Goal: Task Accomplishment & Management: Use online tool/utility

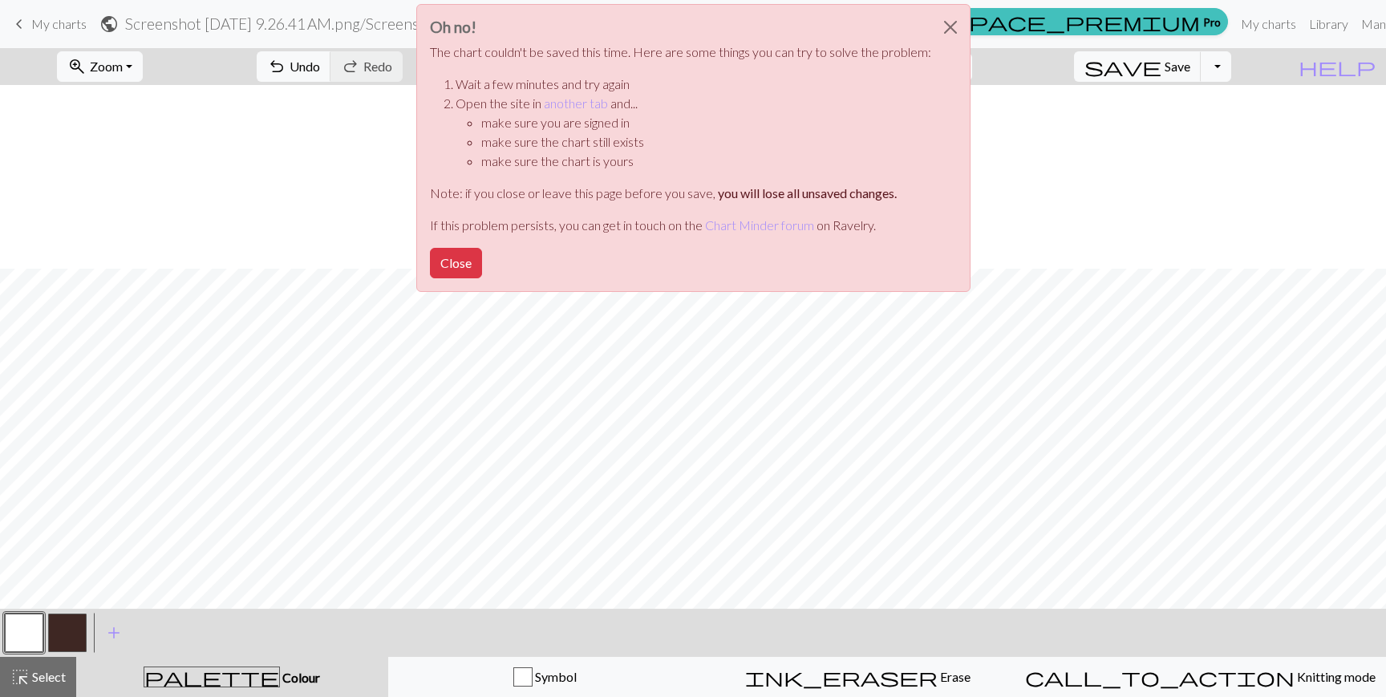
scroll to position [184, 0]
click at [938, 22] on button "Close" at bounding box center [951, 27] width 39 height 45
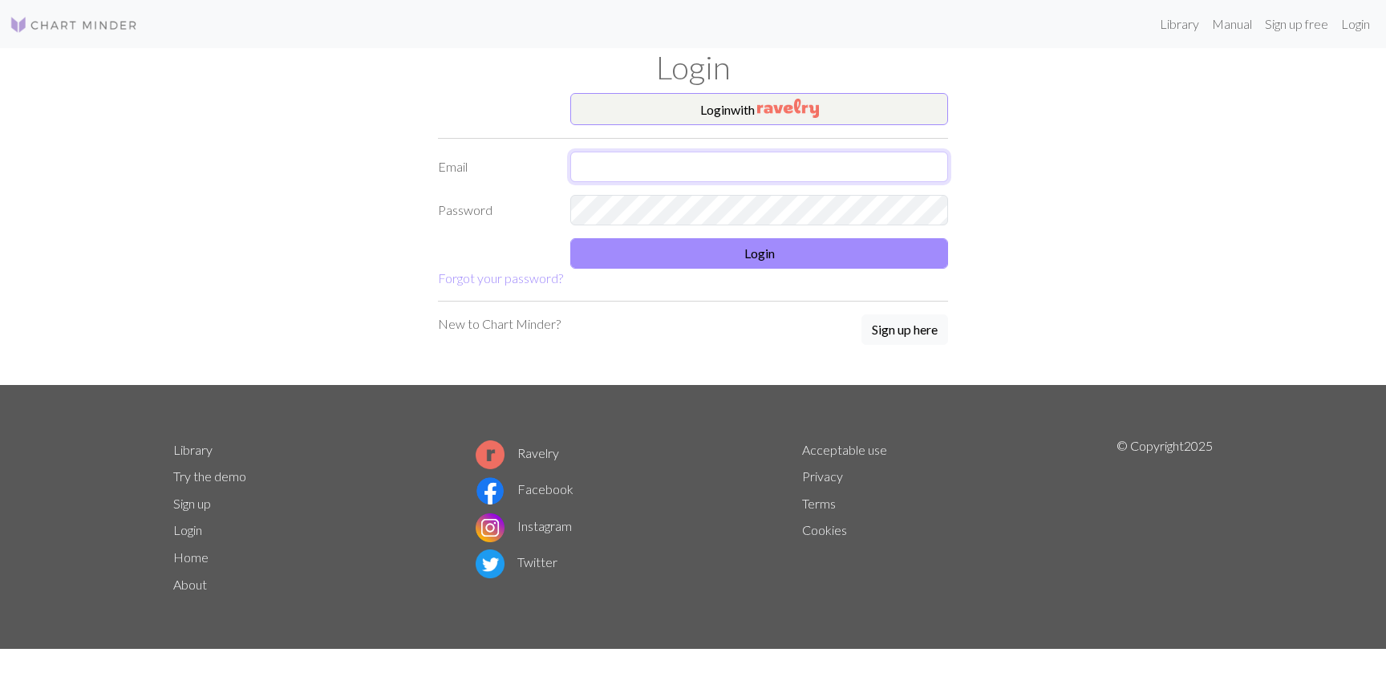
click at [729, 156] on input "text" at bounding box center [759, 167] width 378 height 30
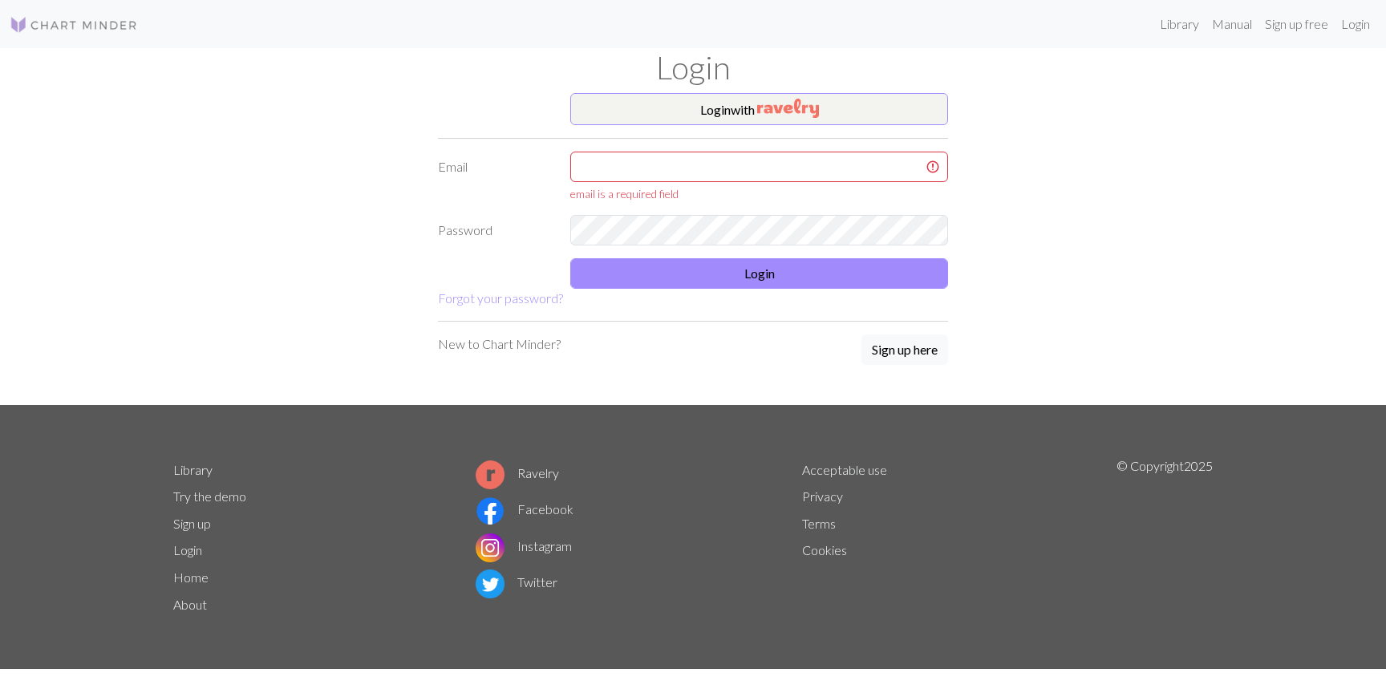
click at [736, 69] on h1 "Login" at bounding box center [693, 67] width 1059 height 39
click at [736, 112] on button "Login with" at bounding box center [759, 109] width 378 height 32
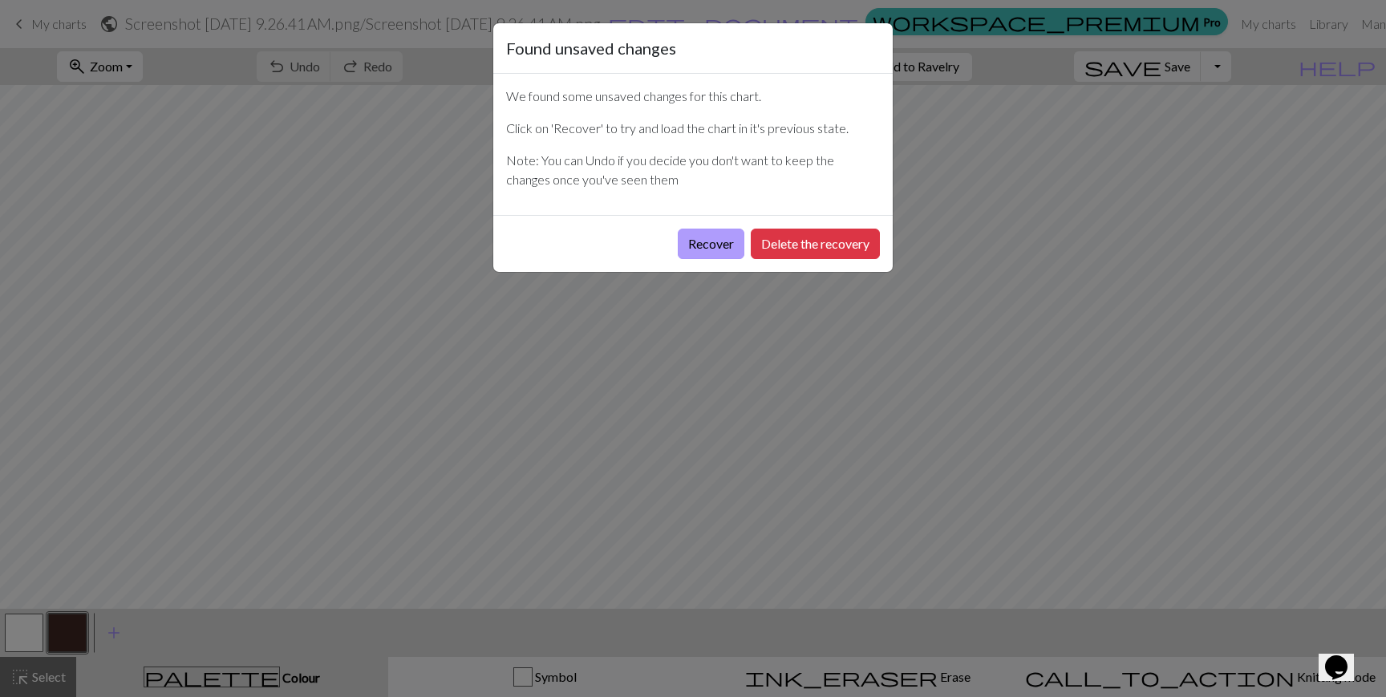
click at [722, 247] on button "Recover" at bounding box center [711, 244] width 67 height 30
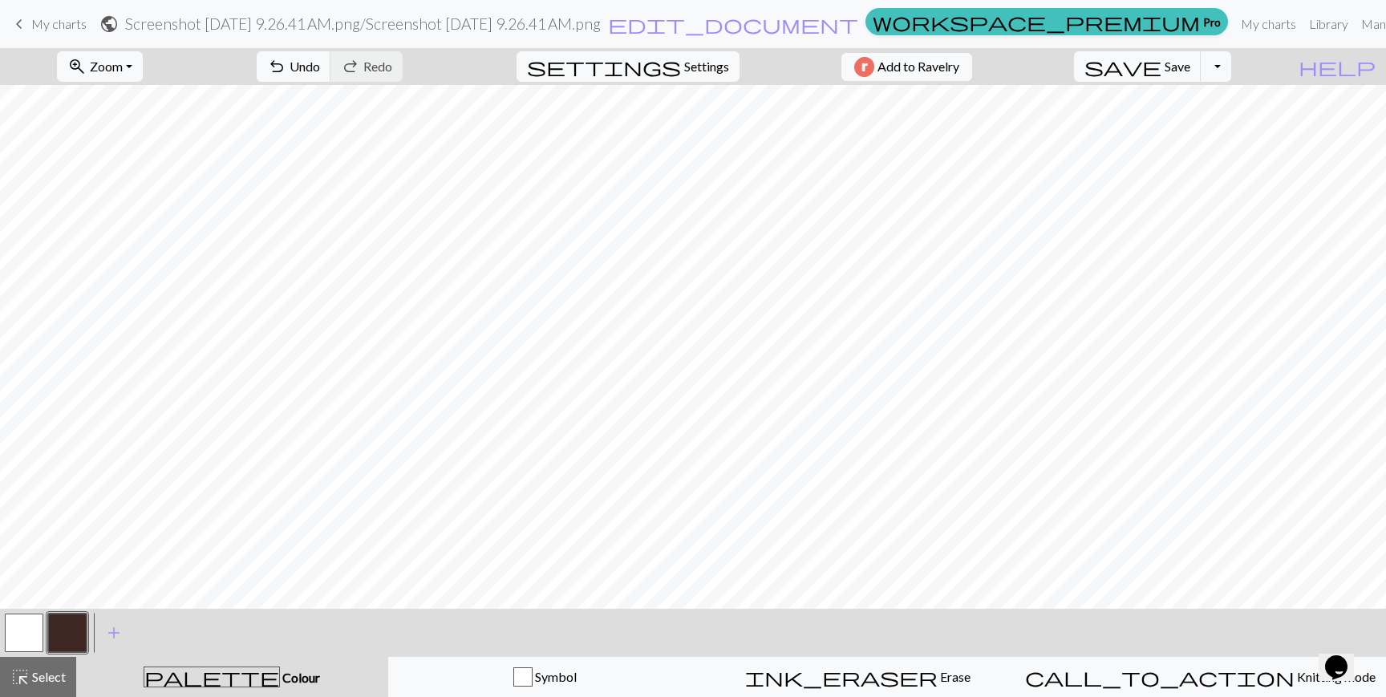
click at [52, 684] on span "Select" at bounding box center [48, 676] width 36 height 15
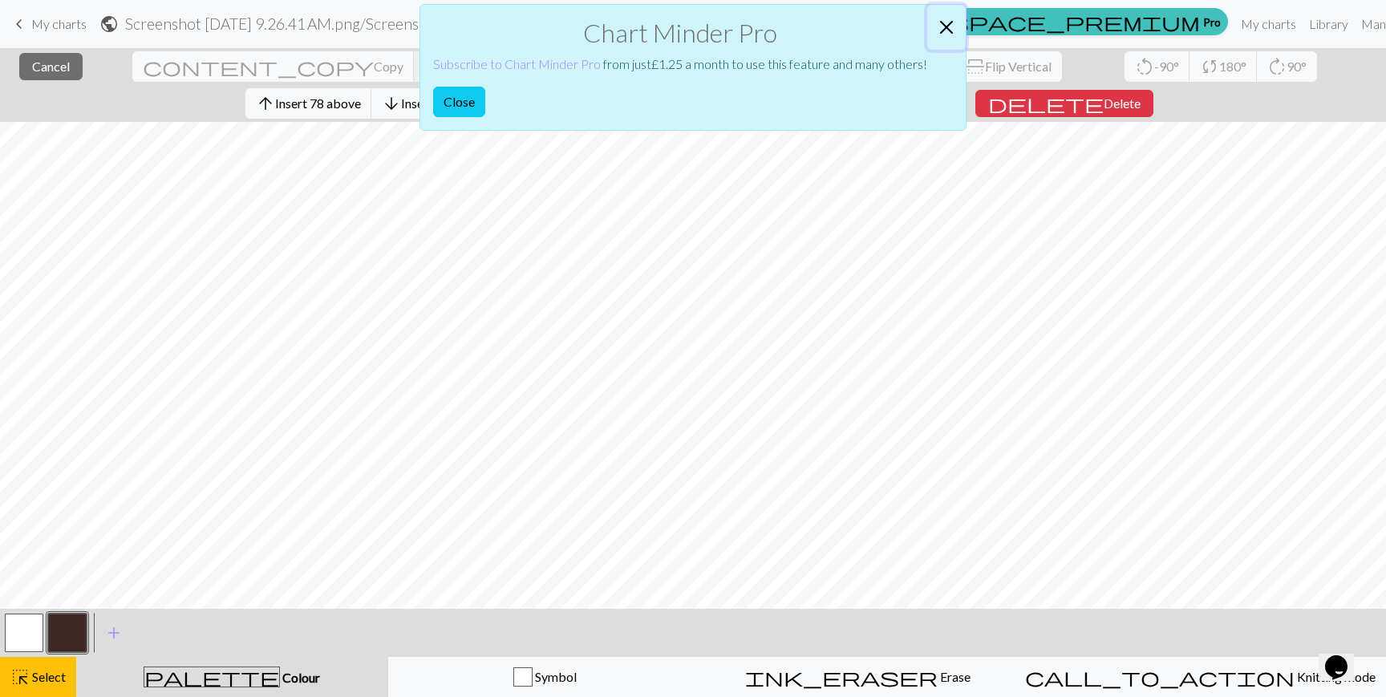
click at [947, 26] on button "Close" at bounding box center [947, 27] width 39 height 45
click at [465, 106] on button "Close" at bounding box center [459, 102] width 52 height 30
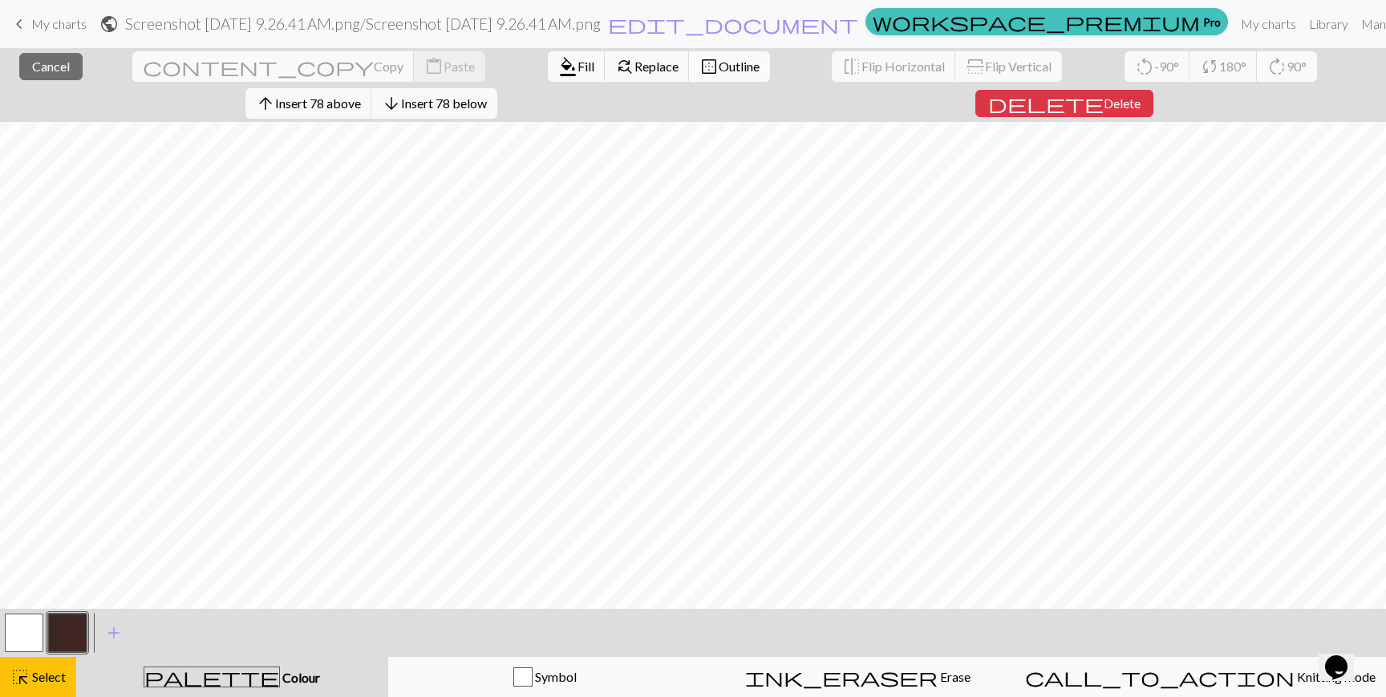
click at [719, 62] on span "Outline" at bounding box center [739, 66] width 41 height 15
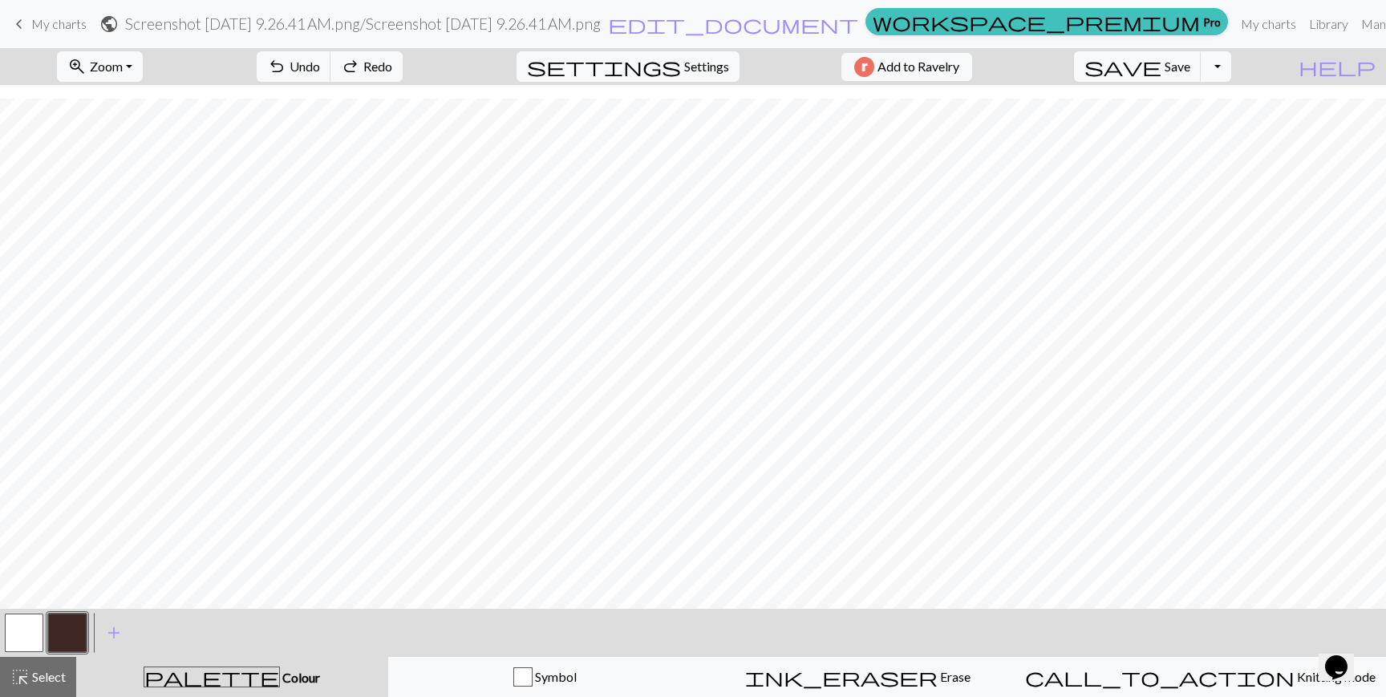
scroll to position [158, 0]
click at [692, 67] on span "Settings" at bounding box center [706, 66] width 45 height 19
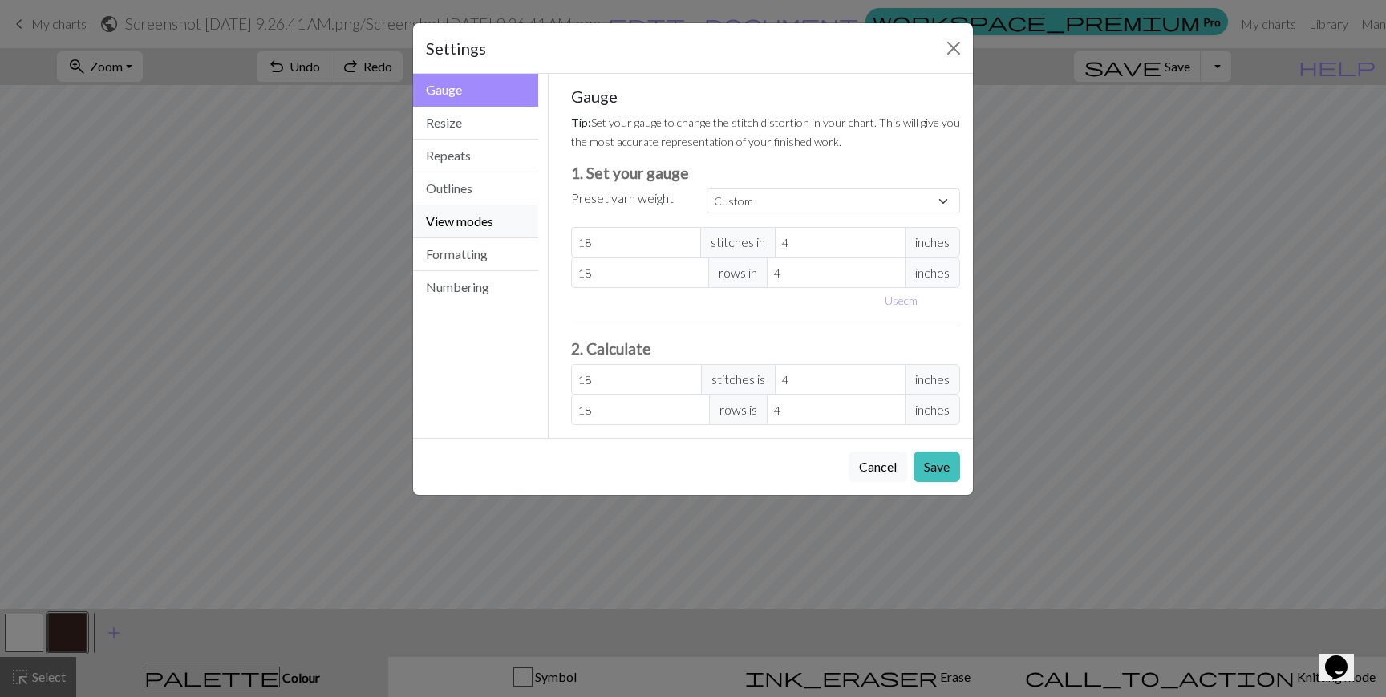
click at [468, 215] on button "View modes" at bounding box center [475, 221] width 125 height 33
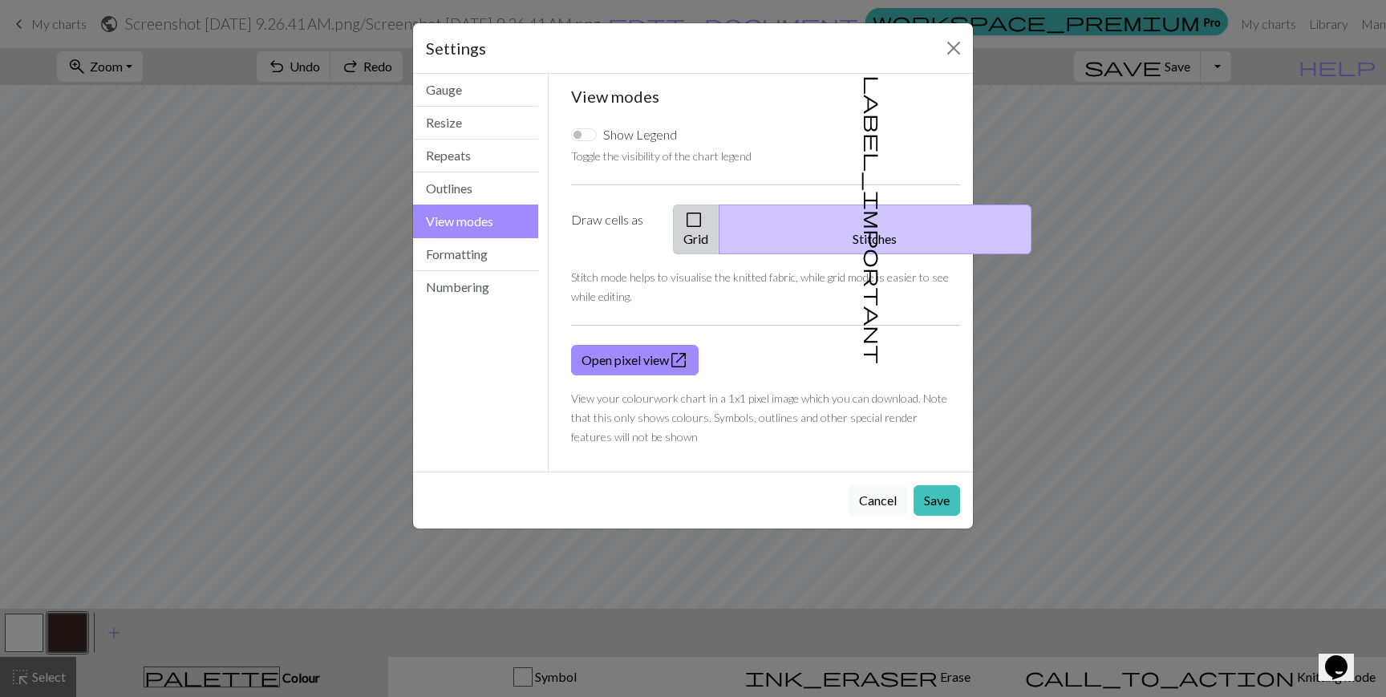
click at [720, 218] on button "check_box_outline_blank Grid" at bounding box center [696, 230] width 47 height 50
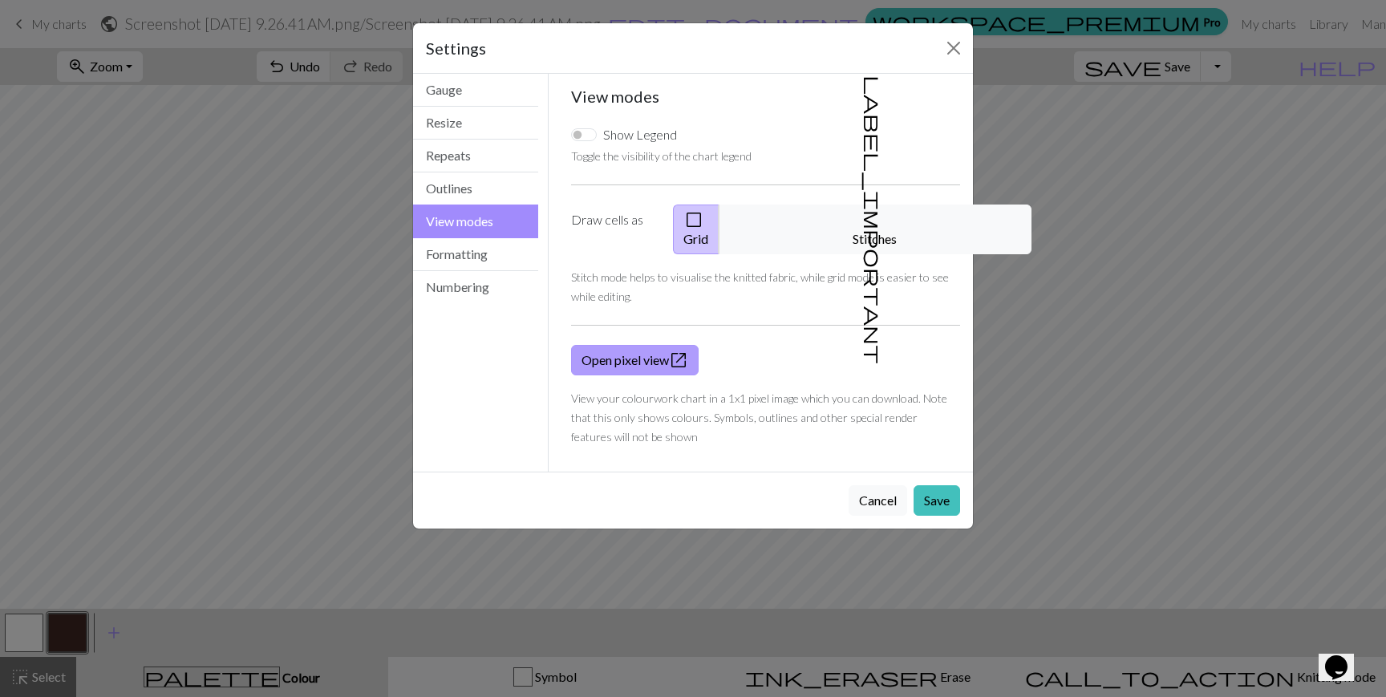
click at [675, 349] on span "open_in_new" at bounding box center [678, 360] width 19 height 22
click at [720, 227] on button "check_box_outline_blank Grid" at bounding box center [696, 230] width 47 height 50
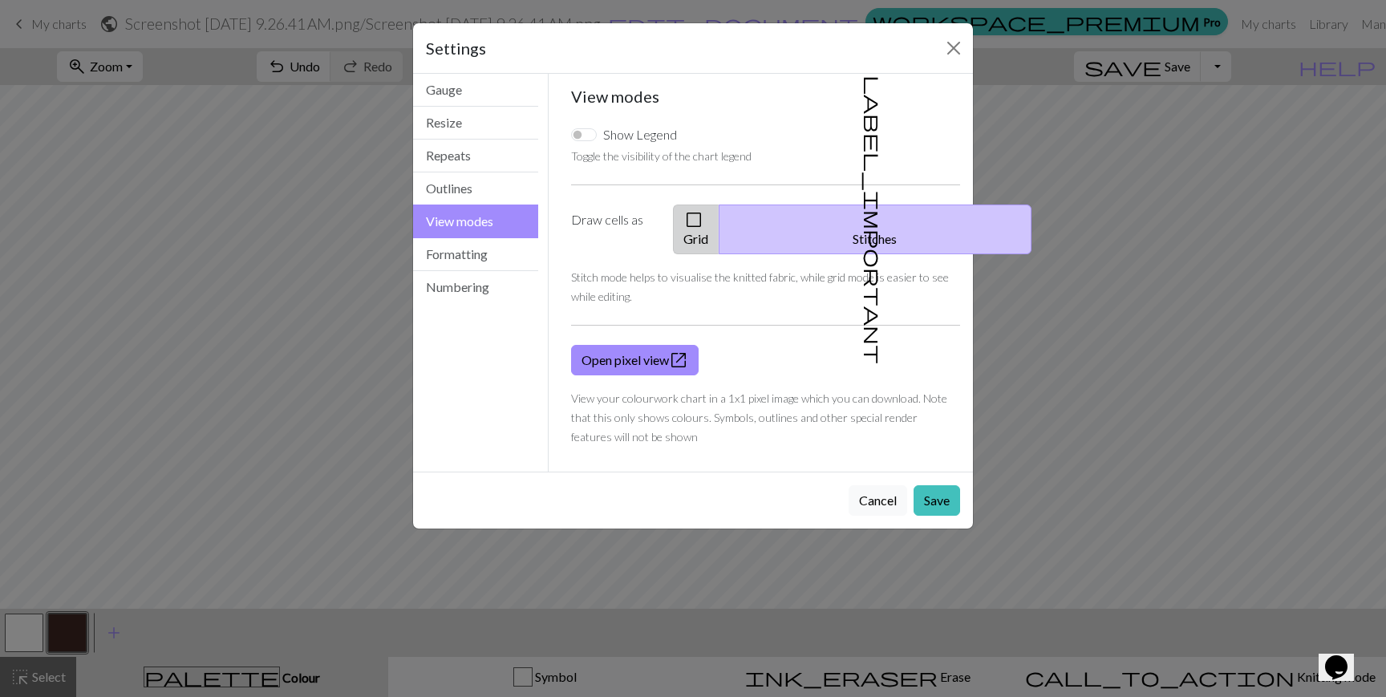
click at [720, 213] on button "check_box_outline_blank Grid" at bounding box center [696, 230] width 47 height 50
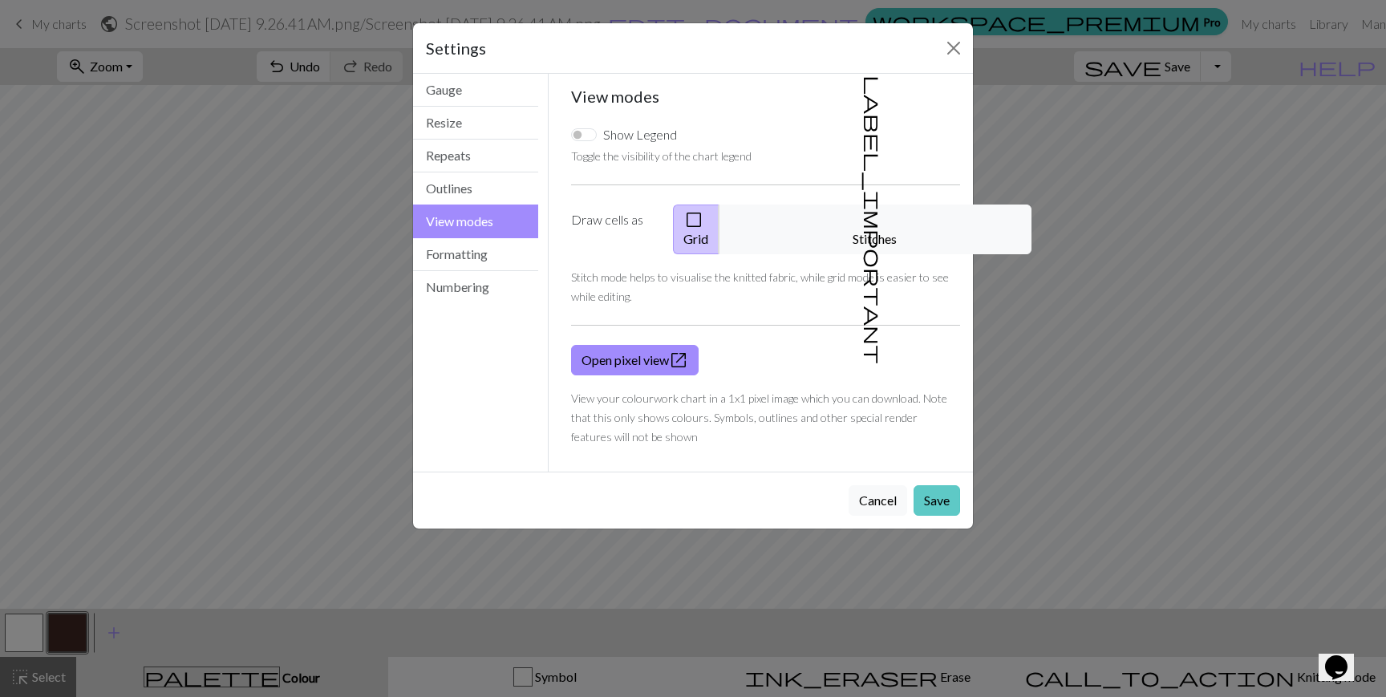
click at [934, 485] on button "Save" at bounding box center [937, 500] width 47 height 30
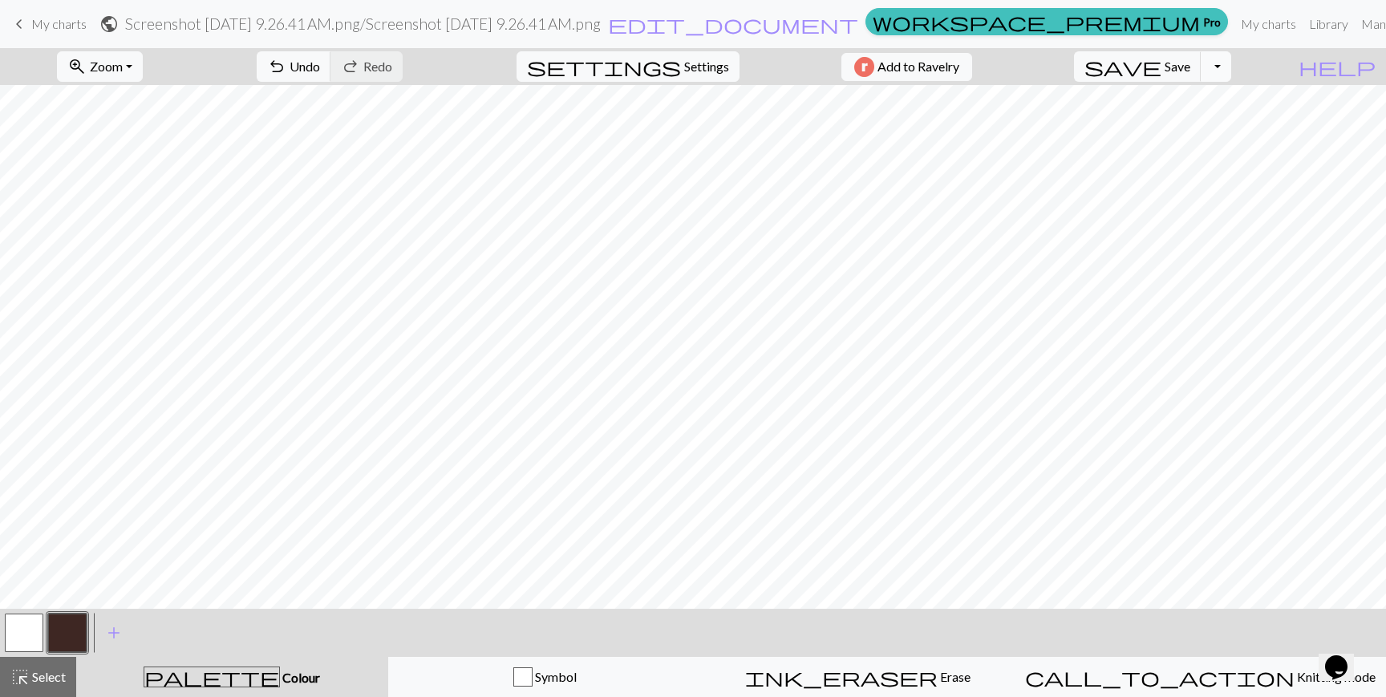
click at [1232, 71] on button "Toggle Dropdown" at bounding box center [1216, 66] width 30 height 30
click at [1221, 128] on button "save_alt Download" at bounding box center [1098, 128] width 265 height 26
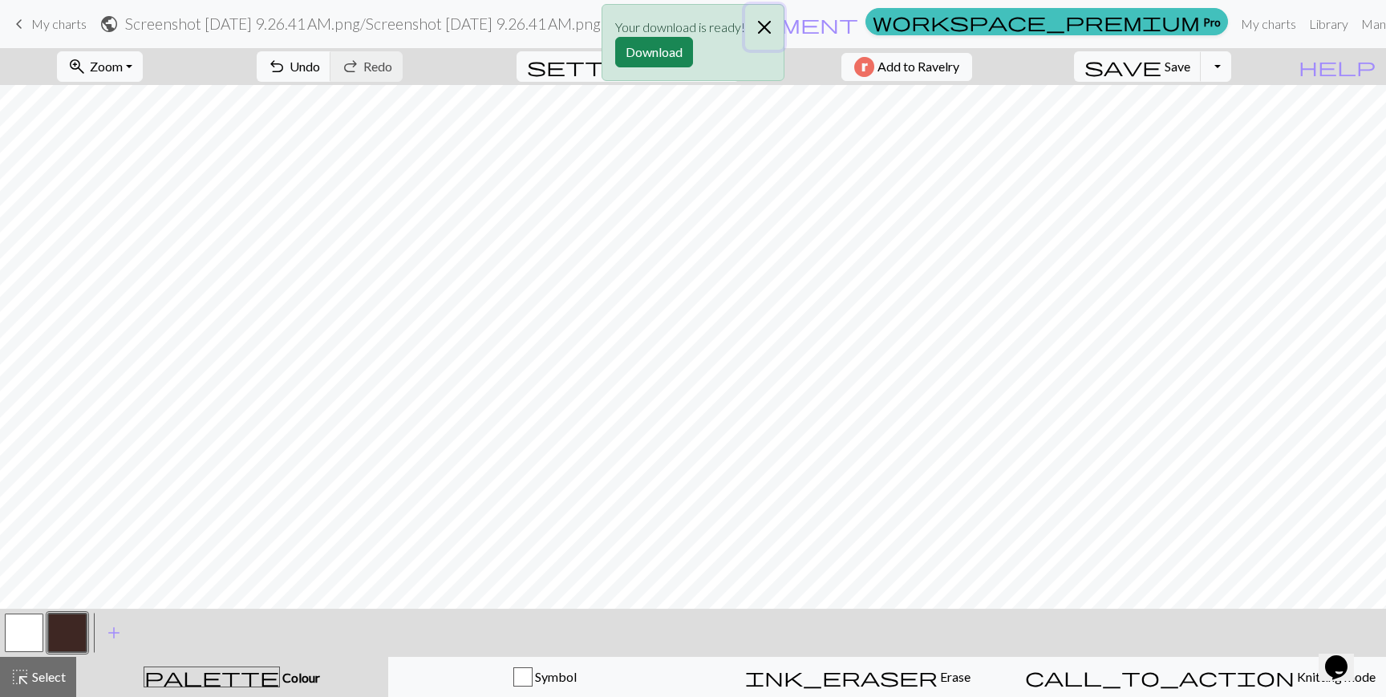
click at [760, 28] on button "Close" at bounding box center [764, 27] width 39 height 45
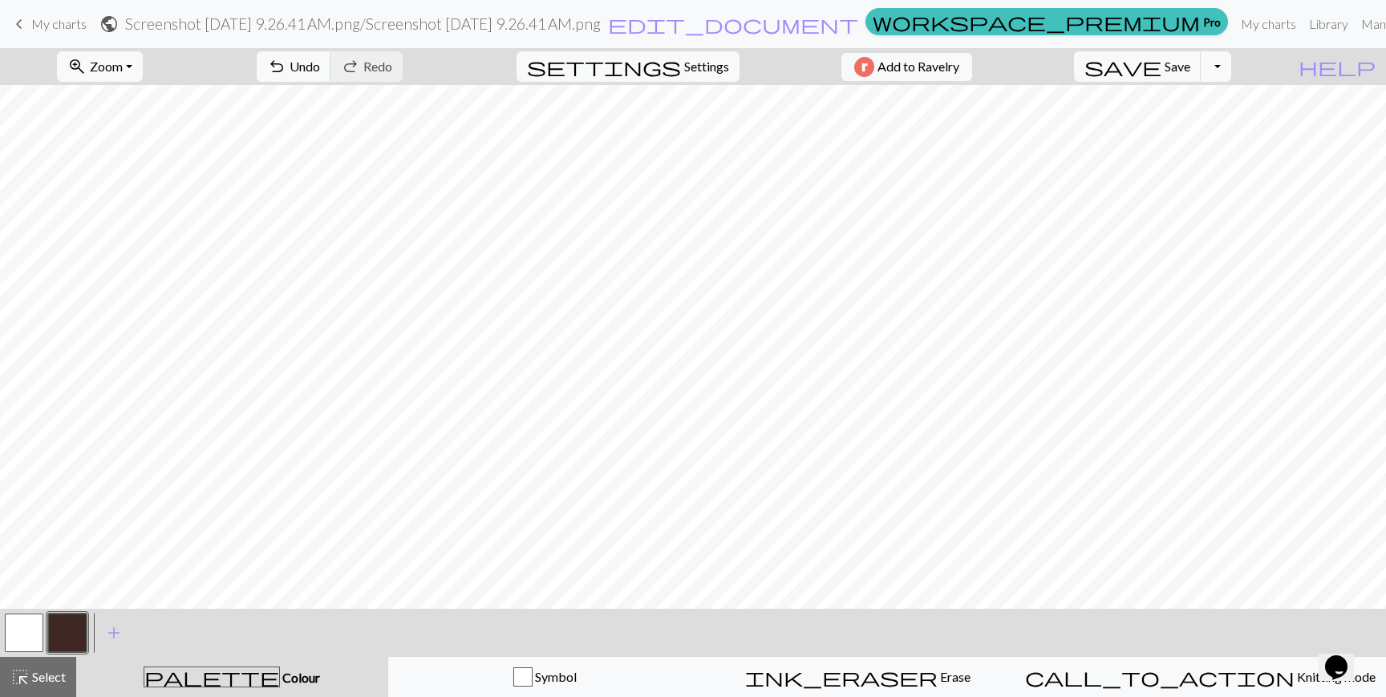
click at [39, 30] on span "My charts" at bounding box center [58, 23] width 55 height 15
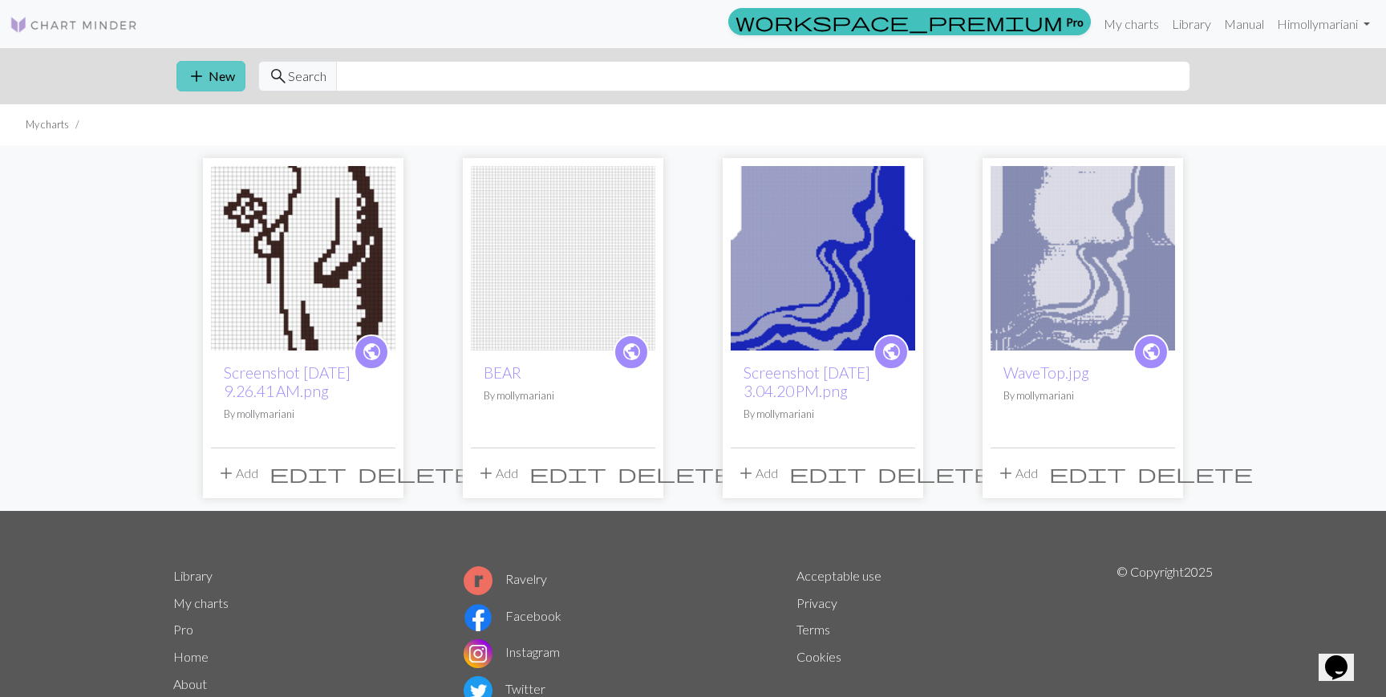
click at [215, 84] on button "add New" at bounding box center [211, 76] width 69 height 30
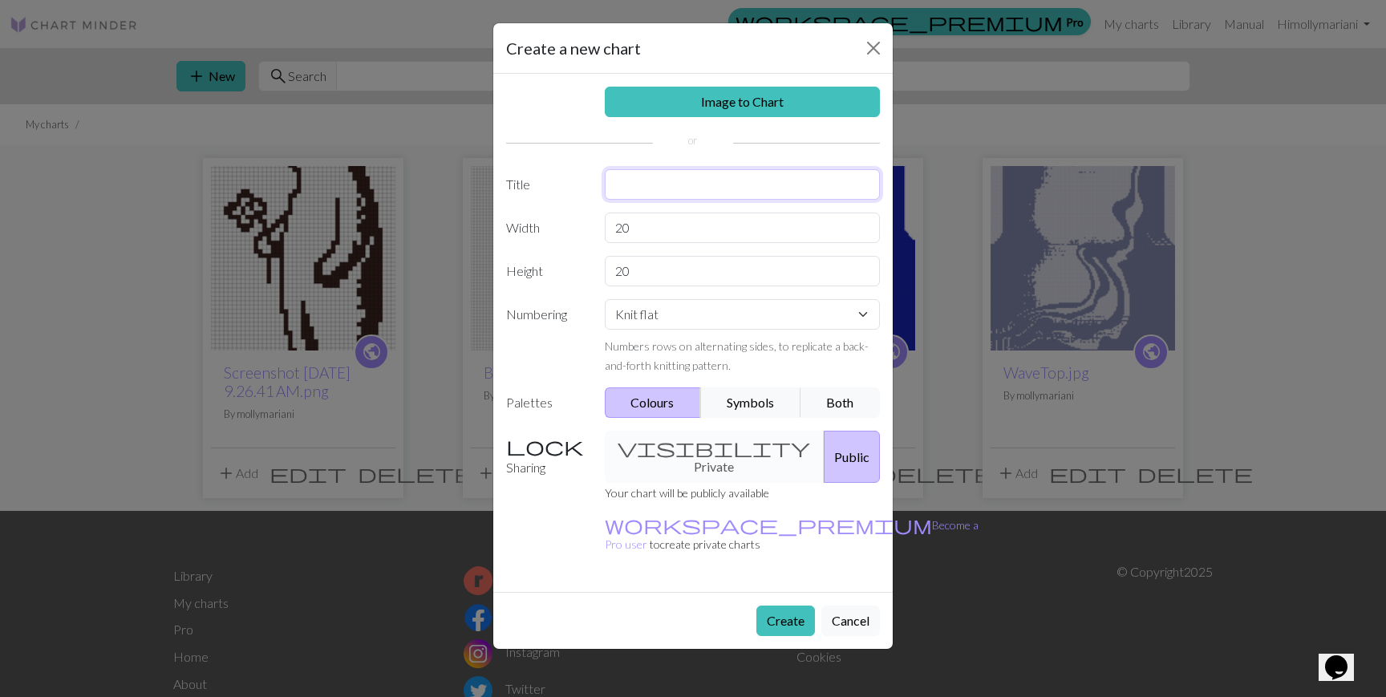
click at [631, 187] on input "text" at bounding box center [743, 184] width 276 height 30
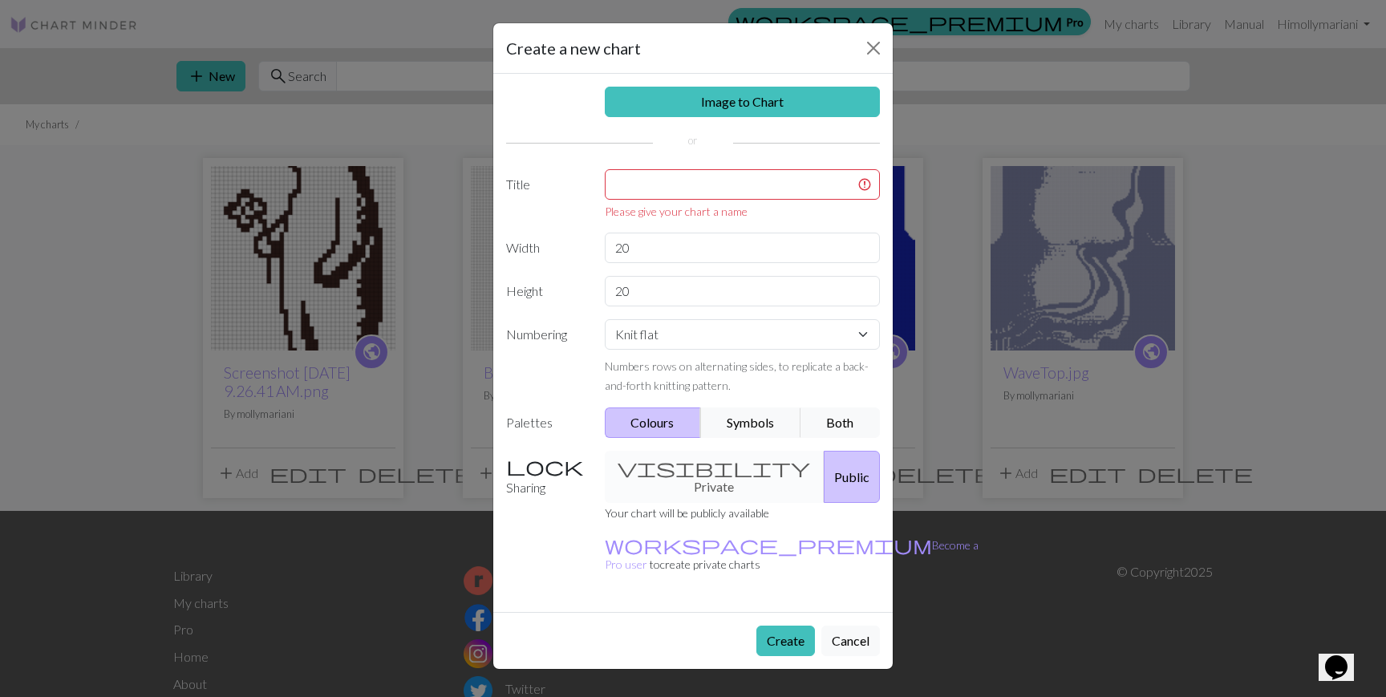
click at [1290, 69] on div "Create a new chart Image to Chart Title Please give your chart a name Width 20 …" at bounding box center [693, 348] width 1386 height 697
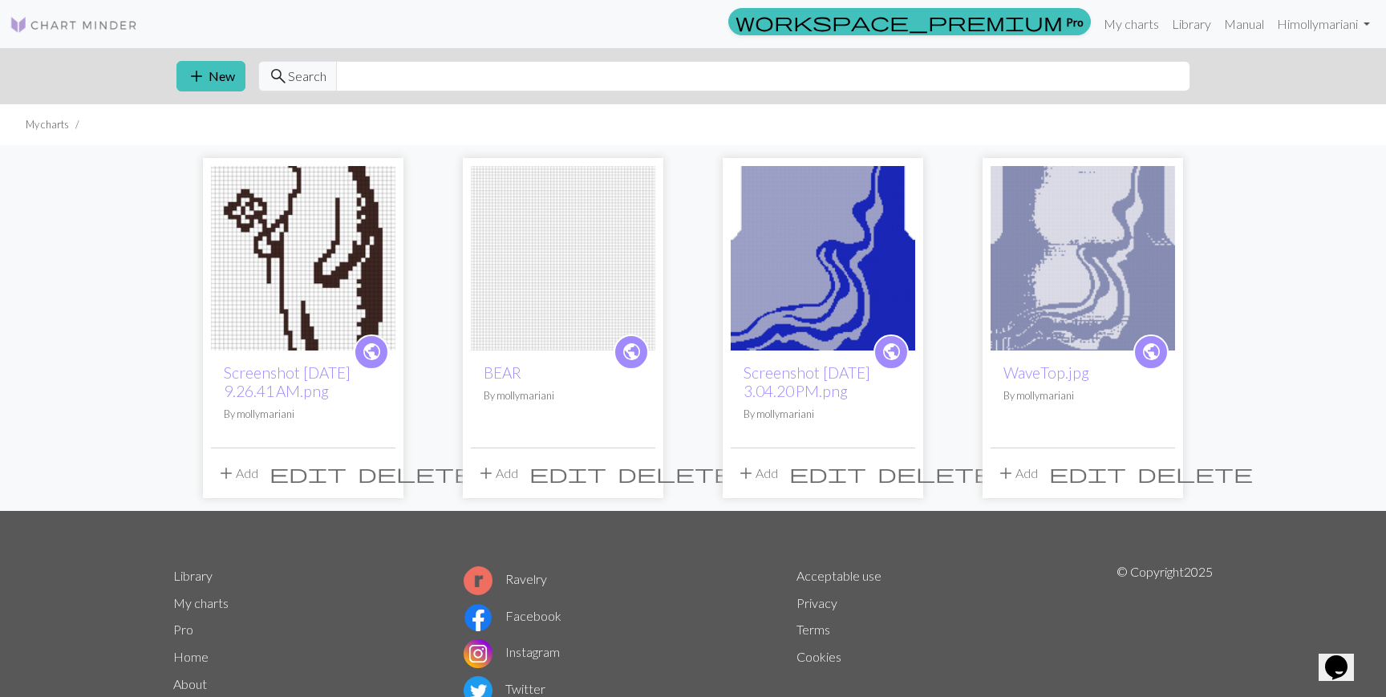
click at [176, 78] on div "add New search Search" at bounding box center [693, 76] width 1059 height 56
click at [190, 75] on span "add" at bounding box center [196, 76] width 19 height 22
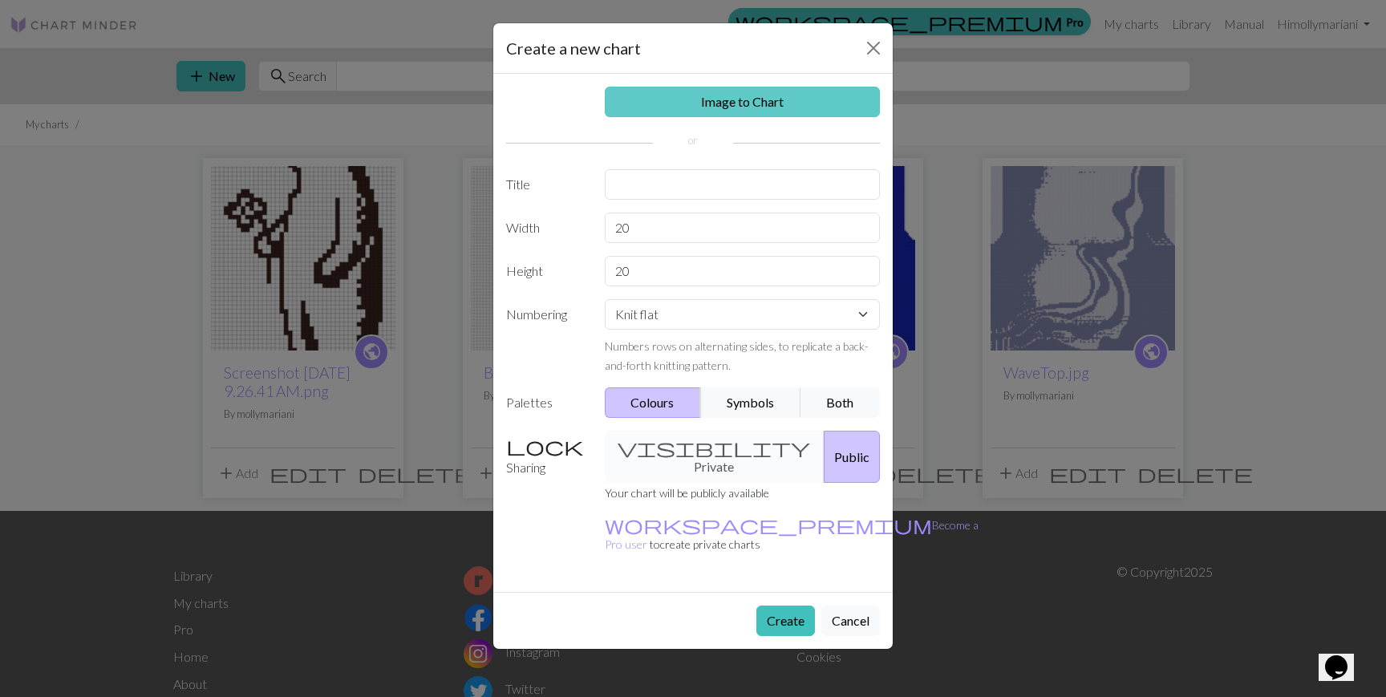
click at [742, 103] on link "Image to Chart" at bounding box center [743, 102] width 276 height 30
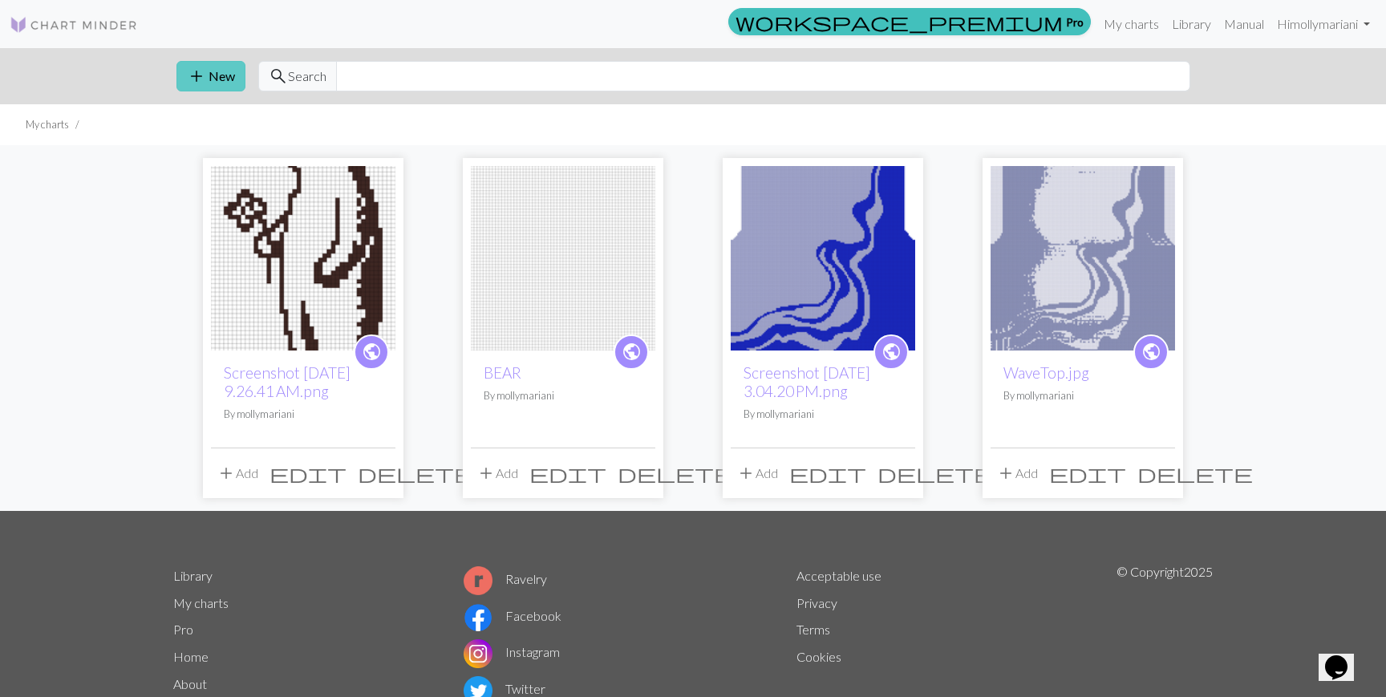
click at [195, 83] on span "add" at bounding box center [196, 76] width 19 height 22
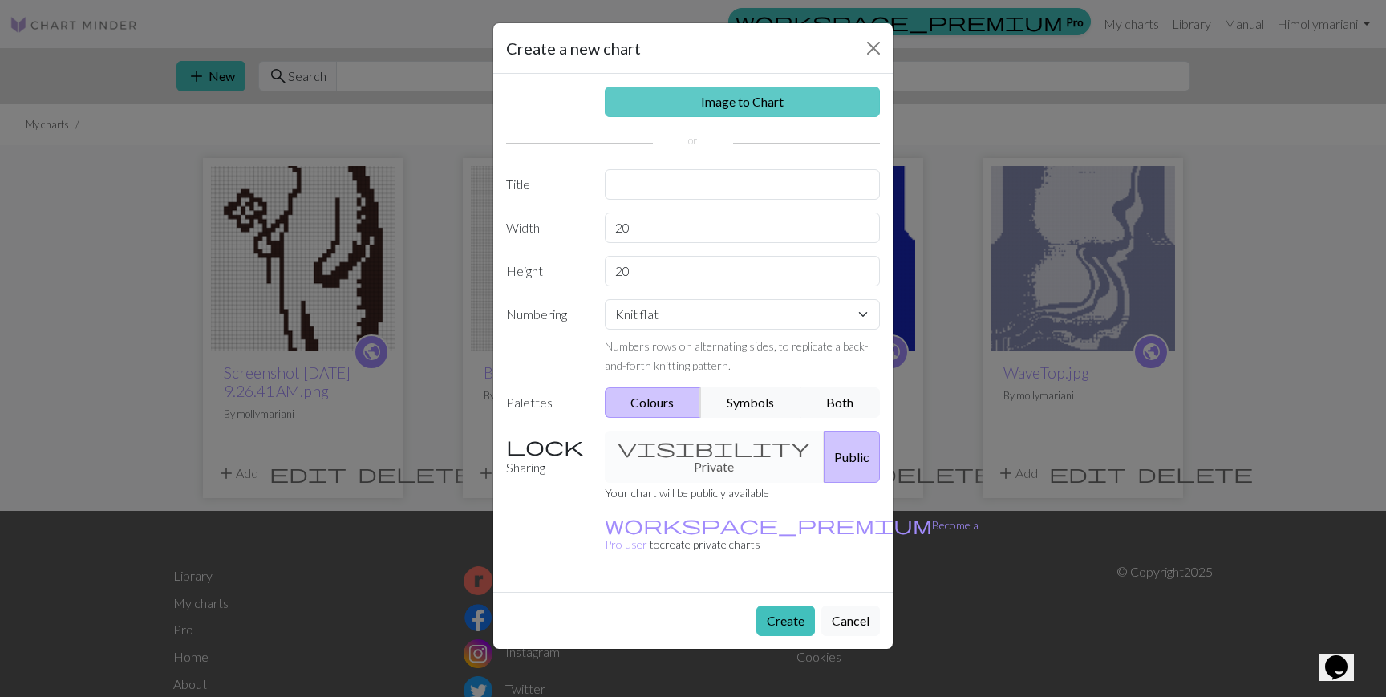
click at [716, 94] on link "Image to Chart" at bounding box center [743, 102] width 276 height 30
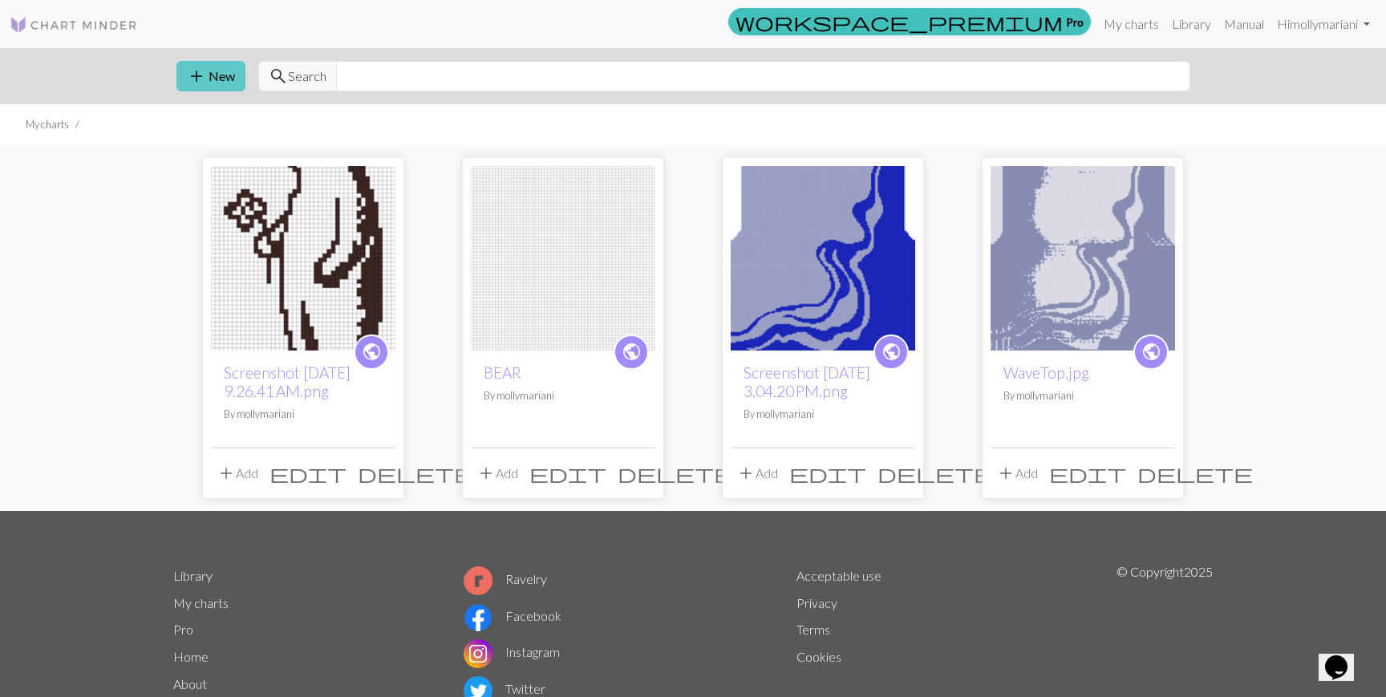
click at [236, 78] on button "add New" at bounding box center [211, 76] width 69 height 30
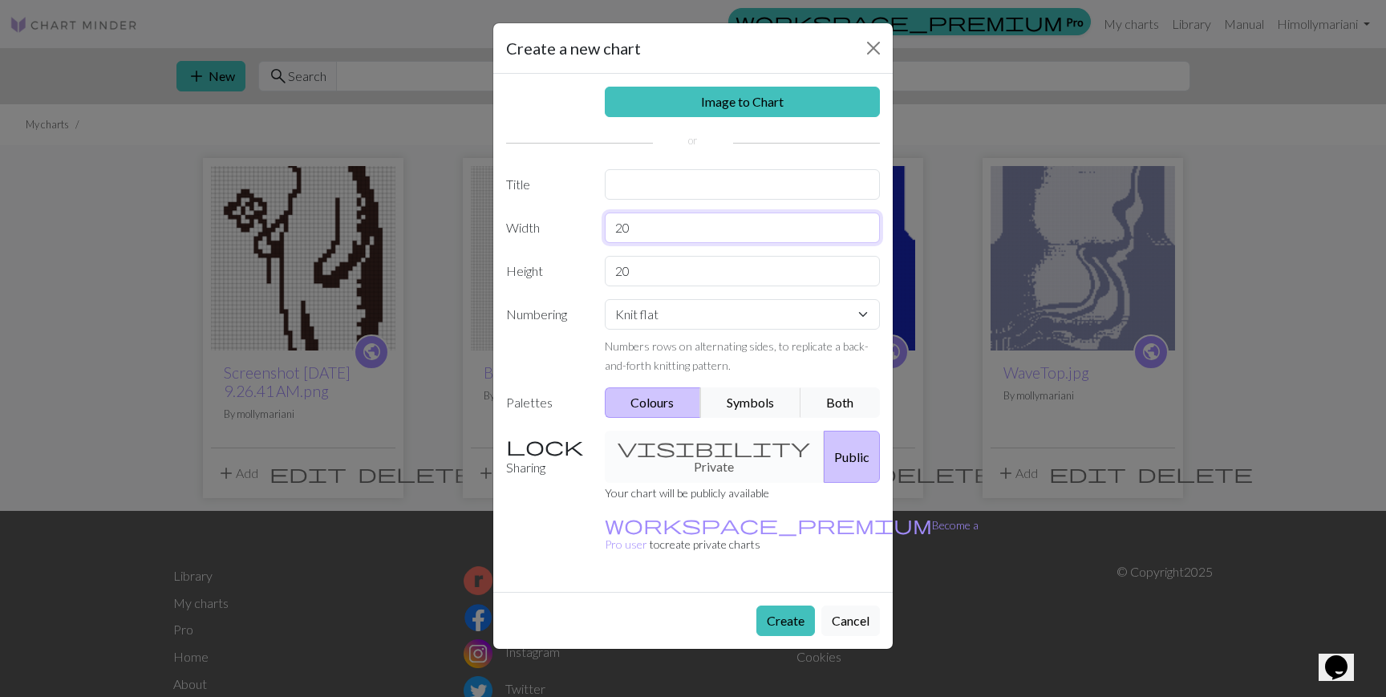
click at [668, 220] on input "20" at bounding box center [743, 228] width 276 height 30
type input "o"
type input "90"
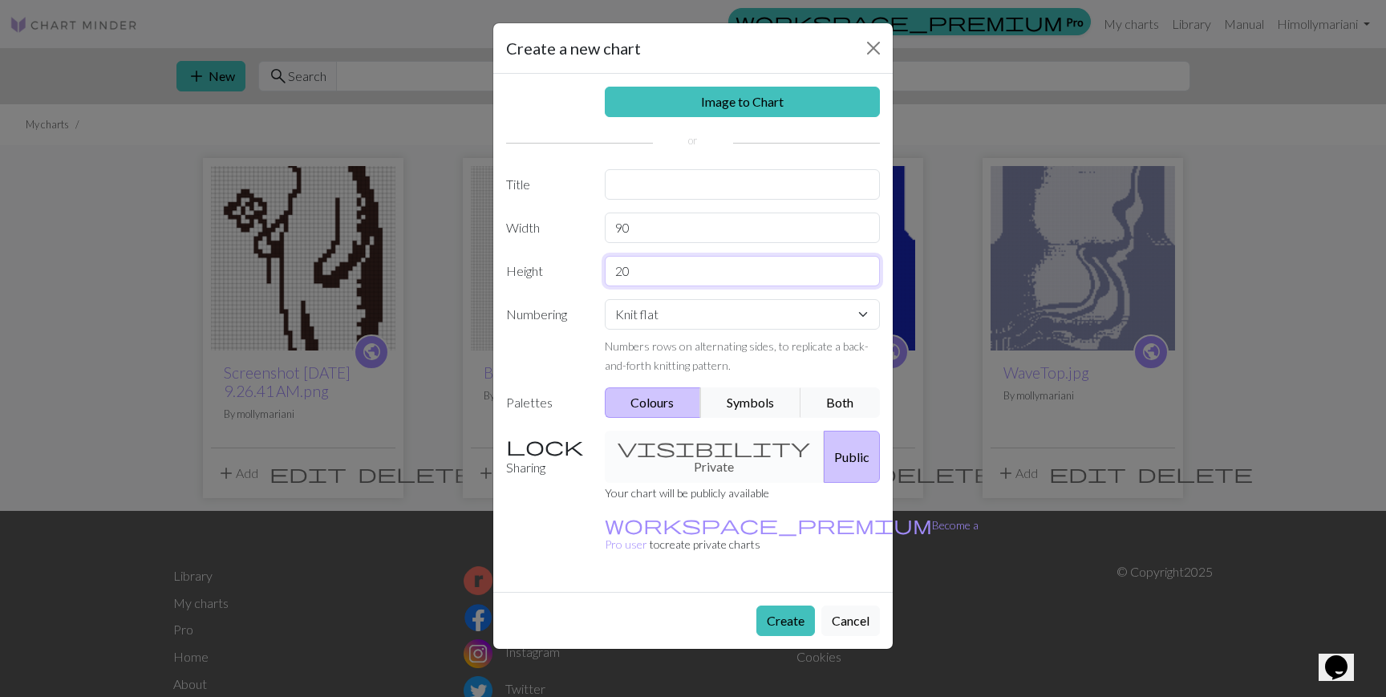
click at [676, 270] on input "20" at bounding box center [743, 271] width 276 height 30
type input "80"
click at [784, 606] on button "Create" at bounding box center [786, 621] width 59 height 30
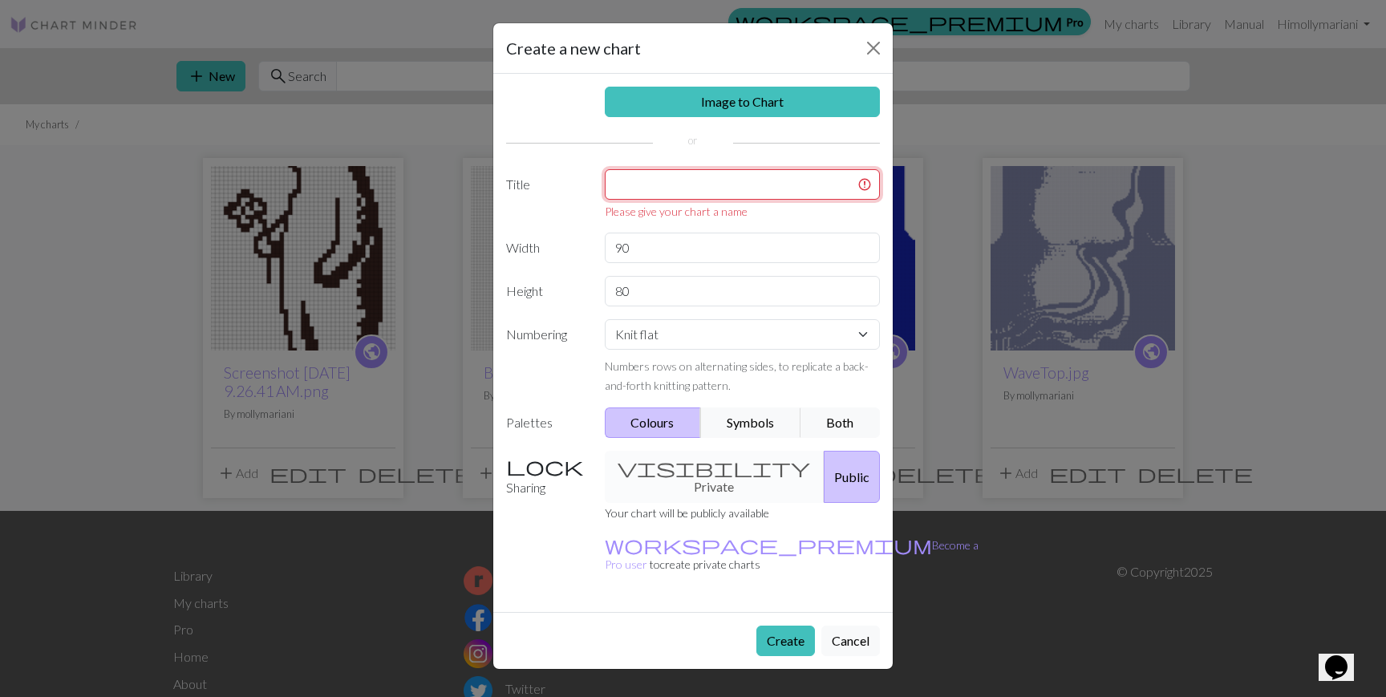
click at [656, 190] on input "text" at bounding box center [743, 184] width 276 height 30
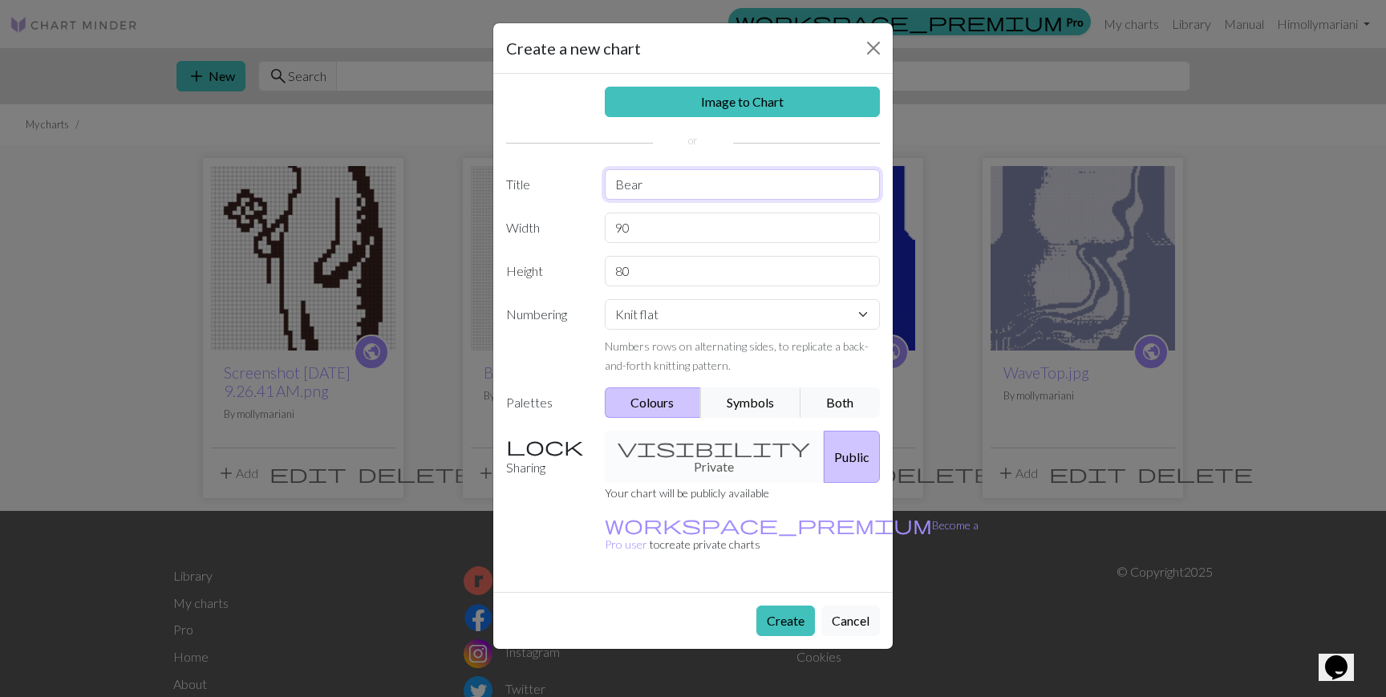
type input "Bear"
click at [794, 606] on button "Create" at bounding box center [786, 621] width 59 height 30
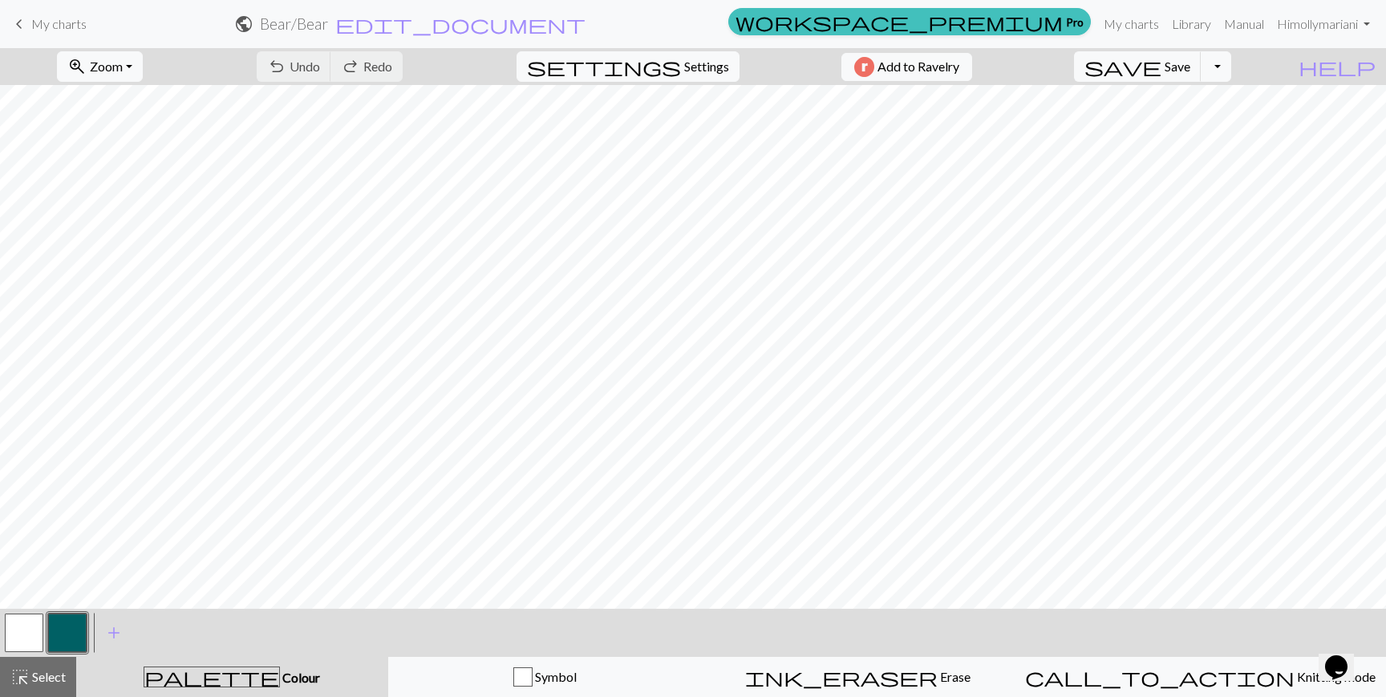
scroll to position [240, 0]
click at [586, 19] on span "edit_document" at bounding box center [460, 24] width 250 height 22
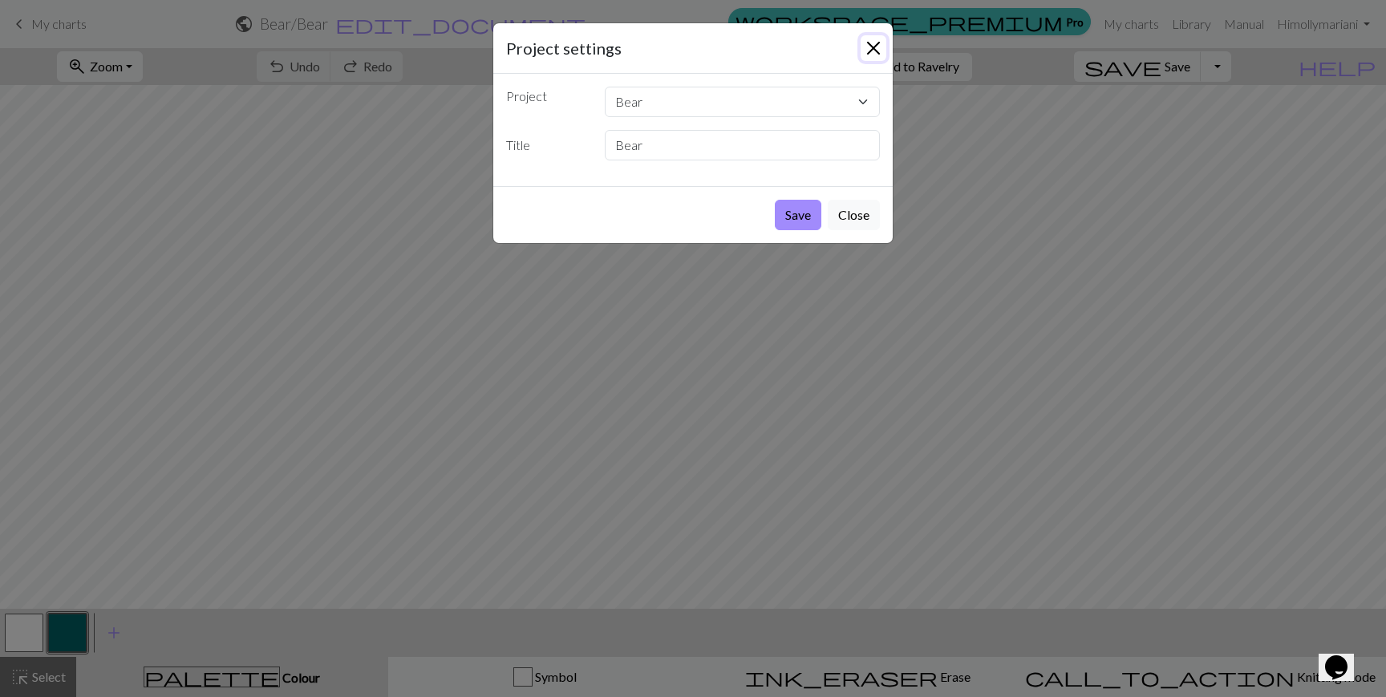
click at [877, 36] on button "Close" at bounding box center [874, 48] width 26 height 26
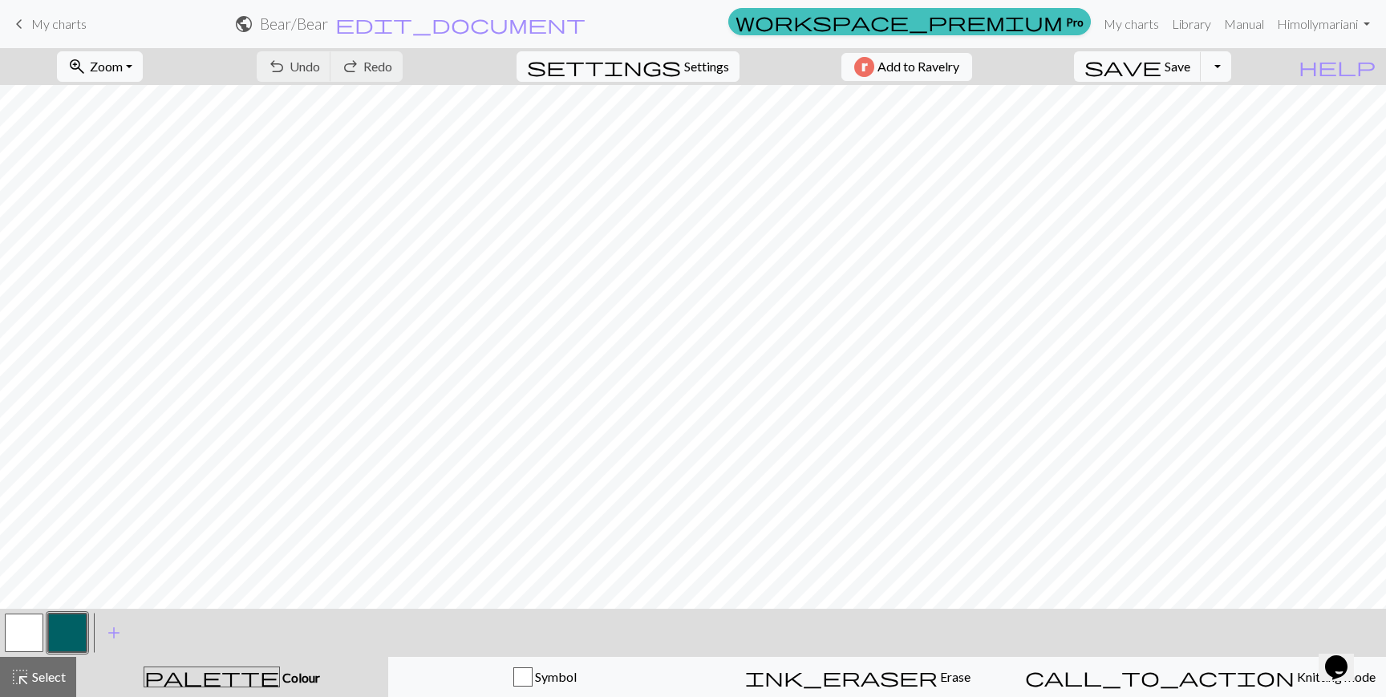
click at [49, 25] on span "My charts" at bounding box center [58, 23] width 55 height 15
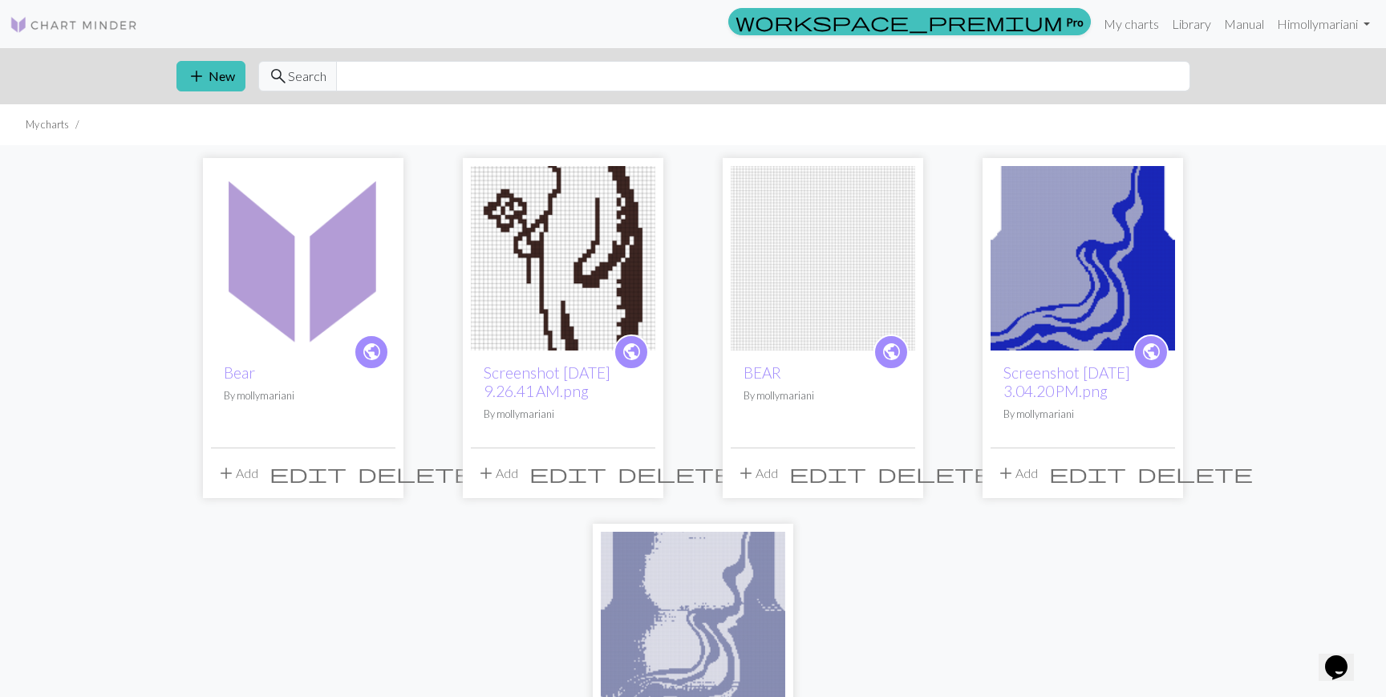
click at [375, 476] on span "delete" at bounding box center [416, 473] width 116 height 22
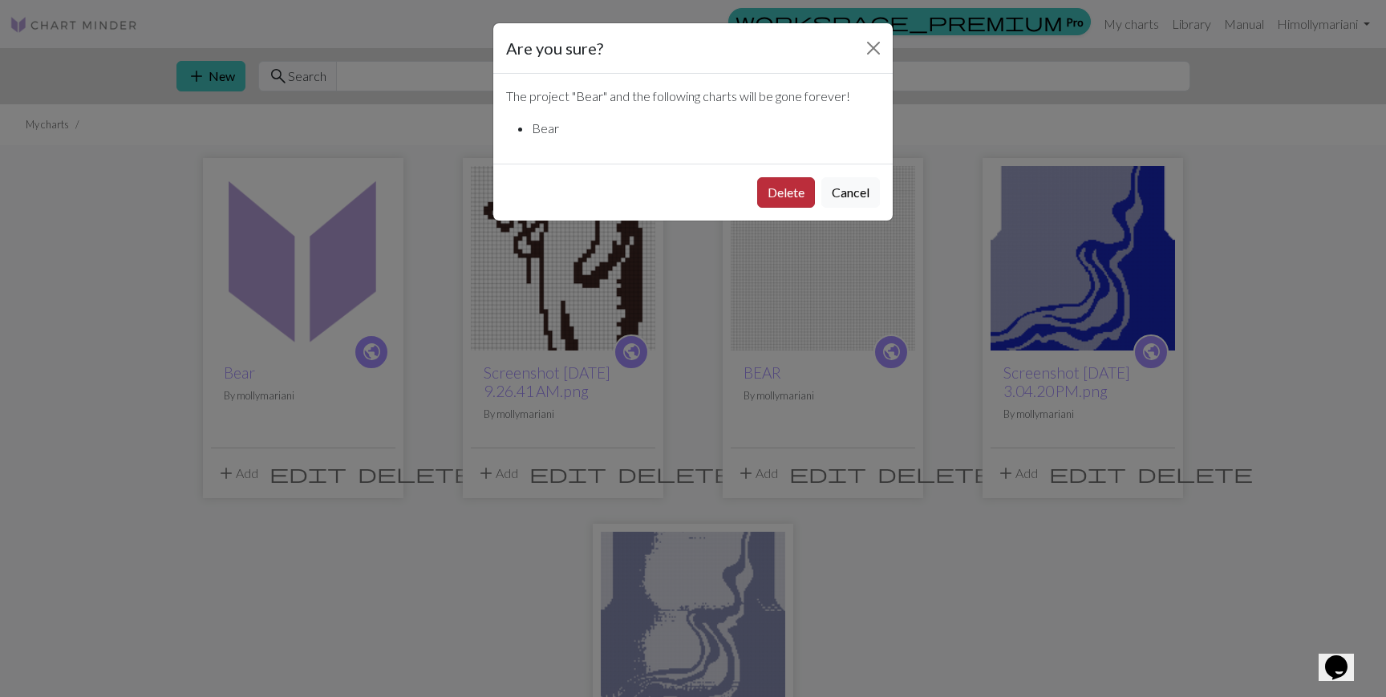
click at [780, 199] on button "Delete" at bounding box center [786, 192] width 58 height 30
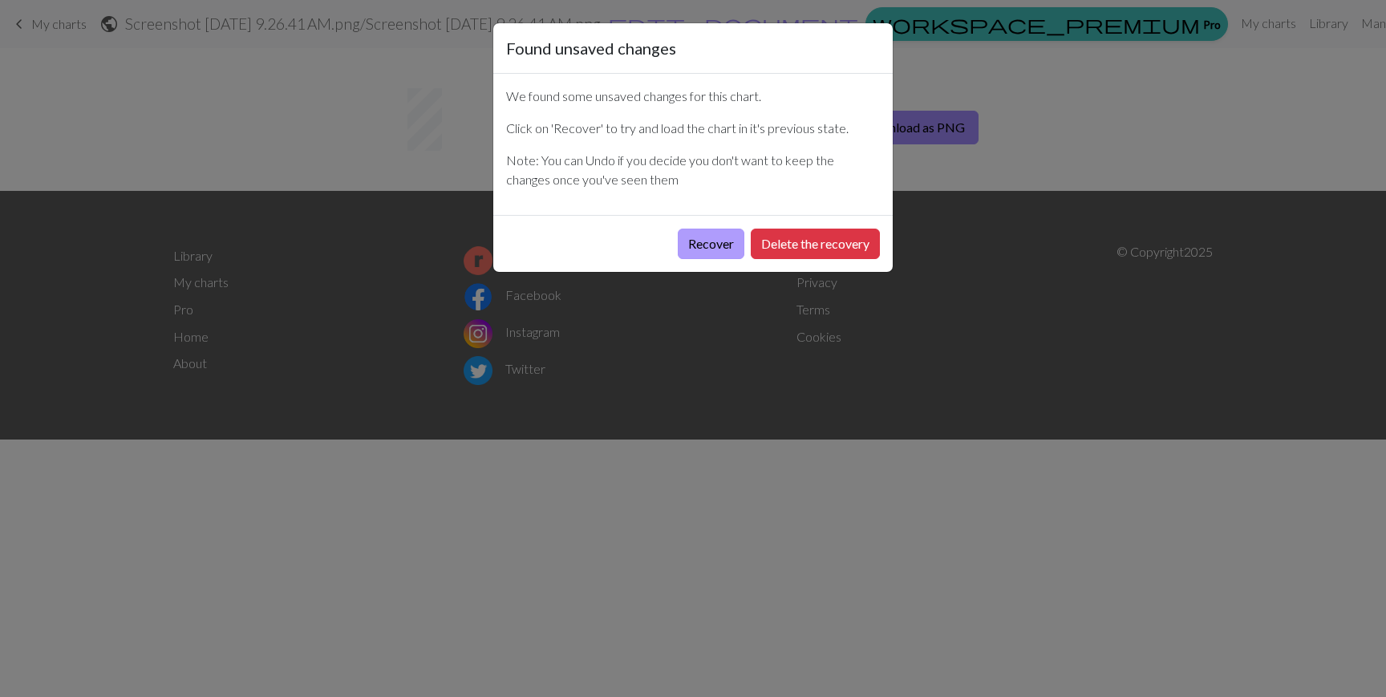
click at [721, 250] on button "Recover" at bounding box center [711, 244] width 67 height 30
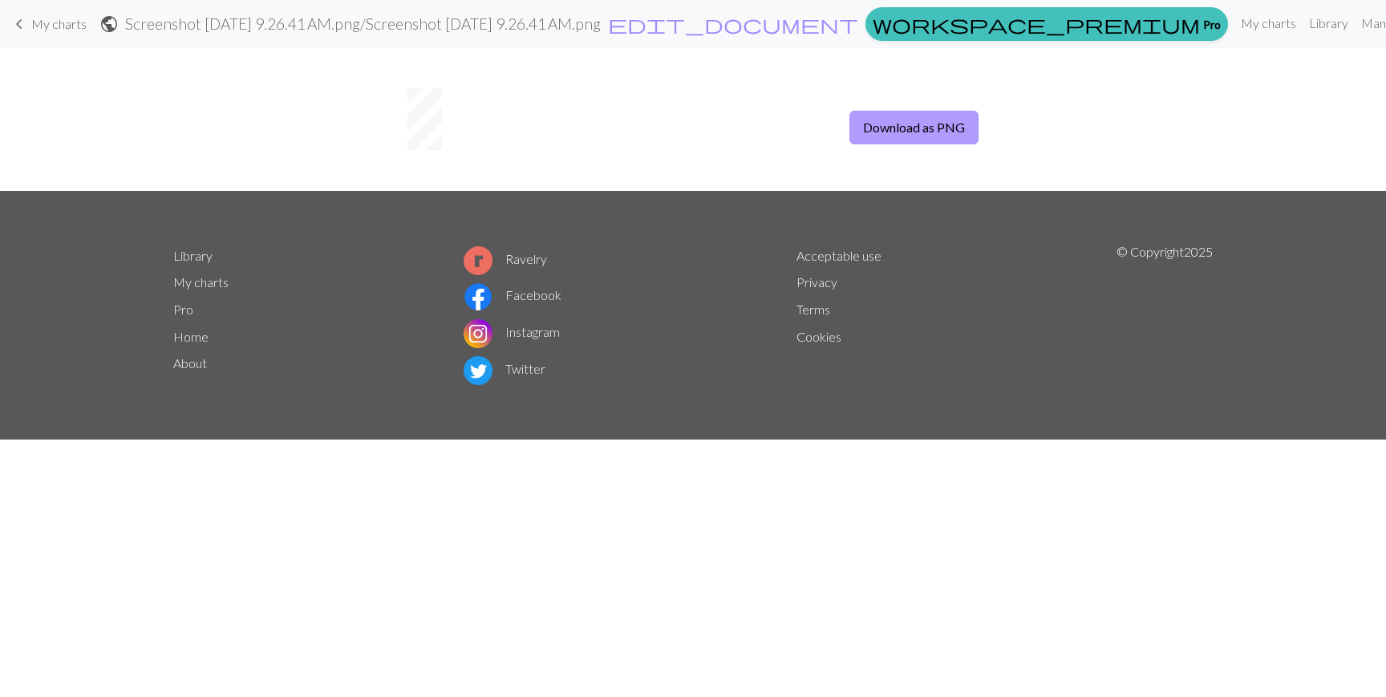
click at [915, 123] on button "Download as PNG" at bounding box center [914, 128] width 129 height 34
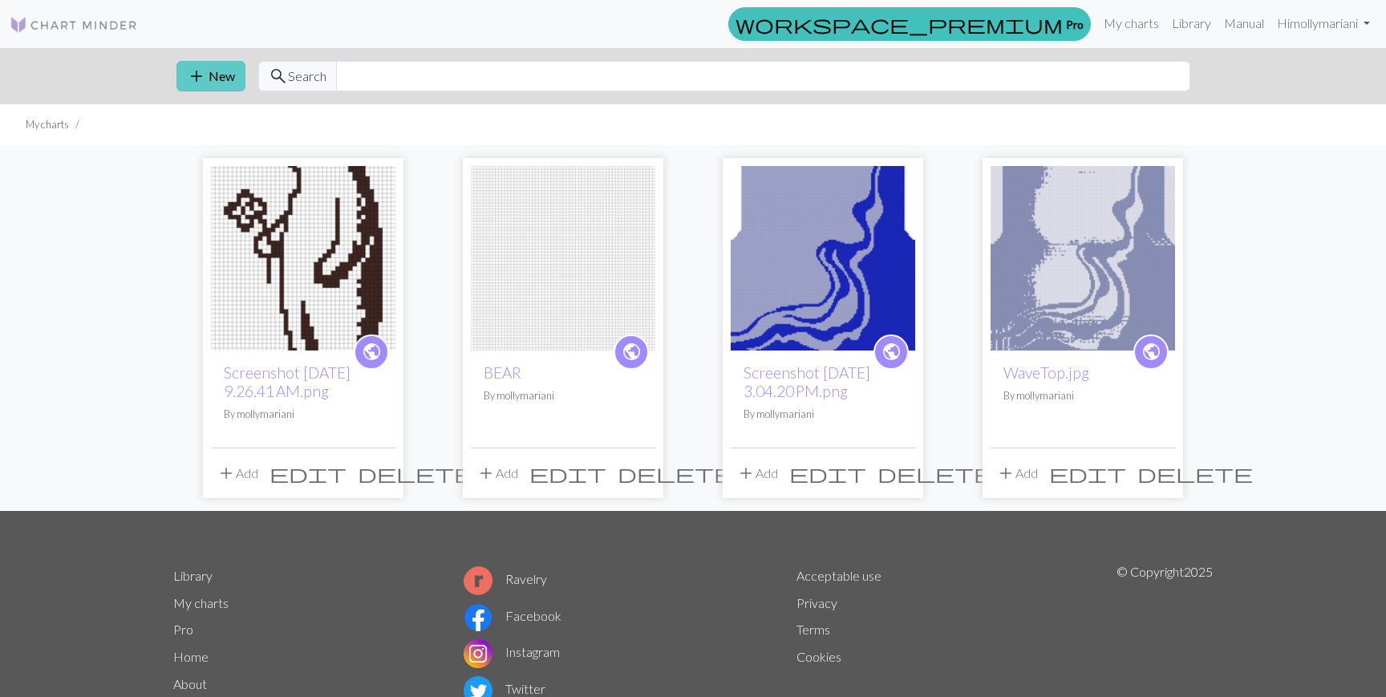
click at [218, 75] on button "add New" at bounding box center [211, 76] width 69 height 30
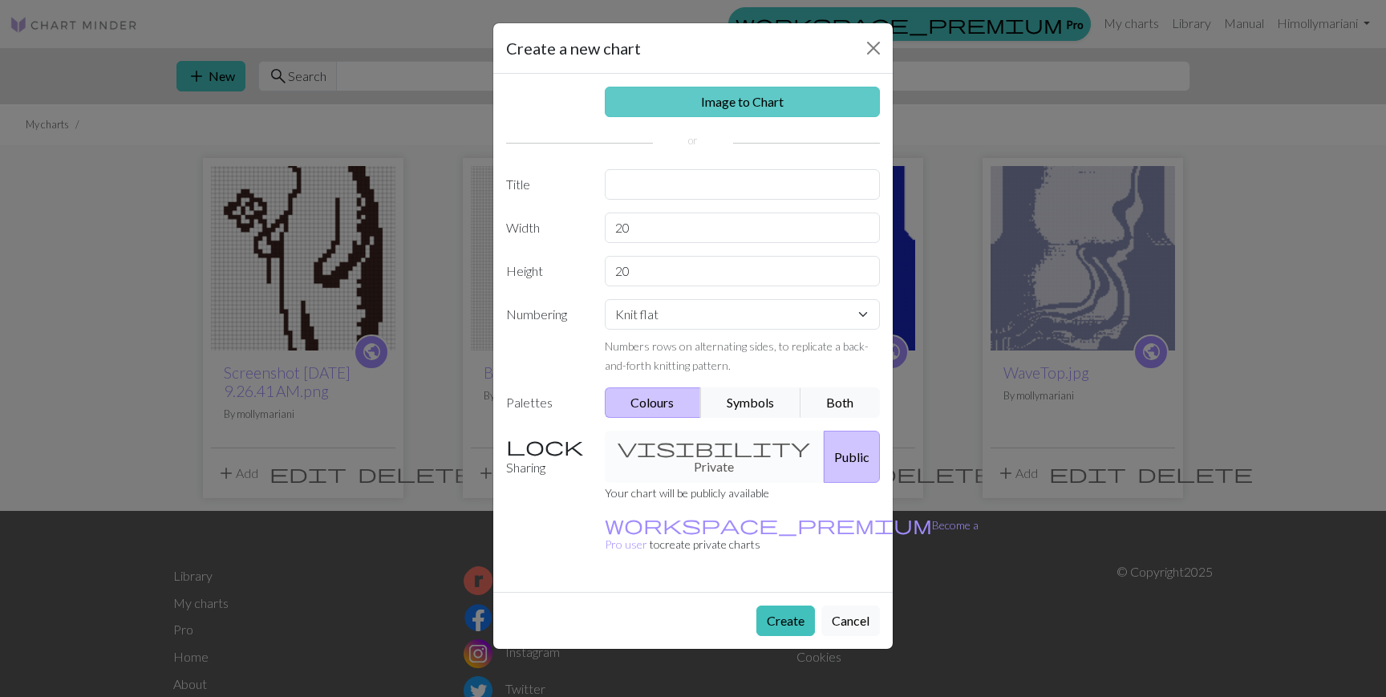
click at [696, 104] on link "Image to Chart" at bounding box center [743, 102] width 276 height 30
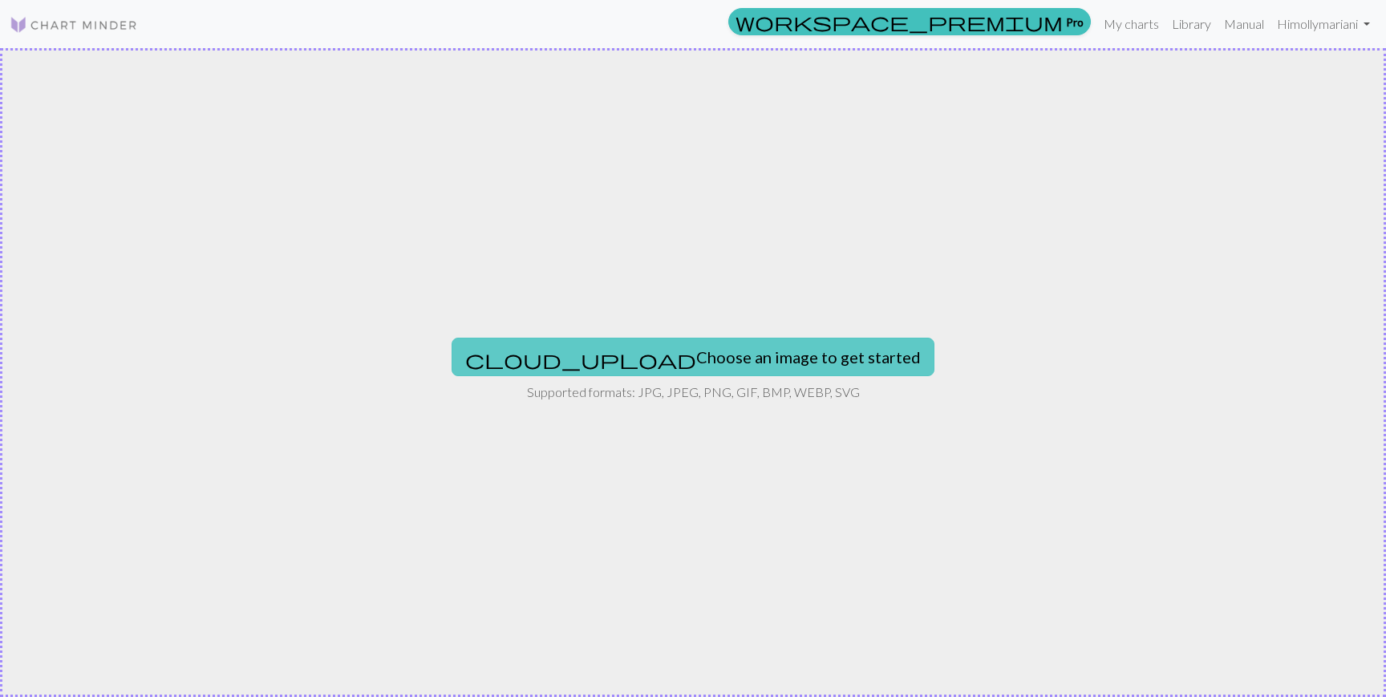
click at [697, 341] on button "cloud_upload Choose an image to get started" at bounding box center [693, 357] width 483 height 39
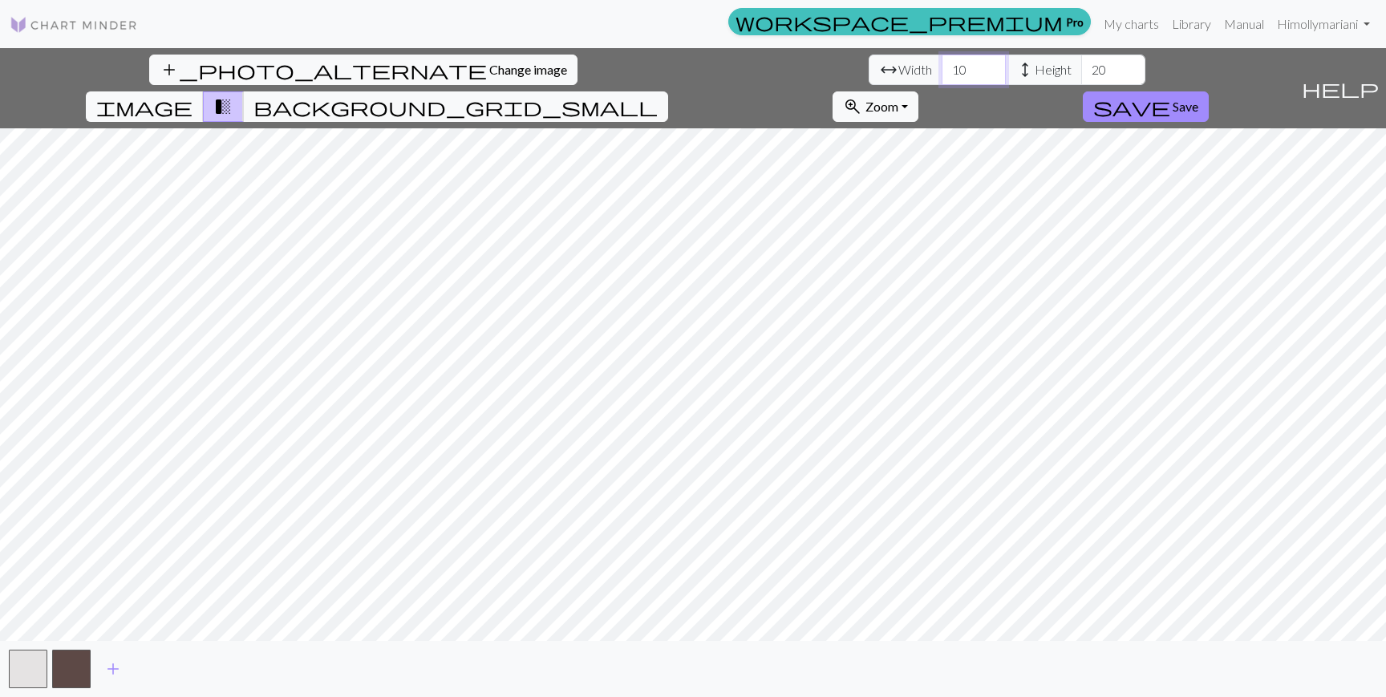
click at [942, 76] on input "10" at bounding box center [974, 70] width 64 height 30
type input "43"
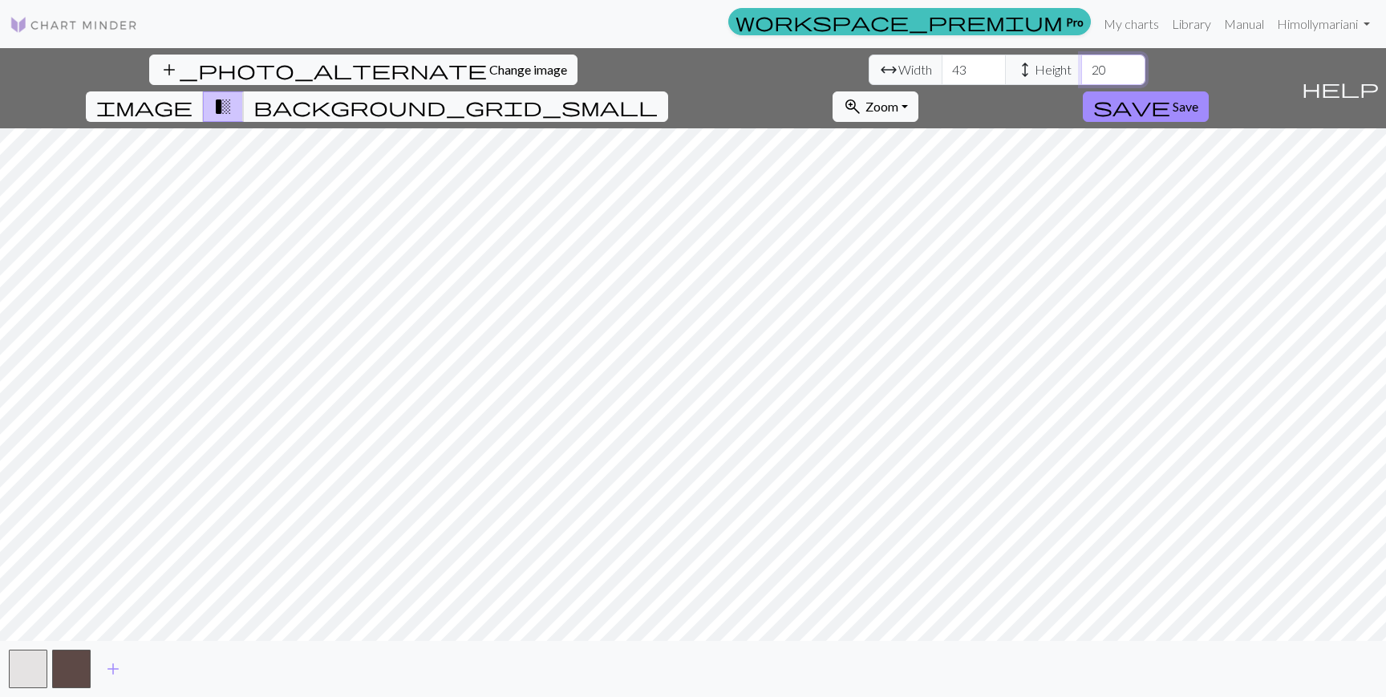
click at [1082, 64] on input "20" at bounding box center [1114, 70] width 64 height 30
click at [1082, 70] on input "20" at bounding box center [1114, 70] width 64 height 30
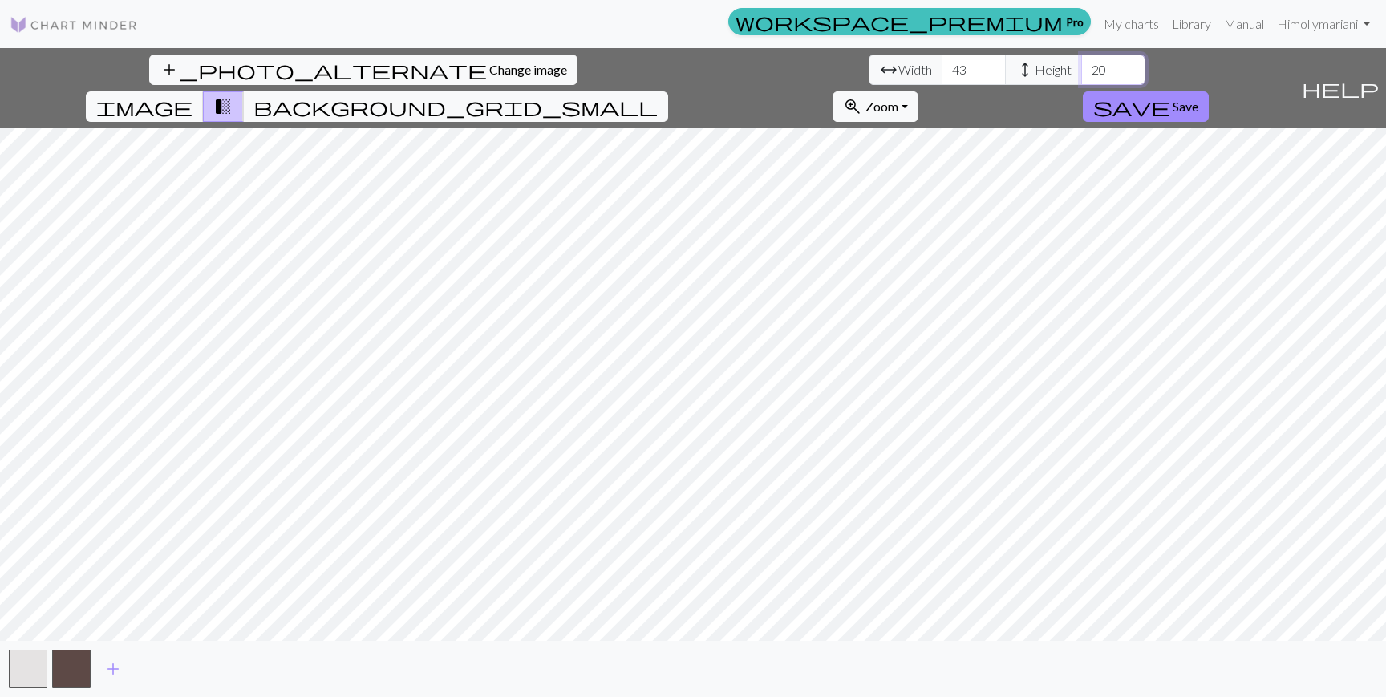
click at [1082, 70] on input "20" at bounding box center [1114, 70] width 64 height 30
type input "78"
click at [149, 67] on button "add_photo_alternate Change image" at bounding box center [363, 70] width 428 height 30
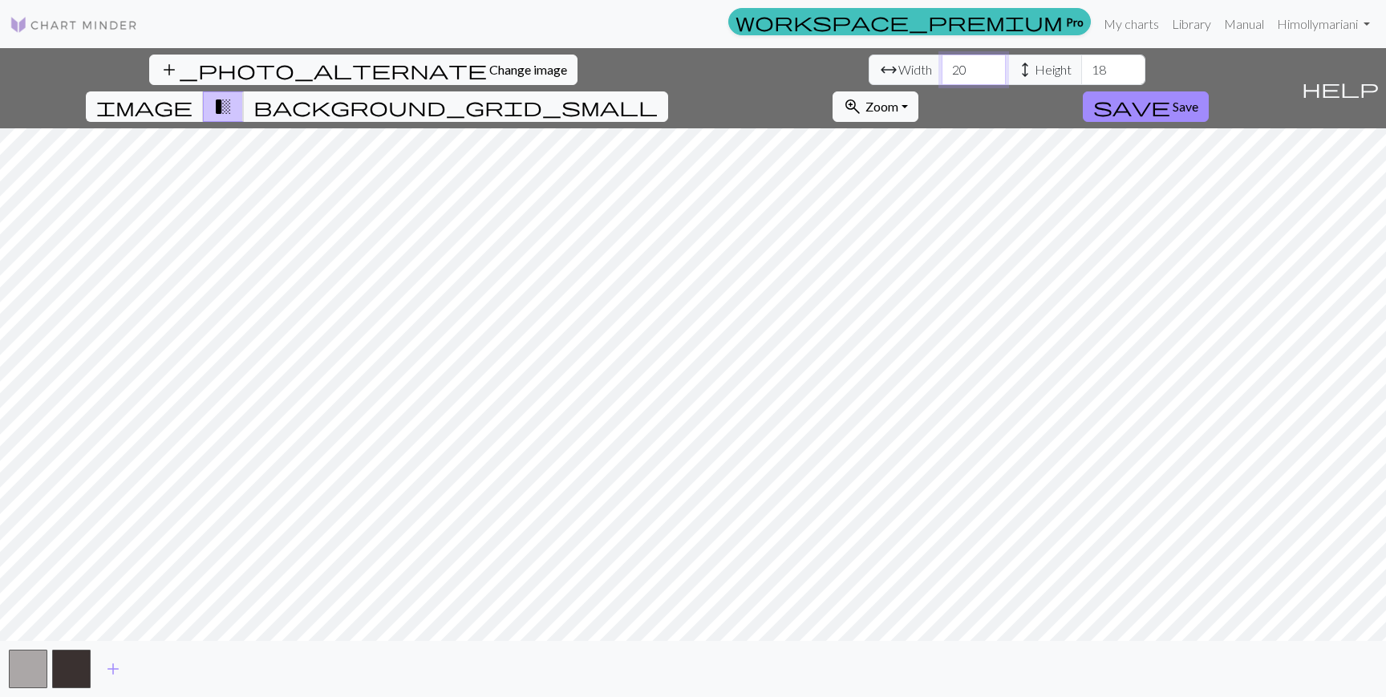
click at [942, 71] on input "20" at bounding box center [974, 70] width 64 height 30
click at [1082, 67] on input "18" at bounding box center [1114, 70] width 64 height 30
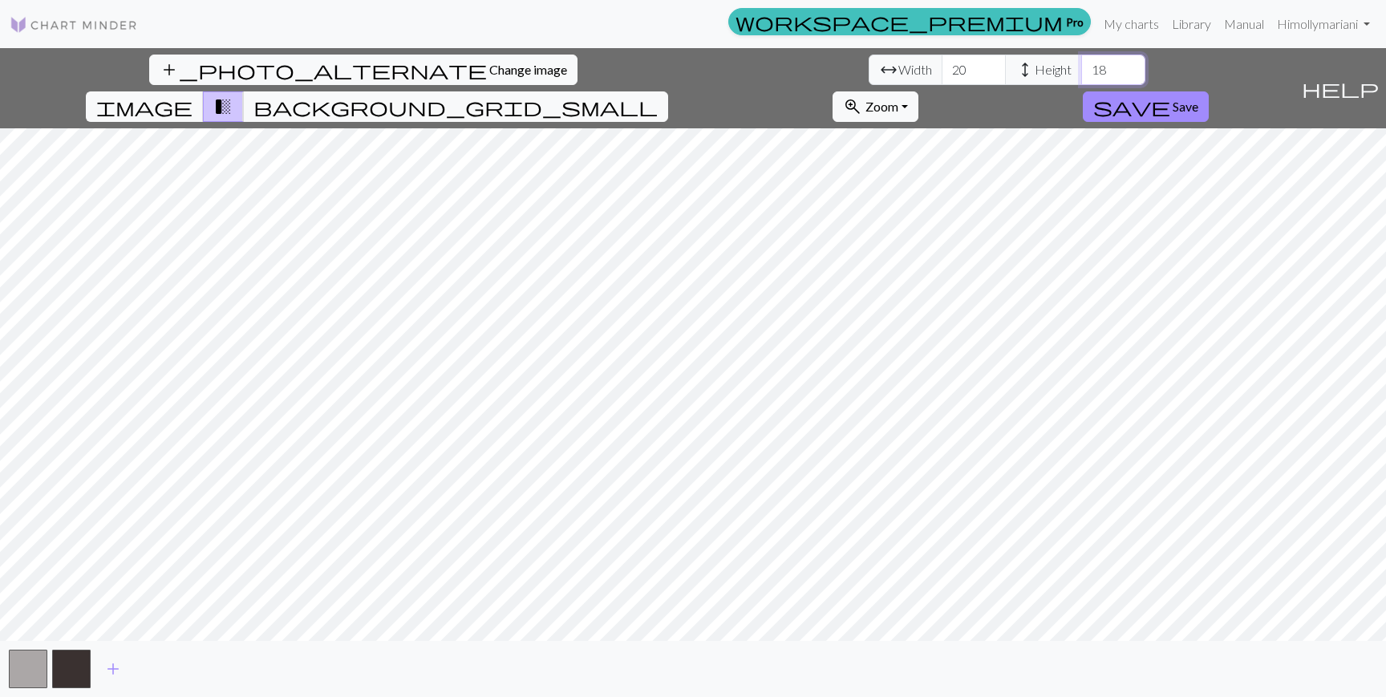
click at [1082, 67] on input "18" at bounding box center [1114, 70] width 64 height 30
type input "78"
click at [942, 67] on input "20" at bounding box center [974, 70] width 64 height 30
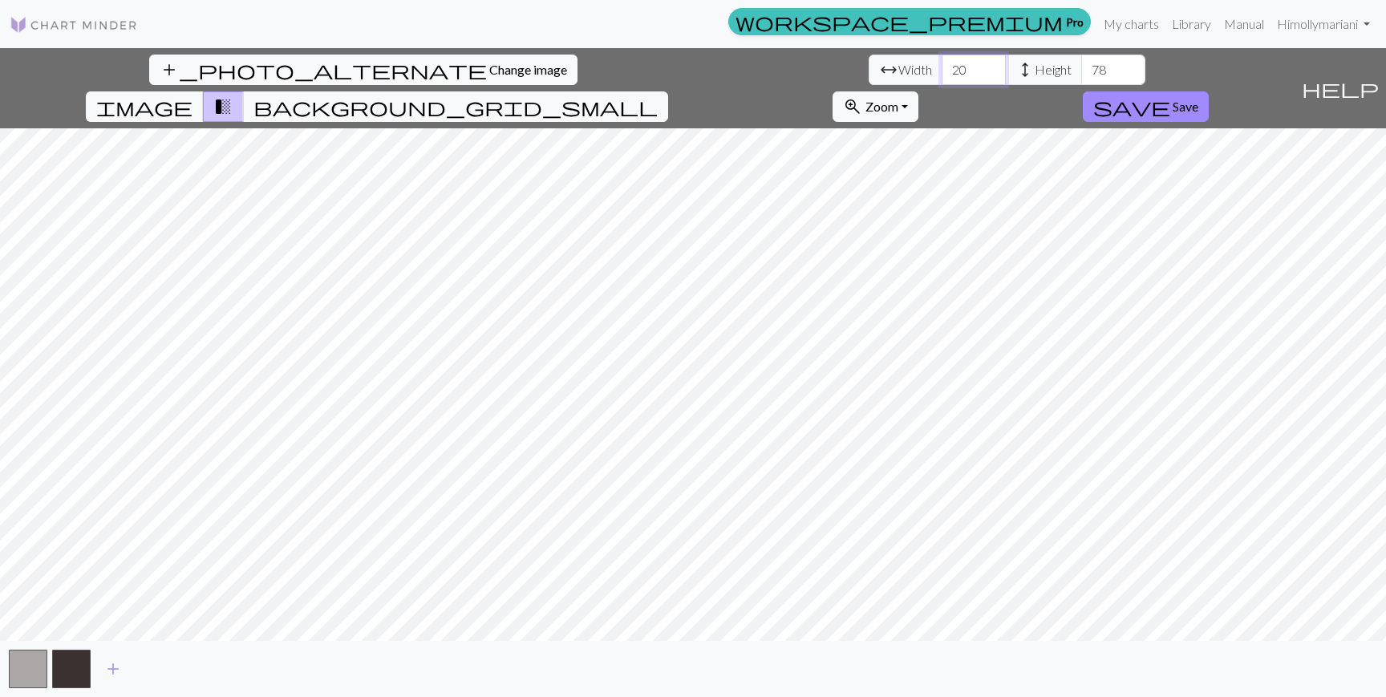
click at [942, 67] on input "20" at bounding box center [974, 70] width 64 height 30
type input "90"
click at [489, 71] on span "Change image" at bounding box center [528, 69] width 78 height 15
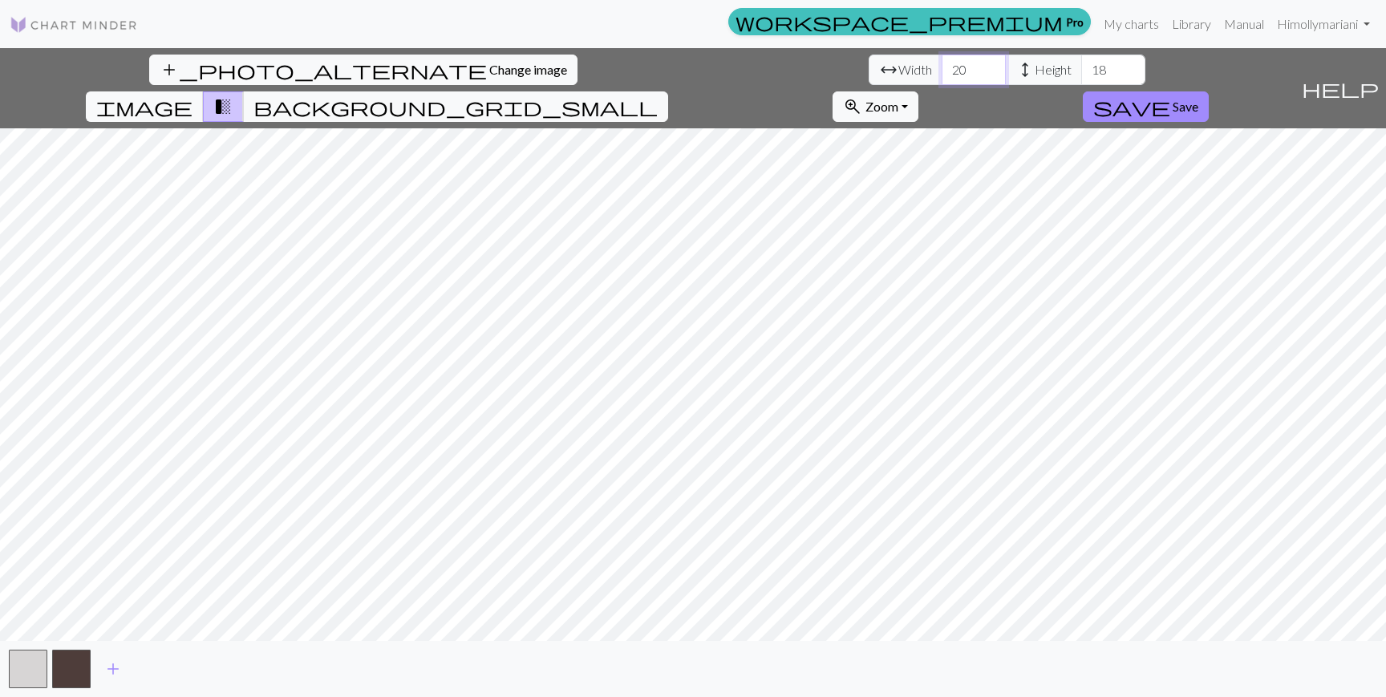
click at [942, 58] on input "20" at bounding box center [974, 70] width 64 height 30
click at [942, 63] on input "20" at bounding box center [974, 70] width 64 height 30
click at [942, 67] on input "80" at bounding box center [974, 70] width 64 height 30
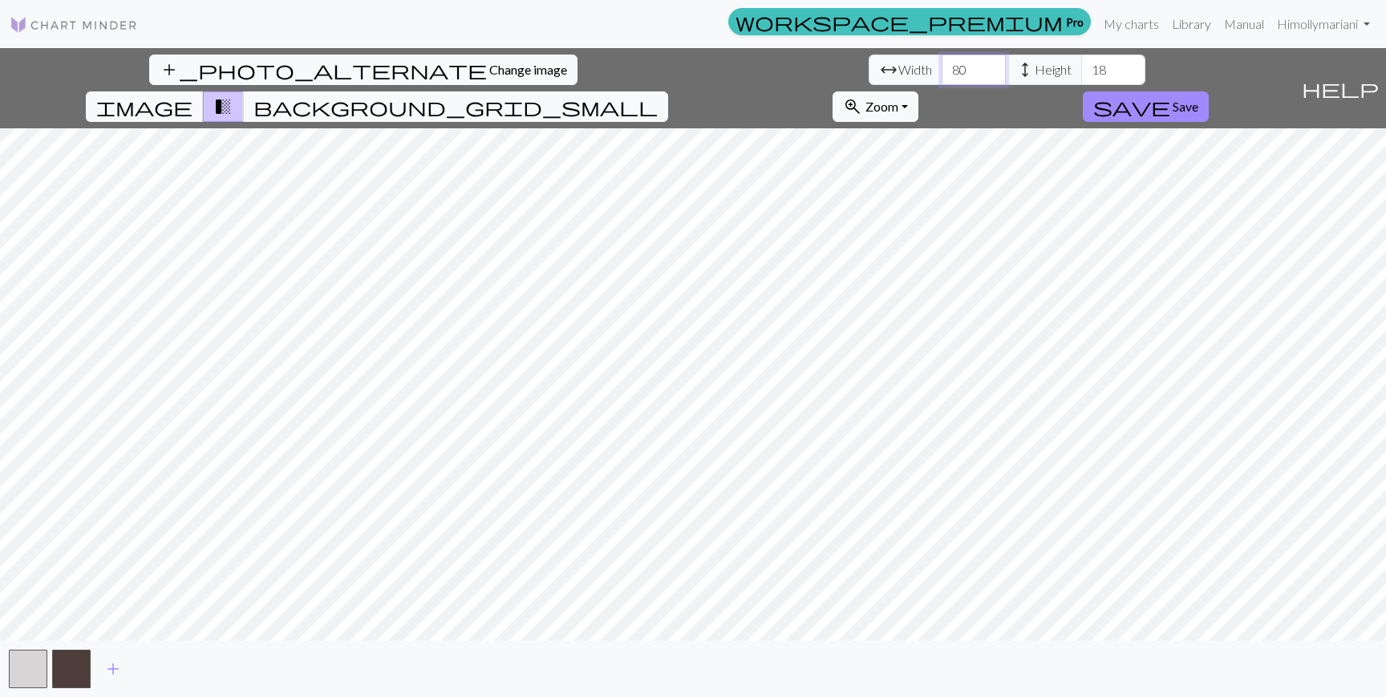
click at [942, 67] on input "80" at bounding box center [974, 70] width 64 height 30
type input "90"
click at [1082, 73] on input "18" at bounding box center [1114, 70] width 64 height 30
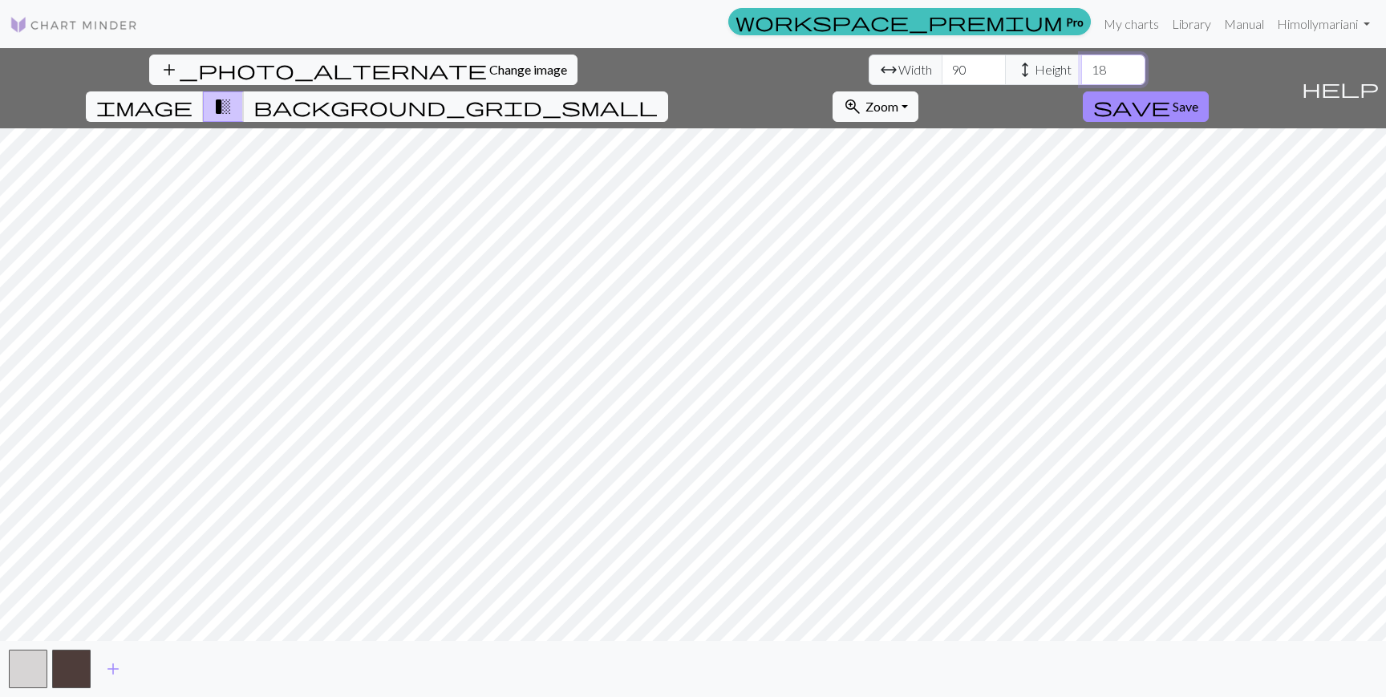
click at [1082, 73] on input "18" at bounding box center [1114, 70] width 64 height 30
type input "78"
click at [668, 91] on button "background_grid_small" at bounding box center [455, 106] width 425 height 30
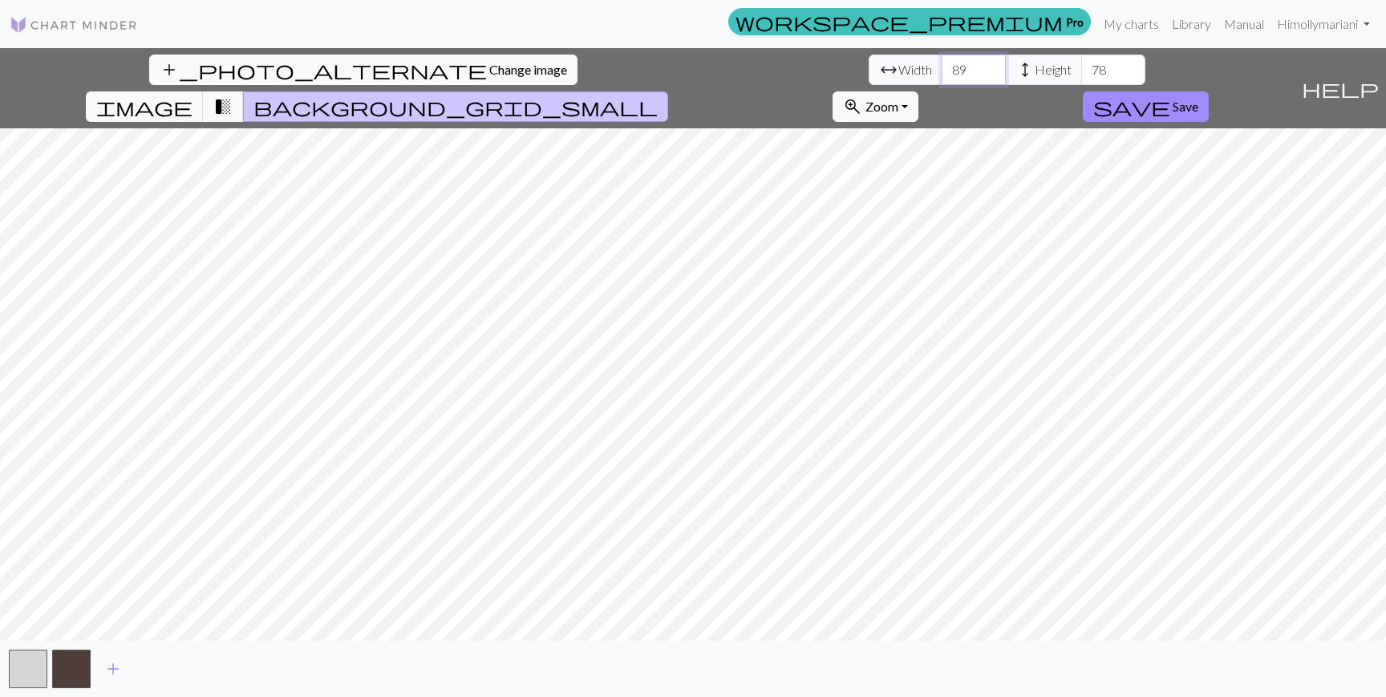
click at [942, 76] on input "89" at bounding box center [974, 70] width 64 height 30
click at [942, 76] on input "88" at bounding box center [974, 70] width 64 height 30
click at [942, 76] on input "87" at bounding box center [974, 70] width 64 height 30
click at [942, 62] on input "88" at bounding box center [974, 70] width 64 height 30
click at [942, 62] on input "89" at bounding box center [974, 70] width 64 height 30
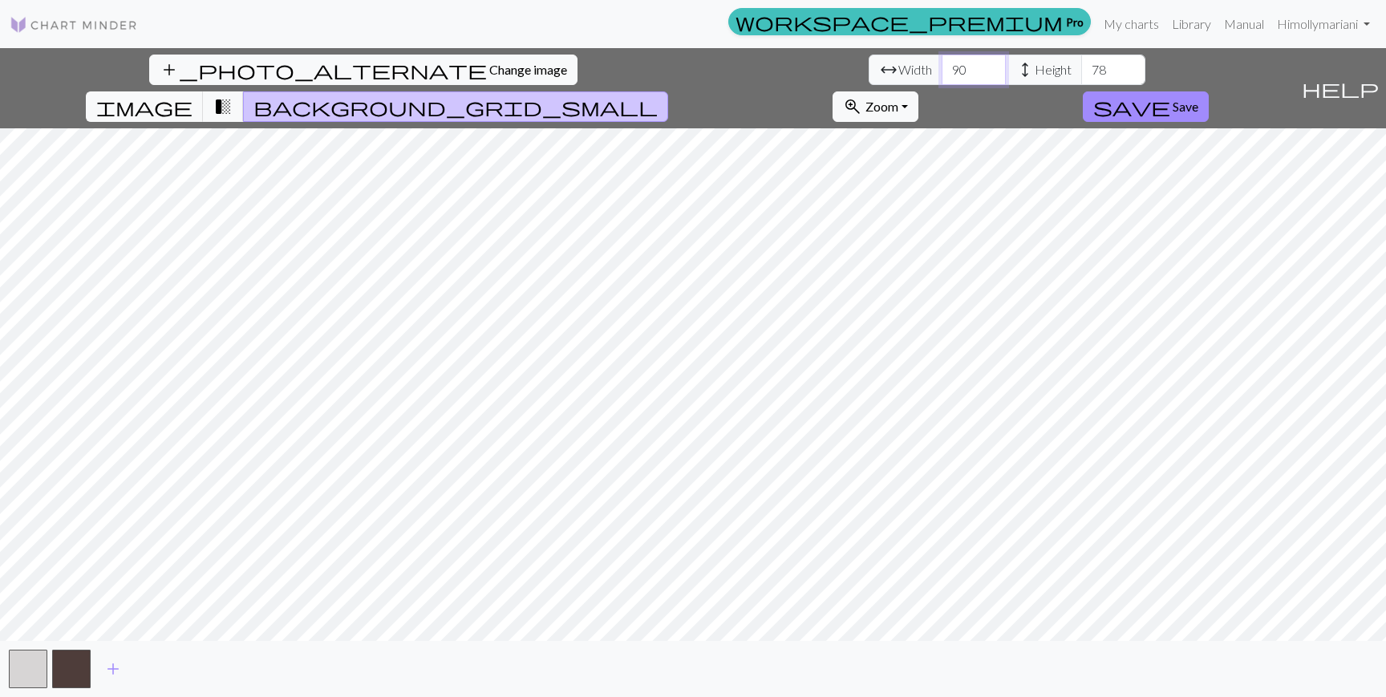
click at [942, 62] on input "90" at bounding box center [974, 70] width 64 height 30
click at [942, 62] on input "91" at bounding box center [974, 70] width 64 height 30
click at [942, 62] on input "92" at bounding box center [974, 70] width 64 height 30
click at [942, 62] on input "93" at bounding box center [974, 70] width 64 height 30
click at [942, 71] on input "92" at bounding box center [974, 70] width 64 height 30
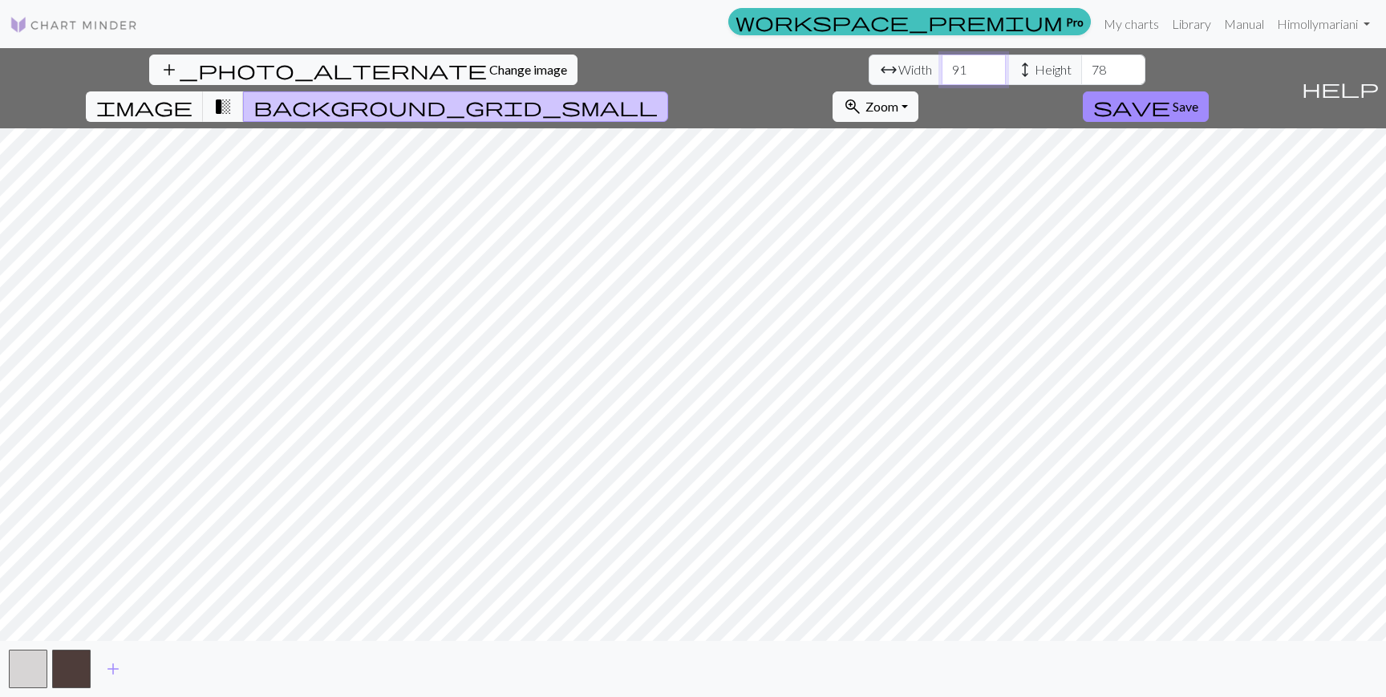
click at [942, 71] on input "91" at bounding box center [974, 70] width 64 height 30
click at [942, 71] on input "90" at bounding box center [974, 70] width 64 height 30
click at [942, 71] on input "89" at bounding box center [974, 70] width 64 height 30
click at [942, 63] on input "90" at bounding box center [974, 70] width 64 height 30
click at [942, 79] on input "90" at bounding box center [974, 70] width 64 height 30
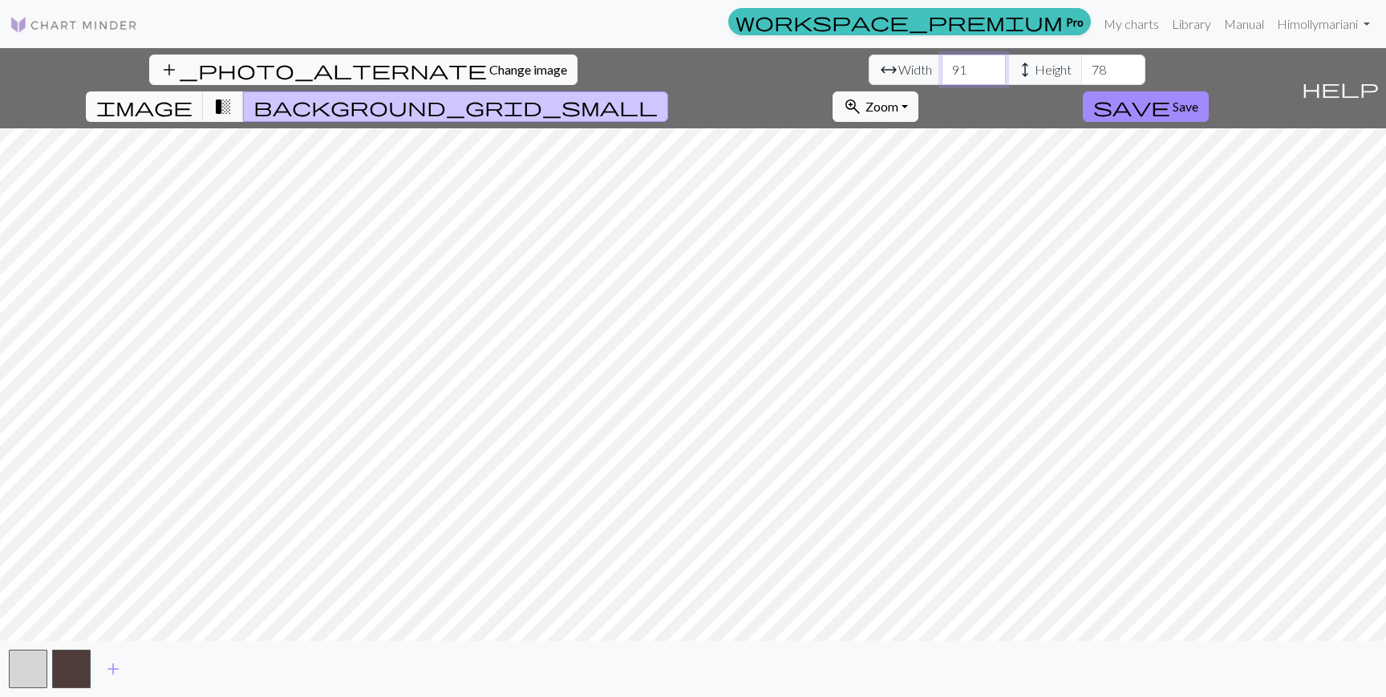
click at [942, 66] on input "91" at bounding box center [974, 70] width 64 height 30
click at [942, 66] on input "92" at bounding box center [974, 70] width 64 height 30
click at [942, 66] on input "93" at bounding box center [974, 70] width 64 height 30
click at [942, 66] on input "94" at bounding box center [974, 70] width 64 height 30
click at [942, 66] on input "95" at bounding box center [974, 70] width 64 height 30
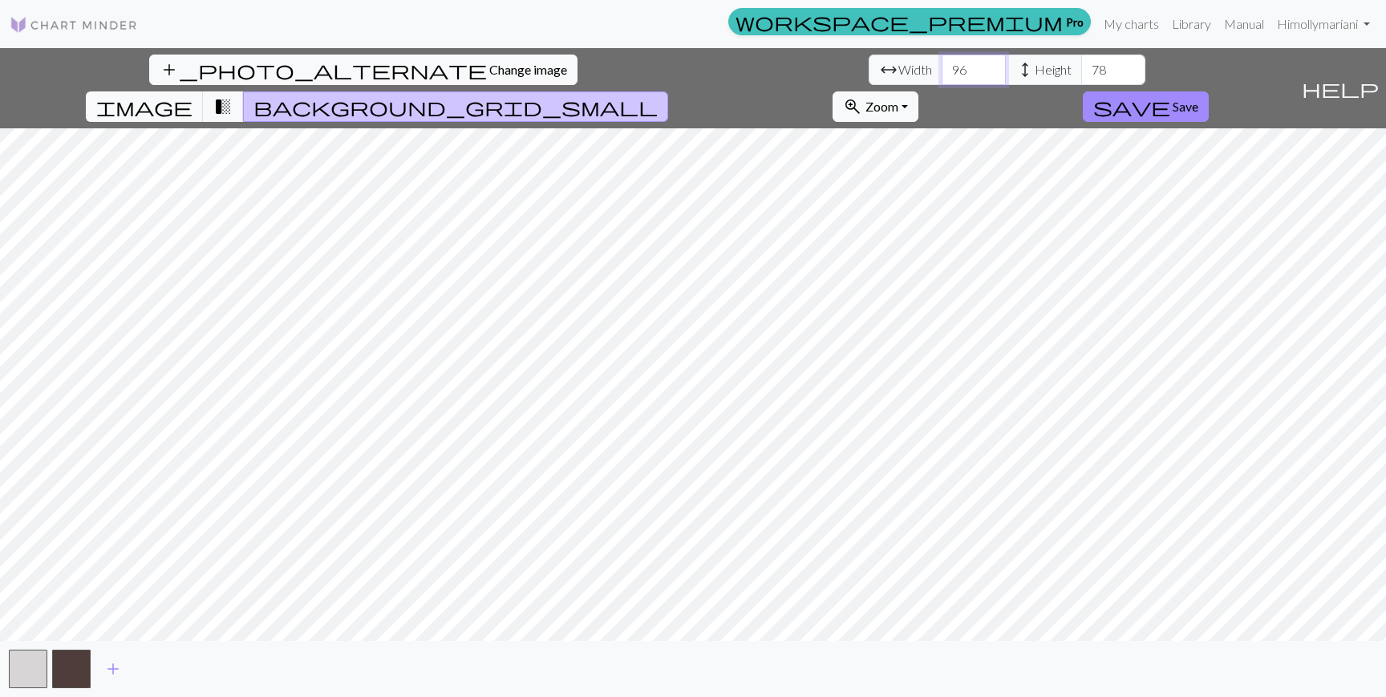
click at [942, 66] on input "96" at bounding box center [974, 70] width 64 height 30
click at [942, 66] on input "97" at bounding box center [974, 70] width 64 height 30
click at [942, 77] on input "96" at bounding box center [974, 70] width 64 height 30
click at [942, 77] on input "95" at bounding box center [974, 70] width 64 height 30
click at [942, 77] on input "94" at bounding box center [974, 70] width 64 height 30
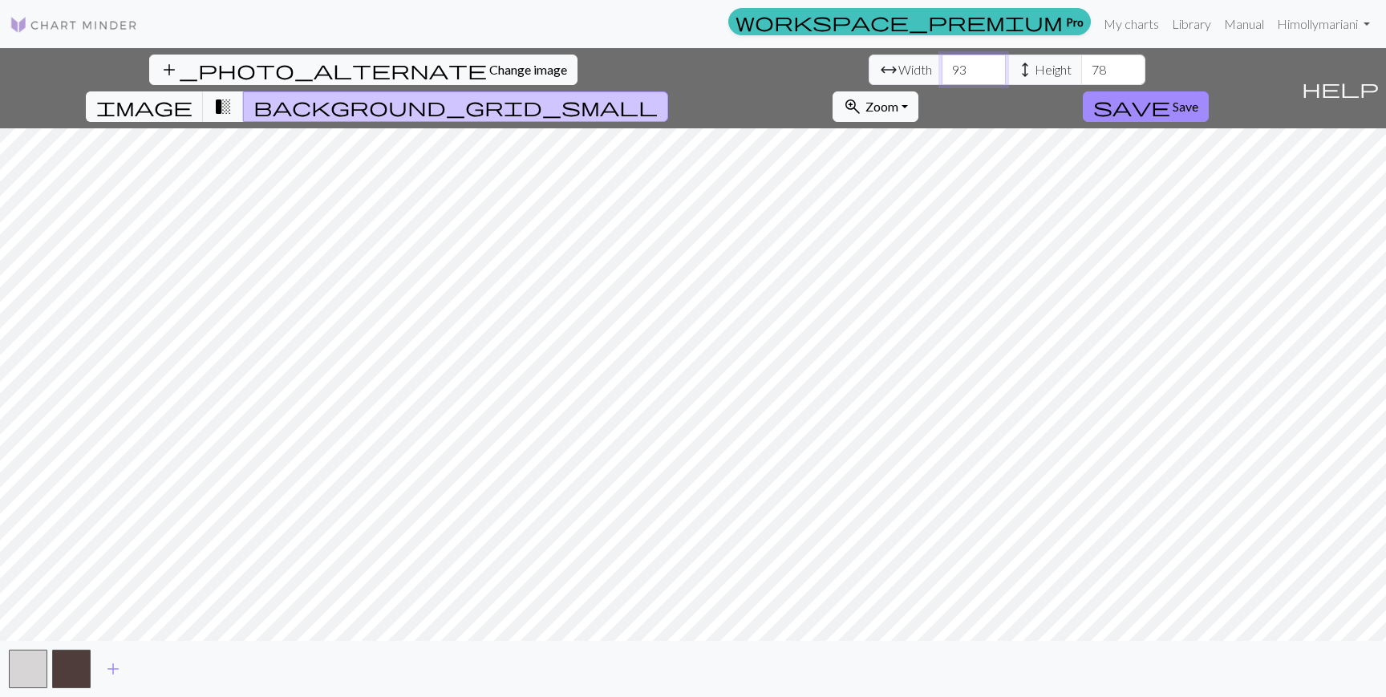
click at [942, 77] on input "93" at bounding box center [974, 70] width 64 height 30
click at [942, 77] on input "92" at bounding box center [974, 70] width 64 height 30
click at [942, 77] on input "91" at bounding box center [974, 70] width 64 height 30
click at [942, 75] on input "90" at bounding box center [974, 70] width 64 height 30
click at [942, 75] on input "89" at bounding box center [974, 70] width 64 height 30
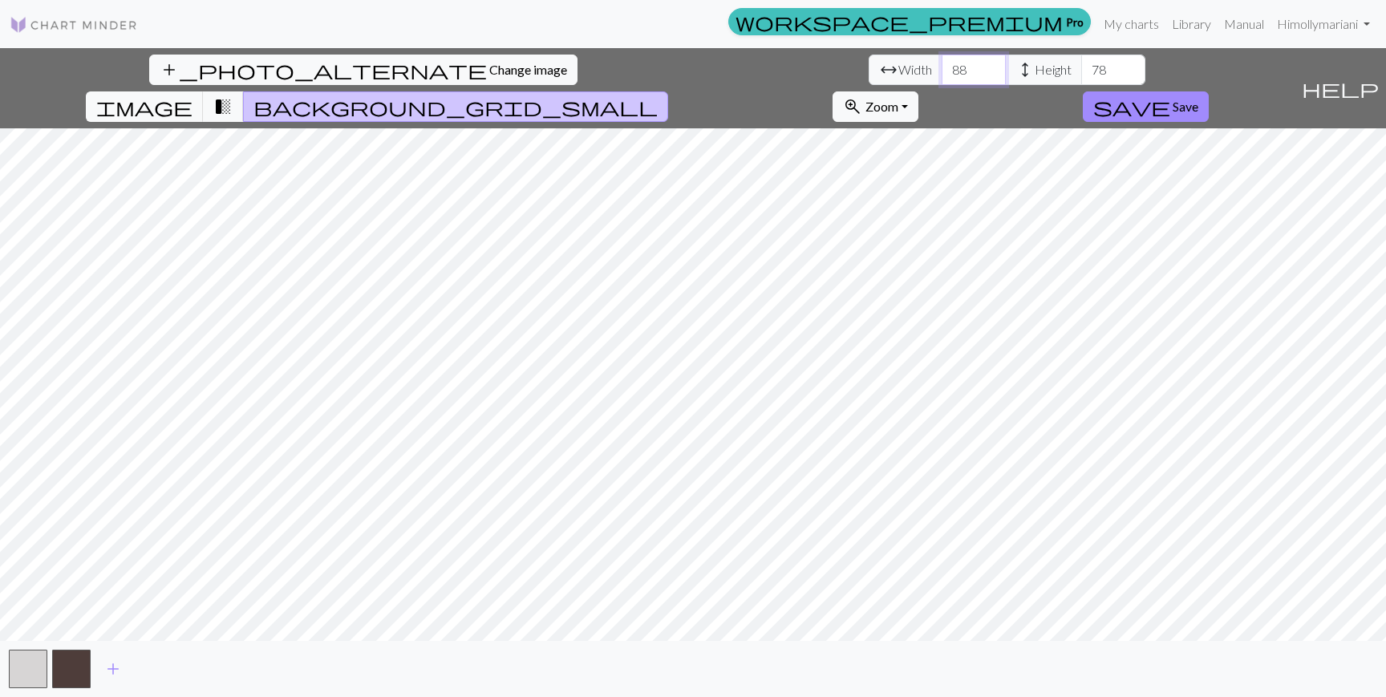
click at [942, 75] on input "88" at bounding box center [974, 70] width 64 height 30
click at [942, 75] on input "87" at bounding box center [974, 70] width 64 height 30
type input "86"
click at [942, 75] on input "86" at bounding box center [974, 70] width 64 height 30
click at [1199, 99] on span "Save" at bounding box center [1186, 106] width 26 height 15
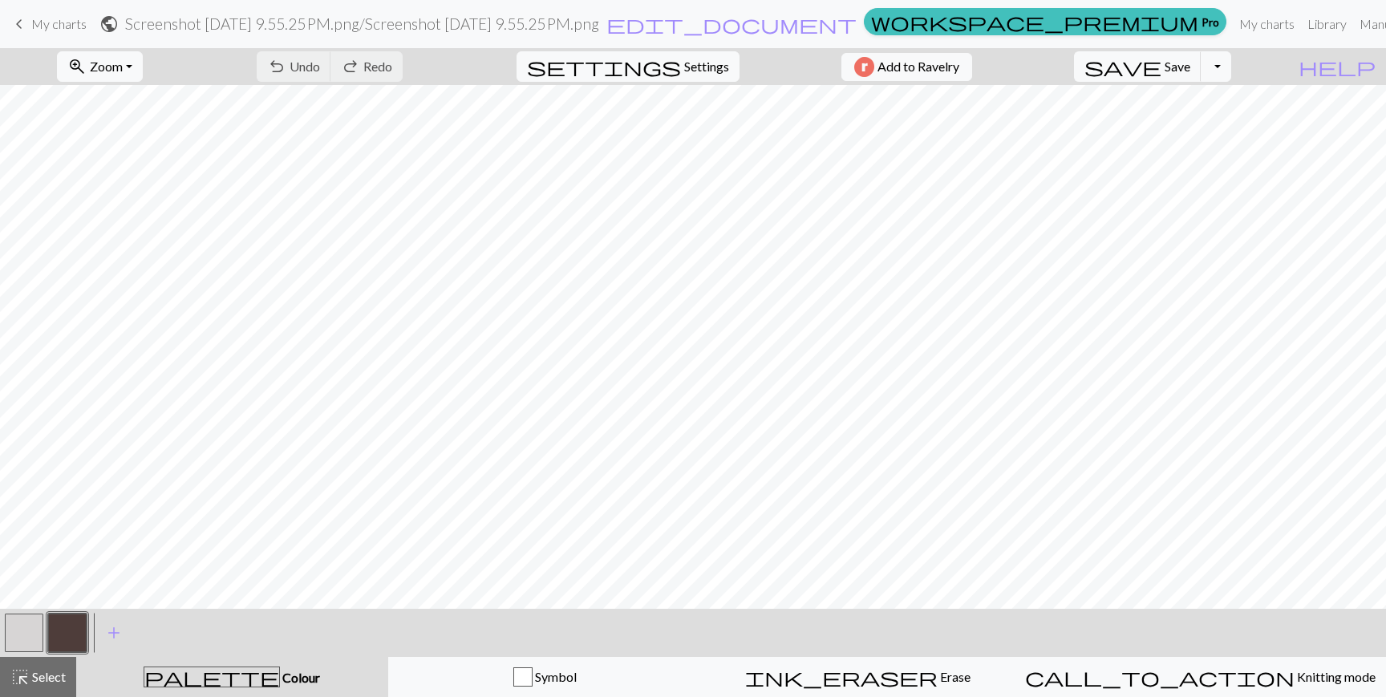
click at [67, 641] on button "button" at bounding box center [67, 633] width 39 height 39
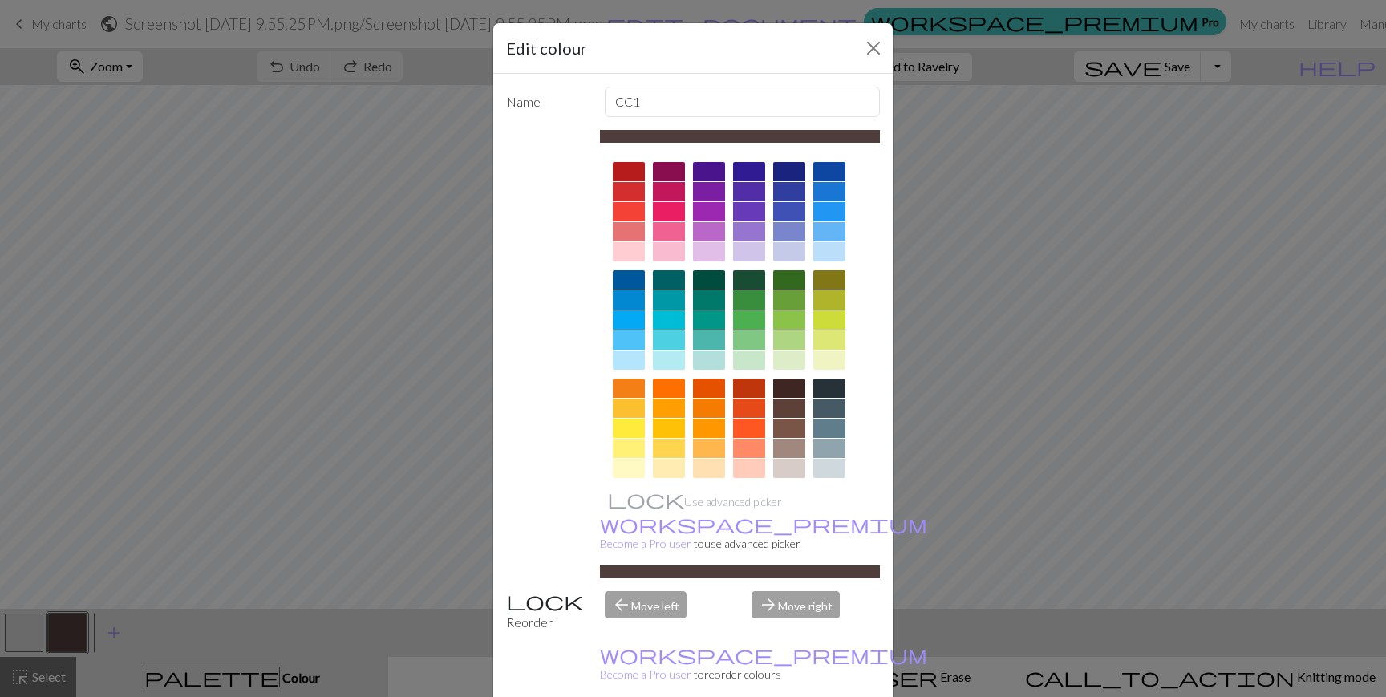
click at [831, 388] on div at bounding box center [830, 388] width 32 height 19
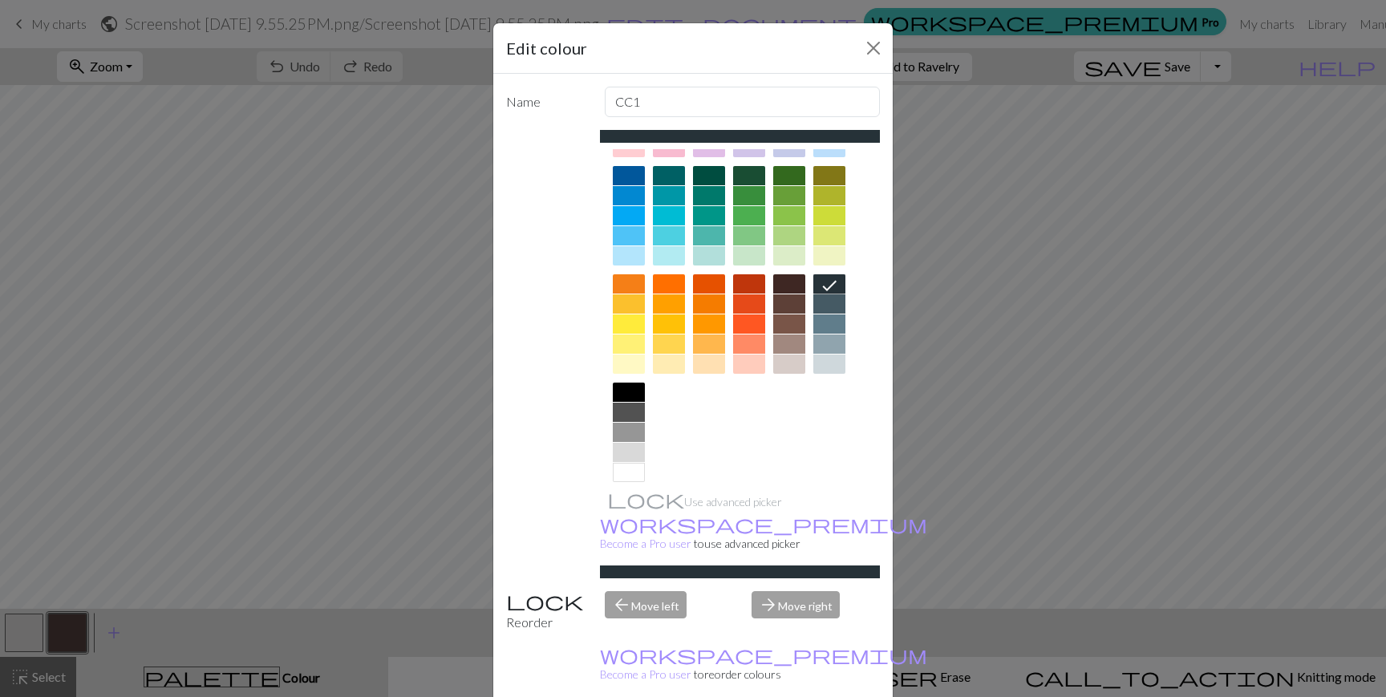
scroll to position [115, 0]
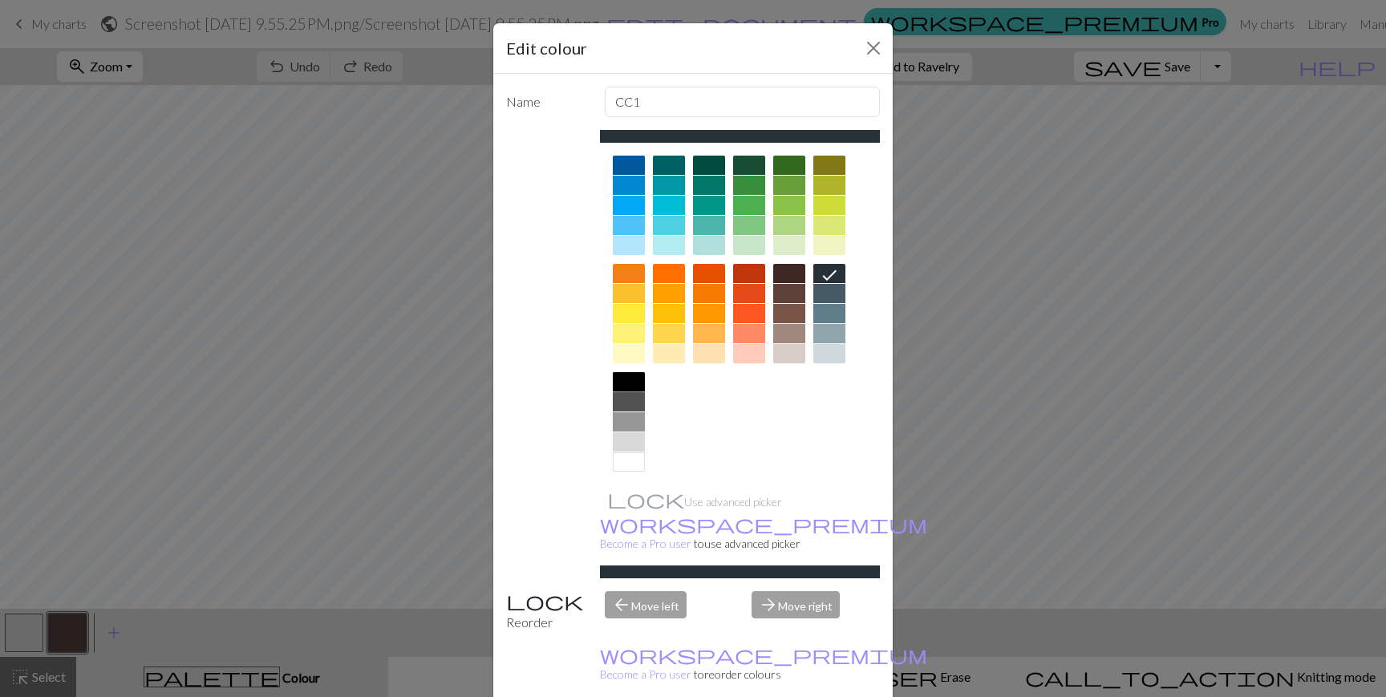
click at [631, 381] on div at bounding box center [629, 381] width 32 height 19
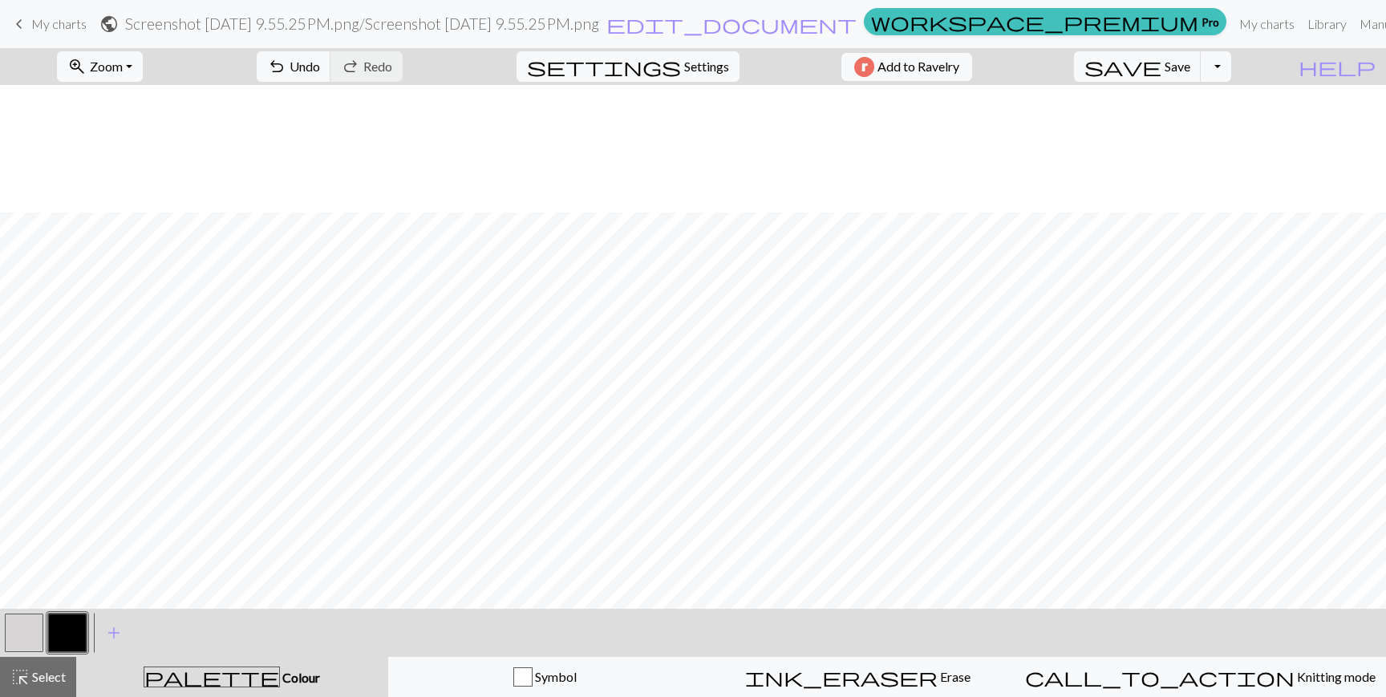
scroll to position [128, 0]
click at [25, 627] on button "button" at bounding box center [24, 633] width 39 height 39
click at [13, 641] on button "button" at bounding box center [24, 633] width 39 height 39
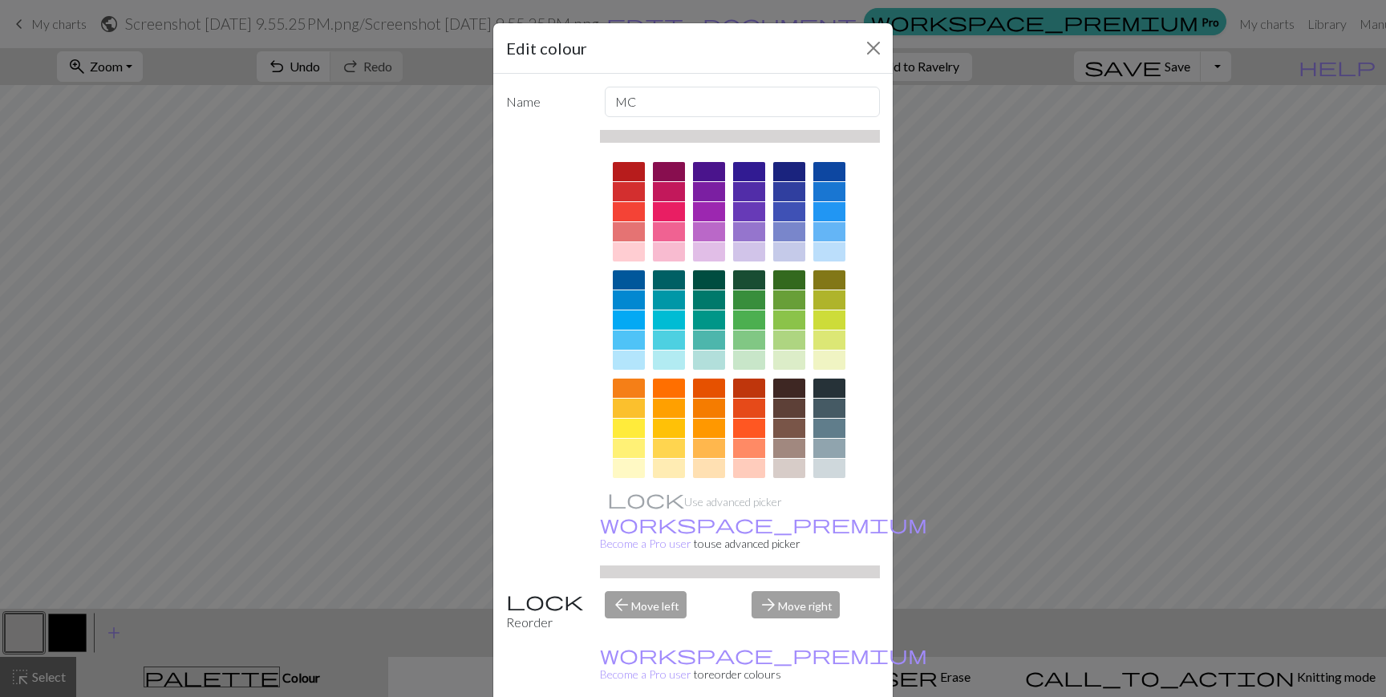
scroll to position [120, 0]
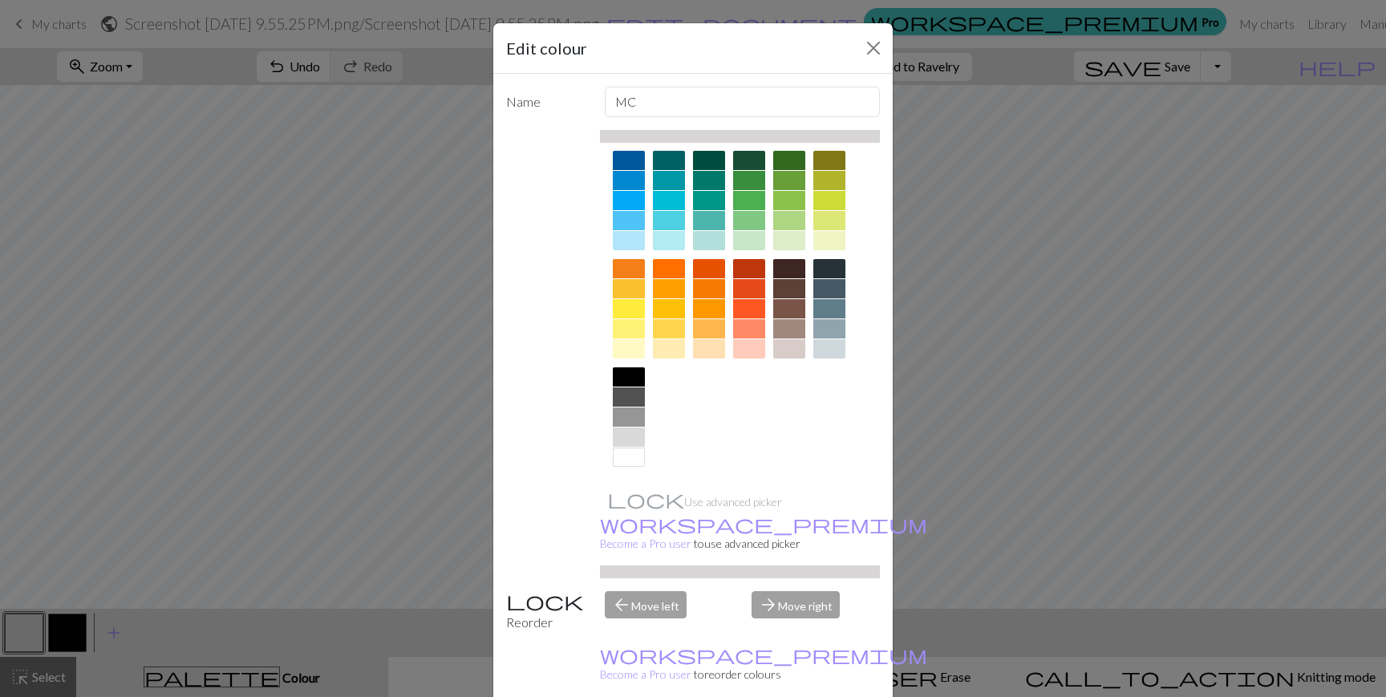
click at [626, 464] on div at bounding box center [629, 457] width 32 height 19
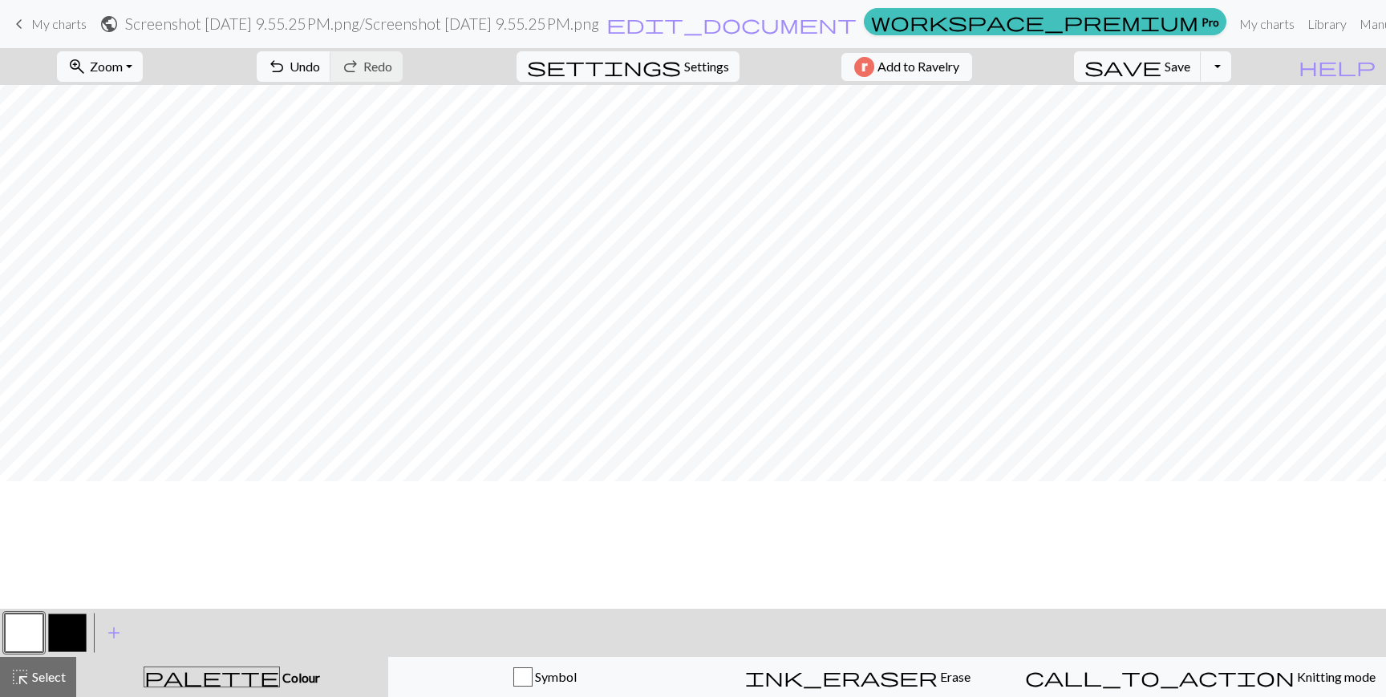
scroll to position [0, 0]
click at [857, 30] on span "edit_document" at bounding box center [732, 24] width 250 height 22
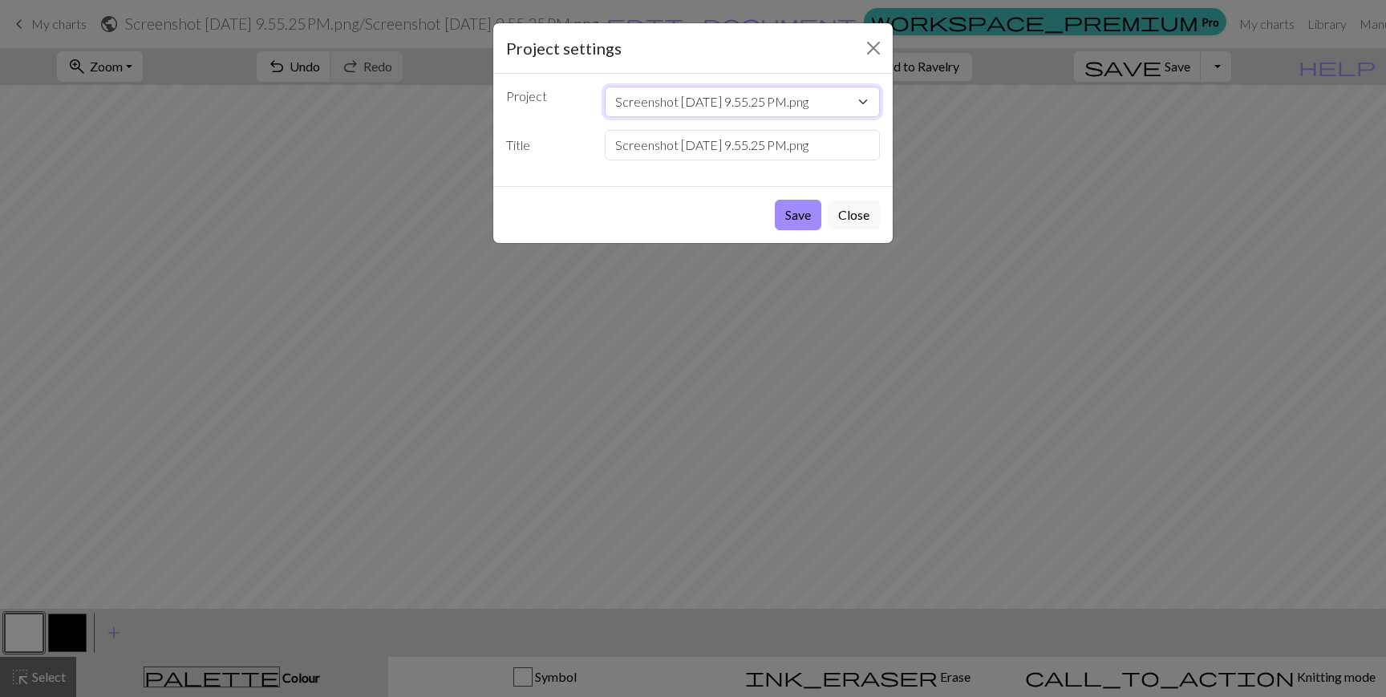
click at [630, 104] on select "Screenshot 2025-08-26 at 9.55.25 PM.png Screenshot 2025-08-26 at 9.26.41 AM.png…" at bounding box center [743, 102] width 276 height 30
click at [605, 87] on select "Screenshot 2025-08-26 at 9.55.25 PM.png Screenshot 2025-08-26 at 9.26.41 AM.png…" at bounding box center [743, 102] width 276 height 30
click at [630, 104] on select "Screenshot 2025-08-26 at 9.55.25 PM.png Screenshot 2025-08-26 at 9.26.41 AM.png…" at bounding box center [743, 102] width 276 height 30
select select "68adb63700f973f523cf60d1"
click at [605, 87] on select "Screenshot 2025-08-26 at 9.55.25 PM.png Screenshot 2025-08-26 at 9.26.41 AM.png…" at bounding box center [743, 102] width 276 height 30
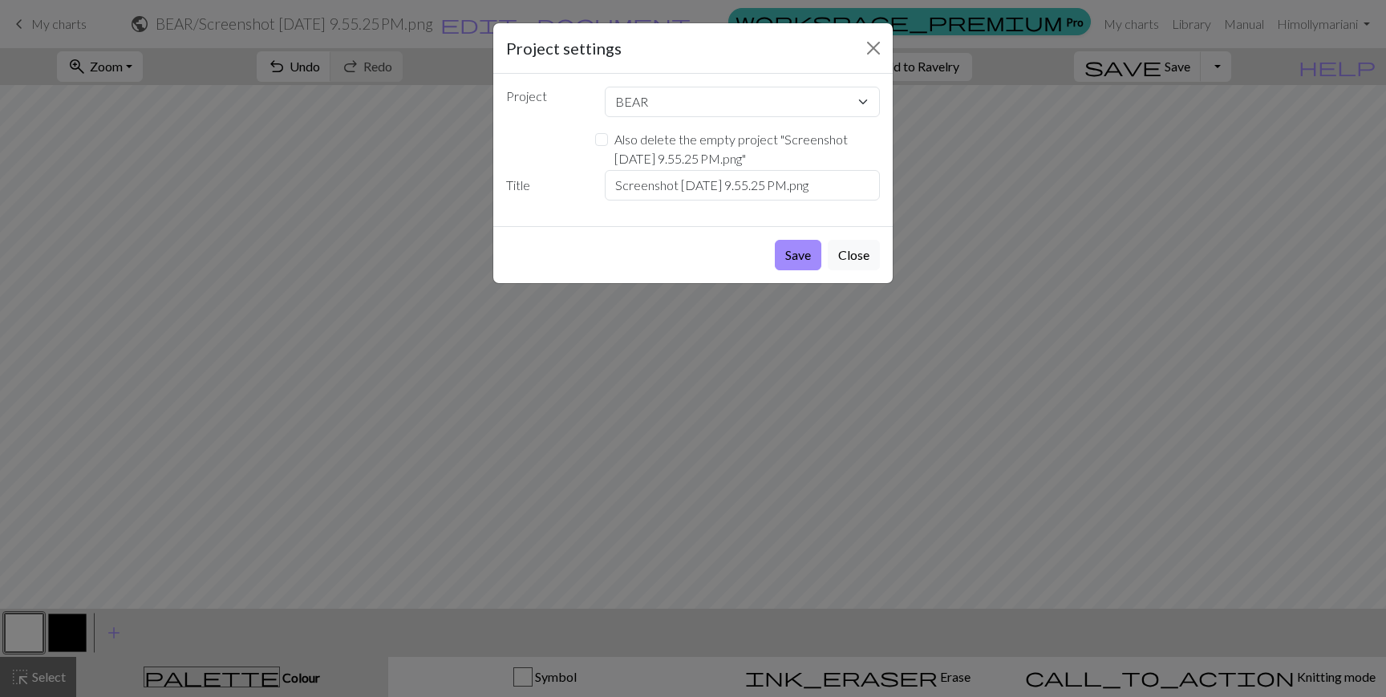
click at [647, 140] on label "Also delete the empty project " Screenshot 2025-08-26 at 9.55.25 PM.png "" at bounding box center [748, 149] width 266 height 39
click at [608, 140] on input "Also delete the empty project " Screenshot 2025-08-26 at 9.55.25 PM.png "" at bounding box center [601, 139] width 13 height 13
checkbox input "true"
click at [795, 252] on button "Save" at bounding box center [798, 255] width 47 height 30
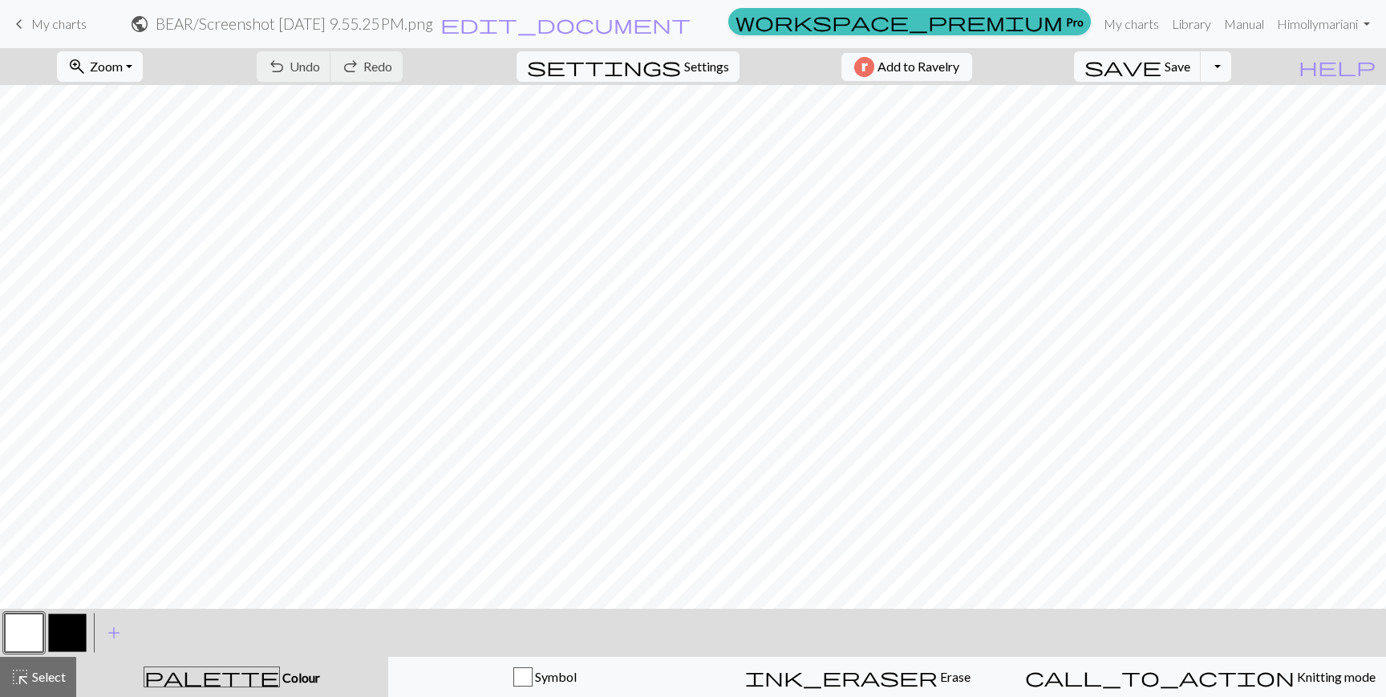
scroll to position [158, 0]
click at [119, 60] on span "Zoom" at bounding box center [106, 66] width 33 height 15
click at [142, 107] on button "Fit all" at bounding box center [121, 102] width 127 height 26
click at [143, 61] on button "zoom_in Zoom Zoom" at bounding box center [100, 66] width 86 height 30
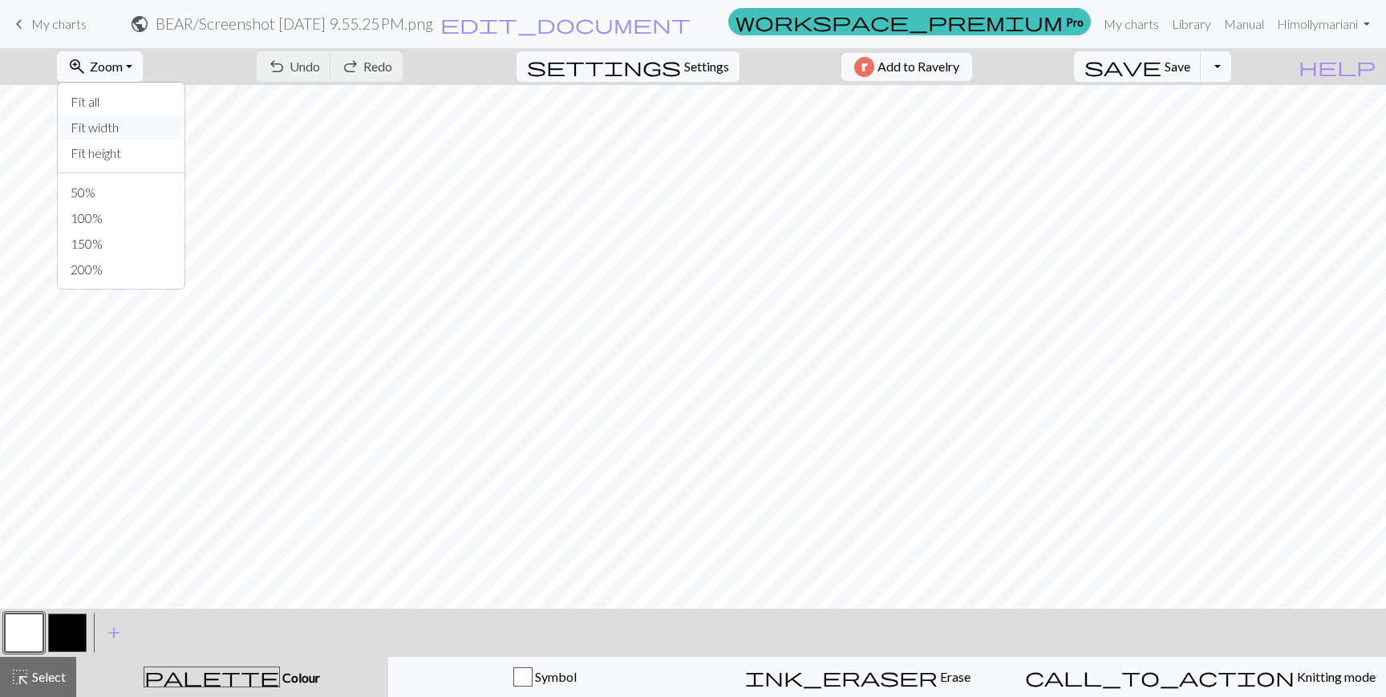
click at [148, 131] on button "Fit width" at bounding box center [121, 128] width 127 height 26
click at [123, 69] on span "Zoom" at bounding box center [106, 66] width 33 height 15
click at [136, 160] on button "Fit height" at bounding box center [121, 153] width 127 height 26
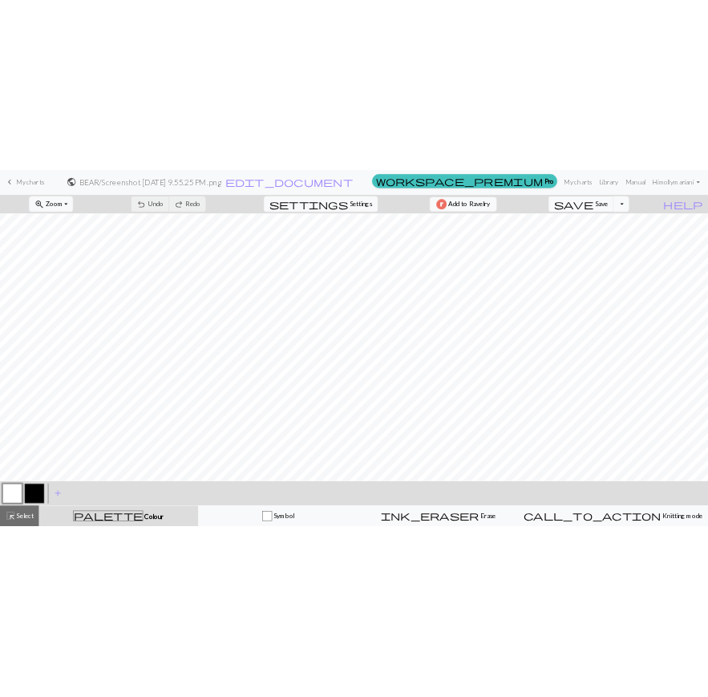
scroll to position [55, 0]
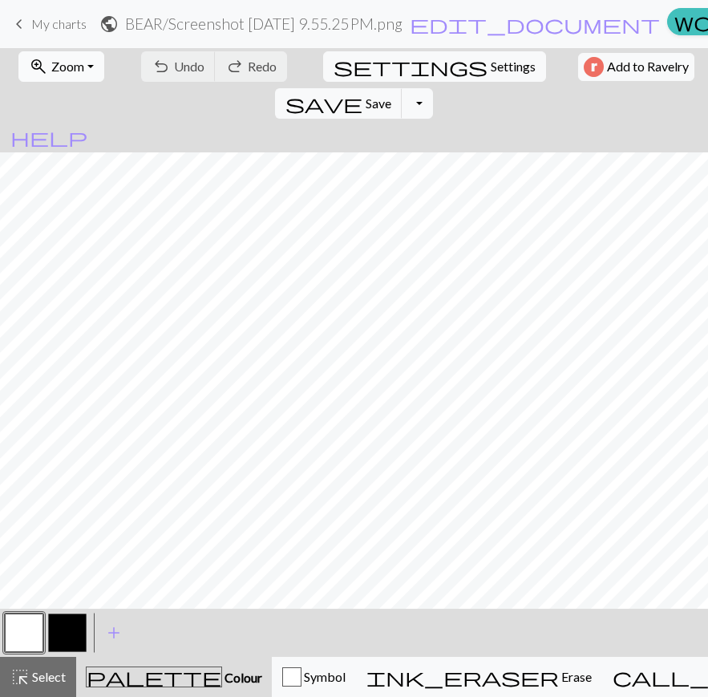
click at [58, 75] on button "zoom_in Zoom Zoom" at bounding box center [61, 66] width 86 height 30
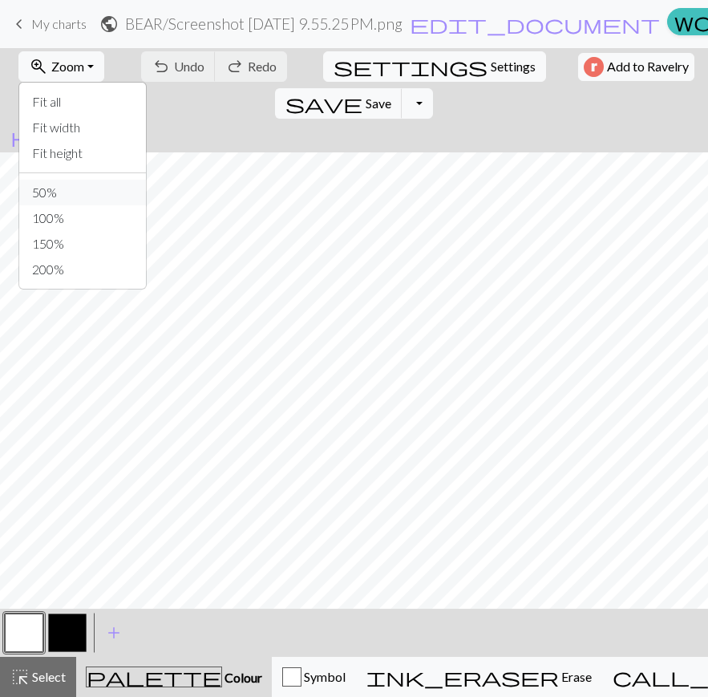
click at [73, 197] on button "50%" at bounding box center [82, 193] width 127 height 26
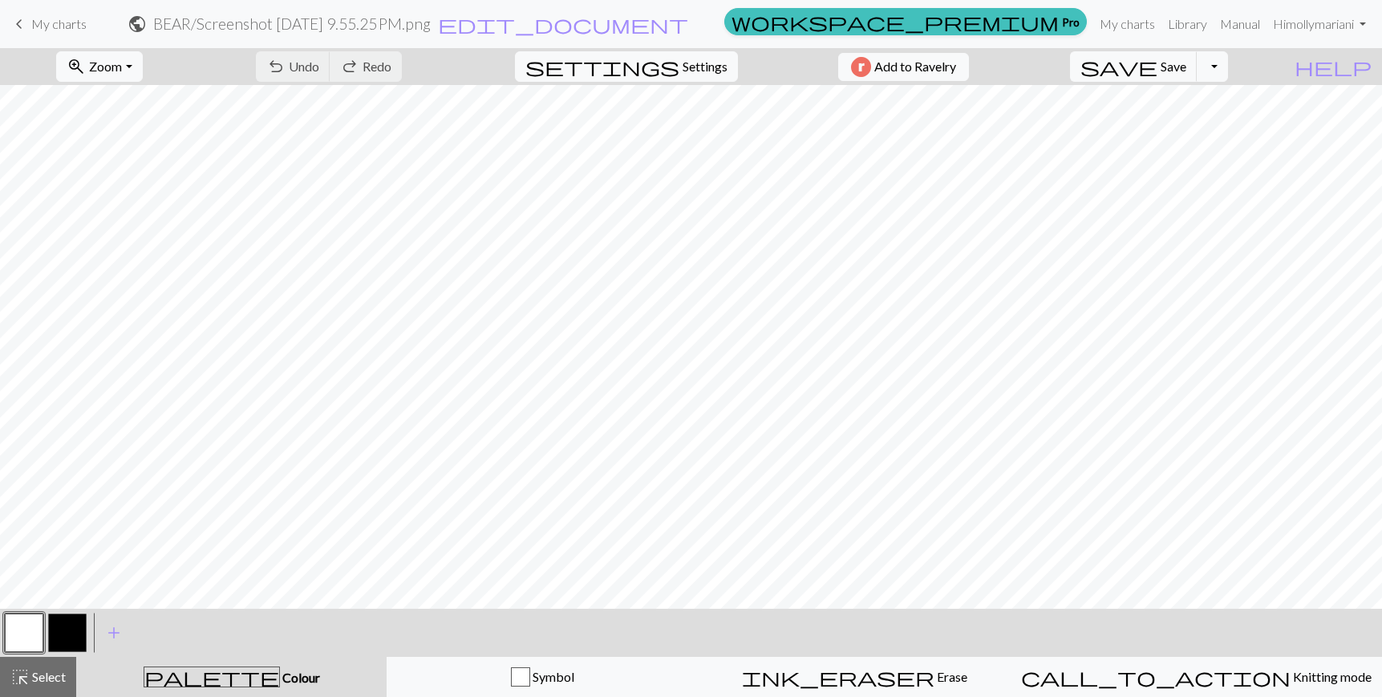
scroll to position [0, 0]
click at [63, 677] on span "Select" at bounding box center [48, 676] width 36 height 15
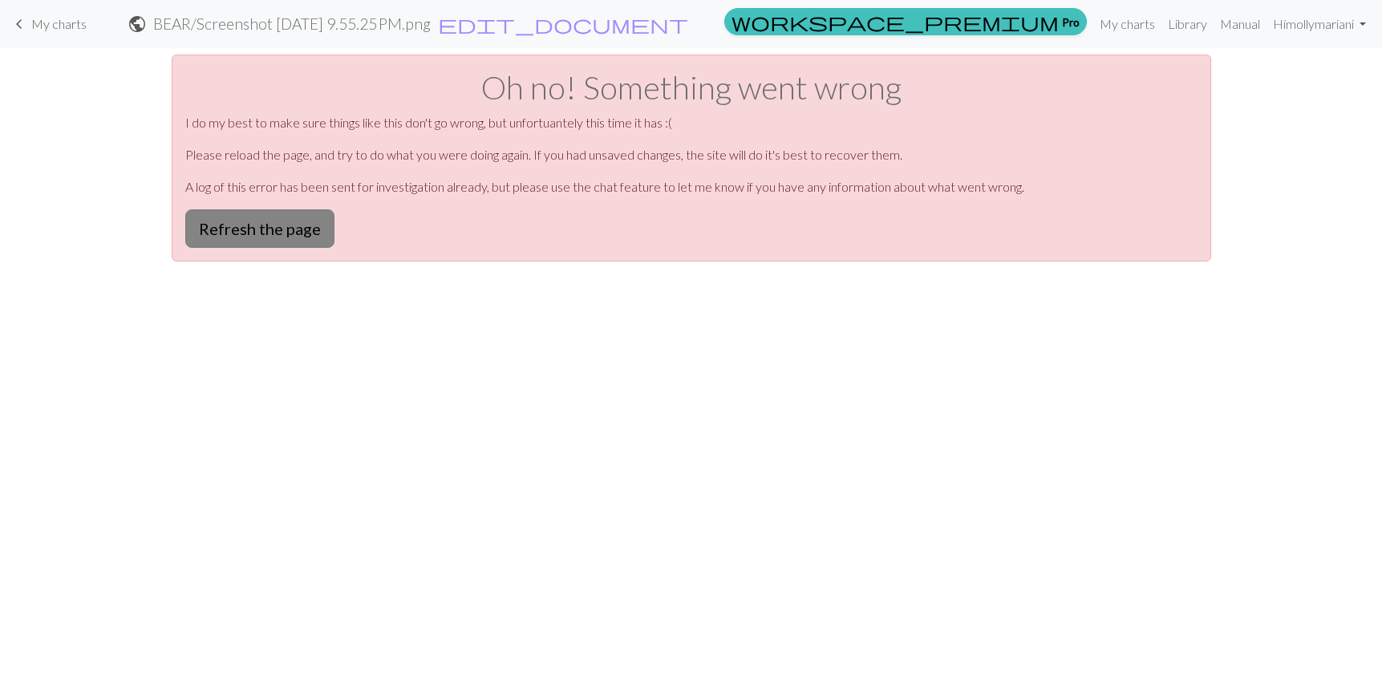
click at [270, 233] on button "Refresh the page" at bounding box center [259, 228] width 149 height 39
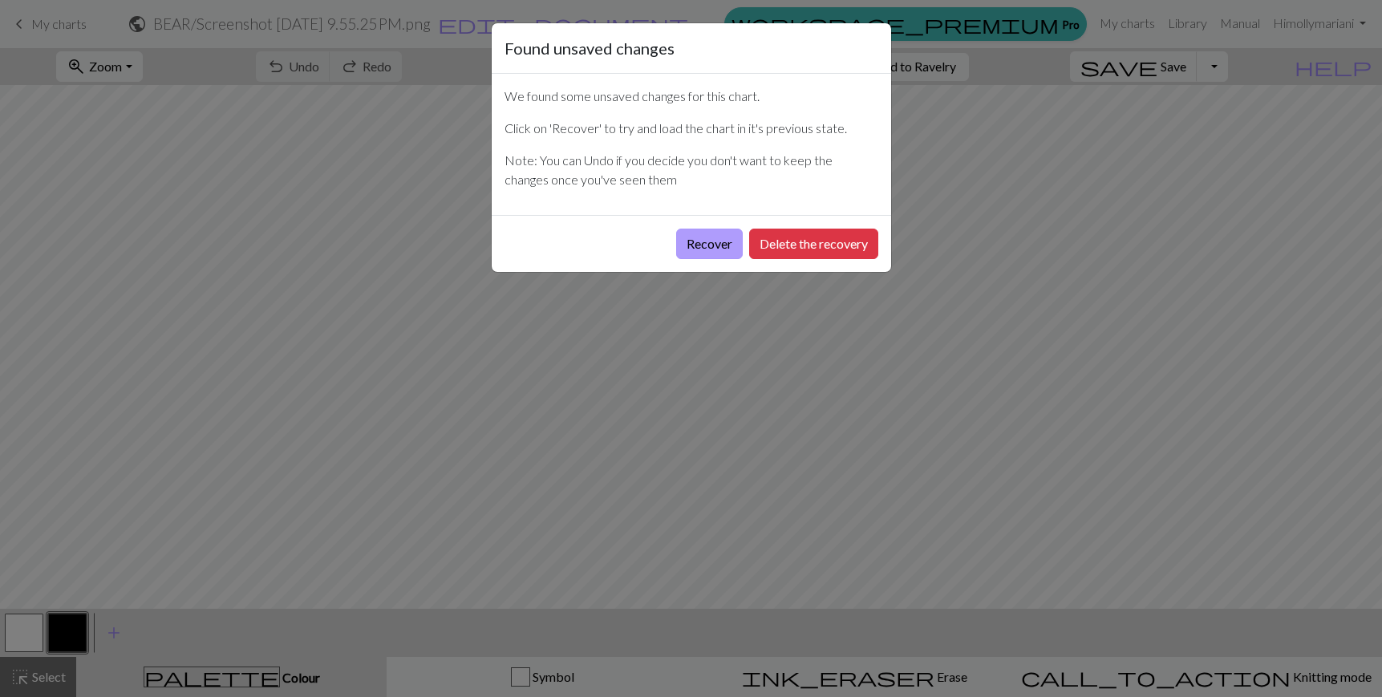
click at [716, 242] on button "Recover" at bounding box center [709, 244] width 67 height 30
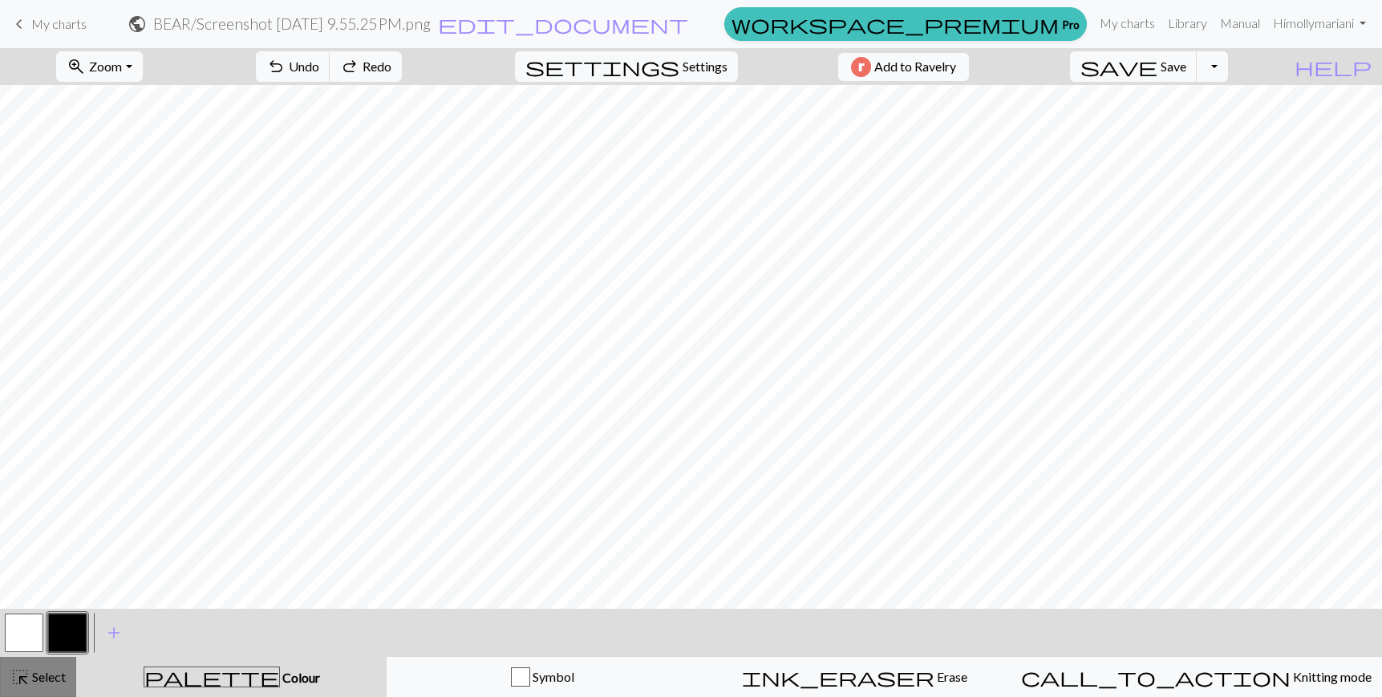
click at [50, 669] on span "Select" at bounding box center [48, 676] width 36 height 15
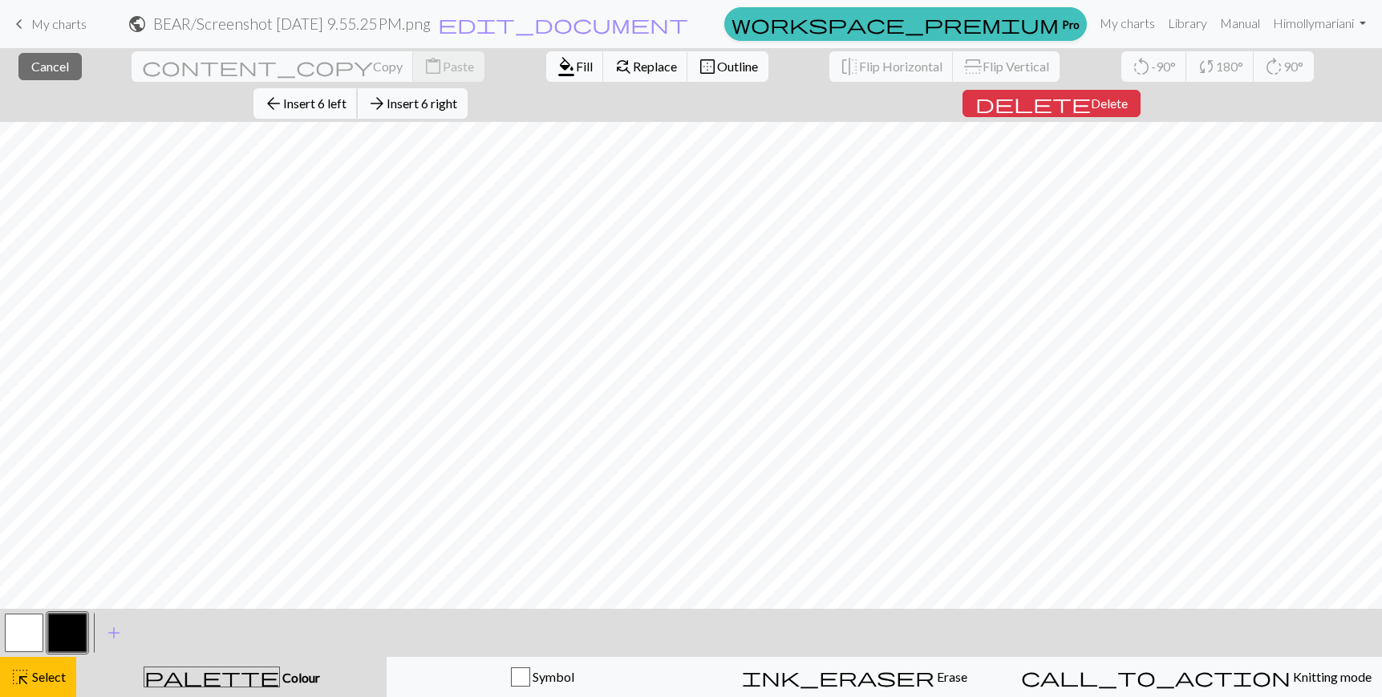
click at [347, 95] on span "Insert 6 left" at bounding box center [314, 102] width 63 height 15
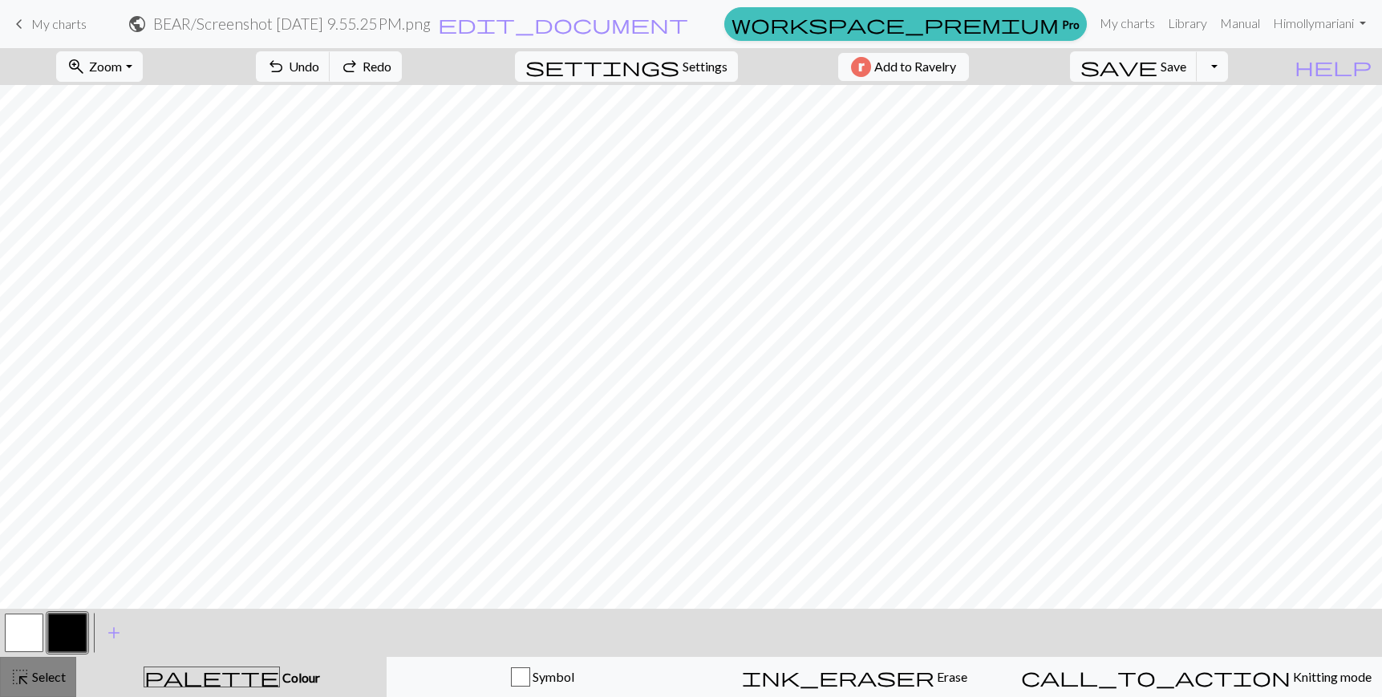
click at [32, 693] on button "highlight_alt Select Select" at bounding box center [38, 677] width 76 height 40
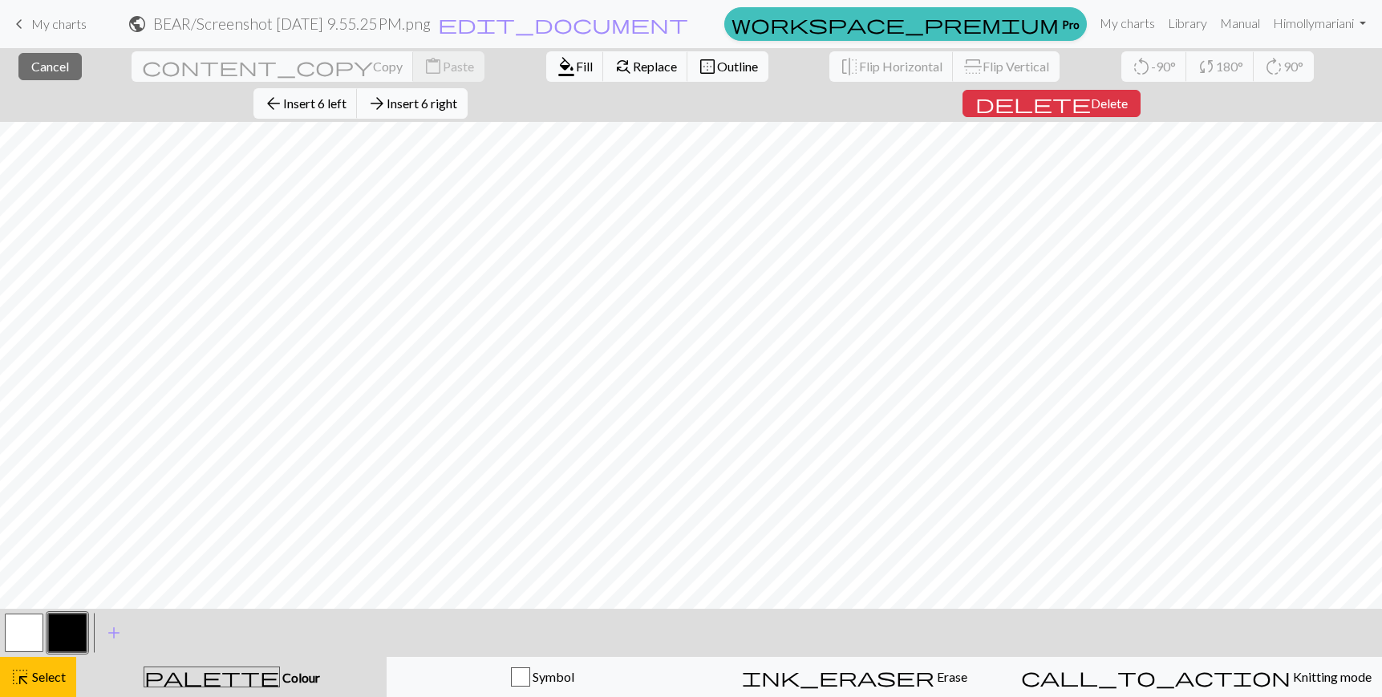
click at [457, 95] on span "Insert 6 right" at bounding box center [422, 102] width 71 height 15
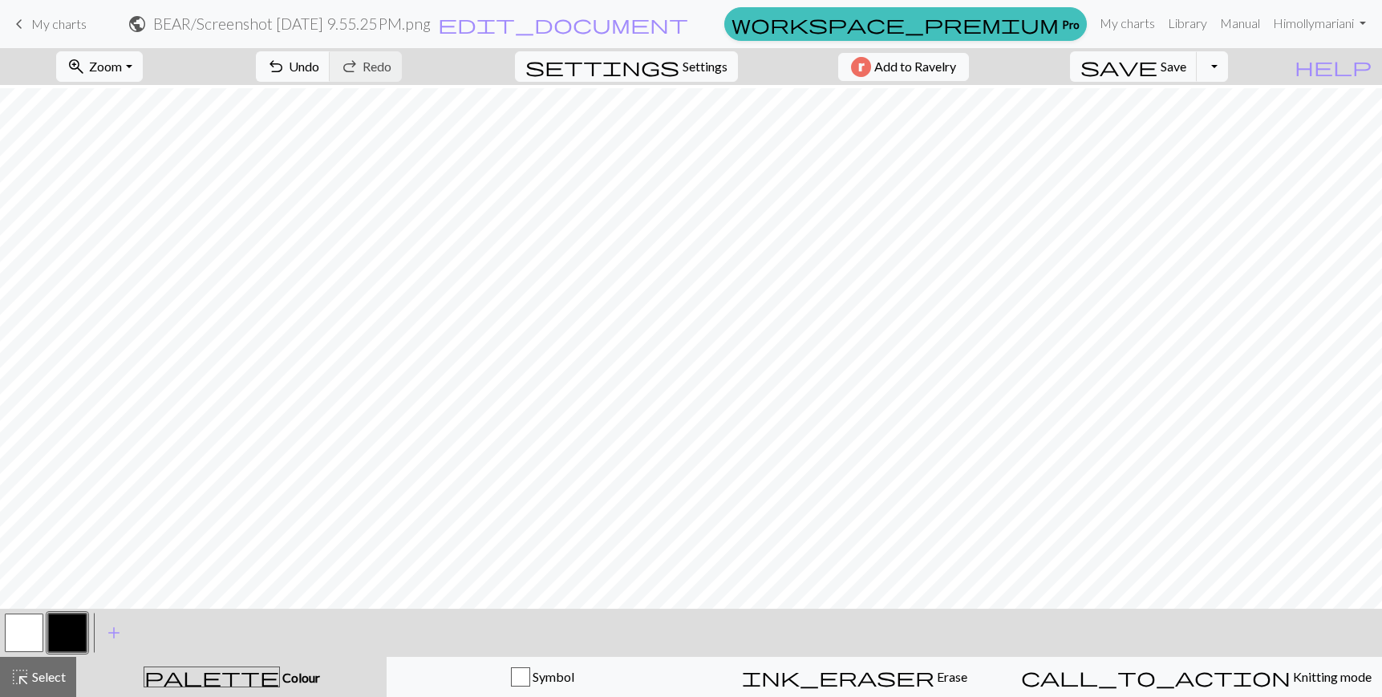
scroll to position [261, 0]
click at [56, 682] on span "Select" at bounding box center [48, 676] width 36 height 15
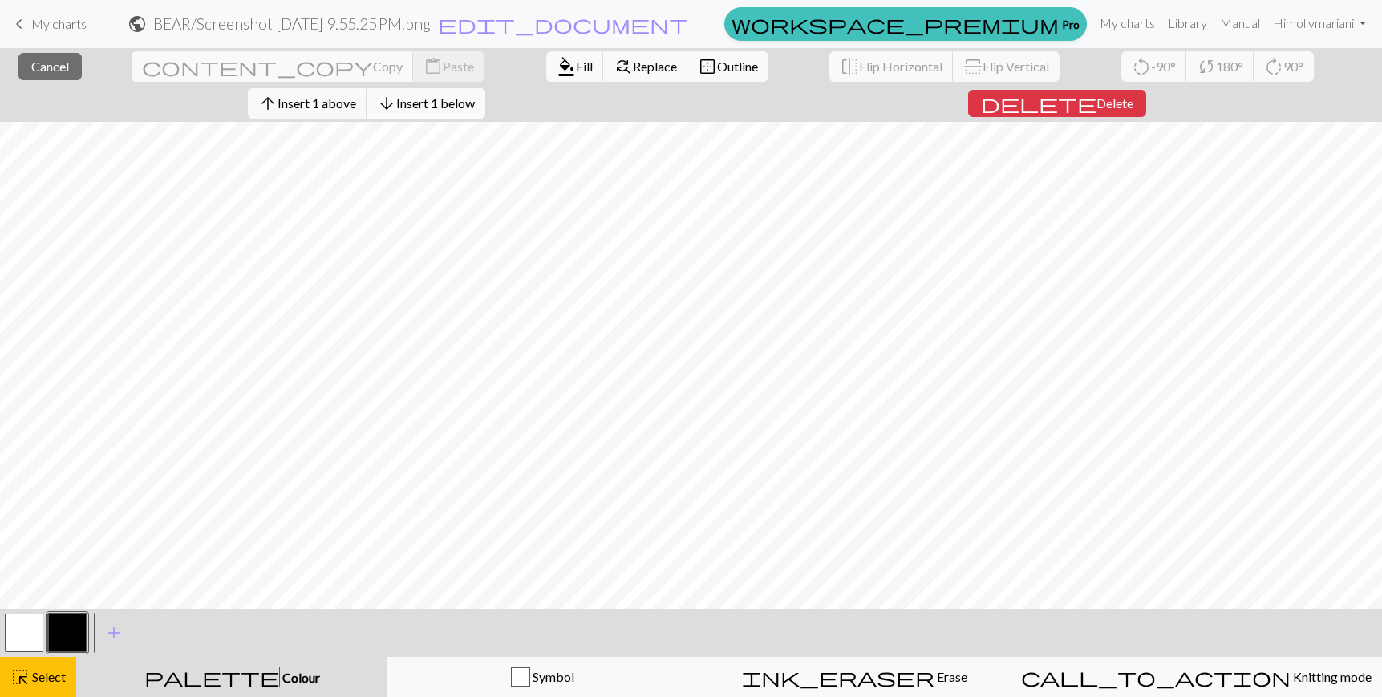
click at [475, 95] on span "Insert 1 below" at bounding box center [435, 102] width 79 height 15
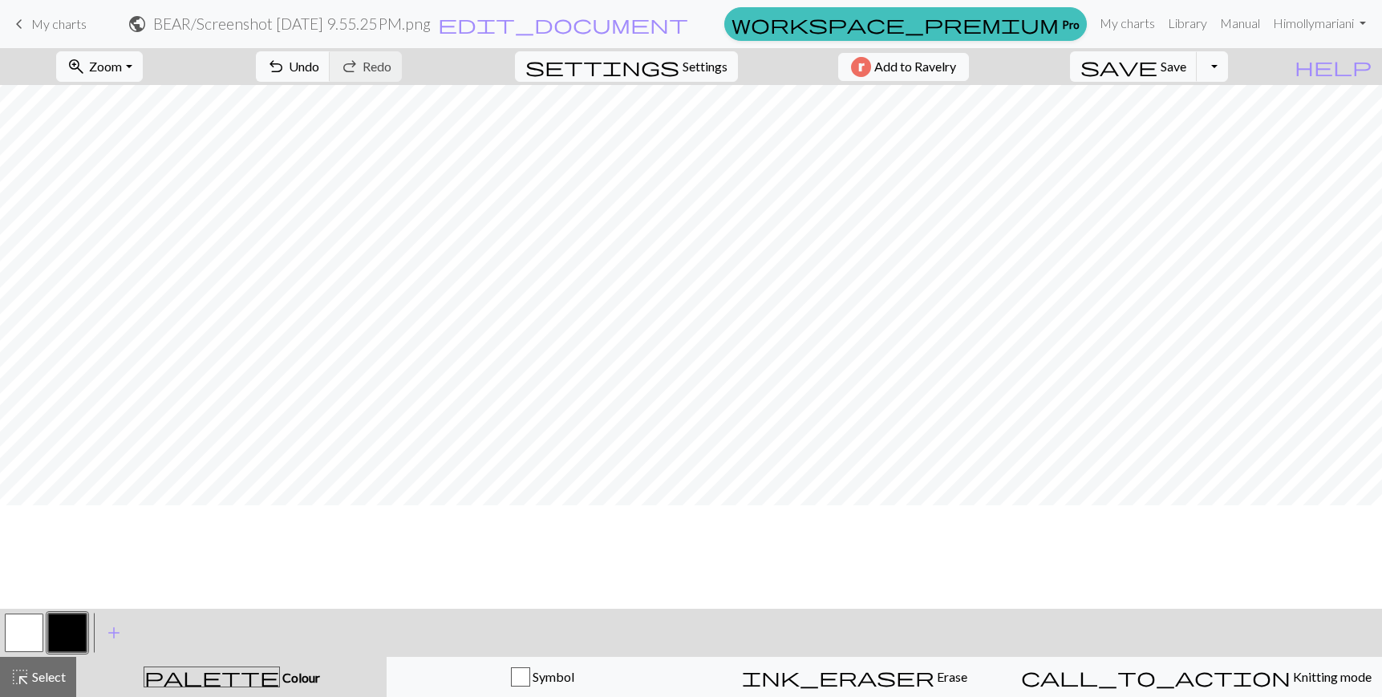
scroll to position [0, 0]
click at [37, 684] on div "highlight_alt Select Select" at bounding box center [37, 677] width 55 height 19
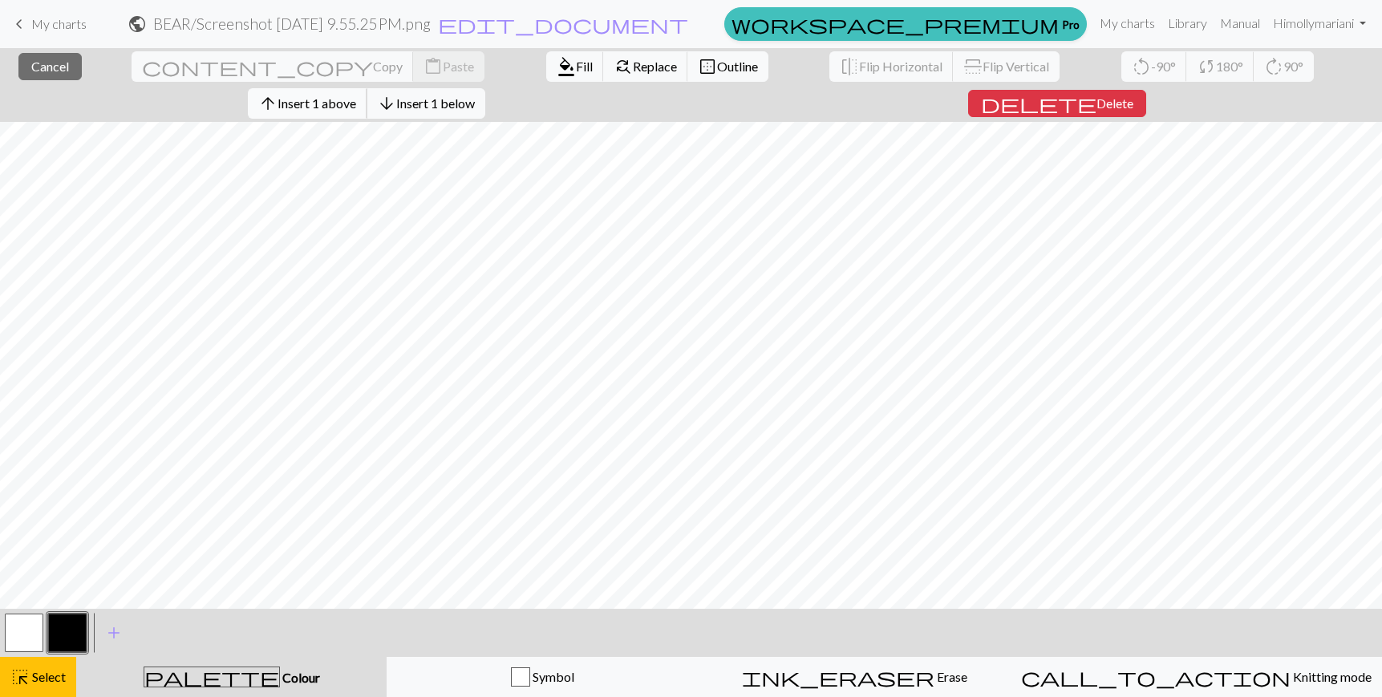
click at [356, 95] on span "Insert 1 above" at bounding box center [317, 102] width 79 height 15
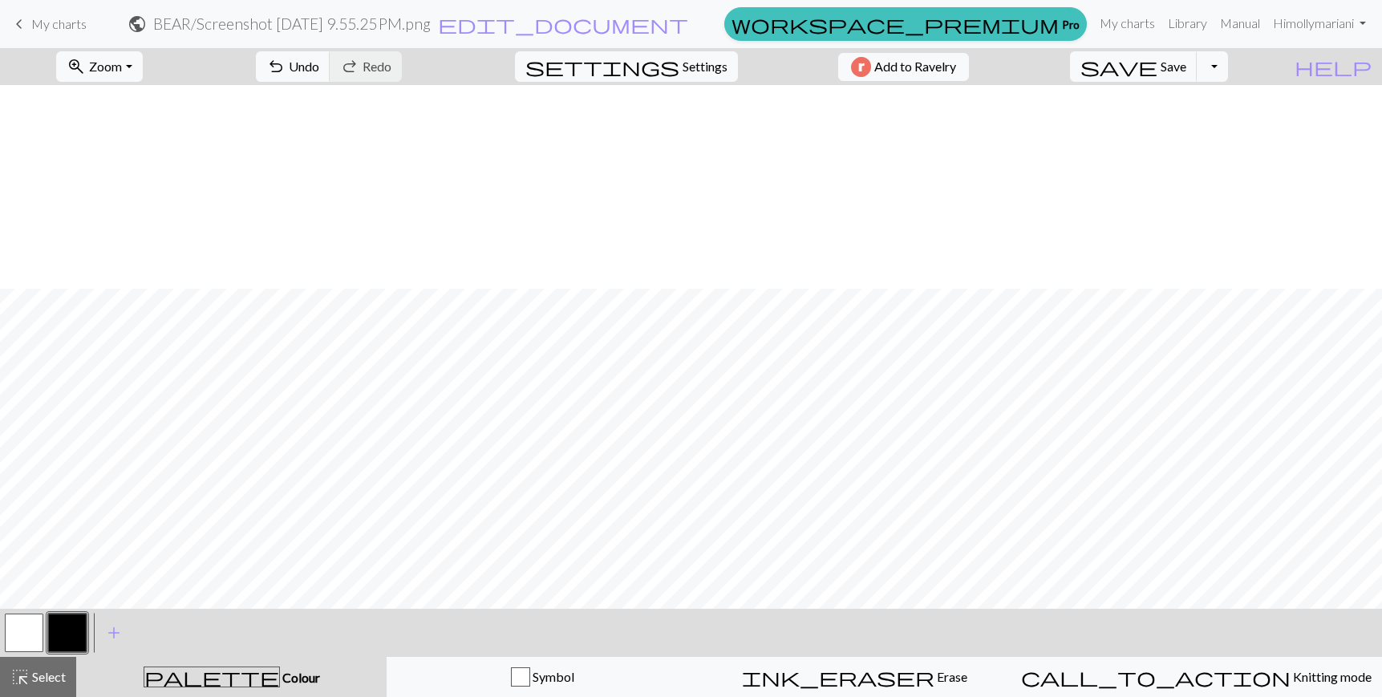
scroll to position [279, 0]
click at [108, 636] on span "add" at bounding box center [113, 633] width 19 height 22
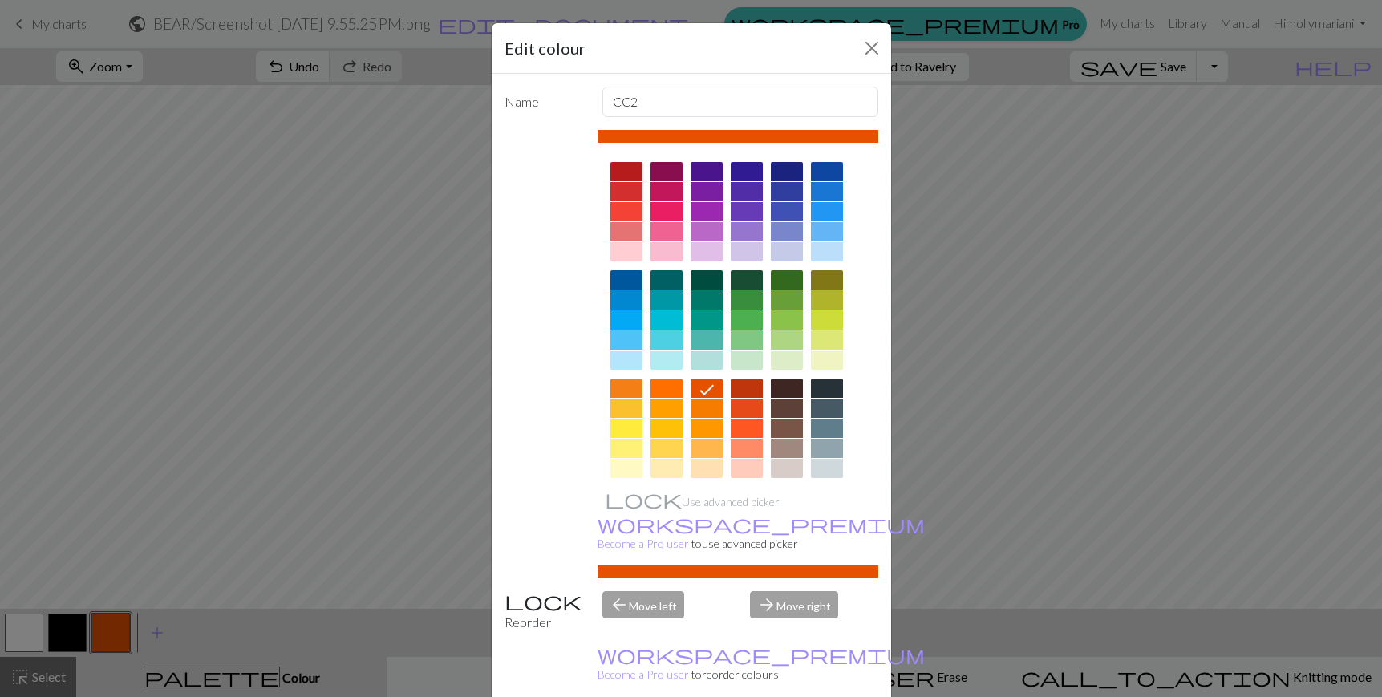
click at [657, 212] on div at bounding box center [667, 211] width 32 height 19
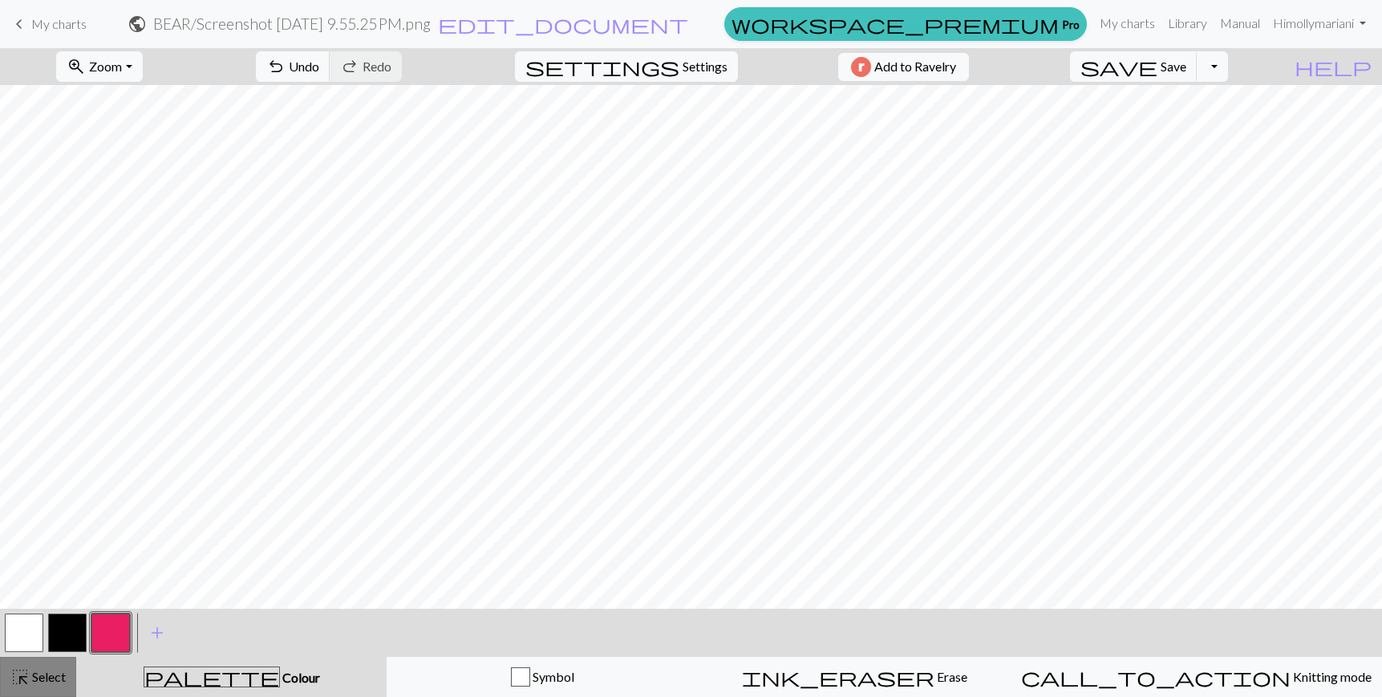
click at [46, 680] on span "Select" at bounding box center [48, 676] width 36 height 15
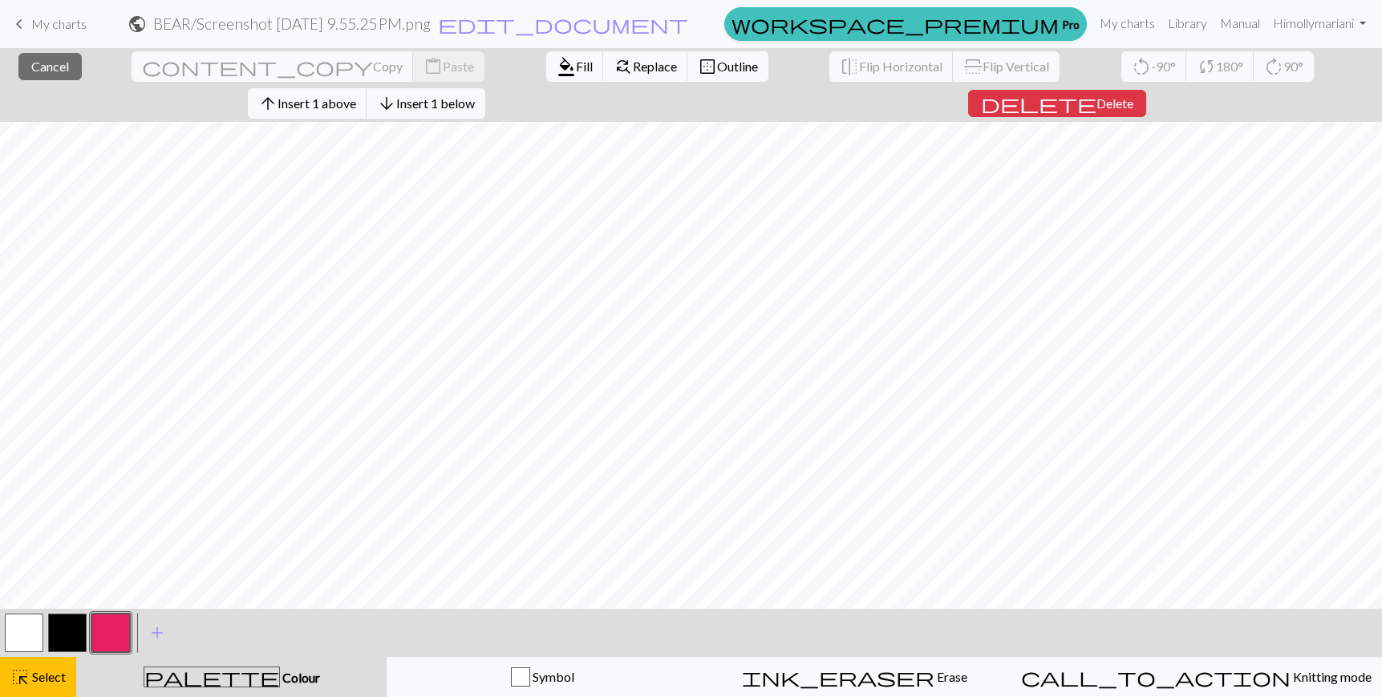
click at [106, 632] on button "button" at bounding box center [110, 633] width 39 height 39
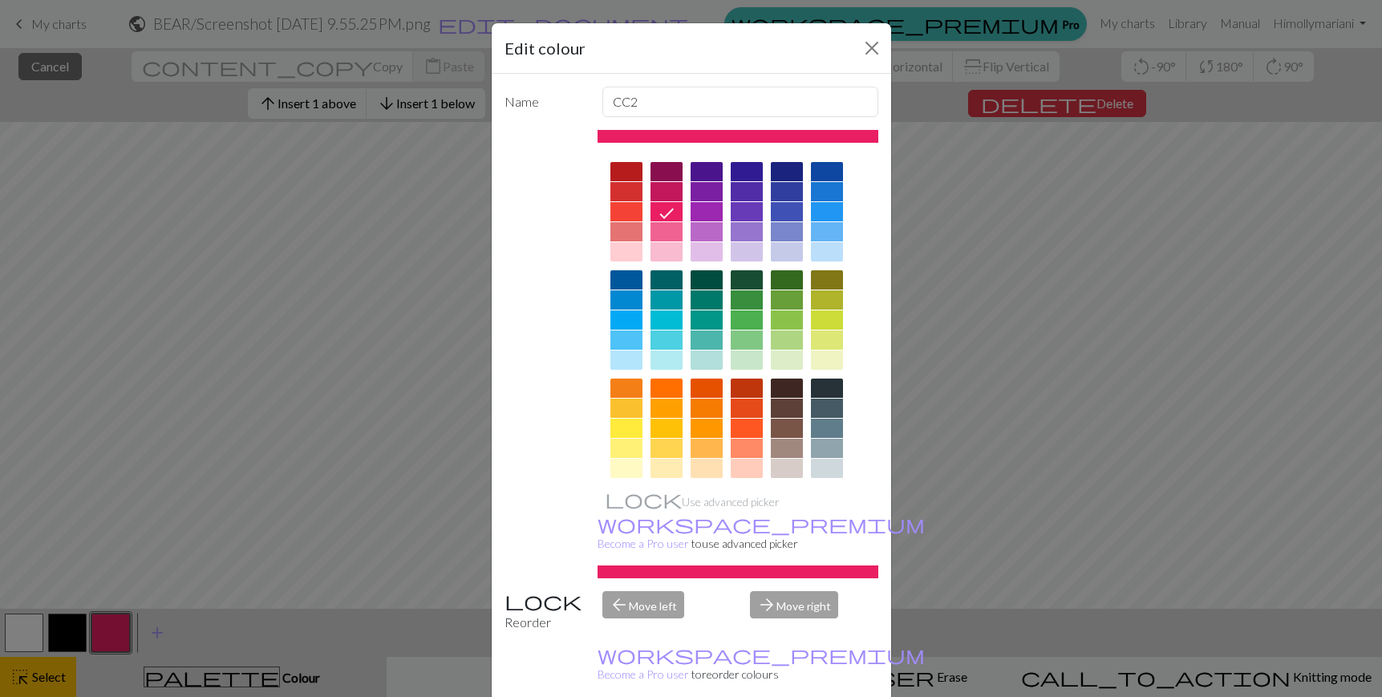
click at [664, 213] on icon at bounding box center [666, 213] width 19 height 19
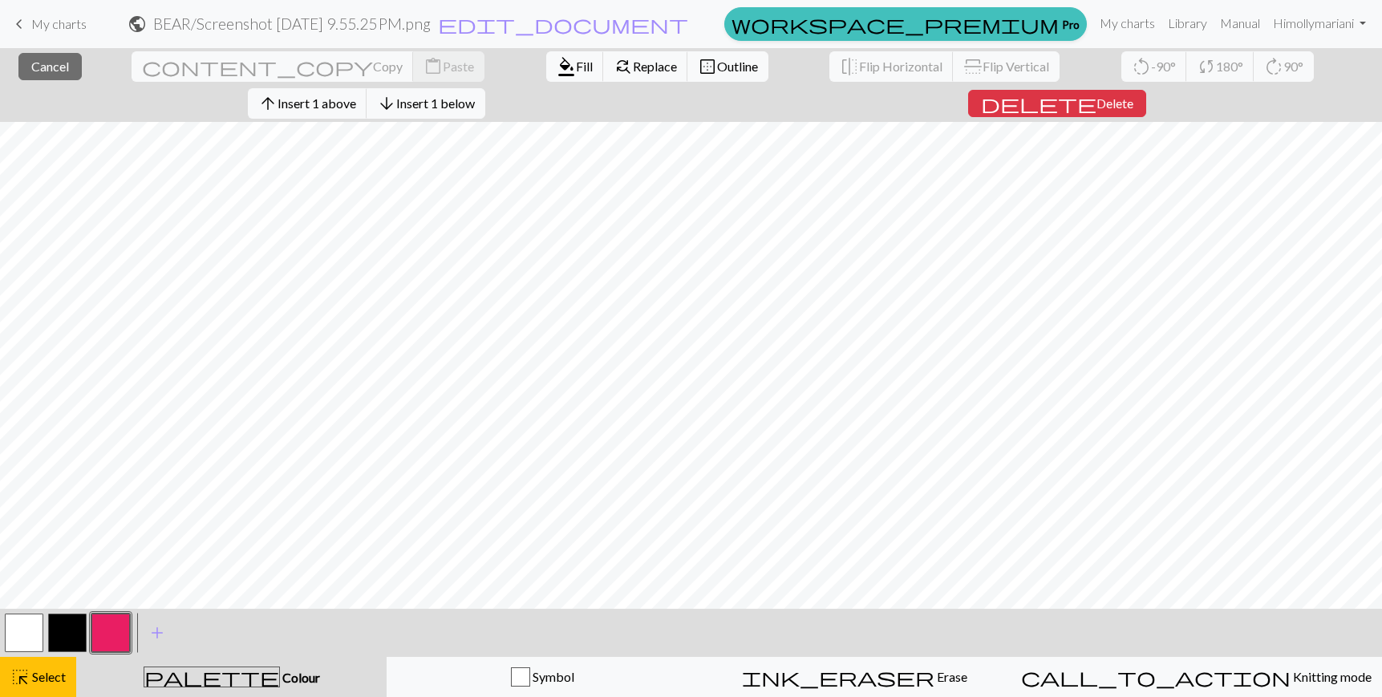
click at [309, 574] on div "close Cancel content_copy Copy content_paste Paste format_color_fill Fill find_…" at bounding box center [691, 372] width 1382 height 649
click at [116, 631] on button "button" at bounding box center [110, 633] width 39 height 39
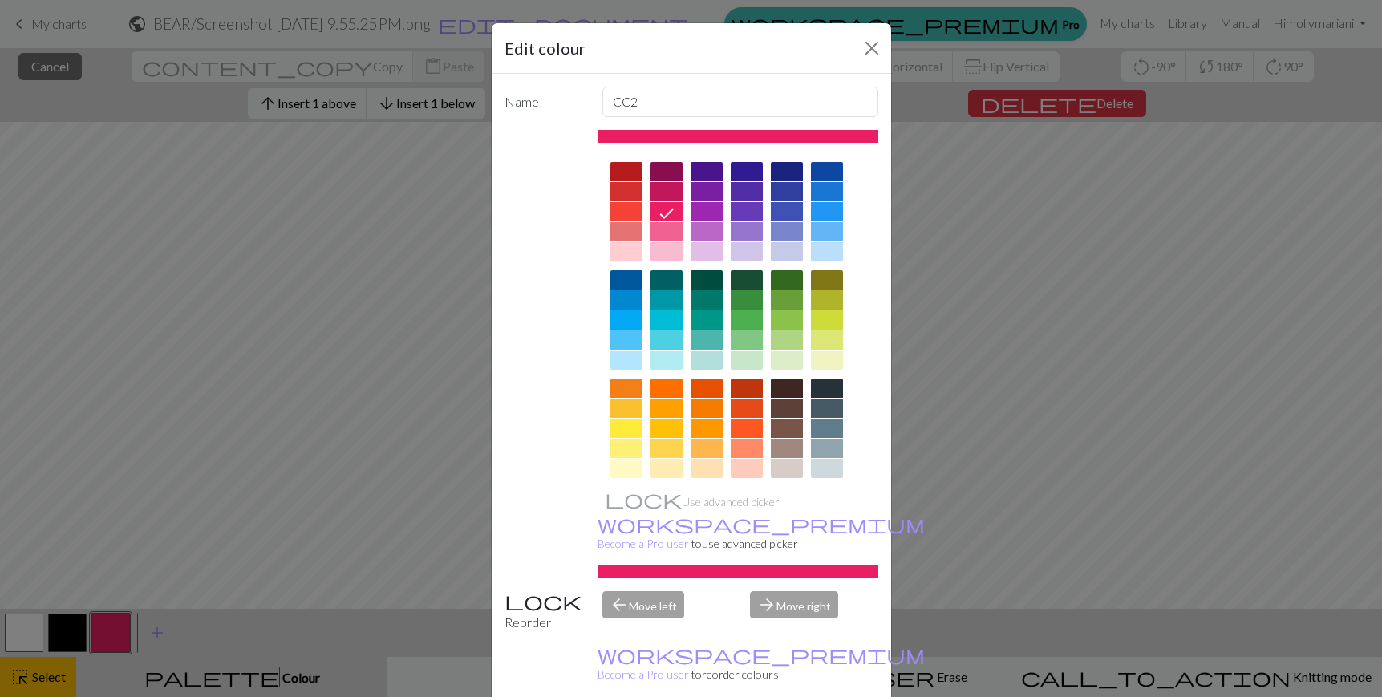
click at [120, 620] on div "Edit colour Name CC2 Use advanced picker workspace_premium Become a Pro user to…" at bounding box center [691, 348] width 1382 height 697
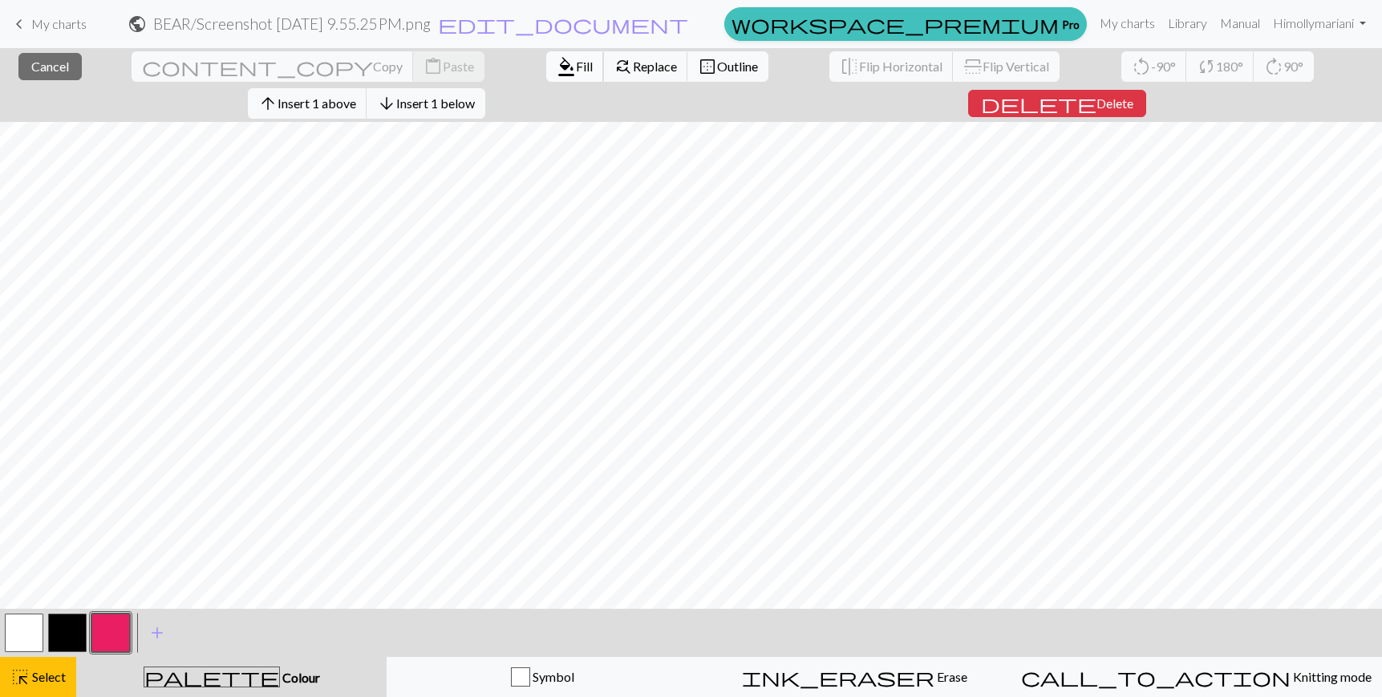
click at [576, 59] on span "Fill" at bounding box center [584, 66] width 17 height 15
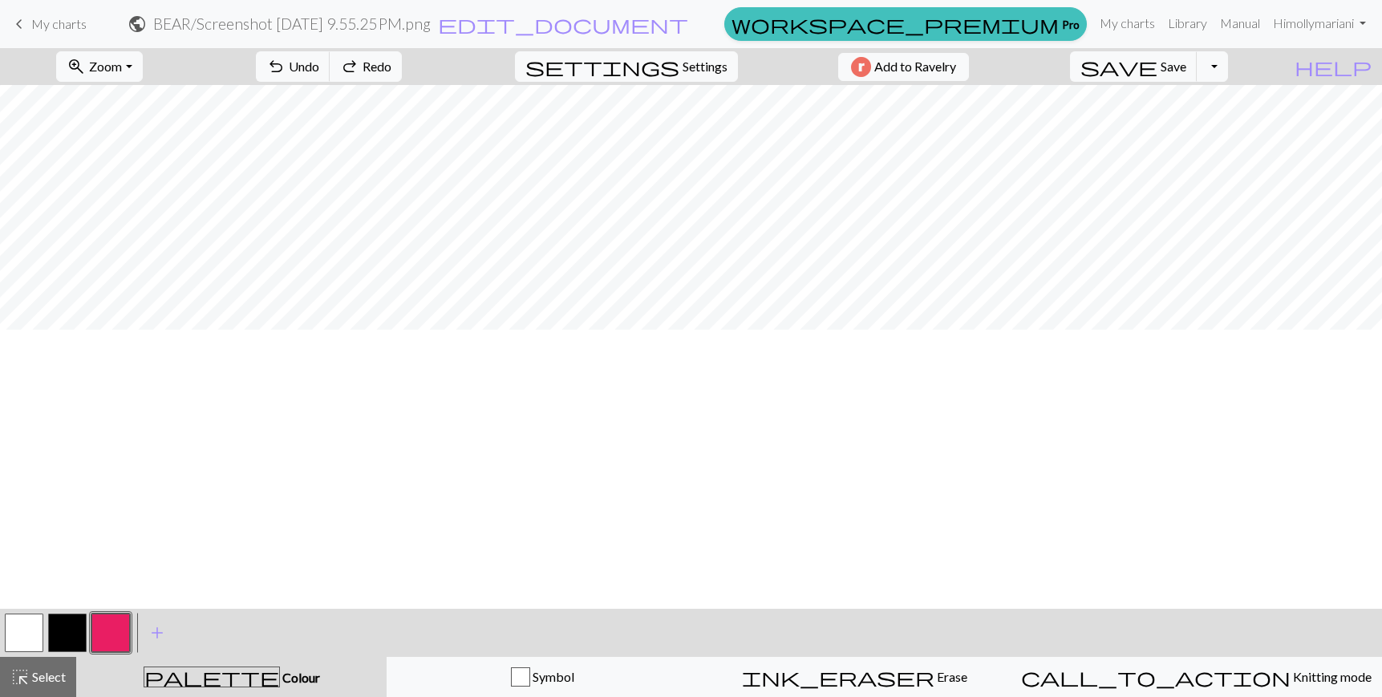
scroll to position [0, 0]
click at [39, 680] on span "Select" at bounding box center [48, 676] width 36 height 15
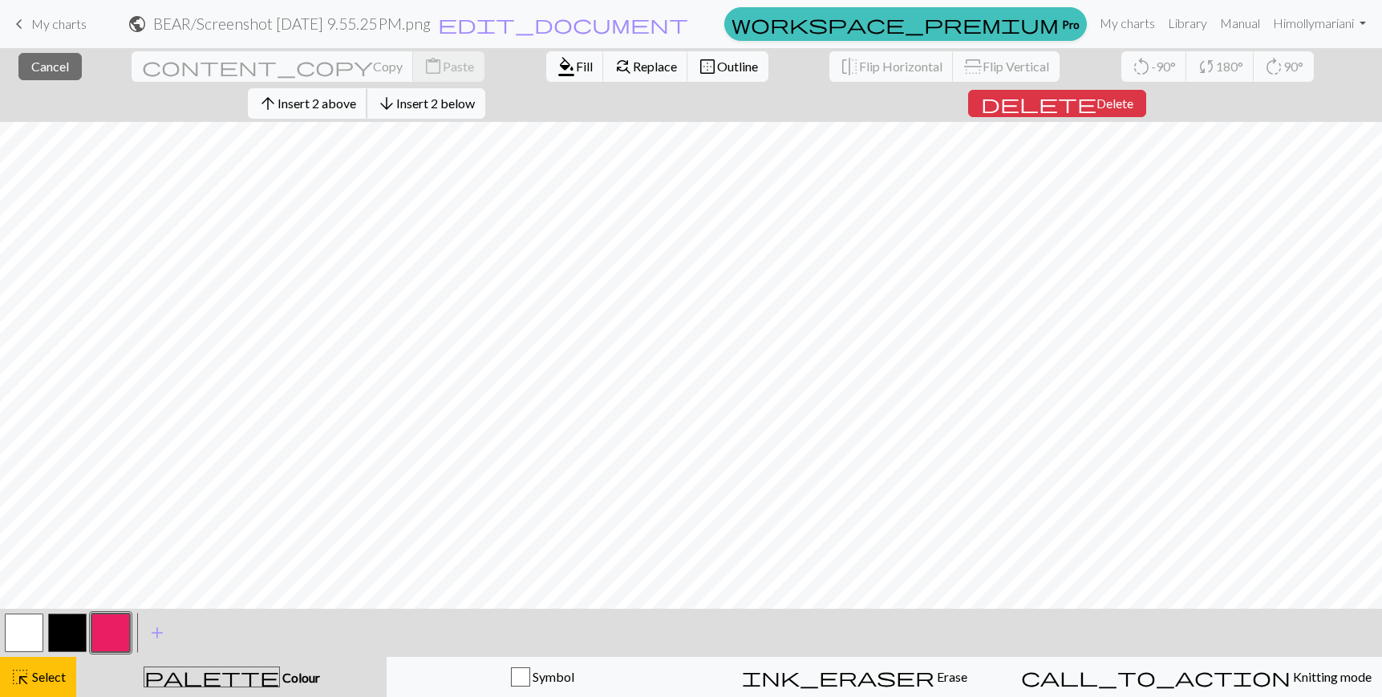
click at [356, 95] on span "Insert 2 above" at bounding box center [317, 102] width 79 height 15
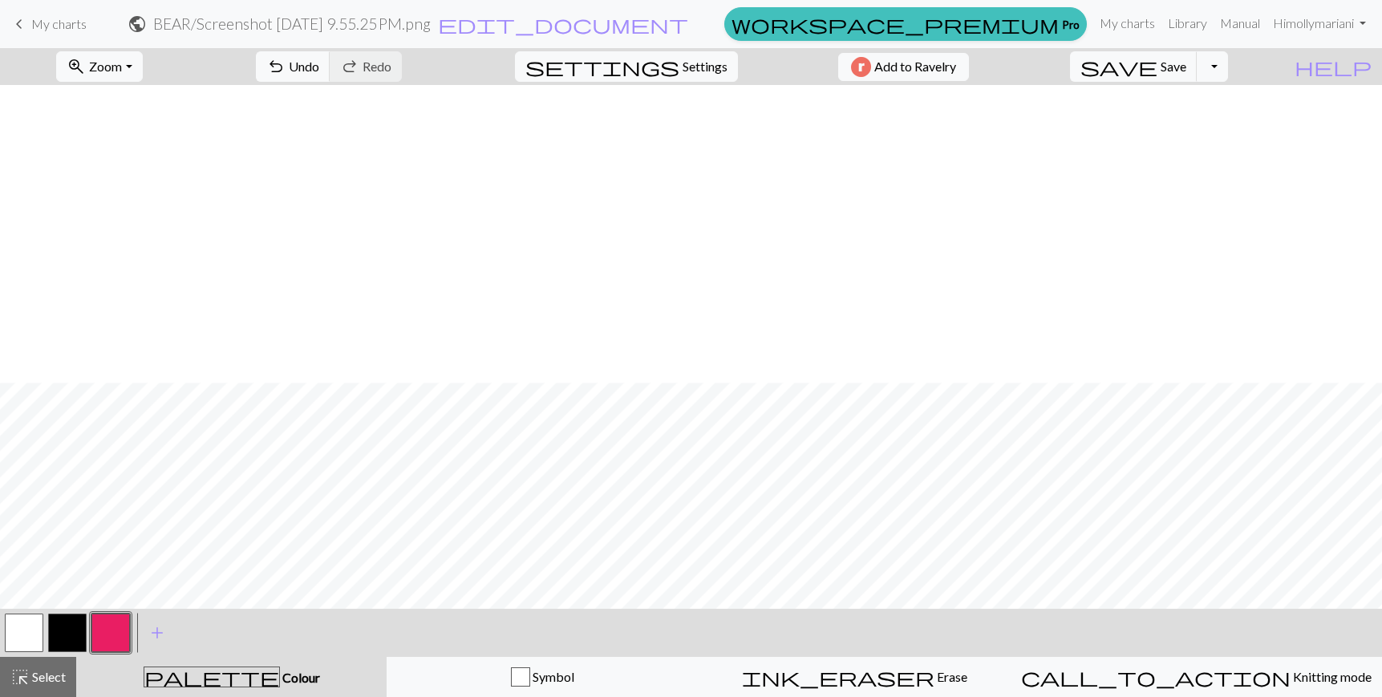
scroll to position [298, 0]
click at [55, 681] on span "Select" at bounding box center [48, 676] width 36 height 15
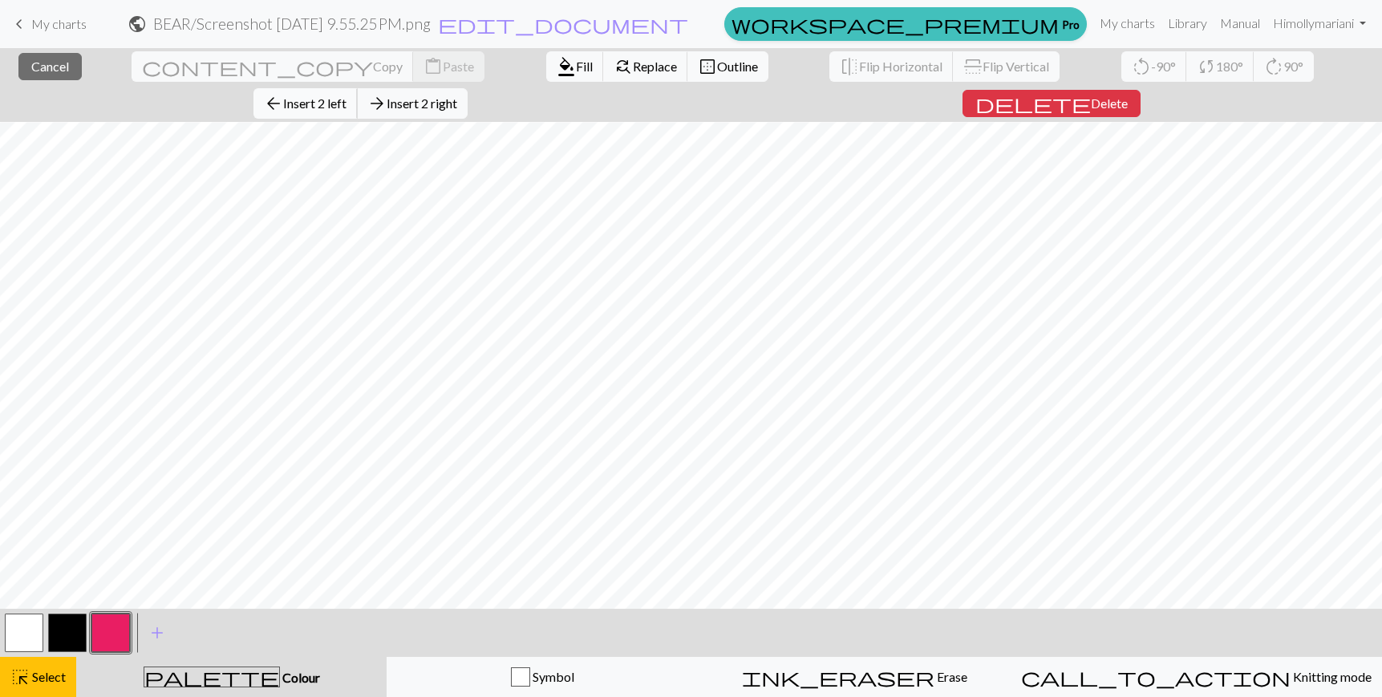
click at [347, 95] on span "Insert 2 left" at bounding box center [314, 102] width 63 height 15
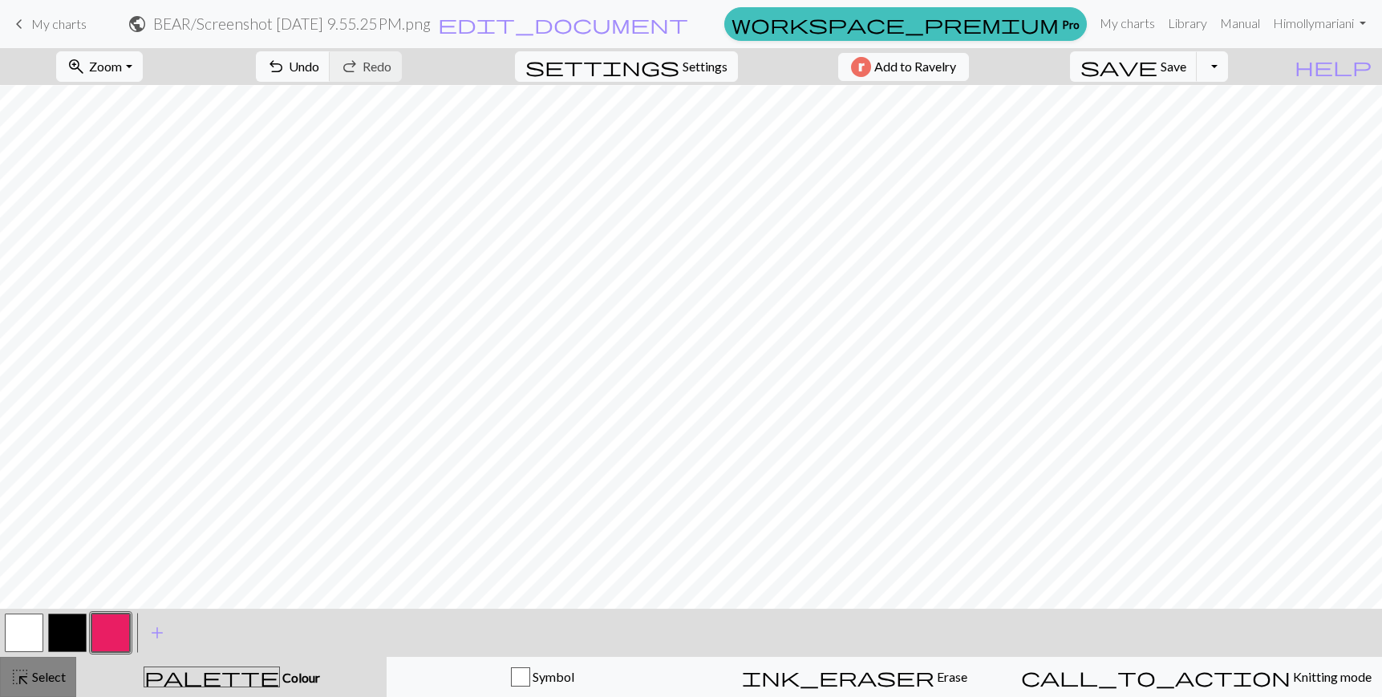
click at [65, 675] on span "Select" at bounding box center [48, 676] width 36 height 15
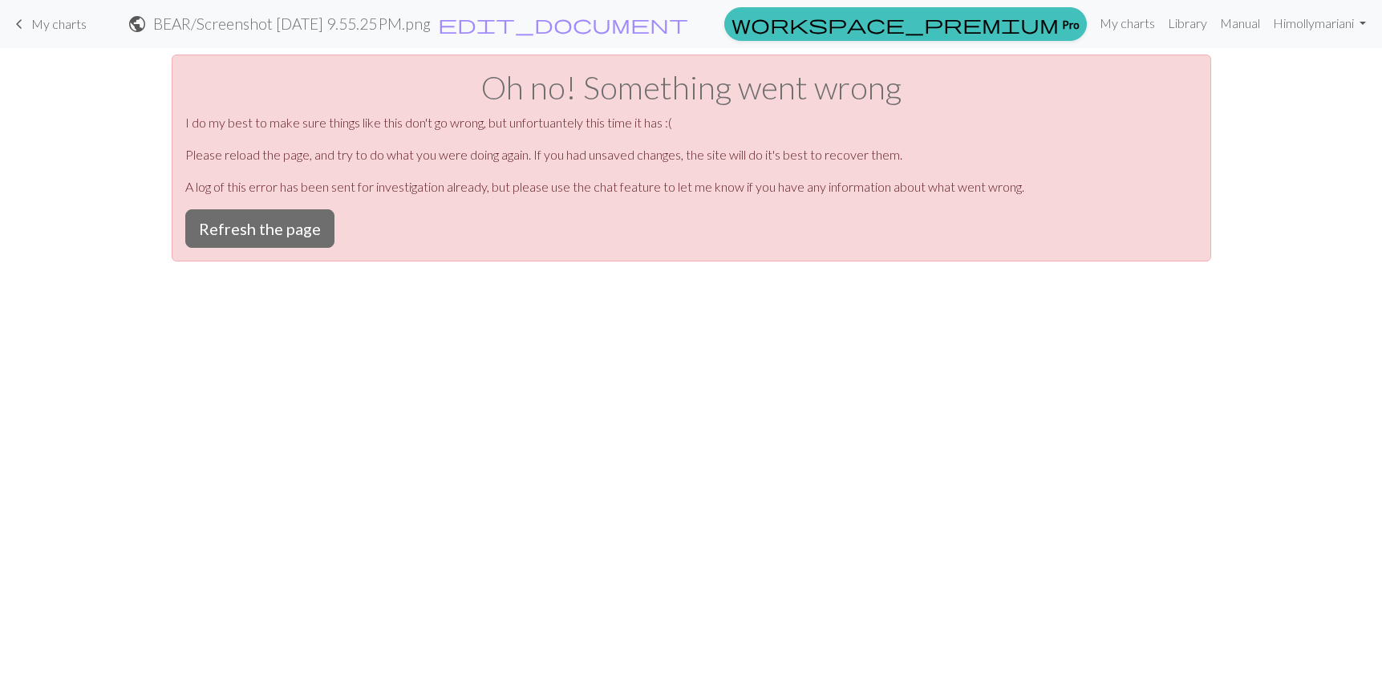
click at [311, 251] on div "Oh no! Something went wrong I do my best to make sure things like this don't go…" at bounding box center [692, 158] width 1040 height 207
click at [311, 233] on button "Refresh the page" at bounding box center [259, 228] width 149 height 39
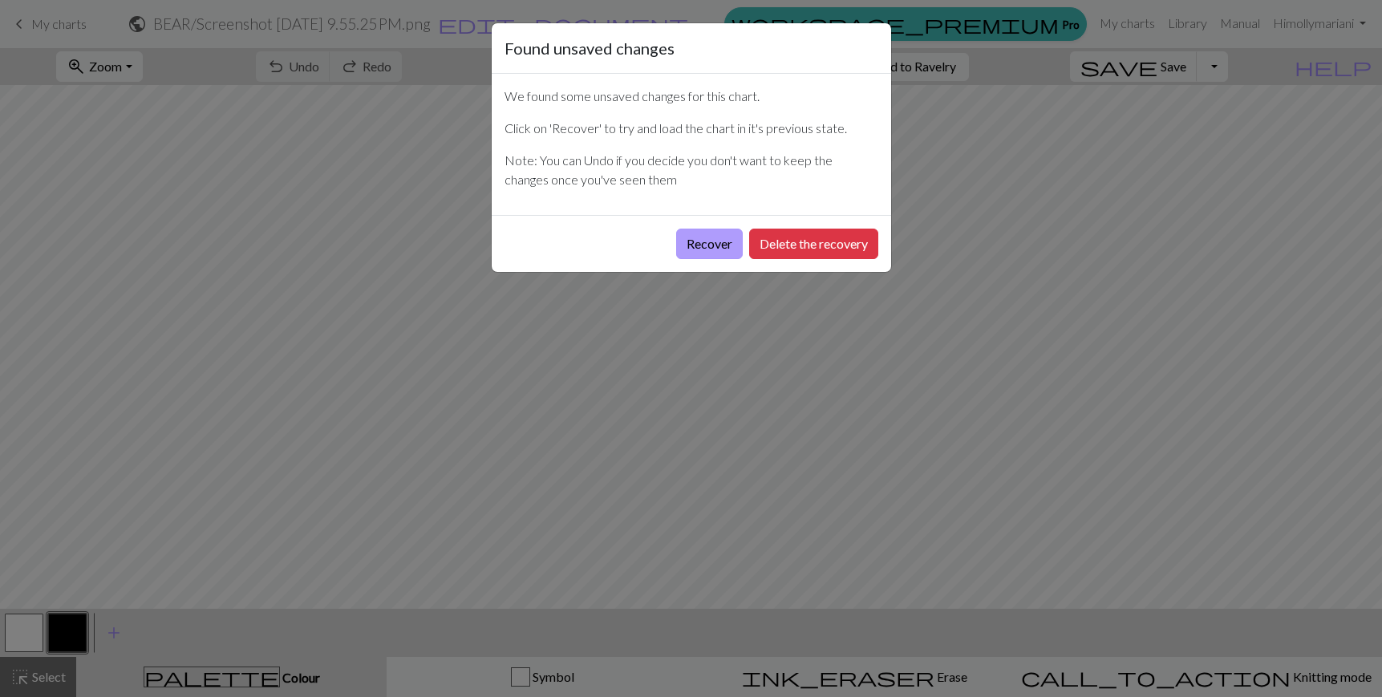
click at [717, 253] on button "Recover" at bounding box center [709, 244] width 67 height 30
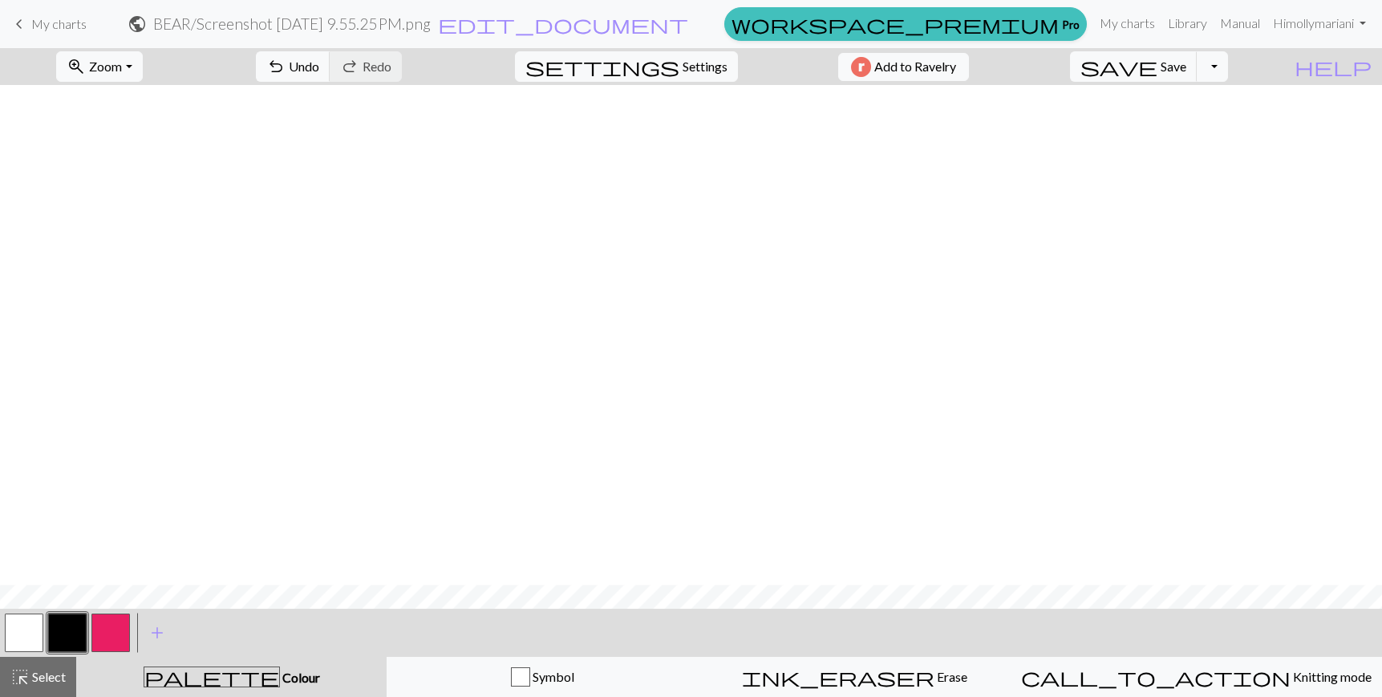
scroll to position [500, 0]
drag, startPoint x: 35, startPoint y: 680, endPoint x: 38, endPoint y: 670, distance: 10.1
click at [35, 679] on span "Select" at bounding box center [48, 676] width 36 height 15
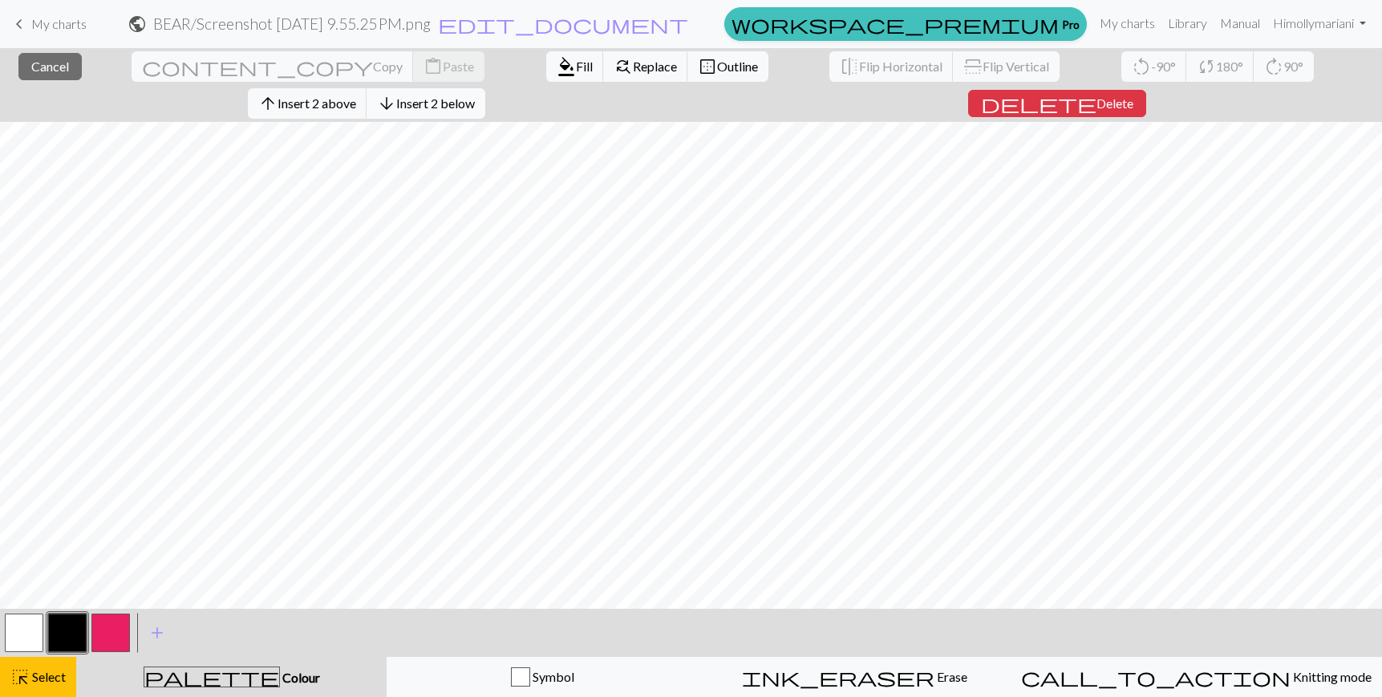
click at [475, 95] on span "Insert 2 below" at bounding box center [435, 102] width 79 height 15
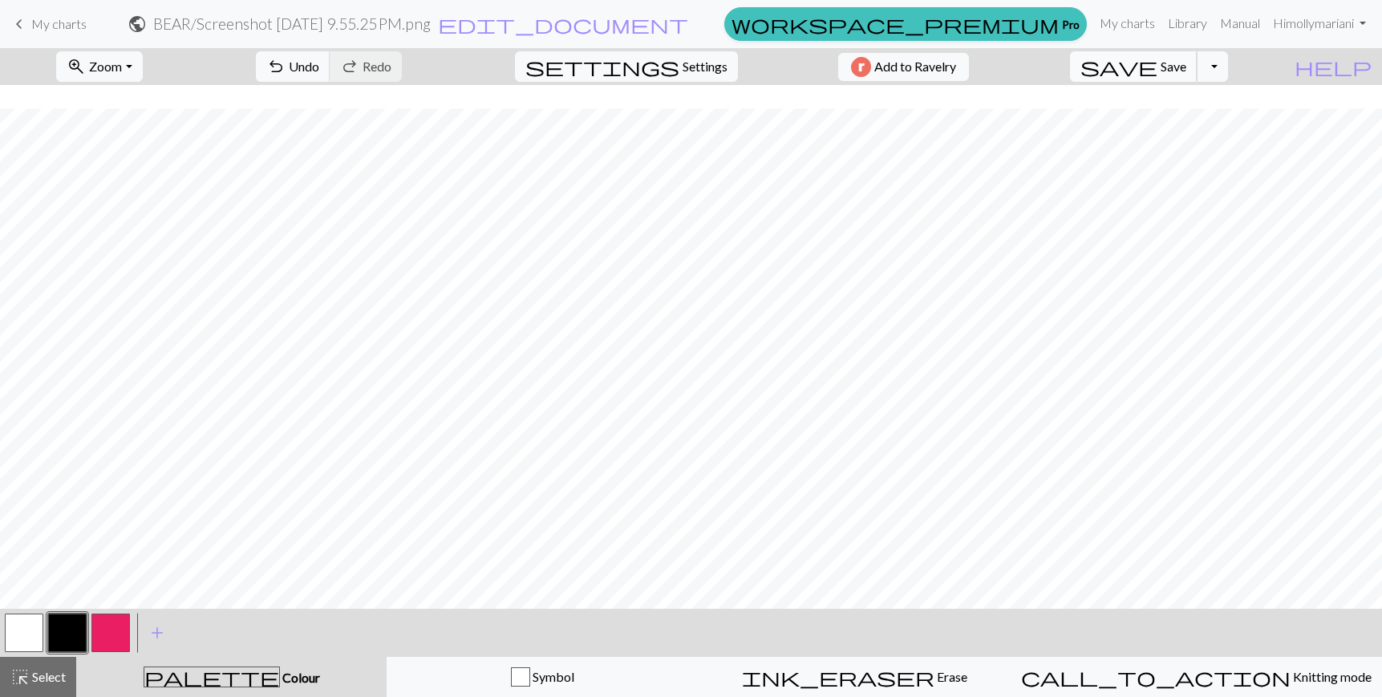
scroll to position [523, 0]
click at [24, 675] on span "highlight_alt" at bounding box center [19, 677] width 19 height 22
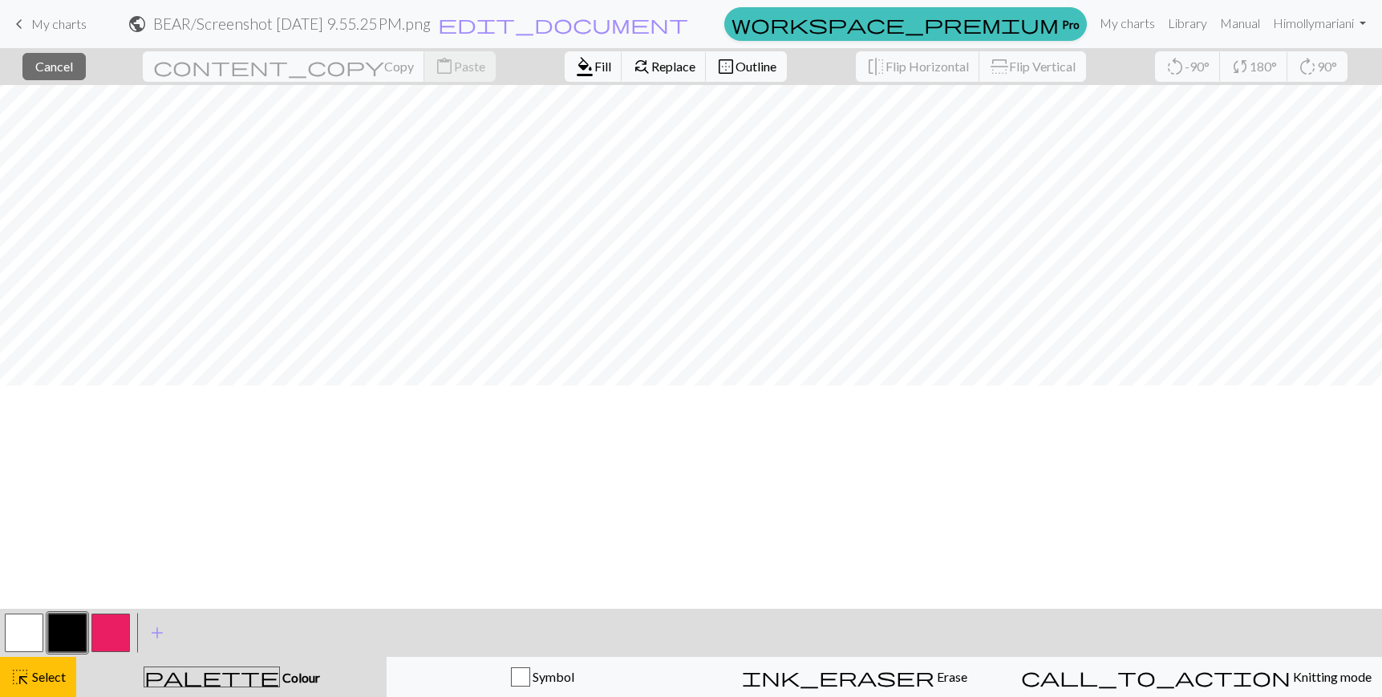
scroll to position [0, 0]
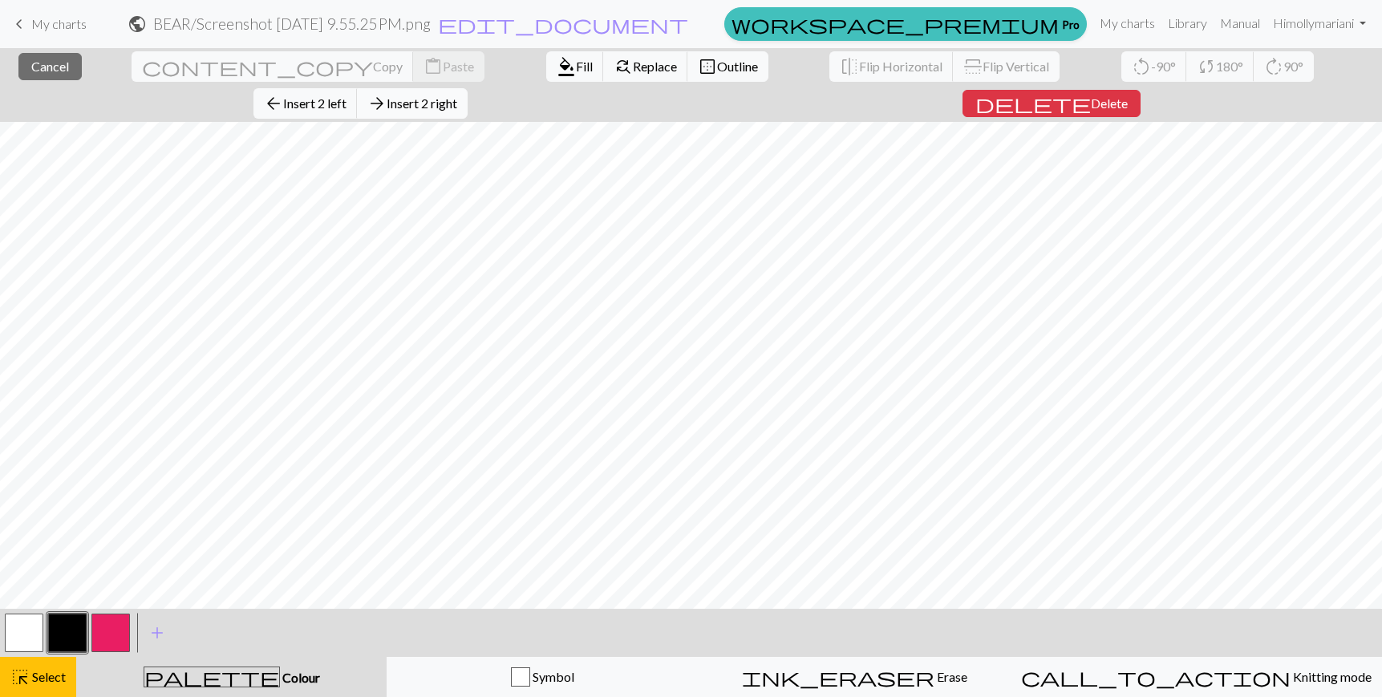
click at [457, 95] on span "Insert 2 right" at bounding box center [422, 102] width 71 height 15
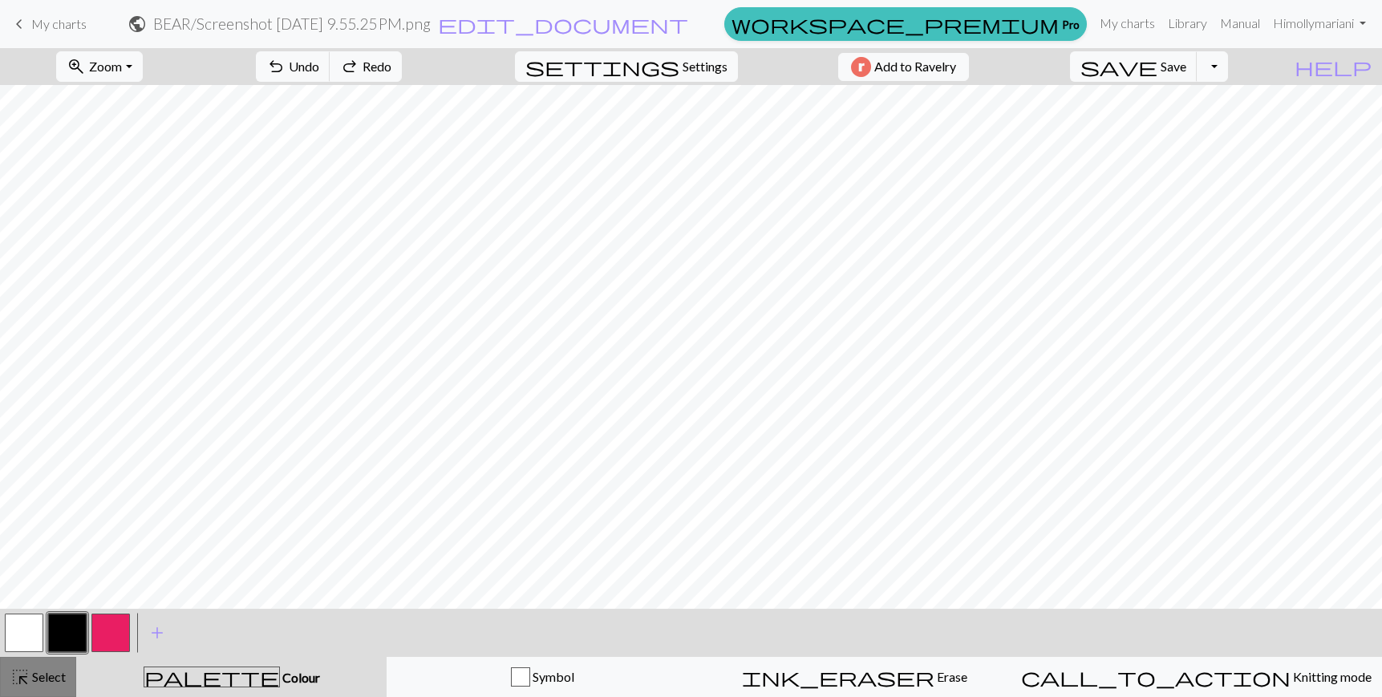
click at [47, 672] on span "Select" at bounding box center [48, 676] width 36 height 15
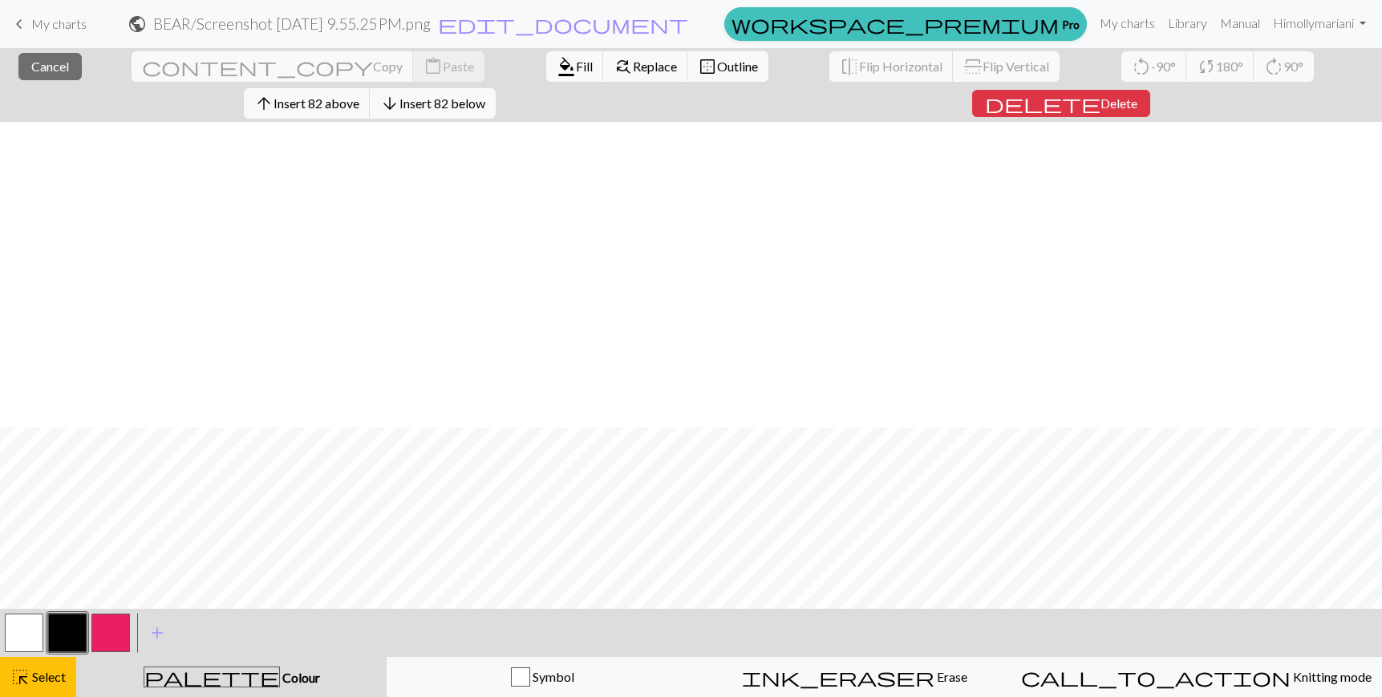
scroll to position [379, 0]
click at [387, 92] on span "arrow_forward" at bounding box center [376, 103] width 19 height 22
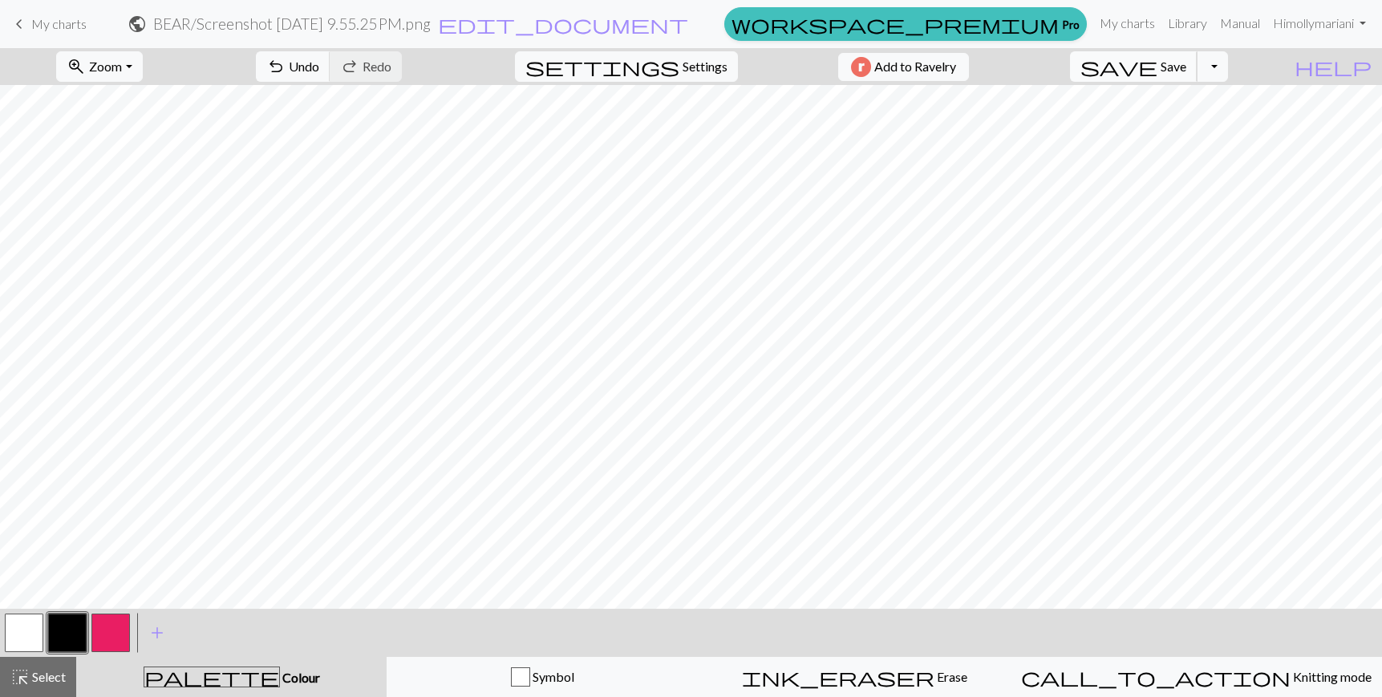
click at [1187, 64] on span "Save" at bounding box center [1174, 66] width 26 height 15
click at [1228, 71] on button "Toggle Dropdown" at bounding box center [1212, 66] width 30 height 30
click at [1204, 124] on button "save_alt Download" at bounding box center [1095, 128] width 265 height 26
click at [128, 619] on button "button" at bounding box center [110, 633] width 39 height 39
click at [113, 623] on button "button" at bounding box center [110, 633] width 39 height 39
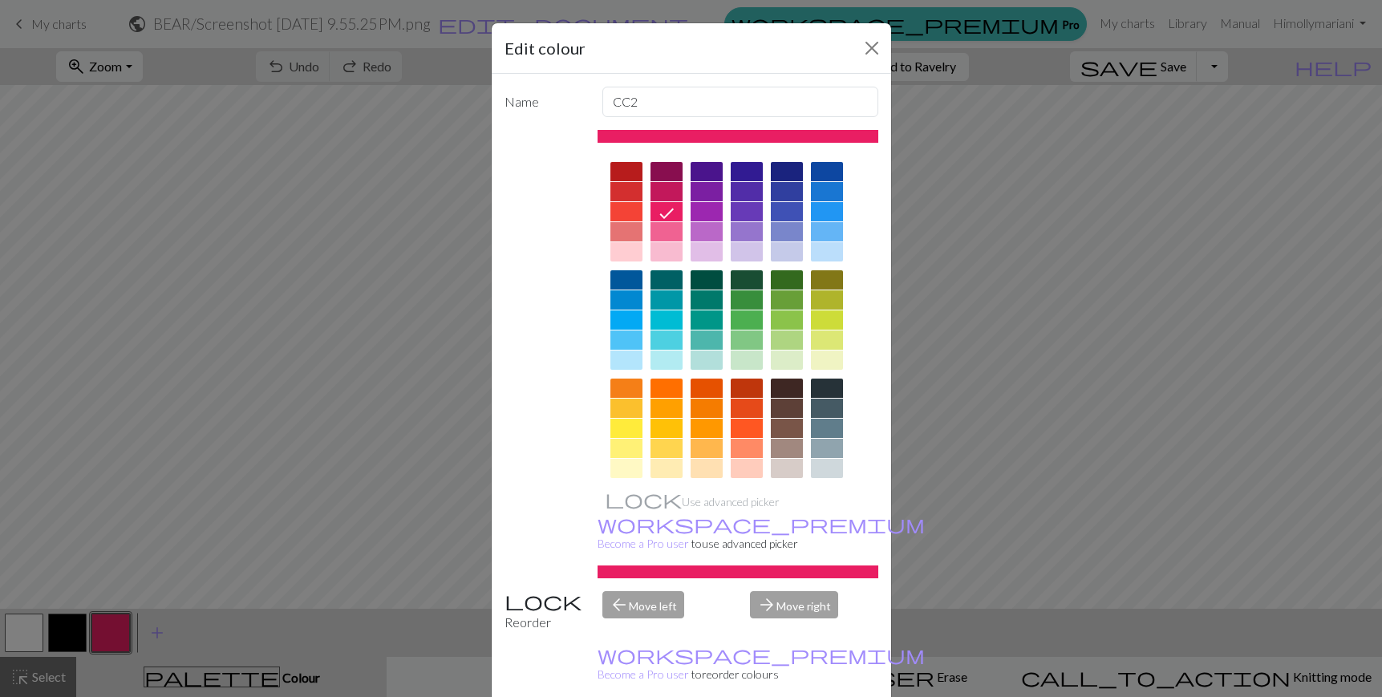
scroll to position [120, 0]
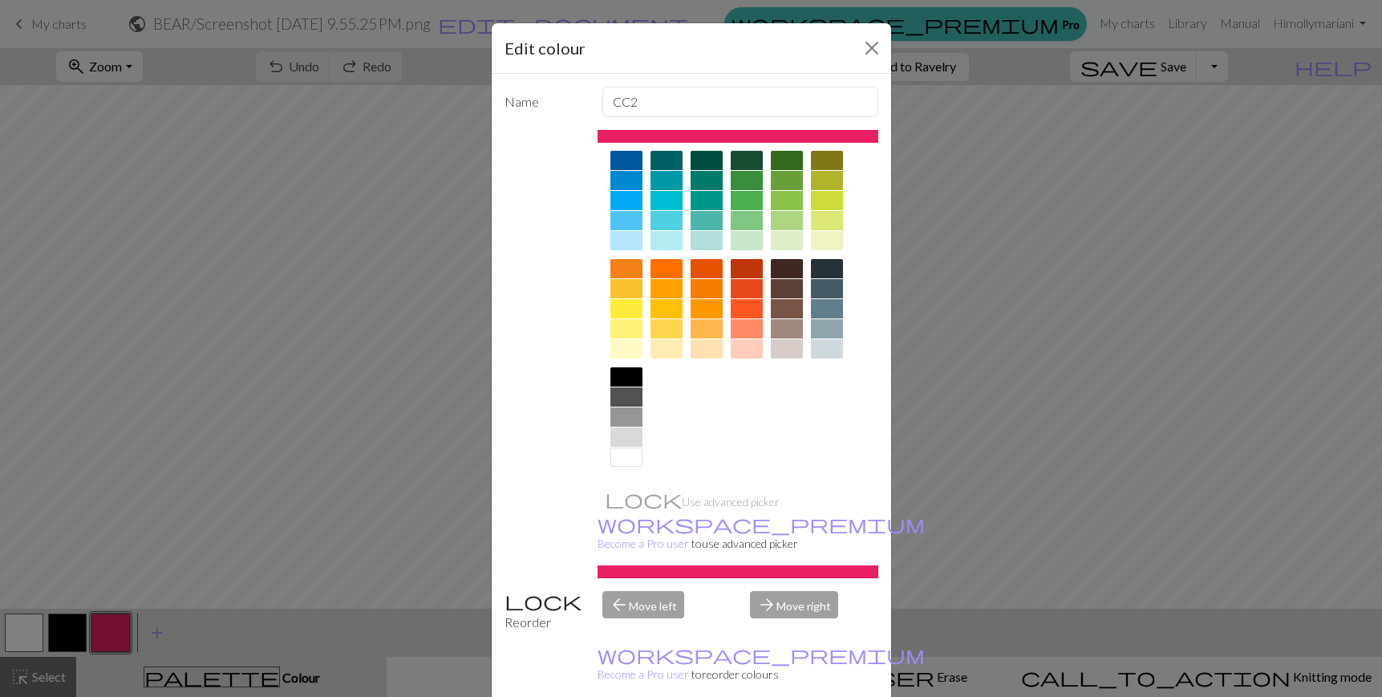
click at [630, 441] on div at bounding box center [627, 437] width 32 height 19
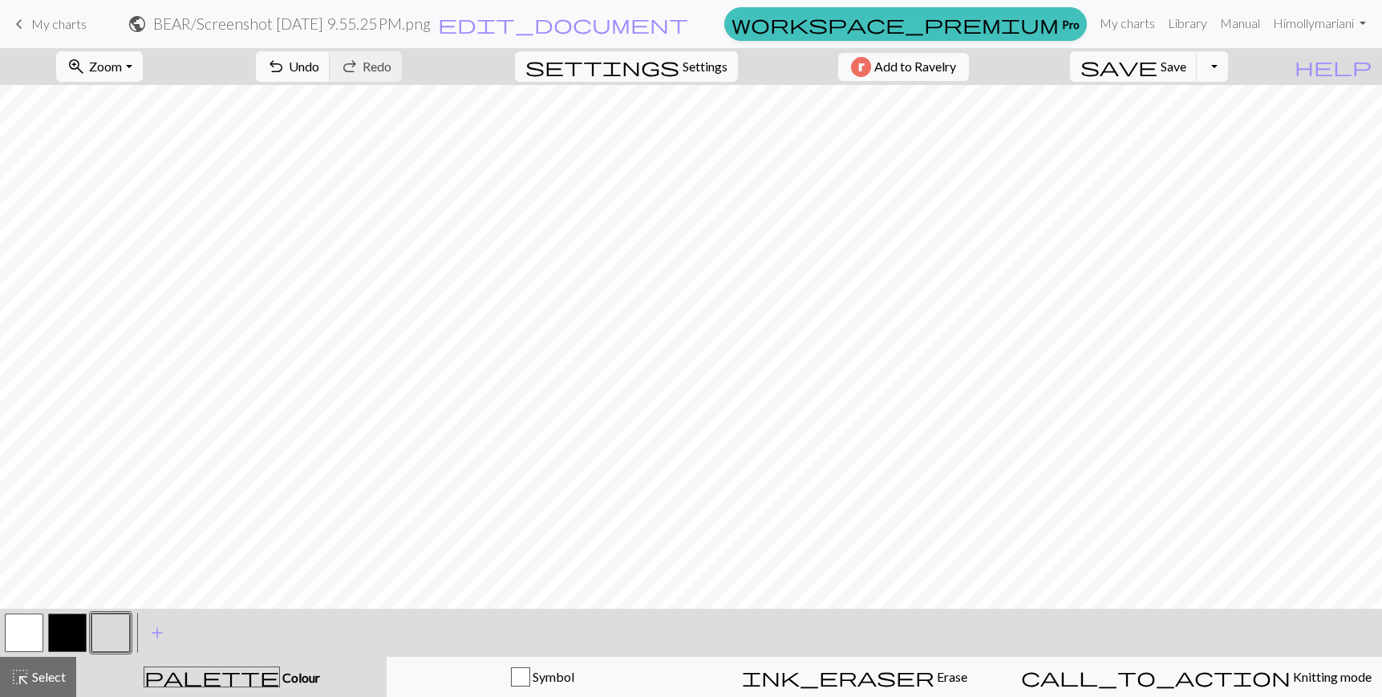
drag, startPoint x: 55, startPoint y: 672, endPoint x: 91, endPoint y: 624, distance: 59.5
click at [55, 672] on span "Select" at bounding box center [48, 676] width 36 height 15
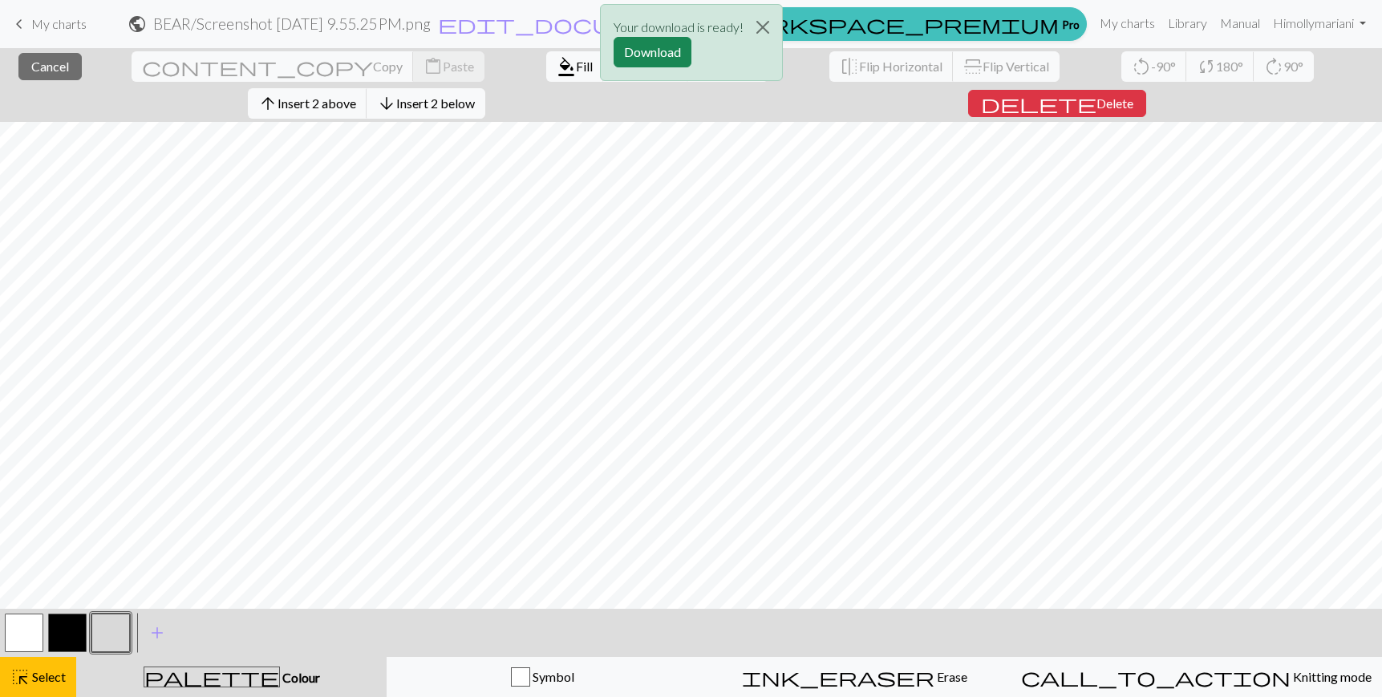
click at [292, 75] on div "Your download is ready! Download" at bounding box center [691, 47] width 1382 height 94
click at [295, 68] on div "Your download is ready! Download" at bounding box center [691, 47] width 1382 height 94
click at [302, 64] on div "Your download is ready! Download" at bounding box center [691, 47] width 1382 height 94
click at [113, 635] on button "button" at bounding box center [110, 633] width 39 height 39
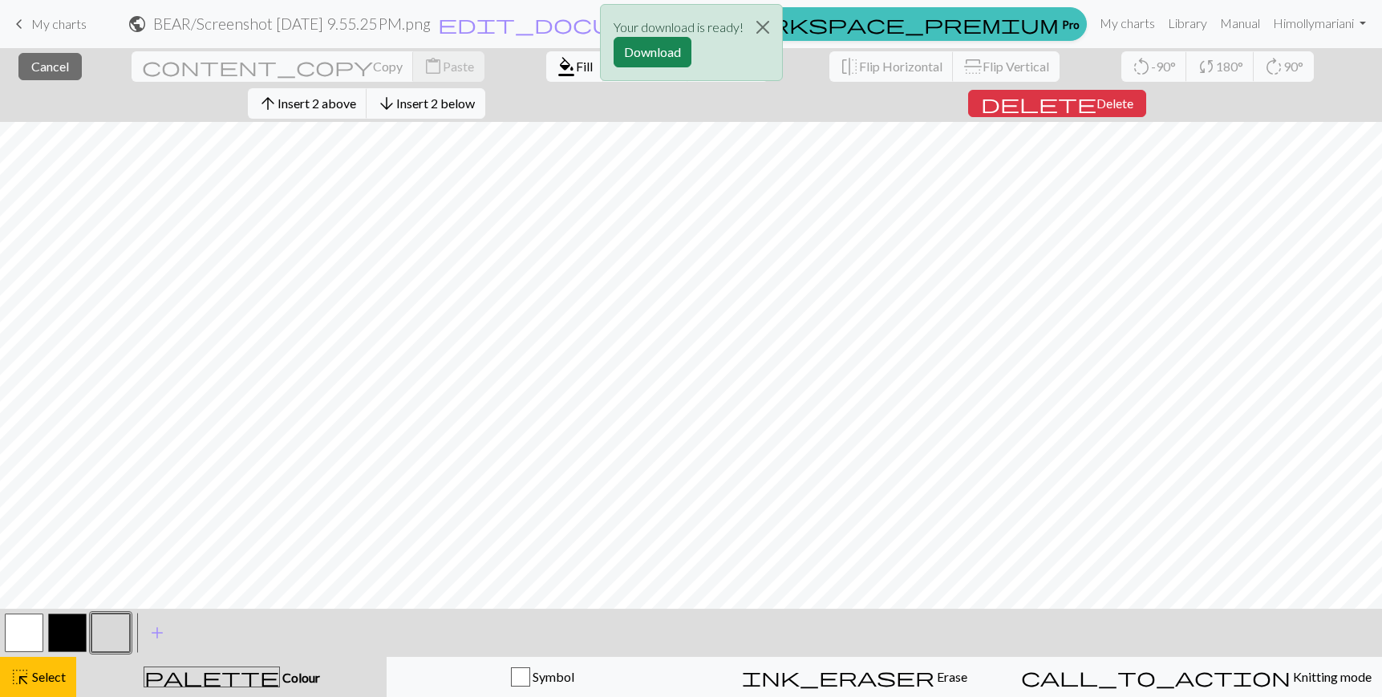
click at [290, 64] on div "Your download is ready! Download" at bounding box center [691, 47] width 1382 height 94
click at [774, 29] on button "Close" at bounding box center [763, 27] width 39 height 45
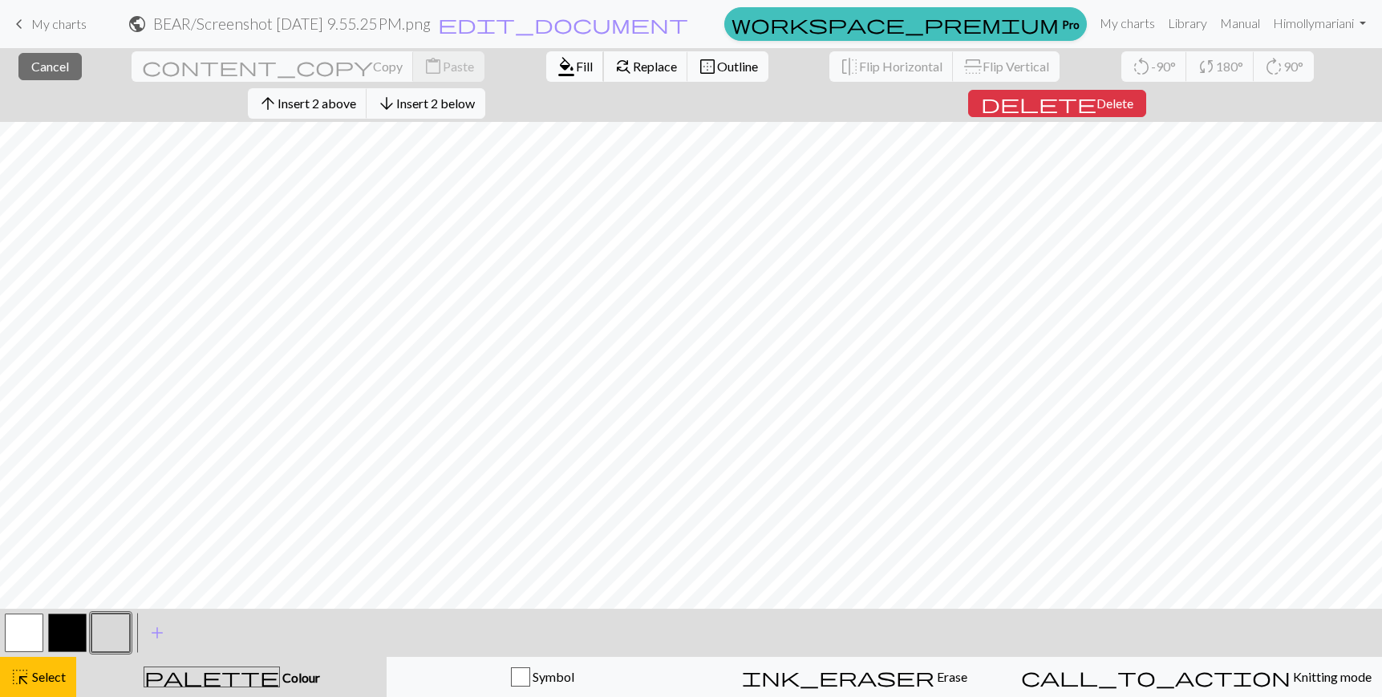
click at [557, 61] on span "format_color_fill" at bounding box center [566, 66] width 19 height 22
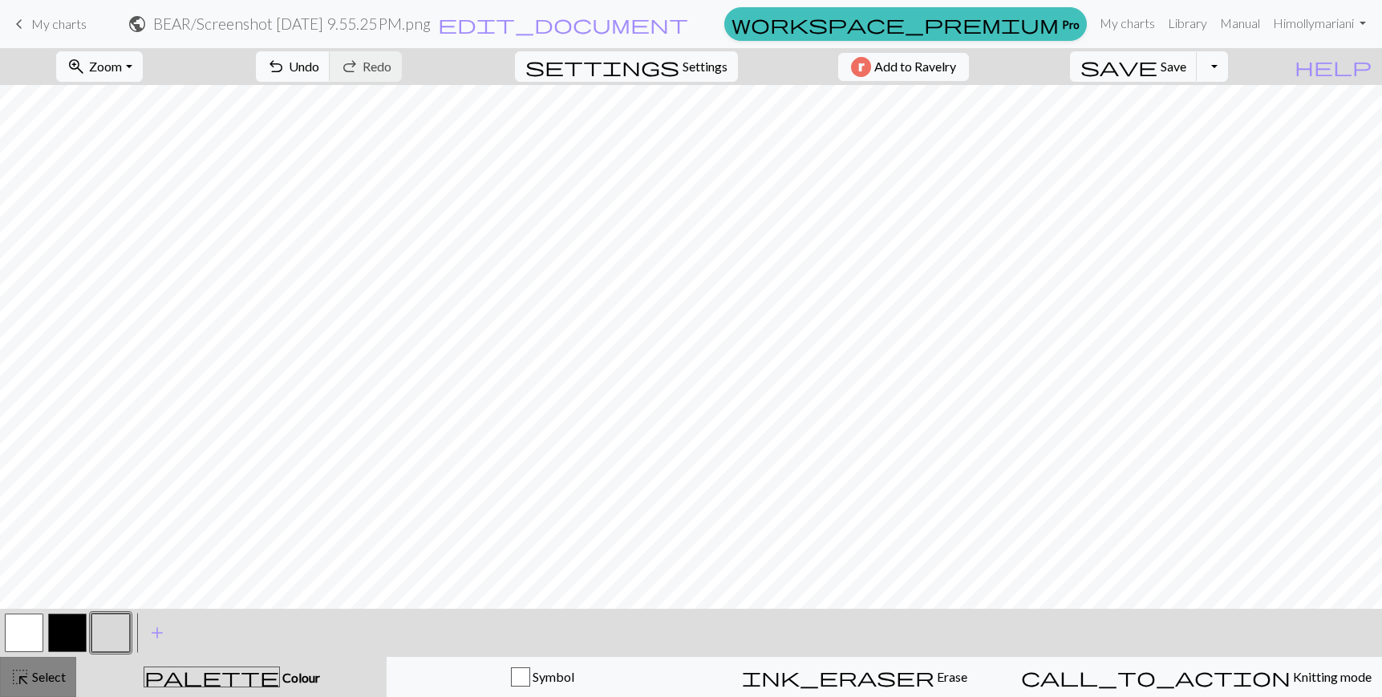
click at [55, 690] on button "highlight_alt Select Select" at bounding box center [38, 677] width 76 height 40
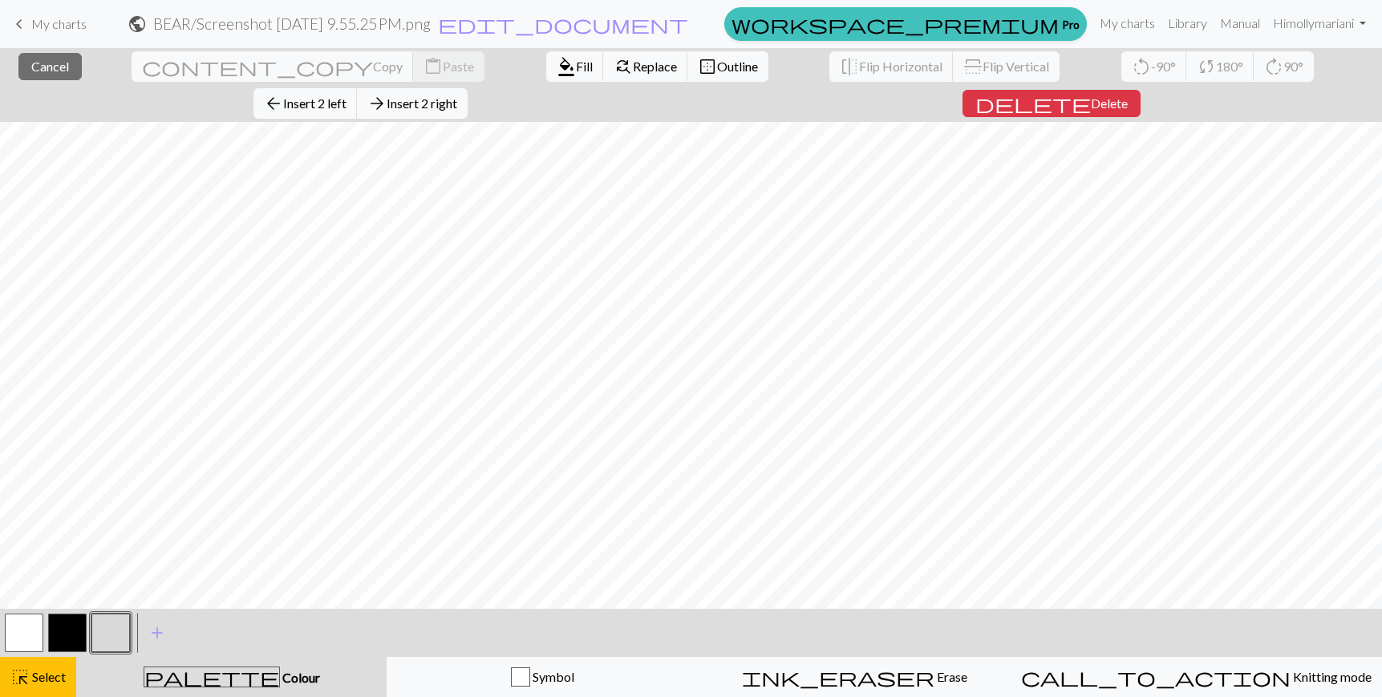
click at [112, 631] on button "button" at bounding box center [110, 633] width 39 height 39
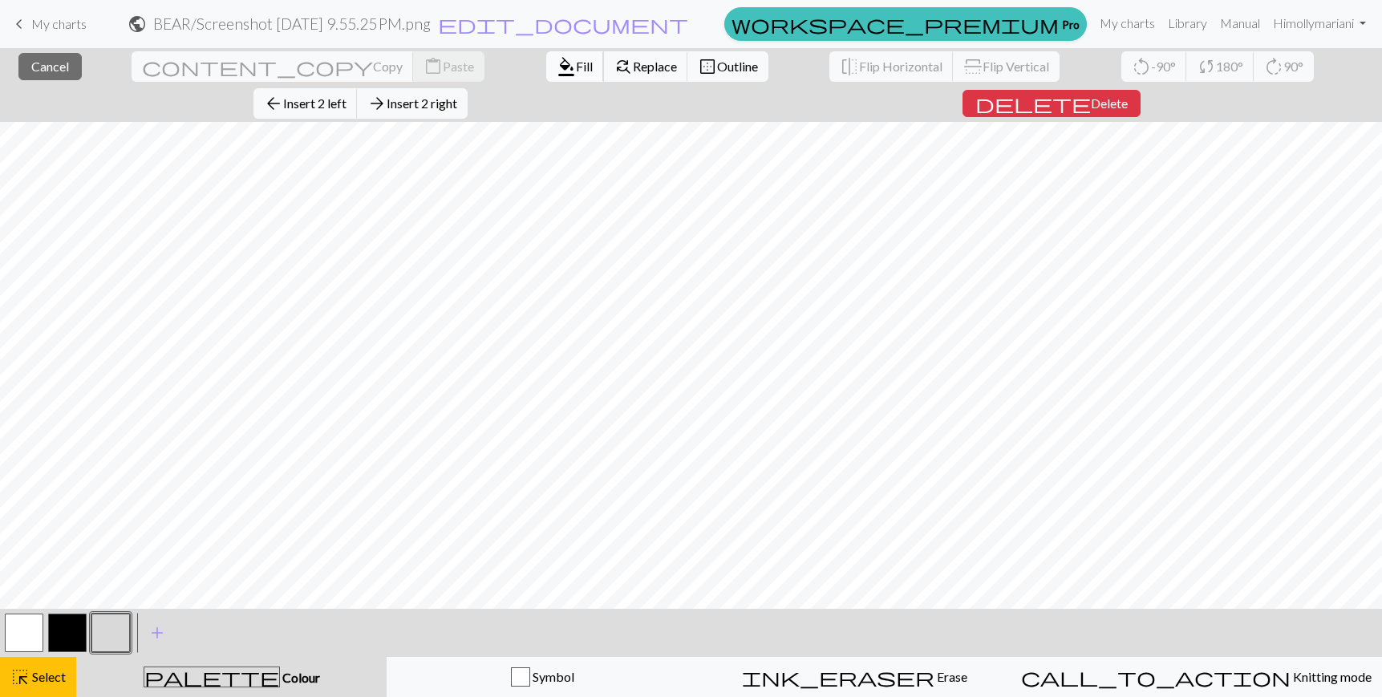
click at [546, 74] on button "format_color_fill Fill" at bounding box center [575, 66] width 58 height 30
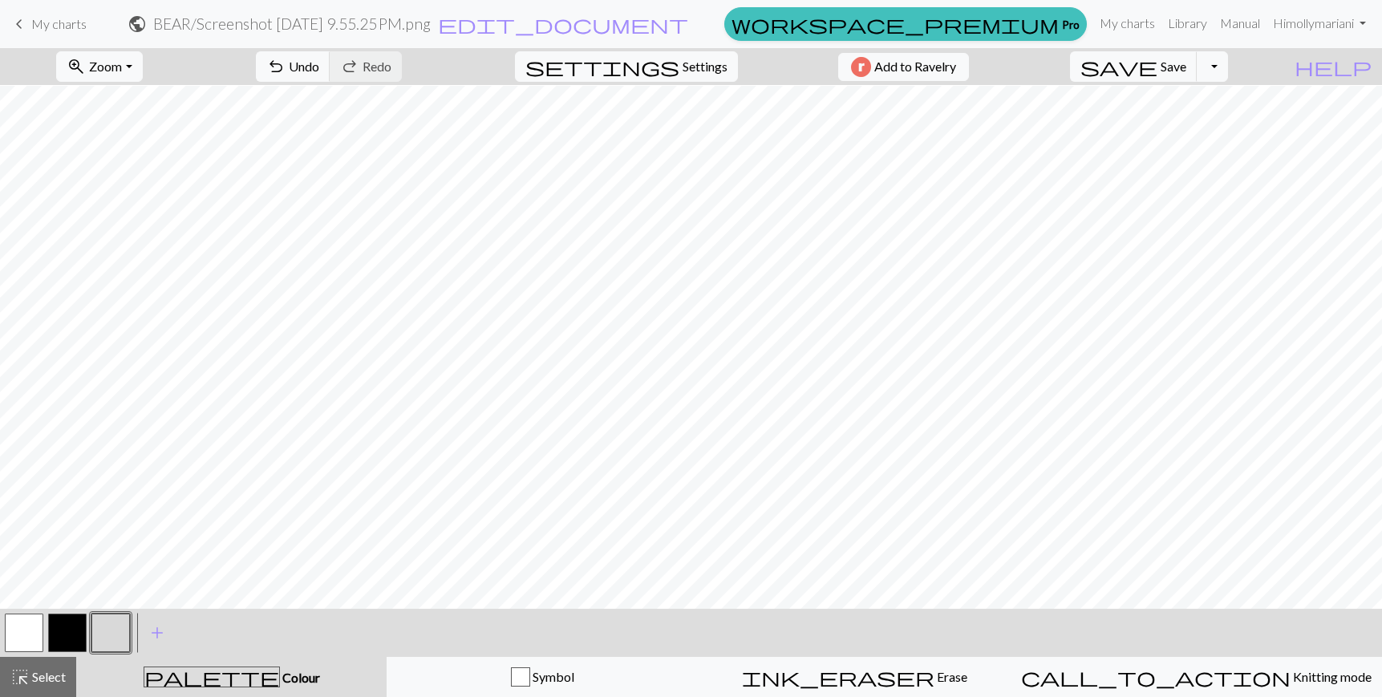
scroll to position [379, 0]
click at [45, 676] on span "Select" at bounding box center [48, 676] width 36 height 15
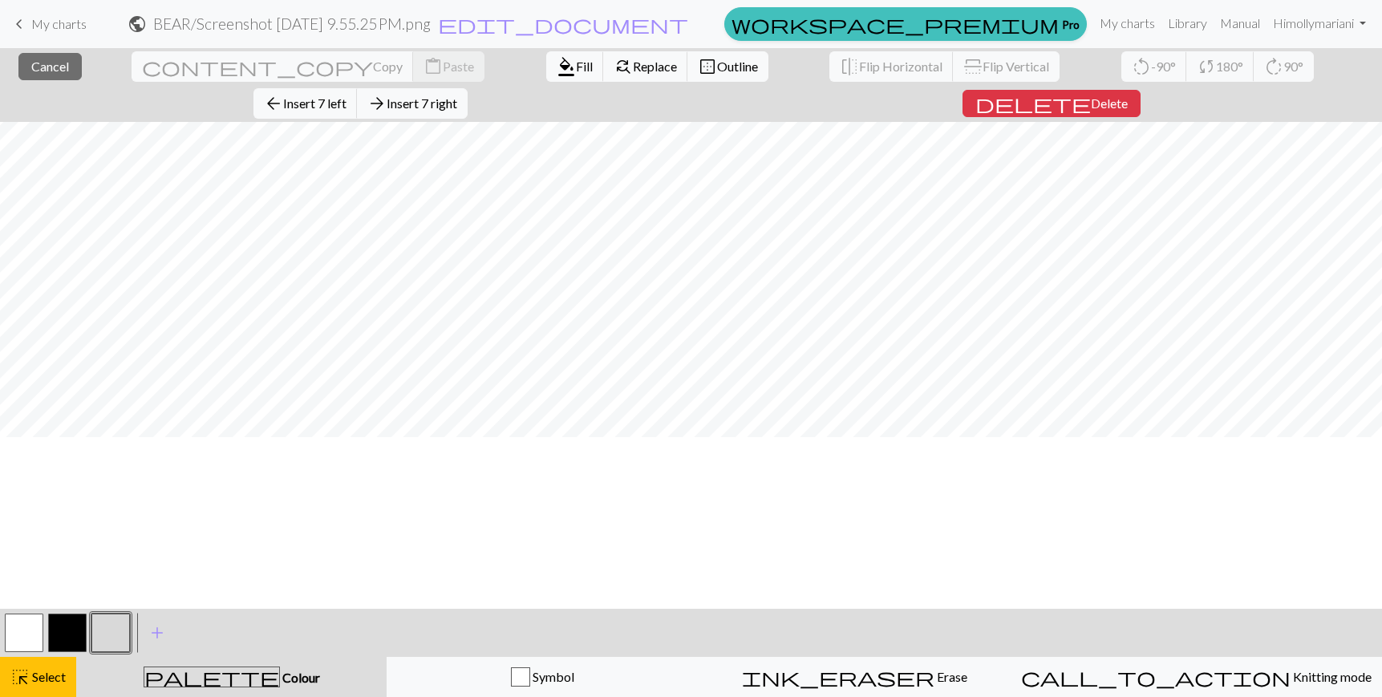
scroll to position [0, 0]
click at [468, 88] on button "arrow_forward Insert 7 right" at bounding box center [412, 103] width 111 height 30
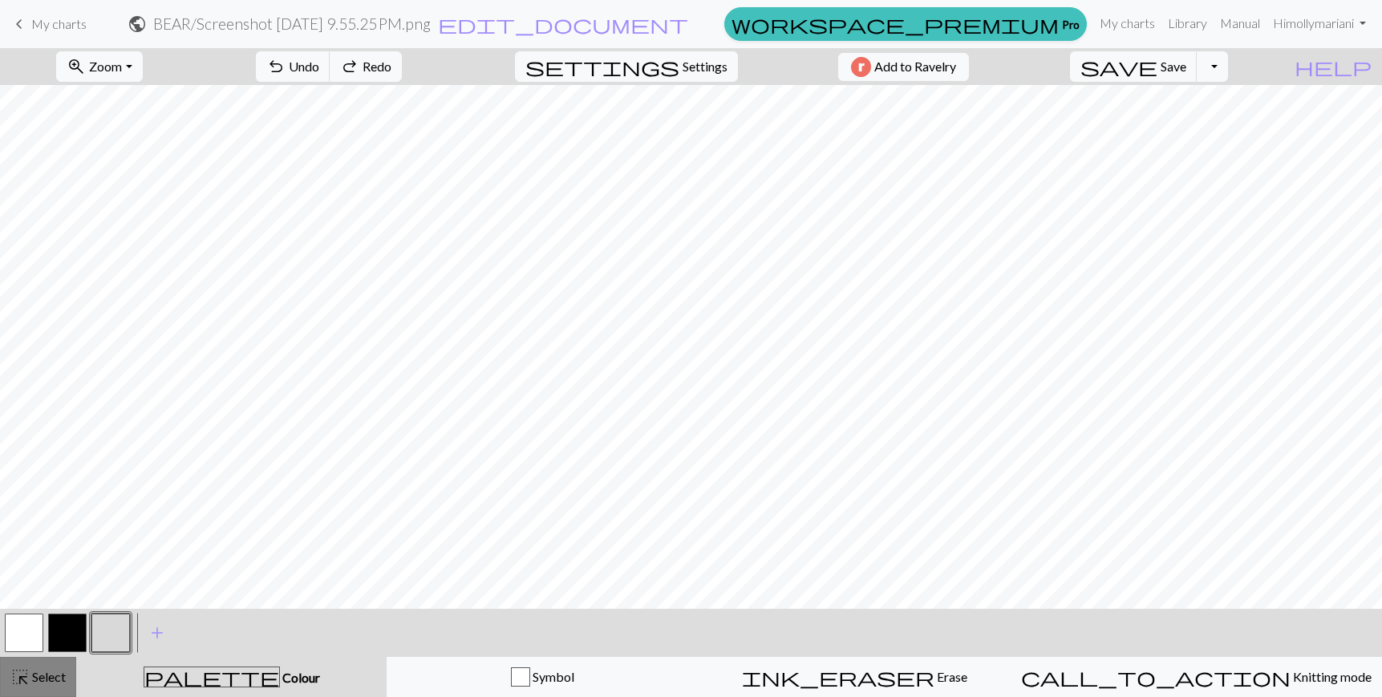
click at [53, 673] on span "Select" at bounding box center [48, 676] width 36 height 15
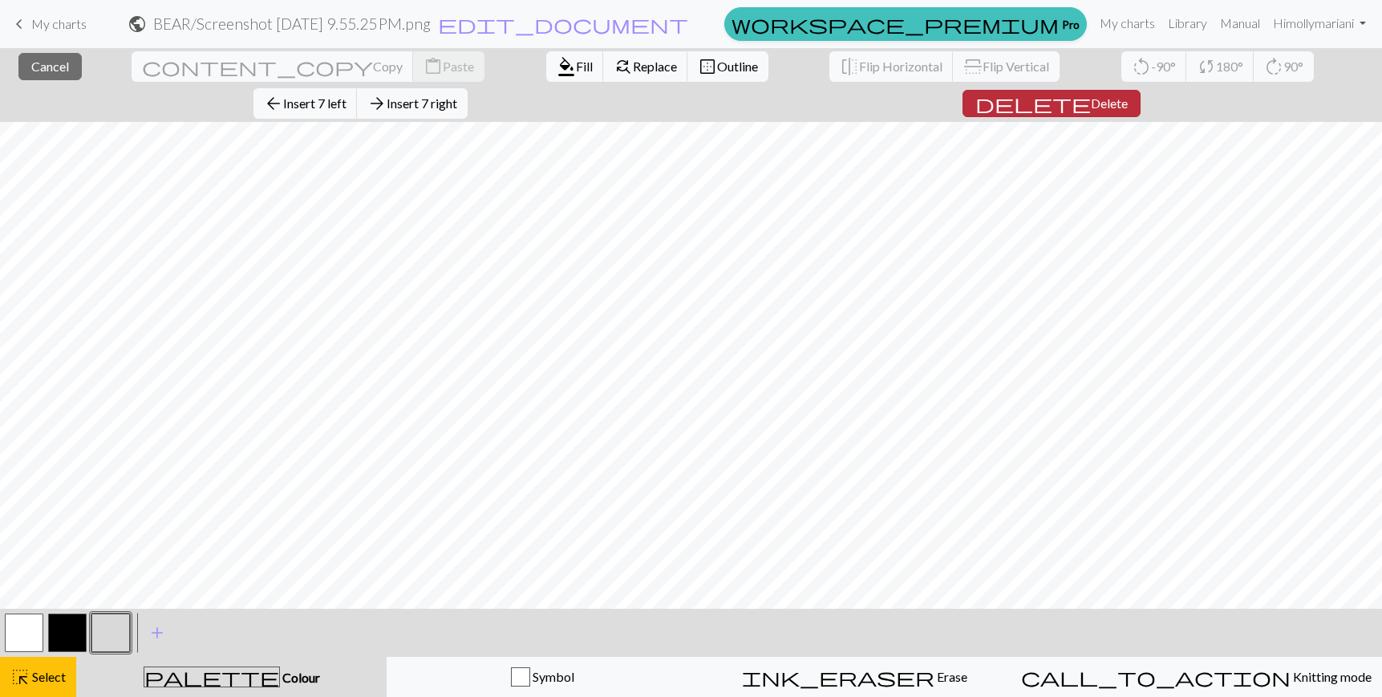
click at [1091, 92] on span "delete" at bounding box center [1034, 103] width 116 height 22
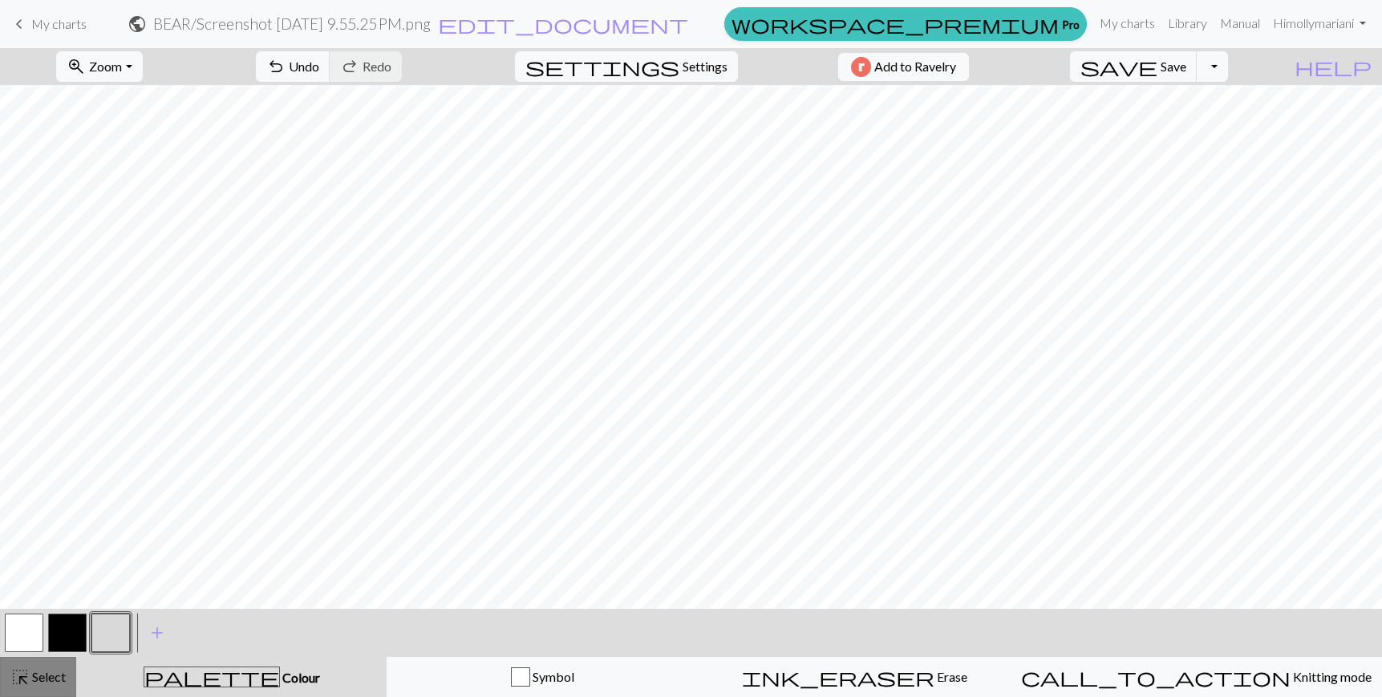
click at [39, 675] on span "Select" at bounding box center [48, 676] width 36 height 15
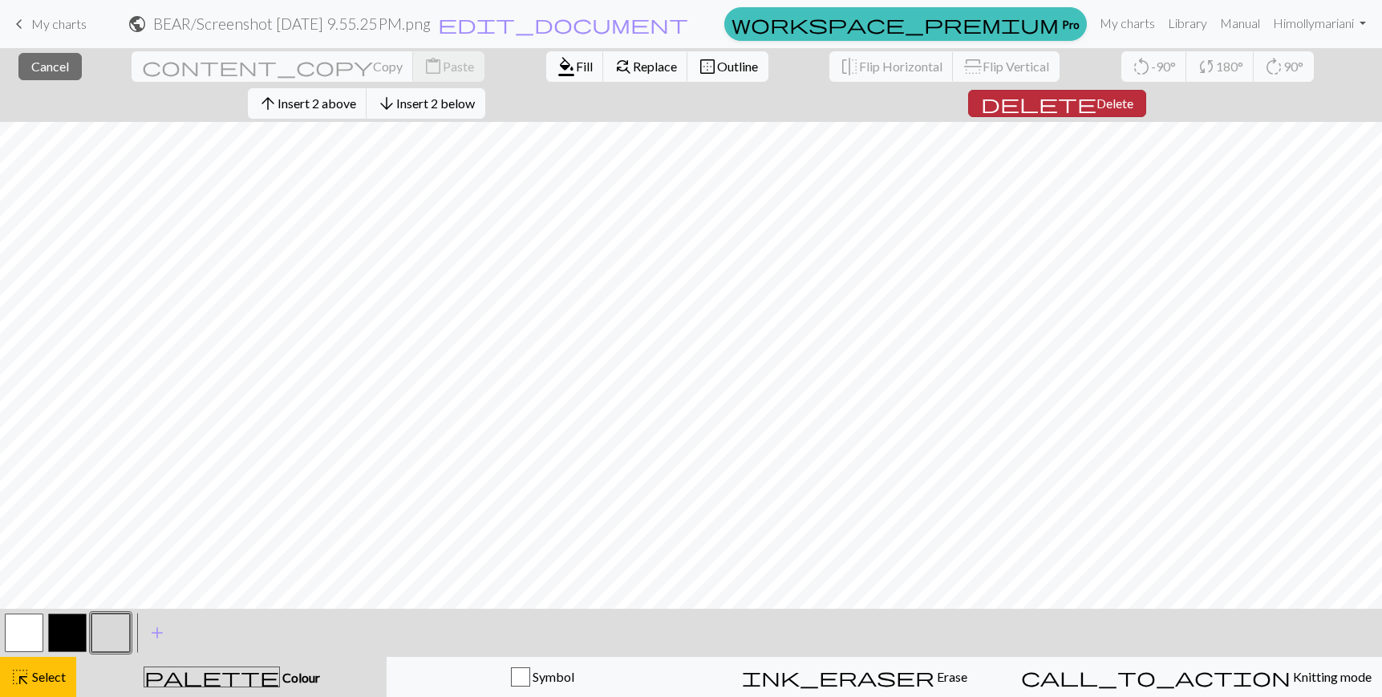
click at [1134, 95] on span "Delete" at bounding box center [1115, 102] width 37 height 15
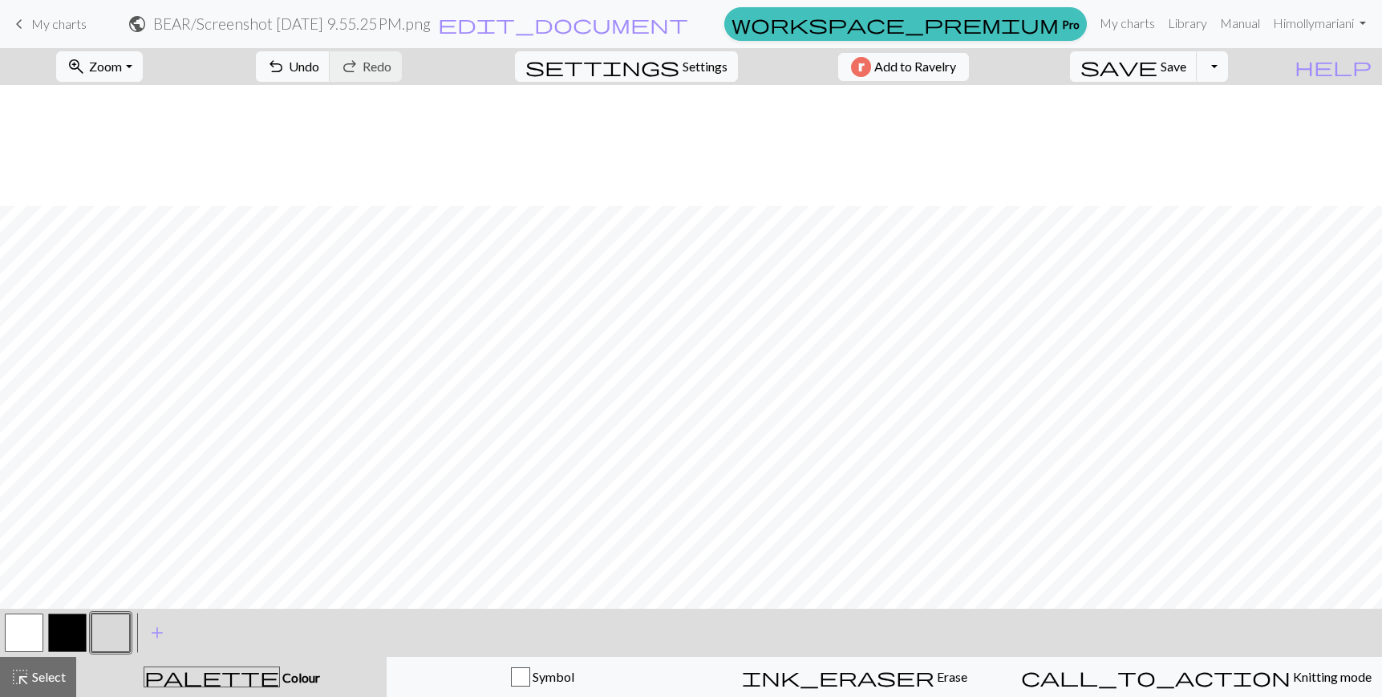
scroll to position [358, 0]
click at [69, 680] on button "highlight_alt Select Select" at bounding box center [38, 677] width 76 height 40
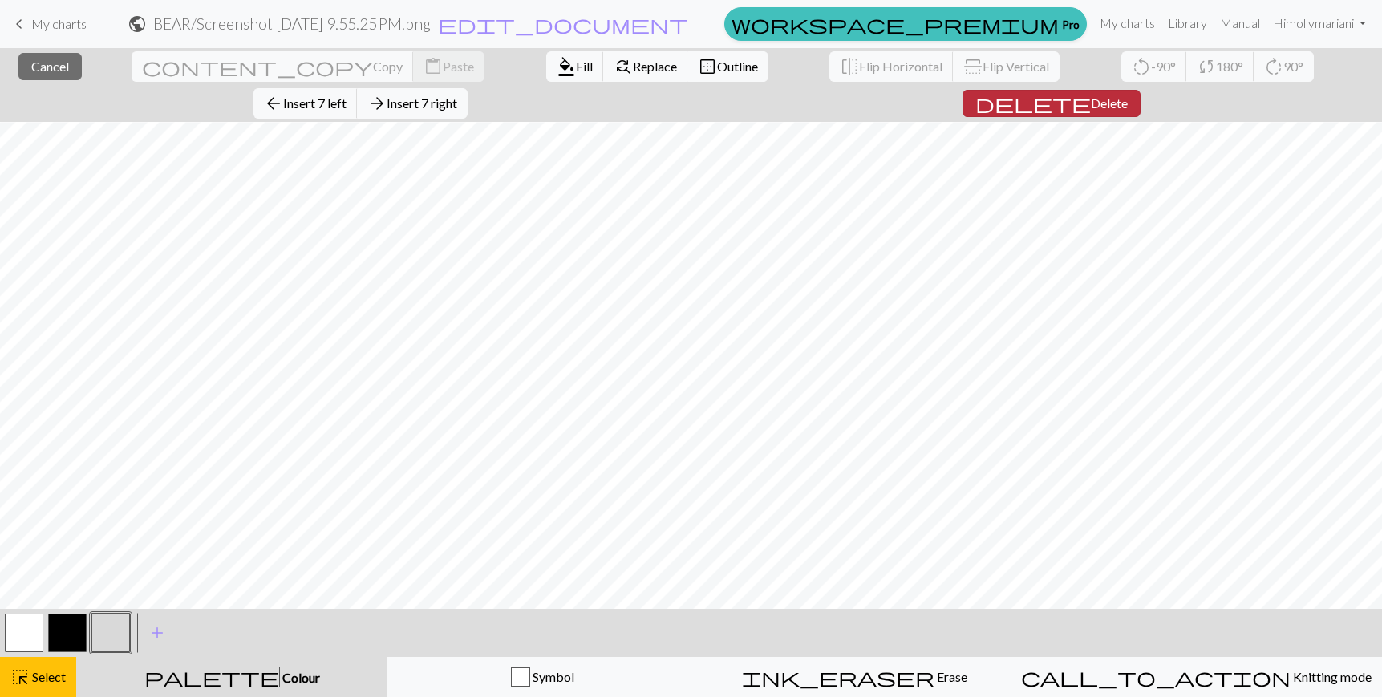
click at [1128, 95] on span "Delete" at bounding box center [1109, 102] width 37 height 15
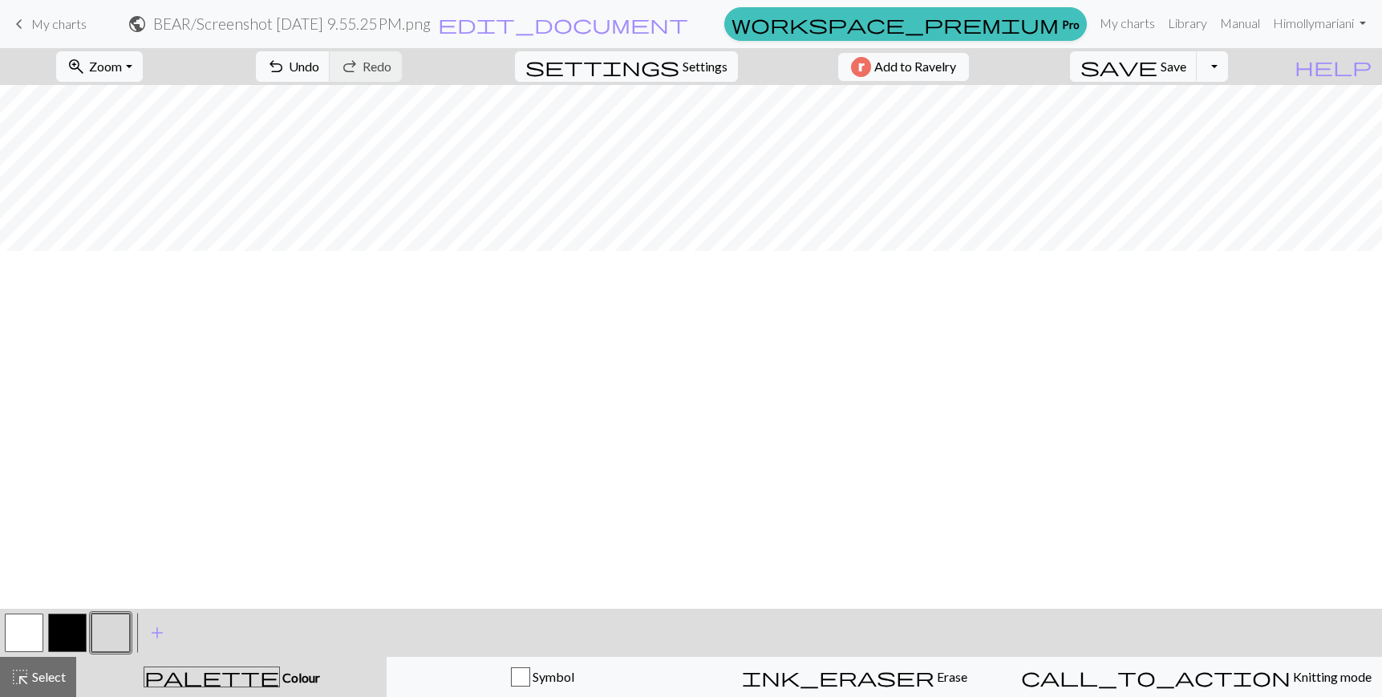
scroll to position [0, 0]
click at [1158, 71] on span "save" at bounding box center [1119, 66] width 77 height 22
click at [1228, 69] on button "Toggle Dropdown" at bounding box center [1212, 66] width 30 height 30
click at [1228, 120] on button "save_alt Download" at bounding box center [1095, 128] width 265 height 26
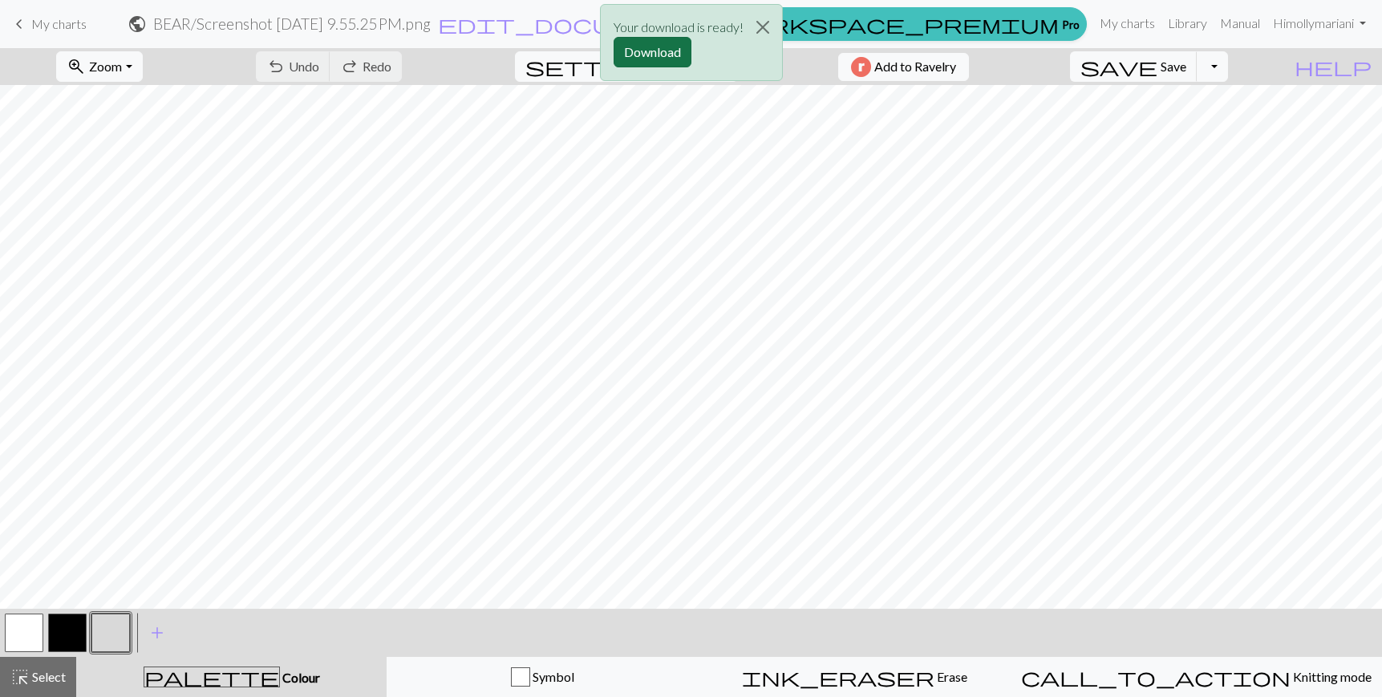
click at [643, 51] on button "Download" at bounding box center [653, 52] width 78 height 30
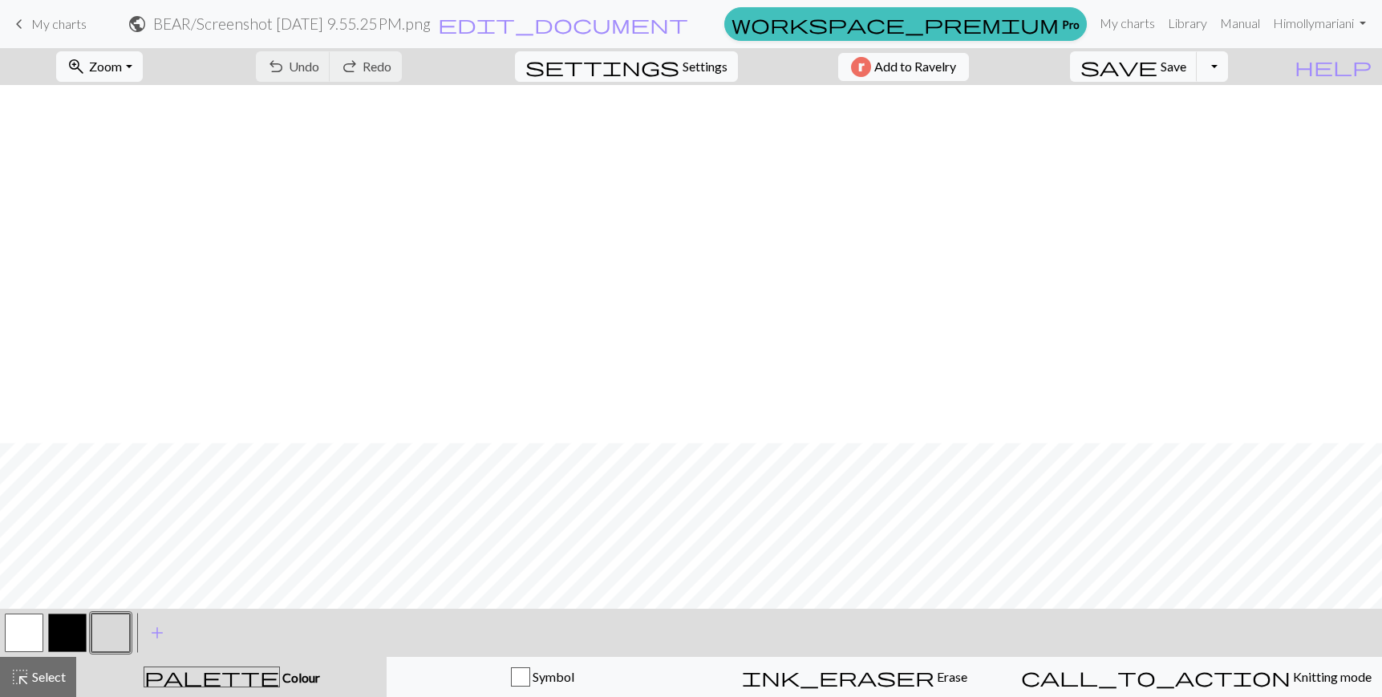
scroll to position [358, 0]
click at [661, 68] on span "settings" at bounding box center [603, 66] width 154 height 22
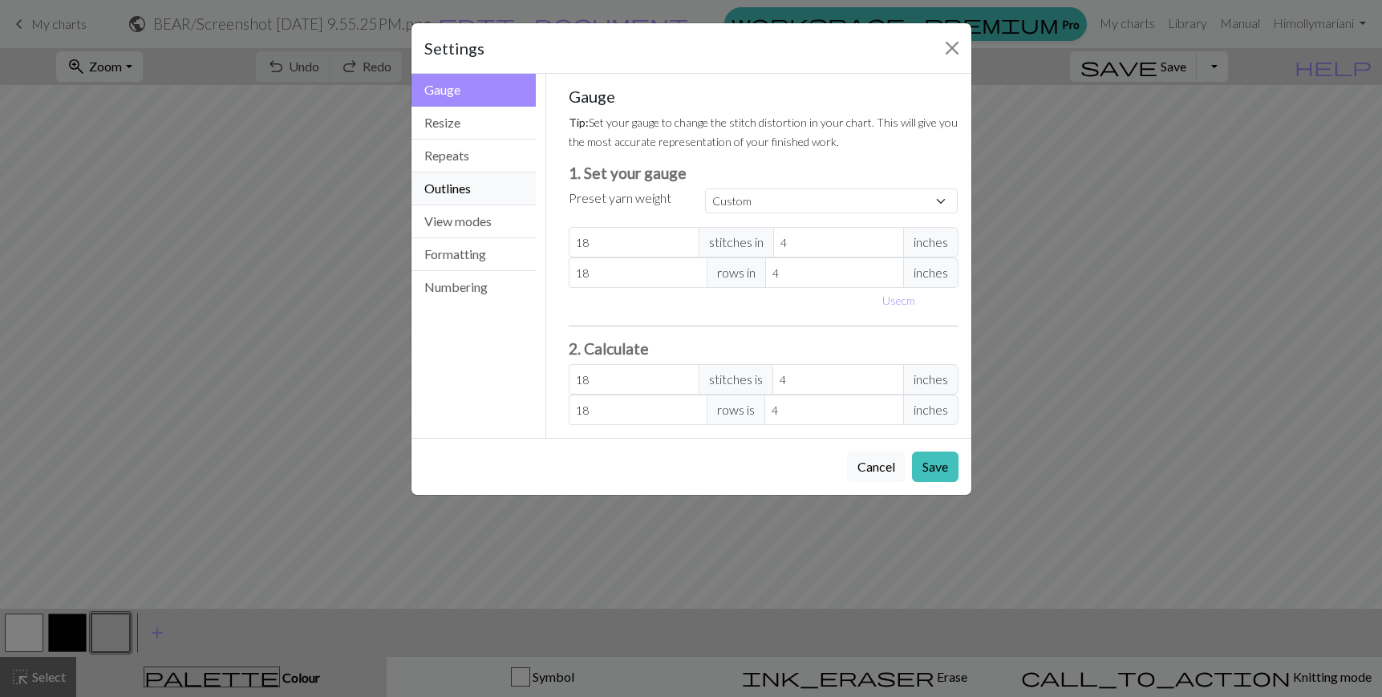
click at [470, 173] on button "Outlines" at bounding box center [474, 189] width 125 height 33
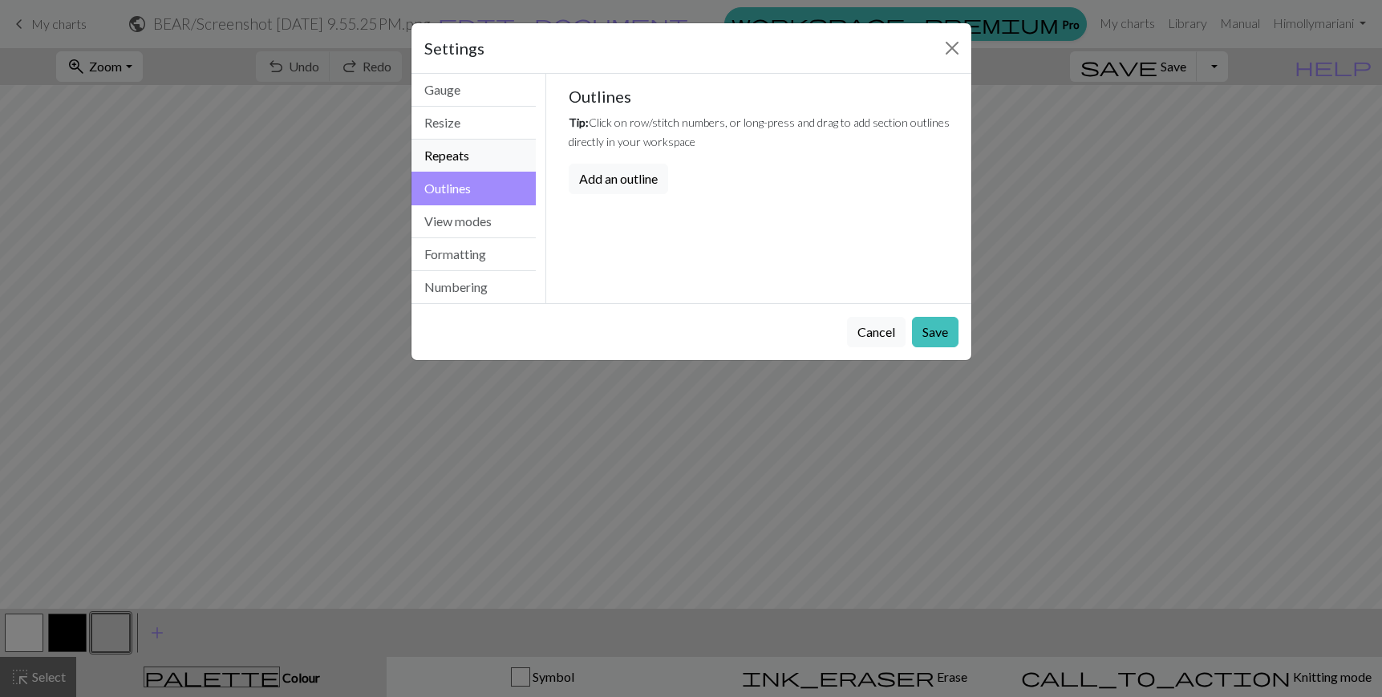
click at [478, 152] on button "Repeats" at bounding box center [474, 156] width 125 height 33
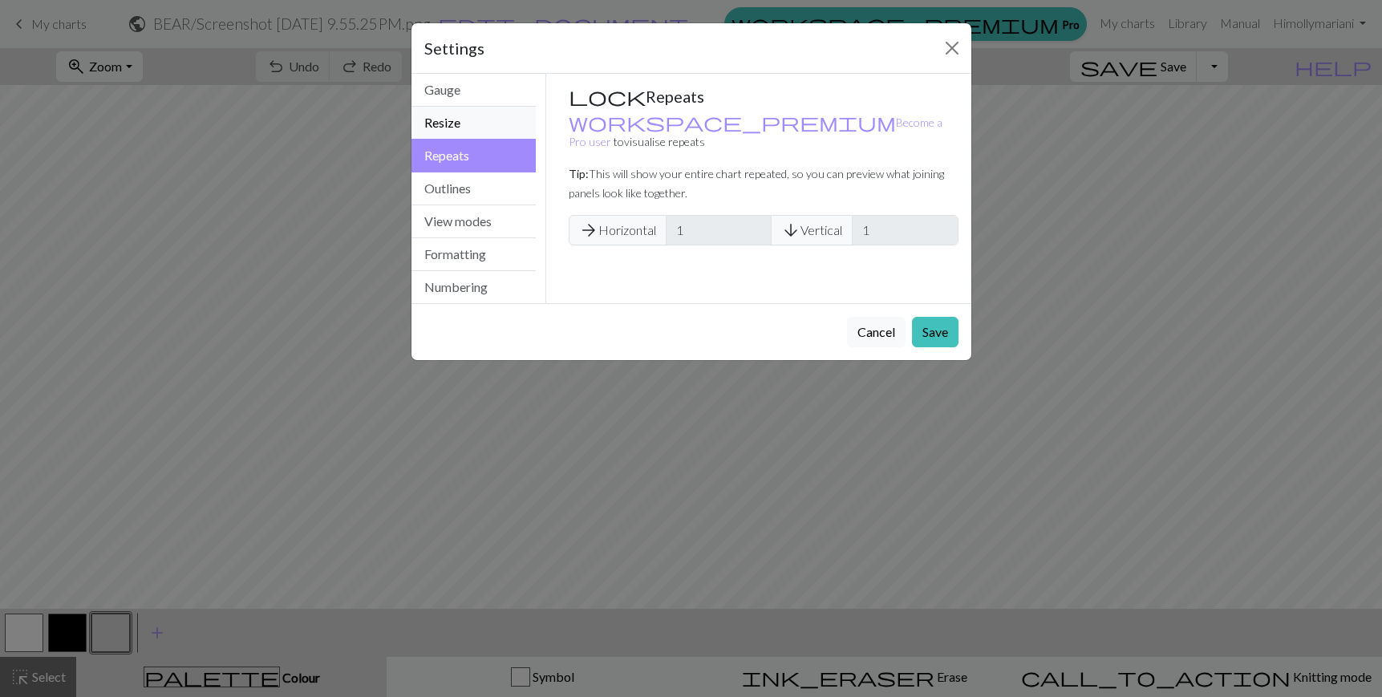
click at [493, 122] on button "Resize" at bounding box center [474, 123] width 125 height 33
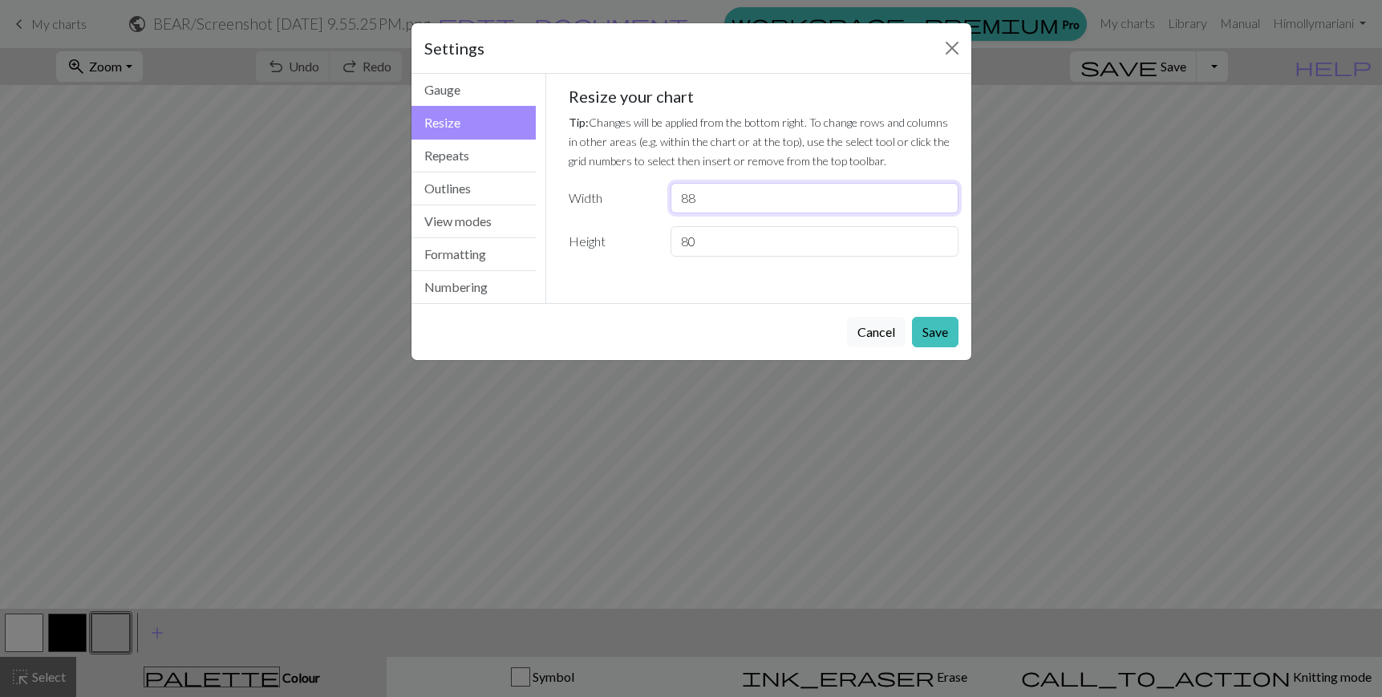
click at [772, 207] on input "88" at bounding box center [814, 198] width 287 height 30
click at [940, 193] on input "89" at bounding box center [814, 198] width 287 height 30
click at [940, 193] on input "90" at bounding box center [814, 198] width 287 height 30
click at [940, 193] on input "91" at bounding box center [814, 198] width 287 height 30
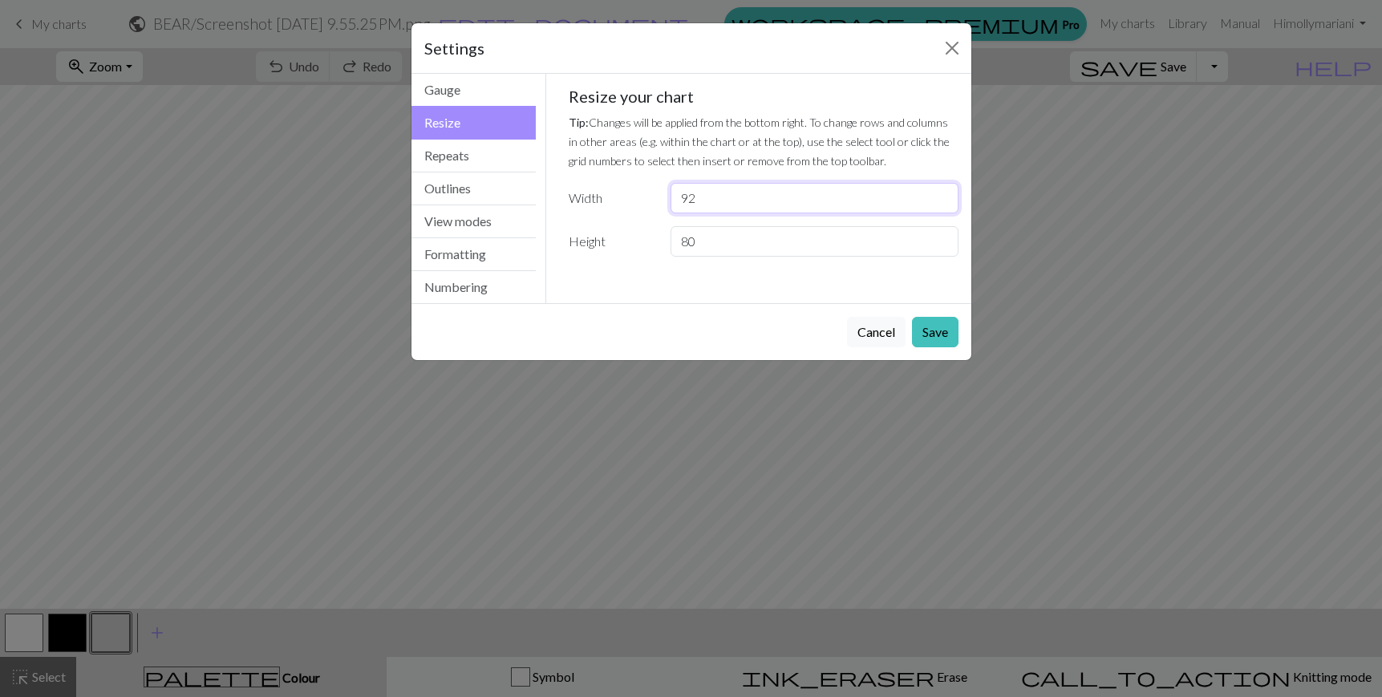
click at [940, 193] on input "92" at bounding box center [814, 198] width 287 height 30
type input "93"
click at [940, 193] on input "93" at bounding box center [814, 198] width 287 height 30
click at [944, 237] on input "81" at bounding box center [814, 241] width 287 height 30
click at [944, 237] on input "82" at bounding box center [814, 241] width 287 height 30
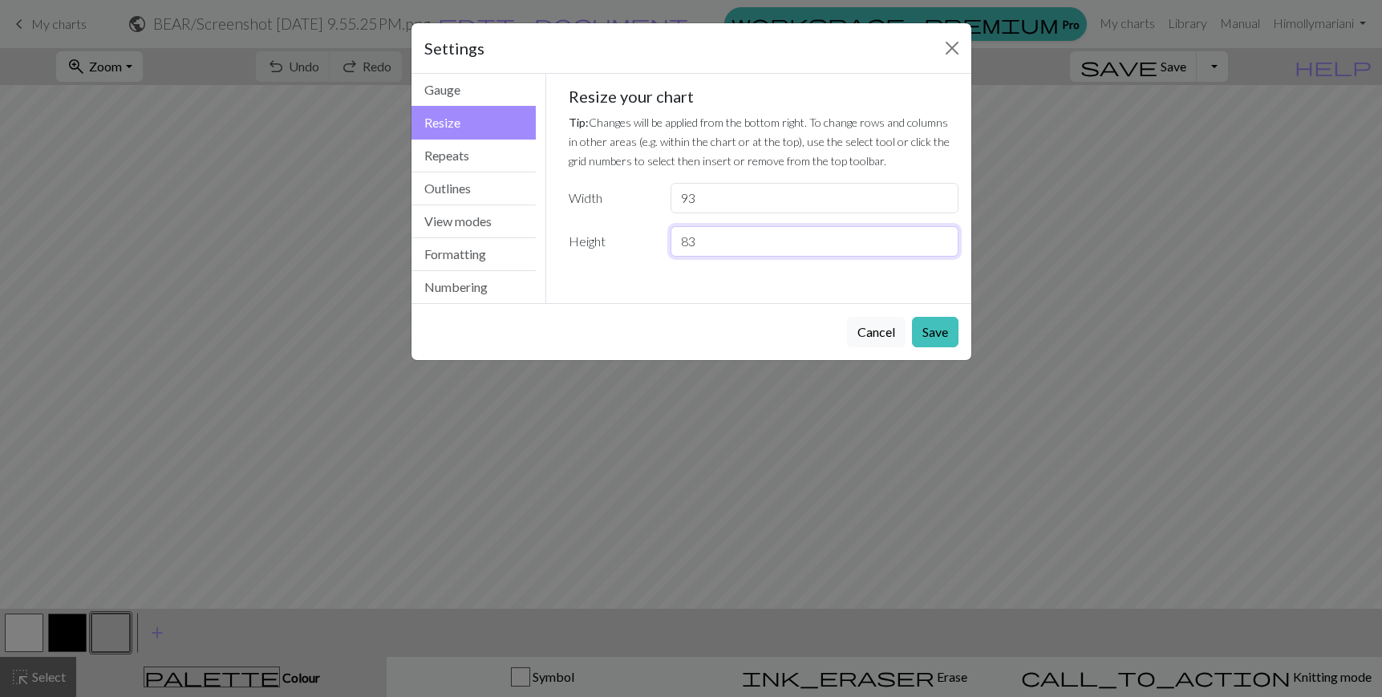
click at [944, 237] on input "83" at bounding box center [814, 241] width 287 height 30
click at [944, 237] on input "84" at bounding box center [814, 241] width 287 height 30
type input "85"
click at [944, 237] on input "85" at bounding box center [814, 241] width 287 height 30
click at [948, 335] on button "Save" at bounding box center [935, 332] width 47 height 30
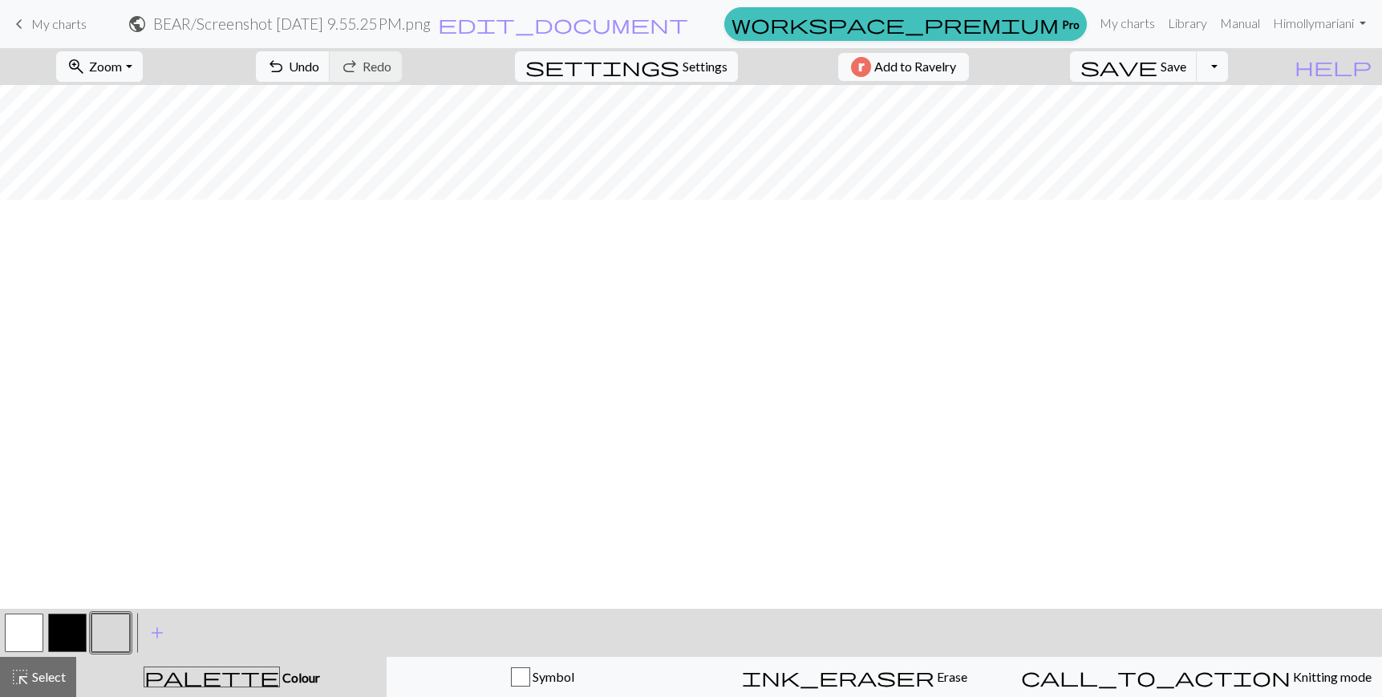
scroll to position [0, 0]
drag, startPoint x: 25, startPoint y: 680, endPoint x: 37, endPoint y: 649, distance: 32.8
click at [25, 680] on span "highlight_alt" at bounding box center [19, 677] width 19 height 22
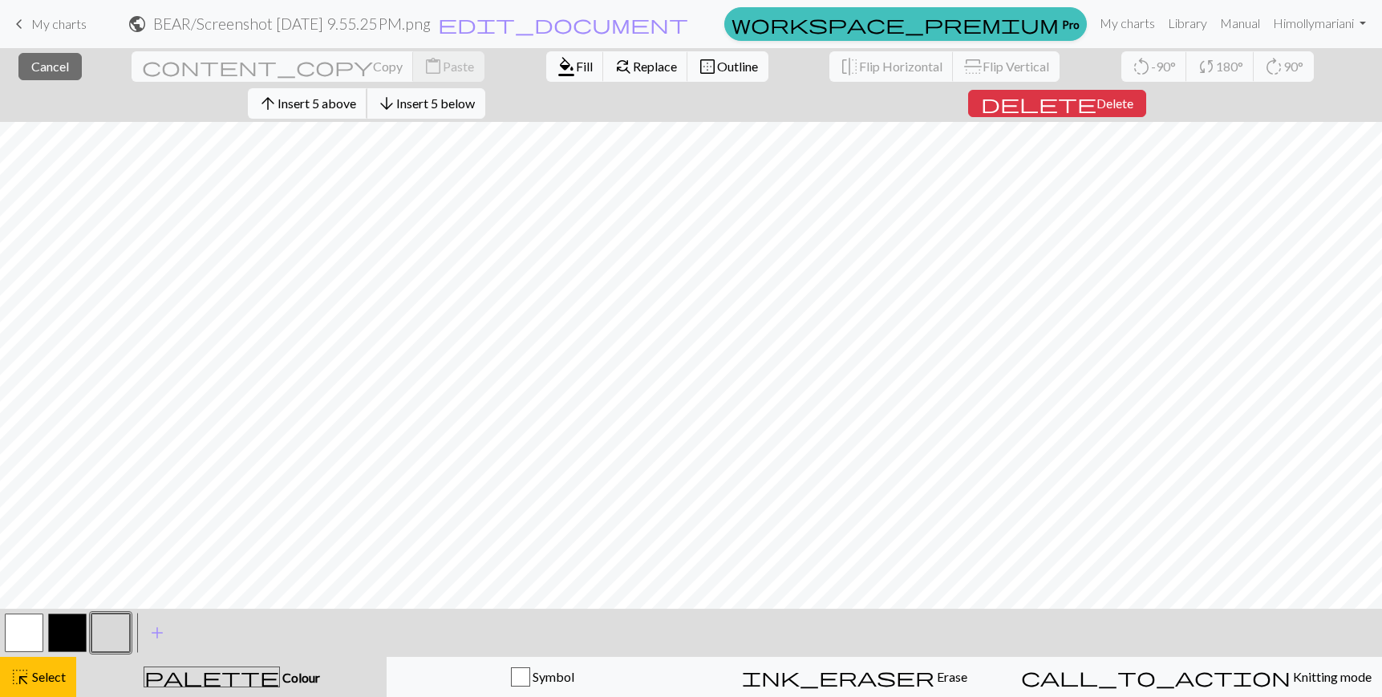
click at [356, 95] on span "Insert 5 above" at bounding box center [317, 102] width 79 height 15
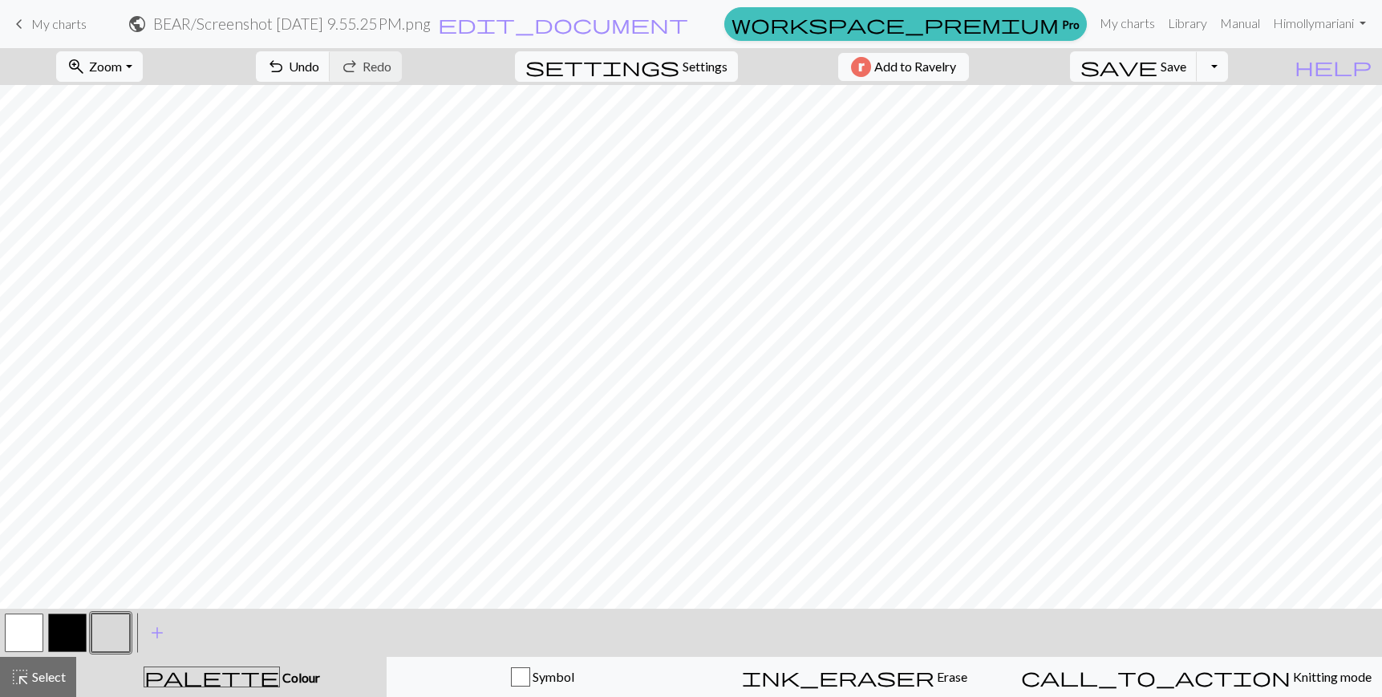
click at [45, 672] on span "Select" at bounding box center [48, 676] width 36 height 15
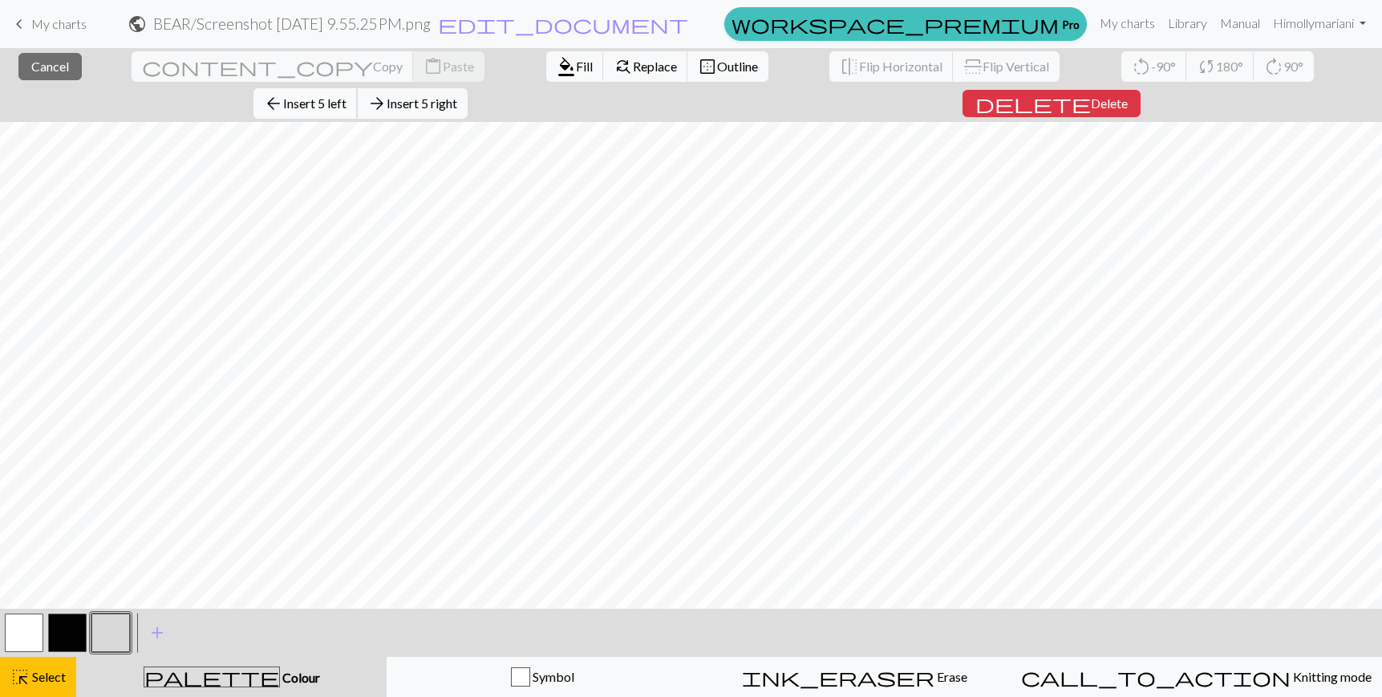
click at [347, 95] on span "Insert 5 left" at bounding box center [314, 102] width 63 height 15
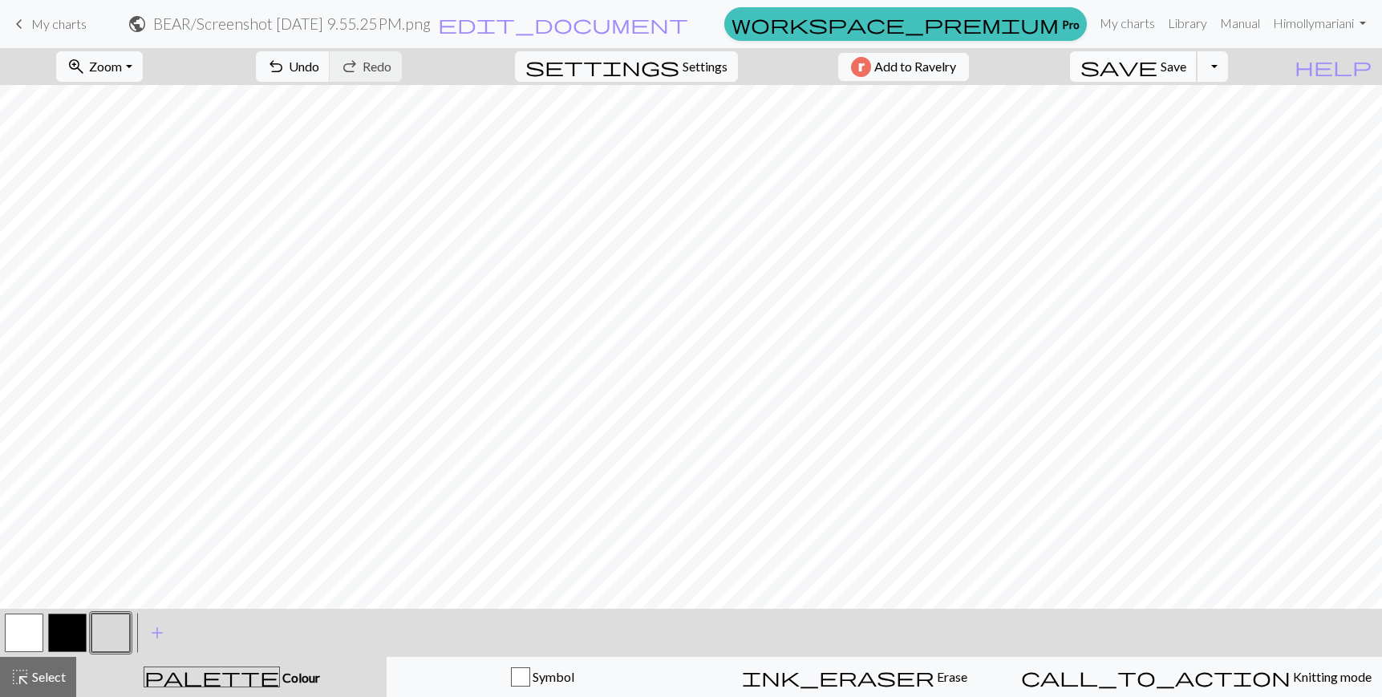
click at [1158, 66] on span "save" at bounding box center [1119, 66] width 77 height 22
click at [1228, 55] on button "Toggle Dropdown" at bounding box center [1212, 66] width 30 height 30
click at [1217, 125] on button "save_alt Download" at bounding box center [1095, 128] width 265 height 26
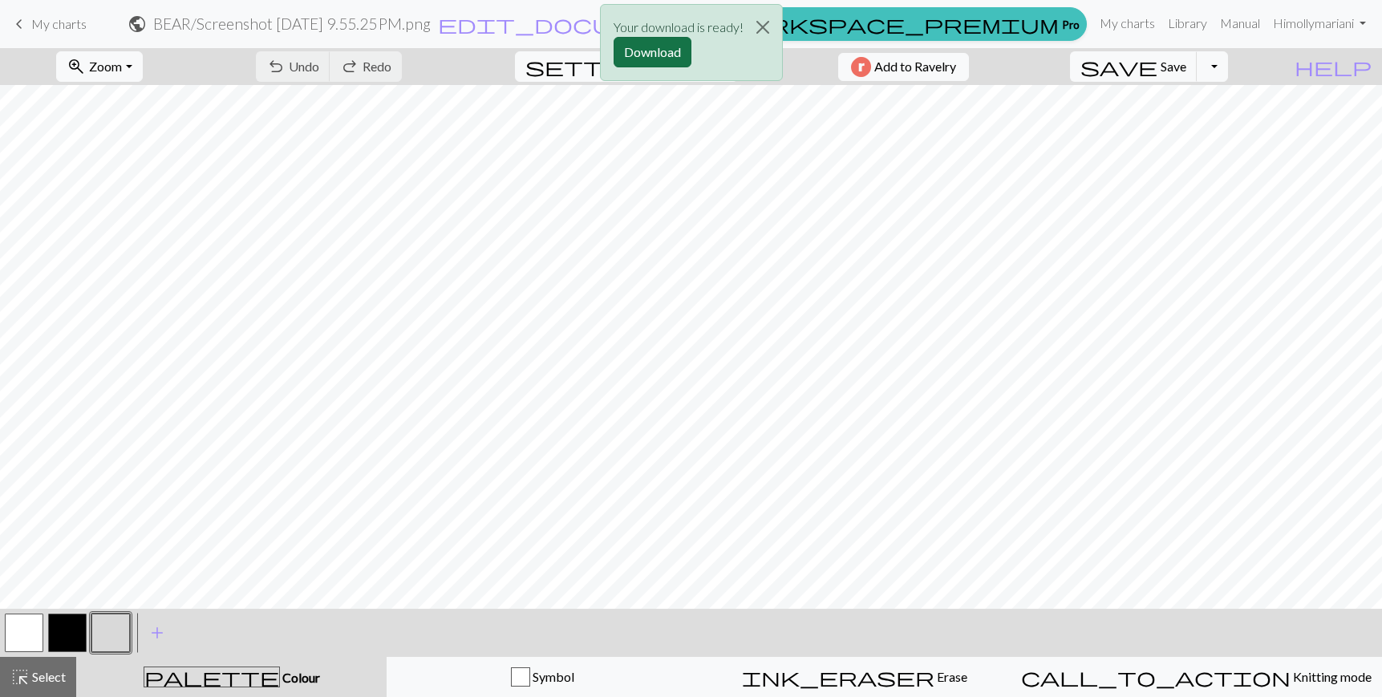
click at [650, 51] on button "Download" at bounding box center [653, 52] width 78 height 30
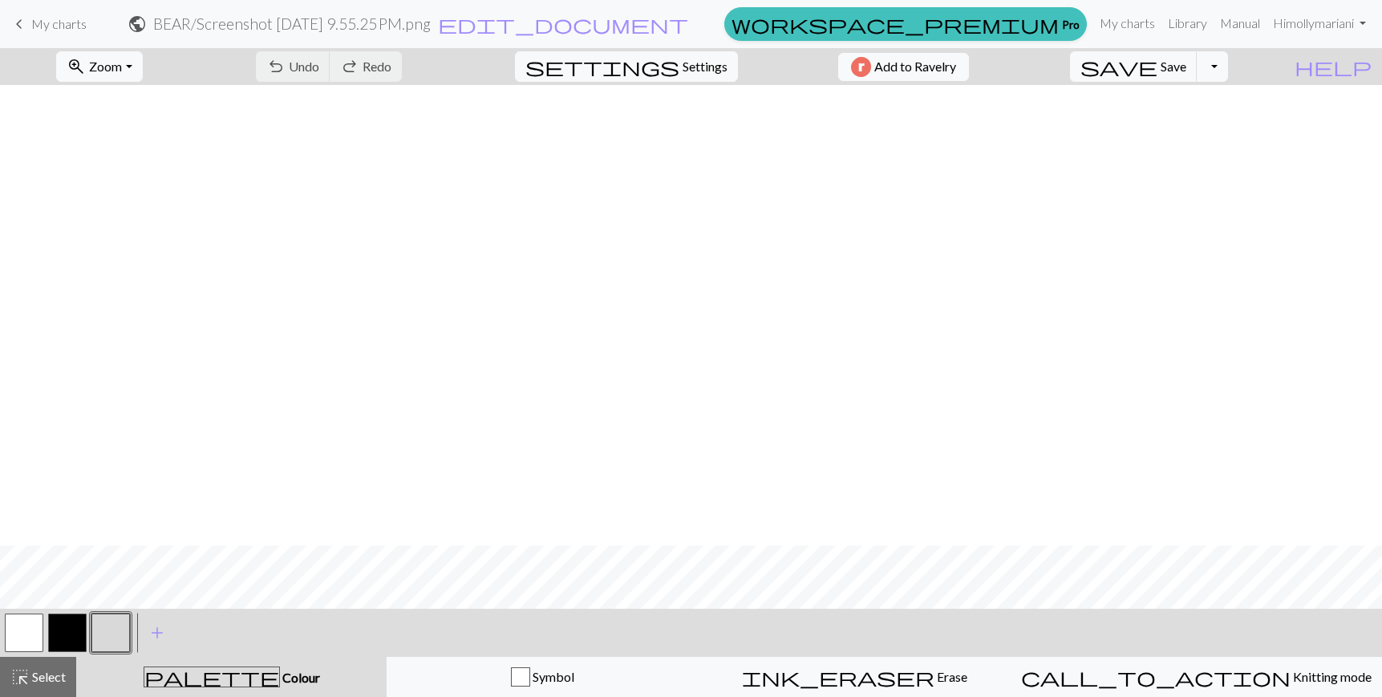
scroll to position [461, 0]
click at [700, 64] on span "Settings" at bounding box center [705, 66] width 45 height 19
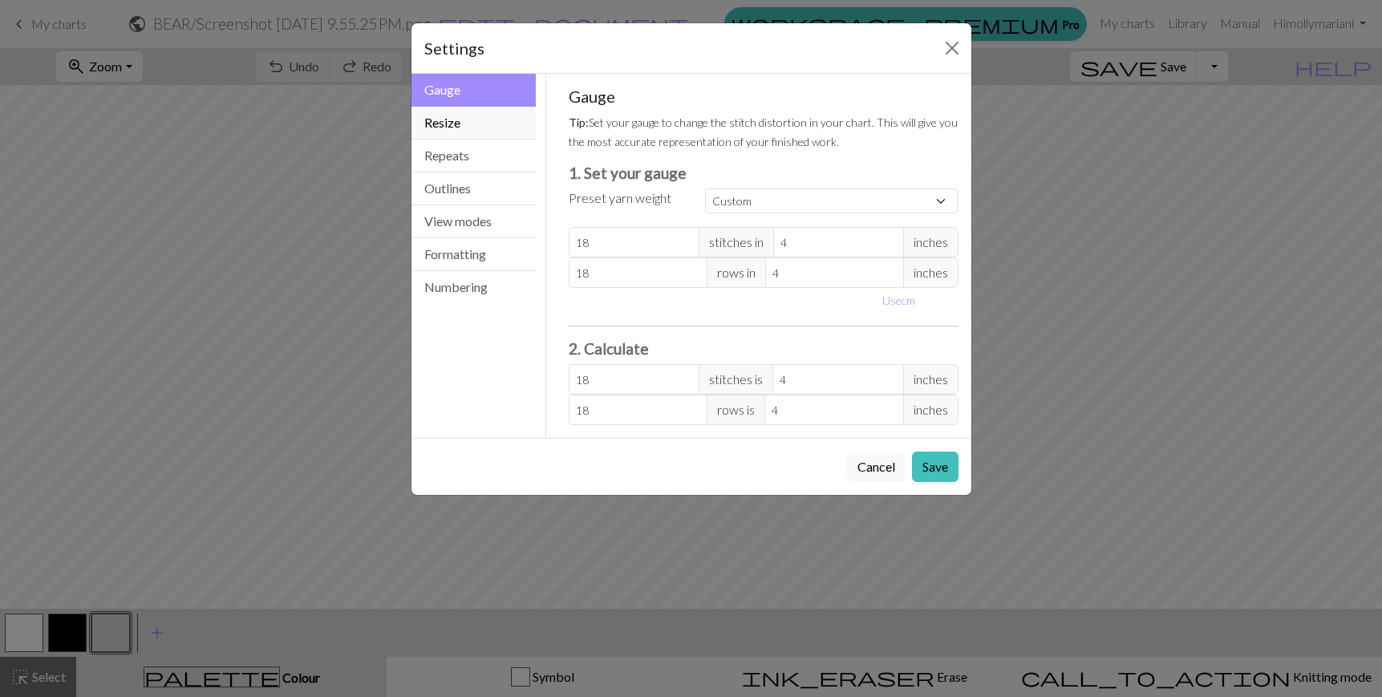
click at [495, 130] on button "Resize" at bounding box center [474, 123] width 125 height 33
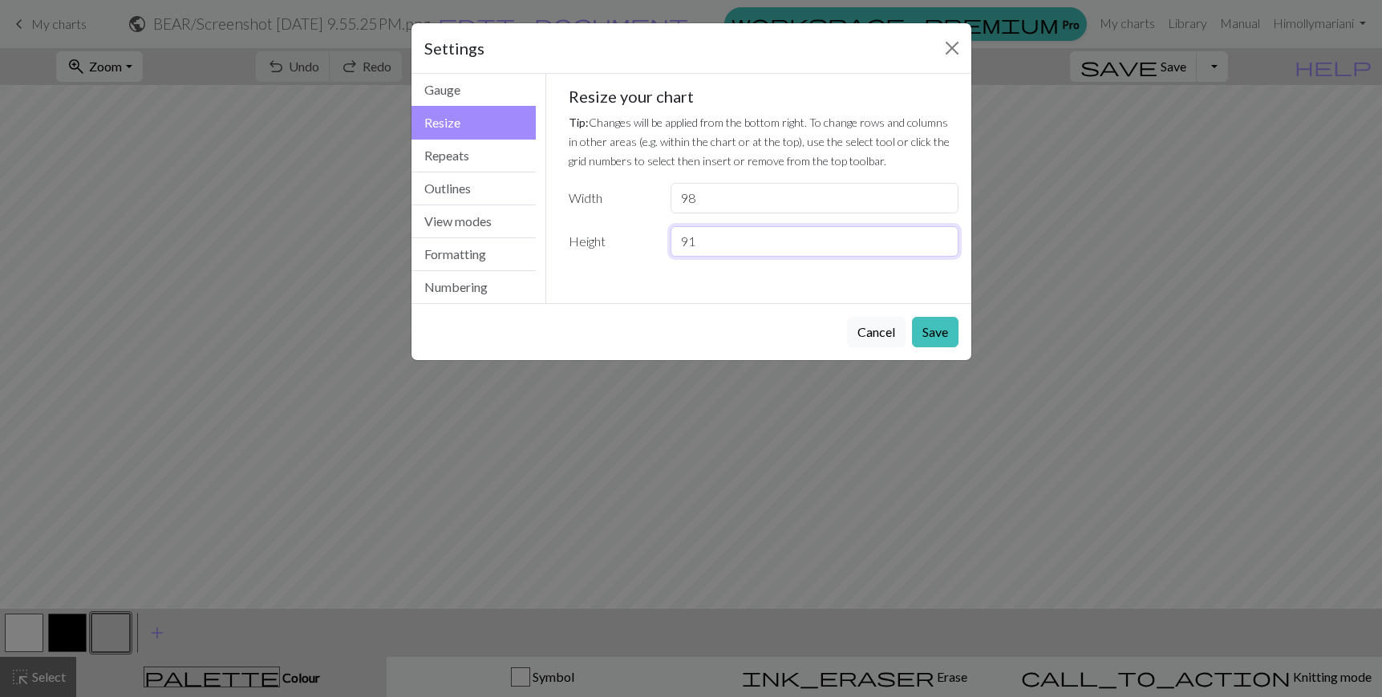
click at [941, 236] on input "91" at bounding box center [814, 241] width 287 height 30
click at [941, 236] on input "92" at bounding box center [814, 241] width 287 height 30
click at [941, 236] on input "93" at bounding box center [814, 241] width 287 height 30
click at [941, 236] on input "94" at bounding box center [814, 241] width 287 height 30
click at [941, 236] on input "95" at bounding box center [814, 241] width 287 height 30
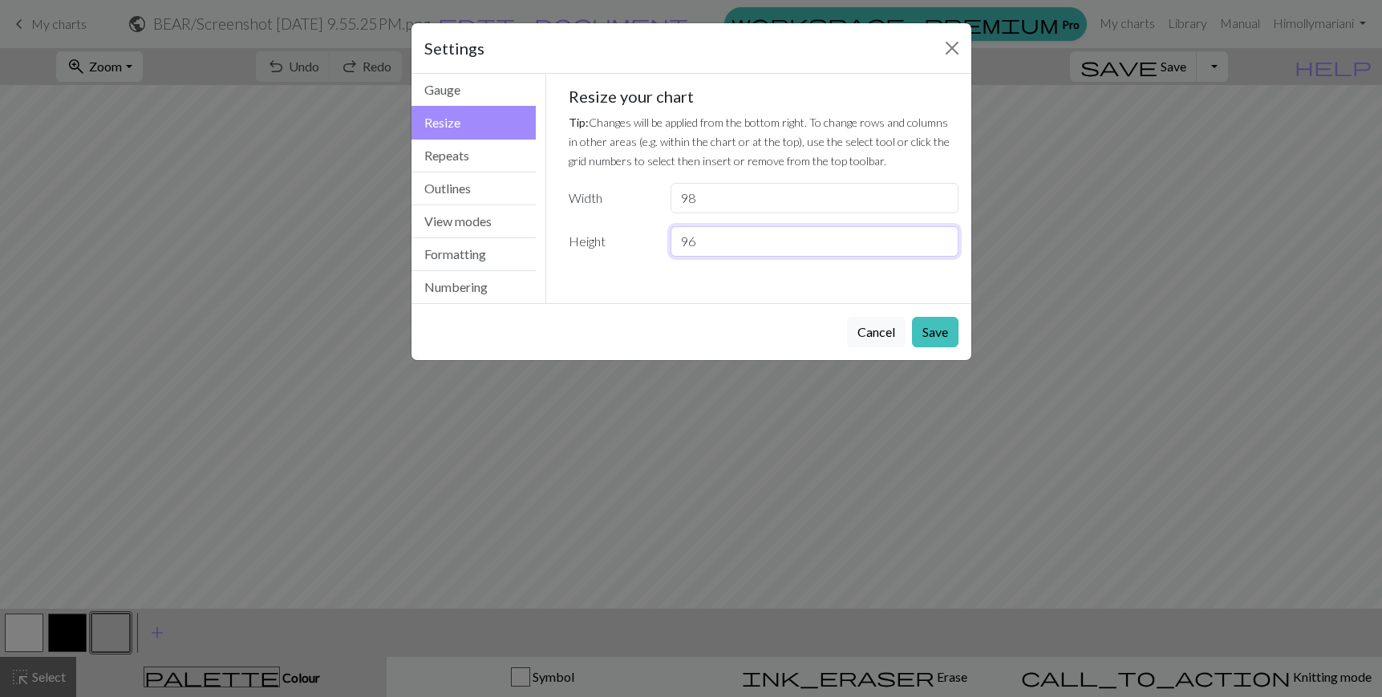
click at [941, 236] on input "96" at bounding box center [814, 241] width 287 height 30
click at [941, 236] on input "97" at bounding box center [814, 241] width 287 height 30
click at [941, 236] on input "98" at bounding box center [814, 241] width 287 height 30
click at [941, 236] on input "99" at bounding box center [814, 241] width 287 height 30
type input "100"
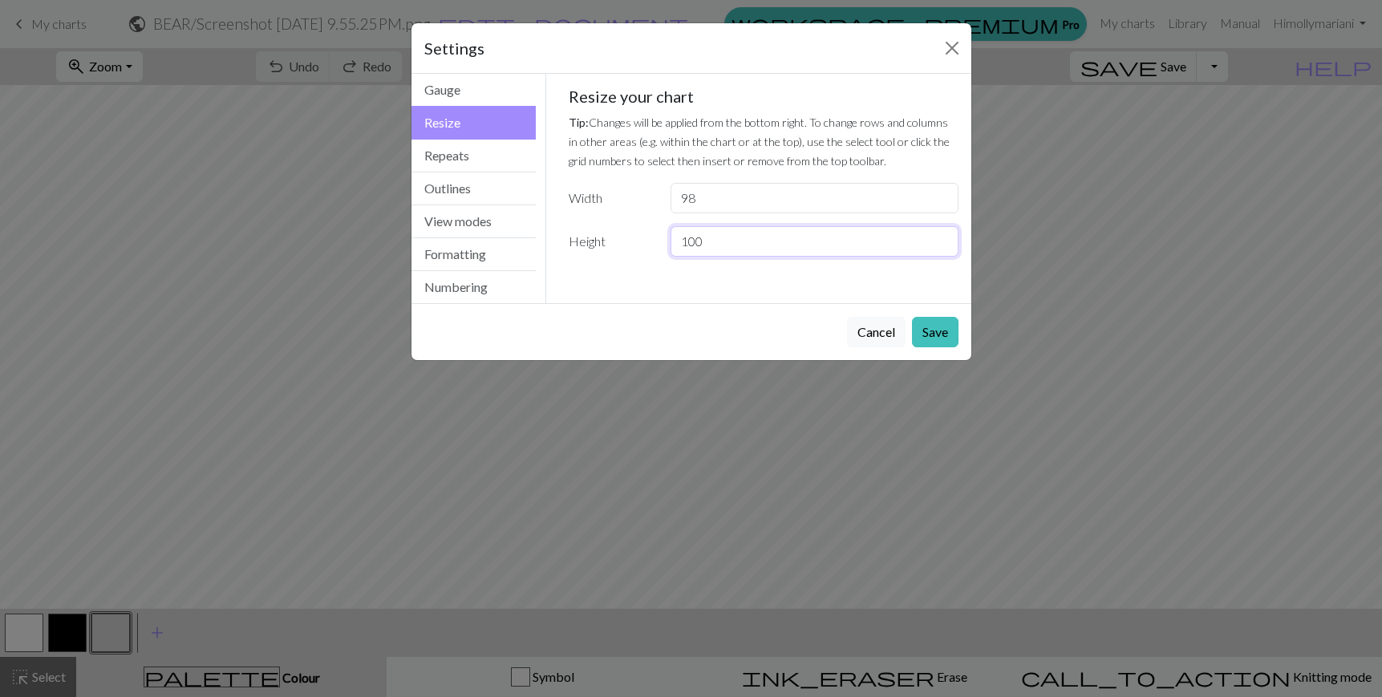
click at [941, 236] on input "100" at bounding box center [814, 241] width 287 height 30
click at [945, 335] on button "Save" at bounding box center [935, 332] width 47 height 30
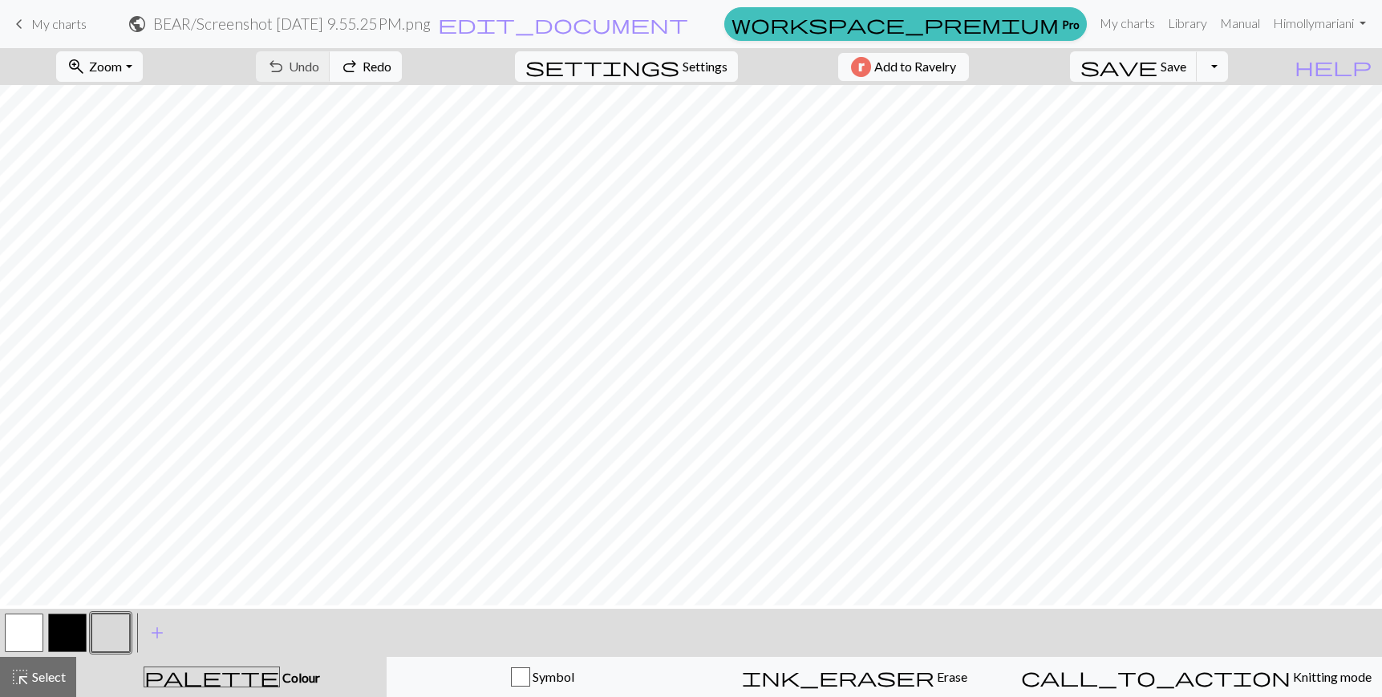
scroll to position [0, 0]
click at [687, 72] on span "Settings" at bounding box center [705, 66] width 45 height 19
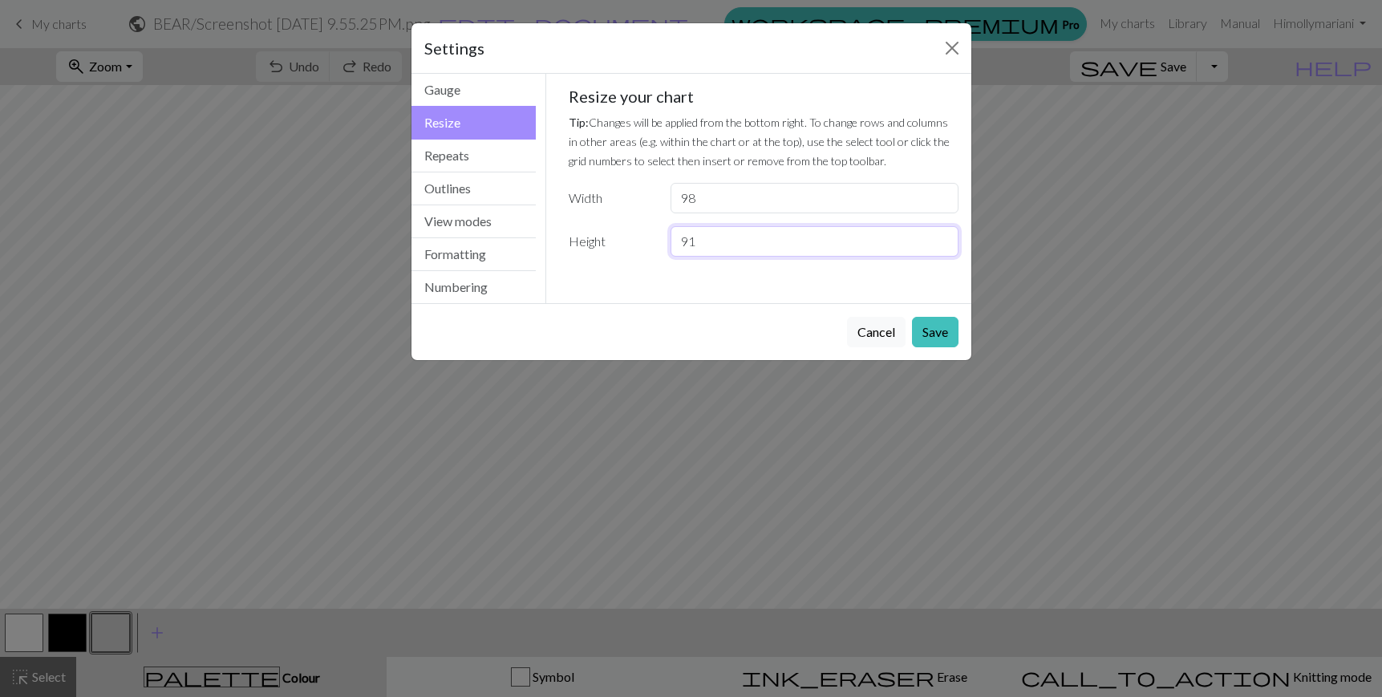
click at [940, 237] on input "91" at bounding box center [814, 241] width 287 height 30
click at [940, 237] on input "92" at bounding box center [814, 241] width 287 height 30
click at [940, 237] on input "93" at bounding box center [814, 241] width 287 height 30
click at [940, 237] on input "94" at bounding box center [814, 241] width 287 height 30
type input "95"
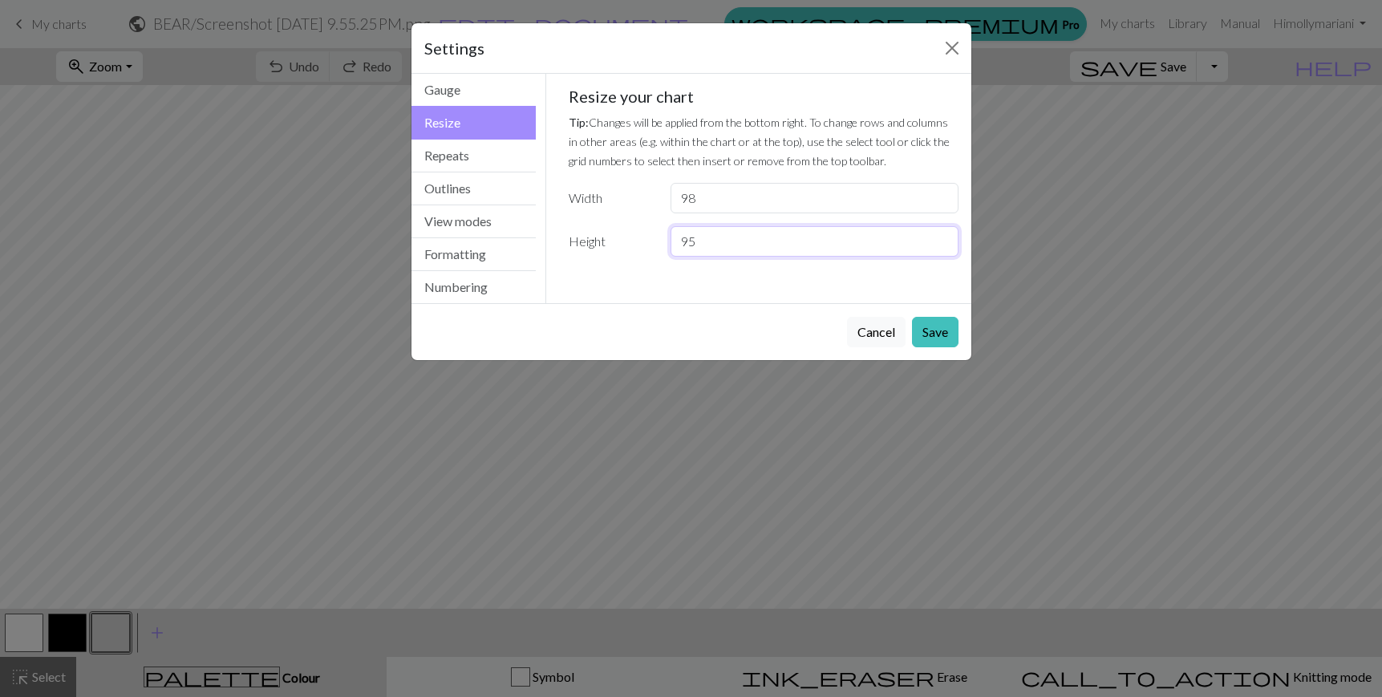
click at [940, 237] on input "95" at bounding box center [814, 241] width 287 height 30
click at [943, 331] on button "Save" at bounding box center [935, 332] width 47 height 30
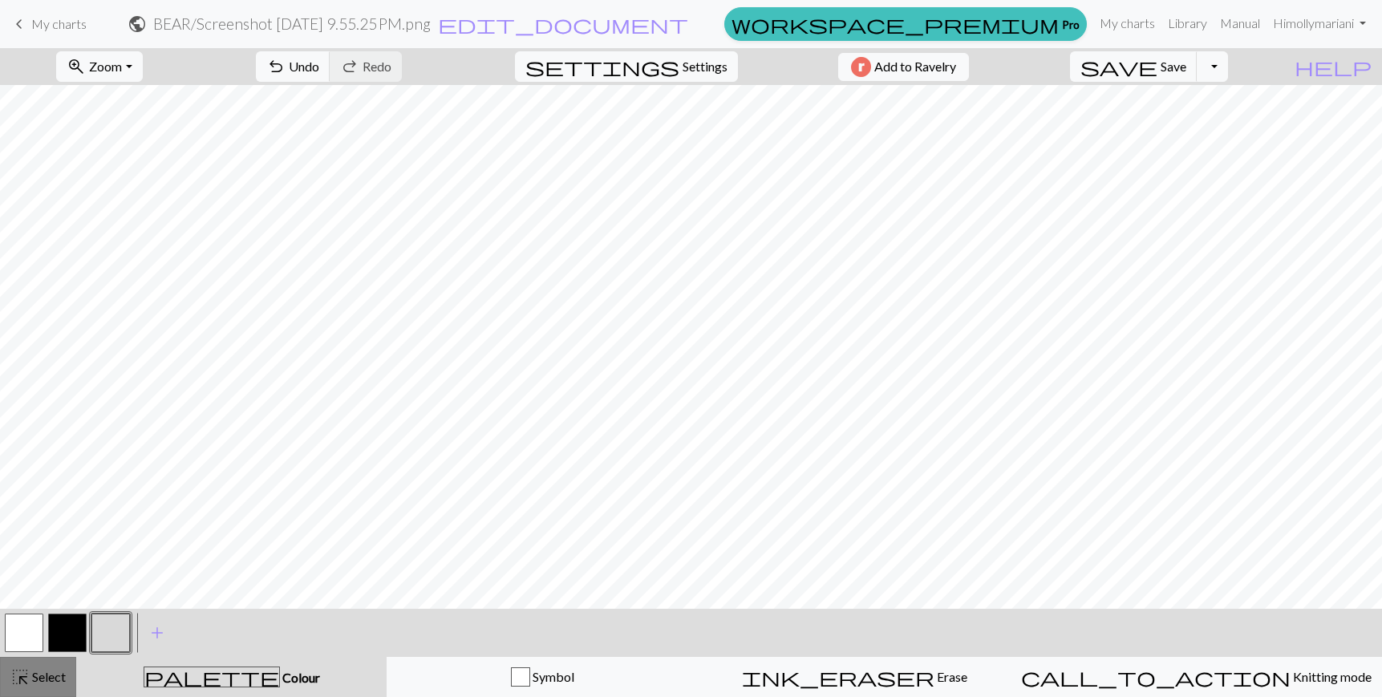
click at [61, 679] on span "Select" at bounding box center [48, 676] width 36 height 15
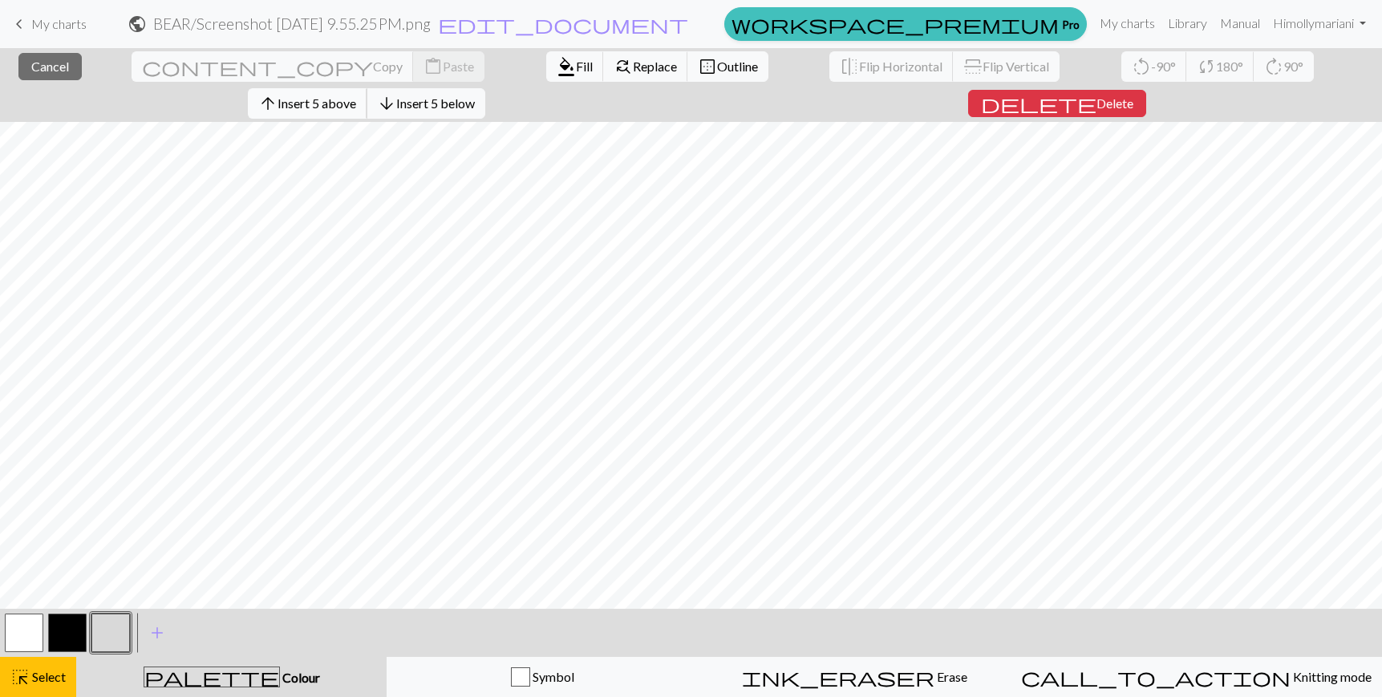
click at [356, 95] on span "Insert 5 above" at bounding box center [317, 102] width 79 height 15
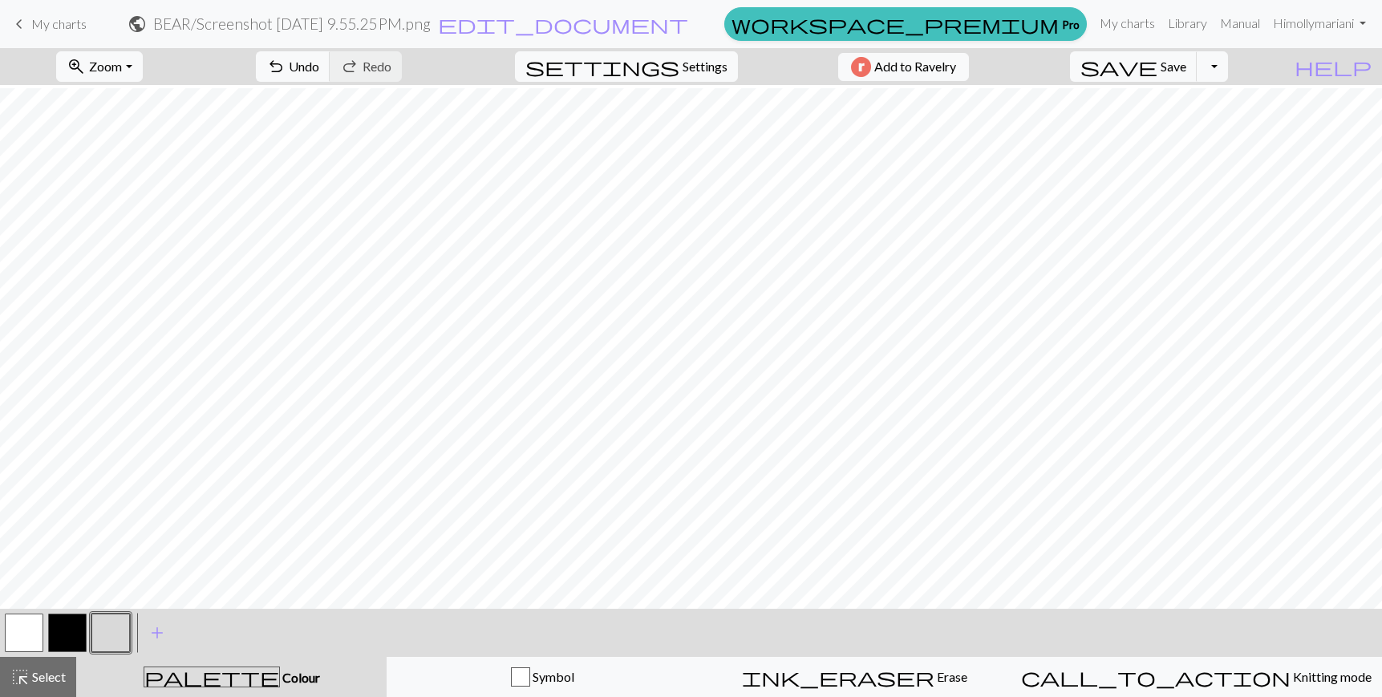
scroll to position [153, 0]
click at [1187, 62] on span "Save" at bounding box center [1174, 66] width 26 height 15
click at [1228, 65] on button "Toggle Dropdown" at bounding box center [1212, 66] width 30 height 30
click at [1209, 126] on button "save_alt Download" at bounding box center [1095, 128] width 265 height 26
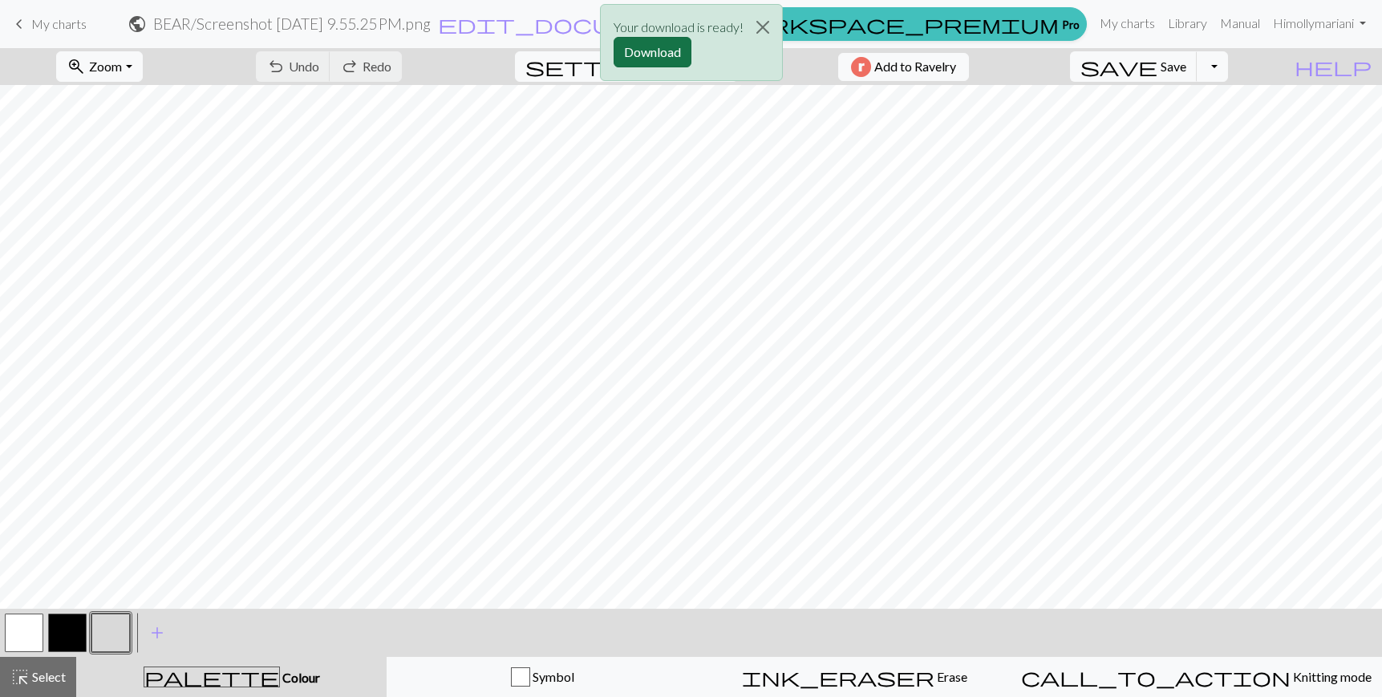
click at [676, 52] on button "Download" at bounding box center [653, 52] width 78 height 30
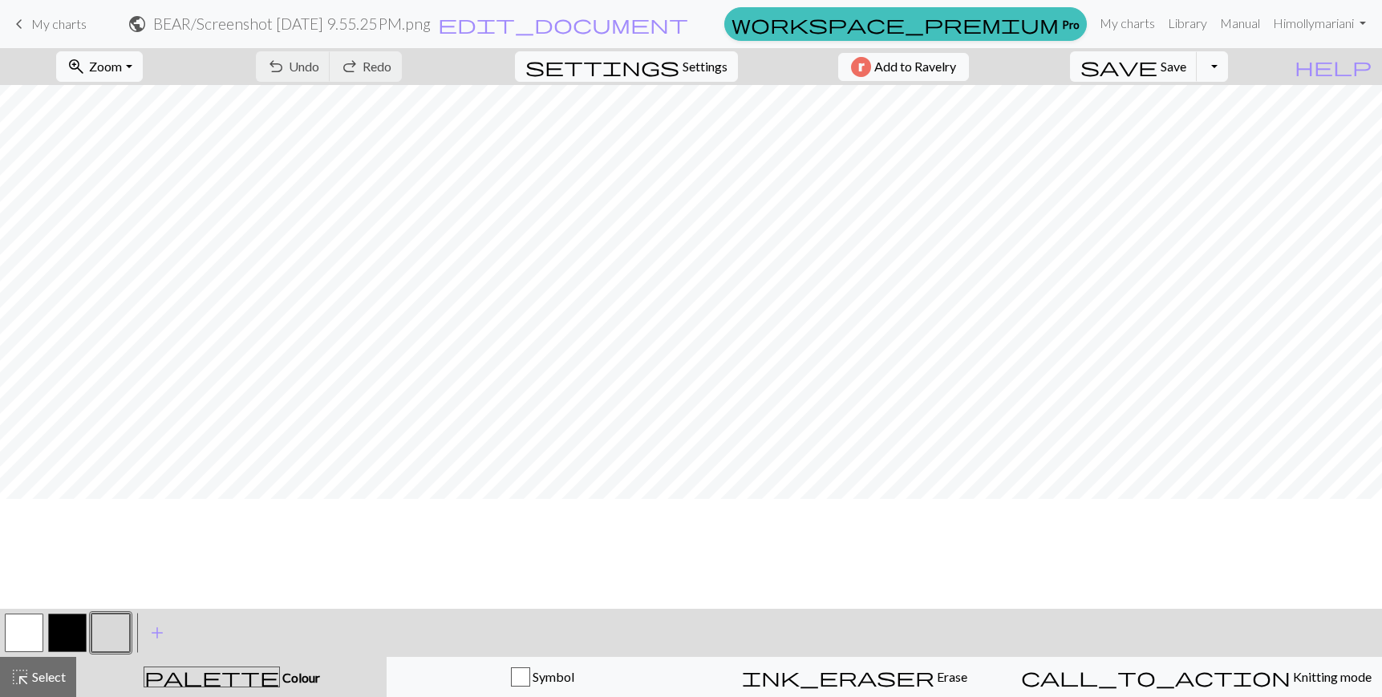
scroll to position [43, 0]
click at [683, 63] on span "Settings" at bounding box center [705, 66] width 45 height 19
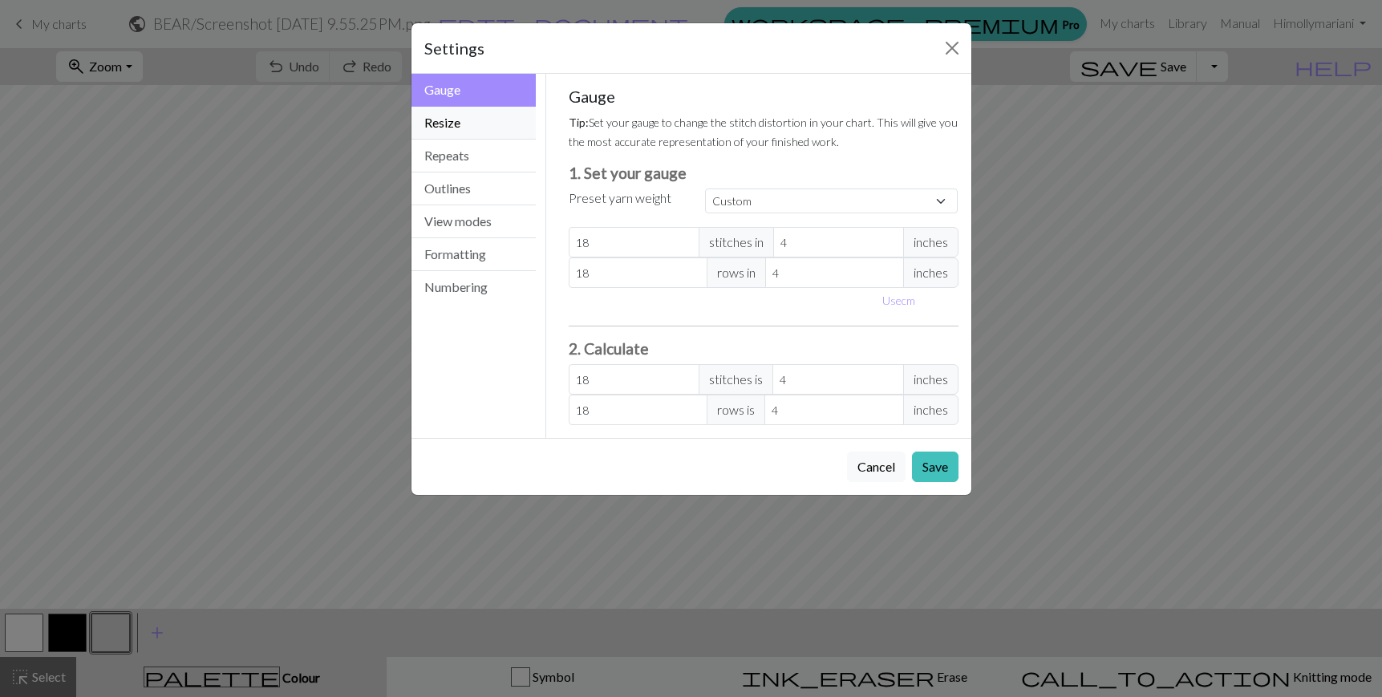
click at [454, 118] on button "Resize" at bounding box center [474, 123] width 125 height 33
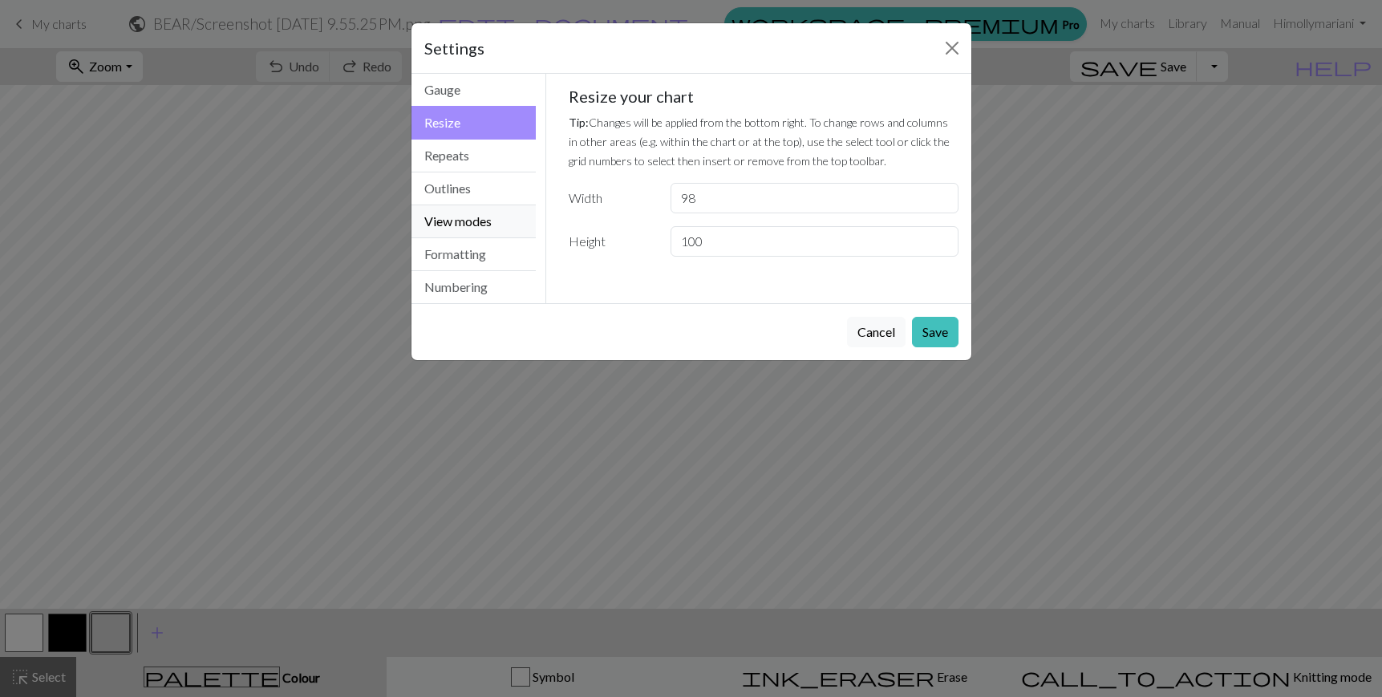
click at [457, 222] on button "View modes" at bounding box center [474, 221] width 125 height 33
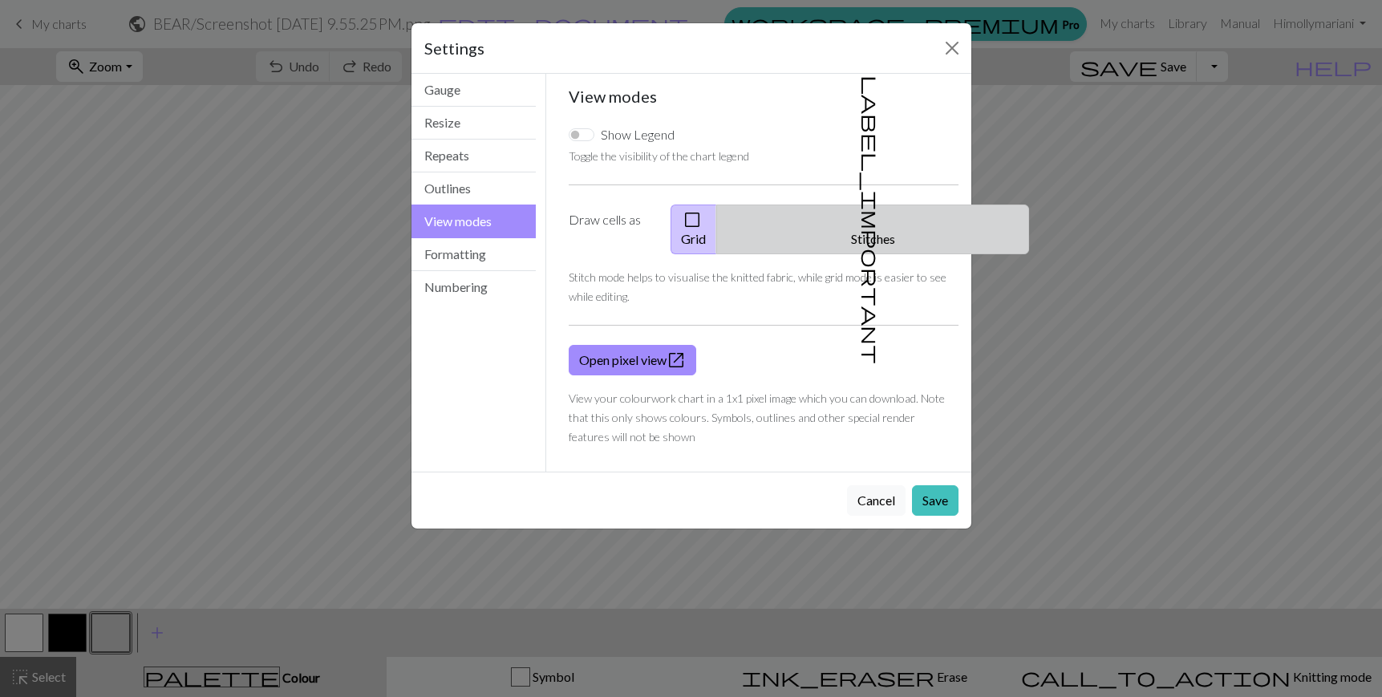
click at [901, 213] on button "label_important Stitches" at bounding box center [872, 230] width 313 height 50
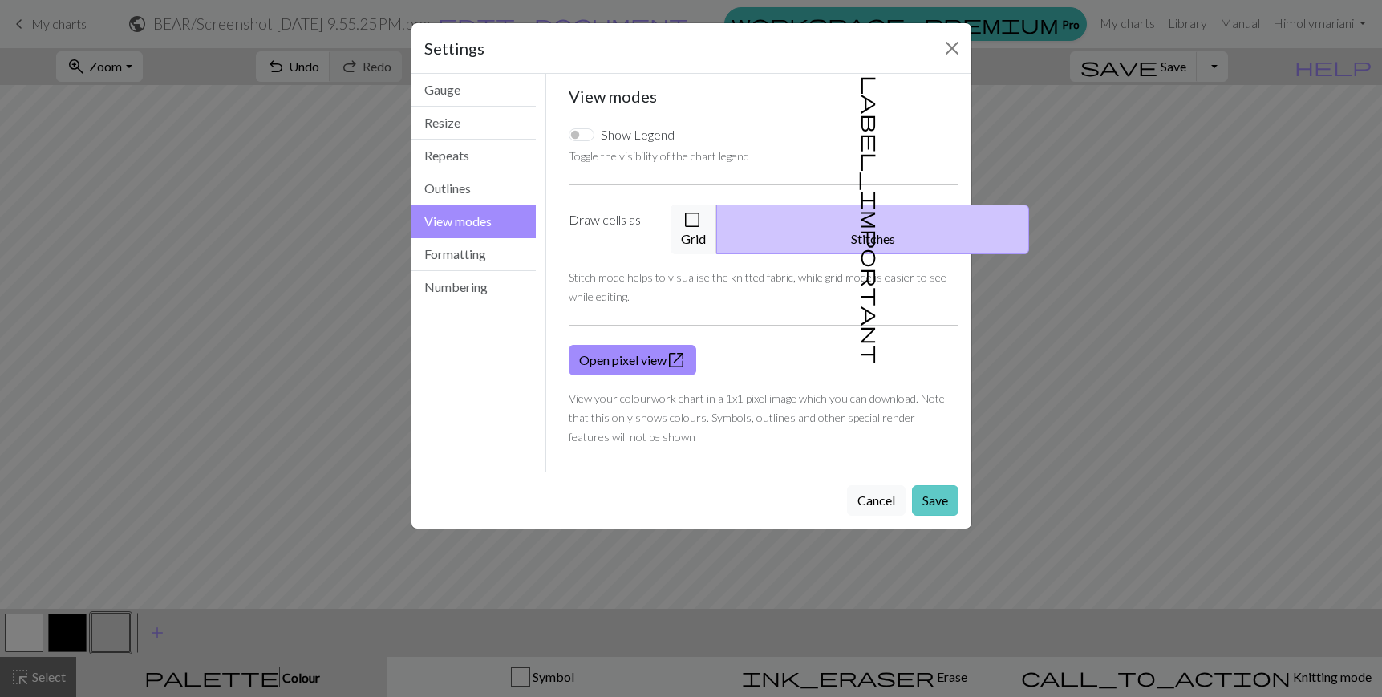
click at [926, 485] on button "Save" at bounding box center [935, 500] width 47 height 30
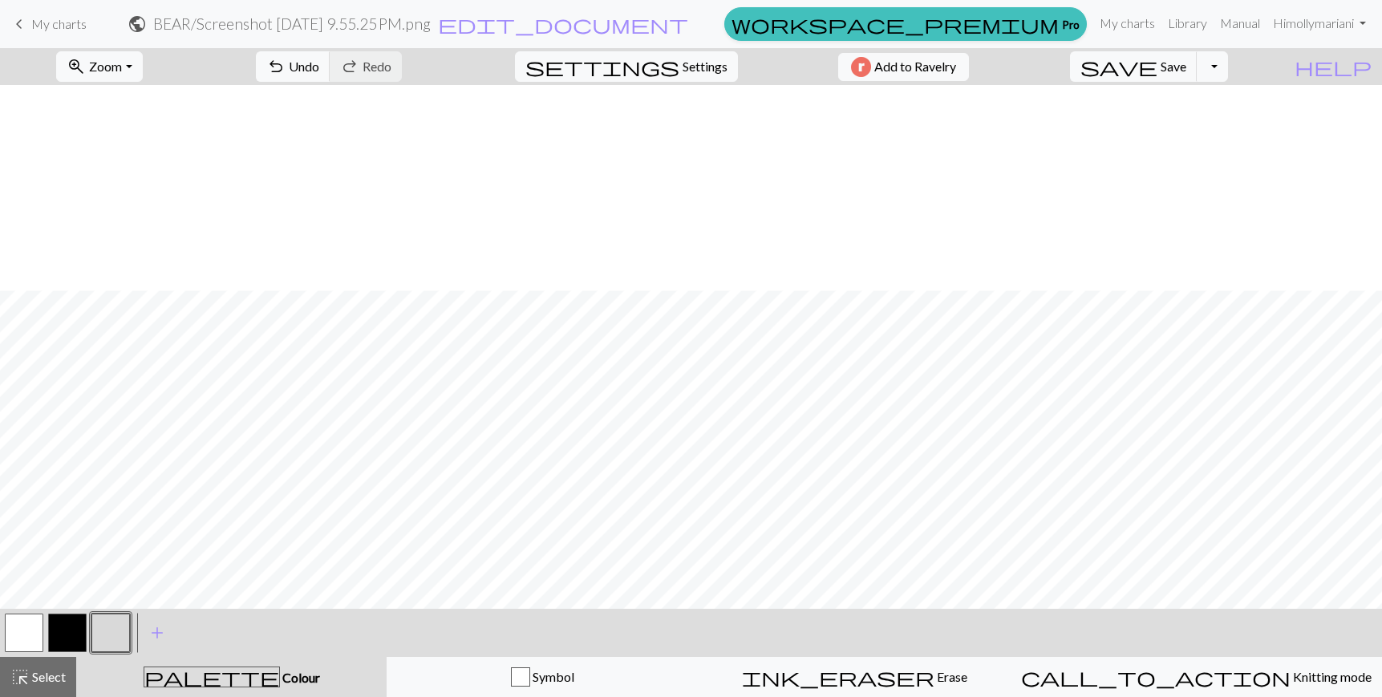
scroll to position [563, 0]
click at [62, 629] on button "button" at bounding box center [67, 633] width 39 height 39
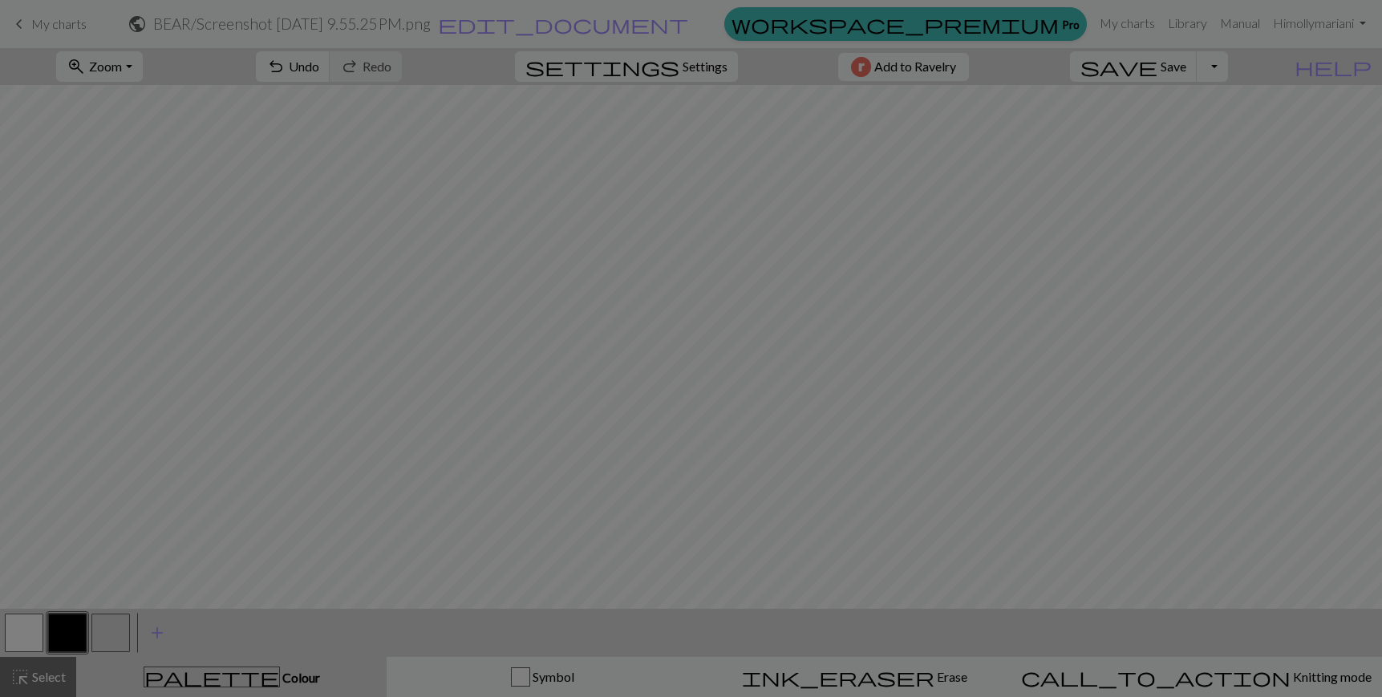
click at [62, 629] on div "Edit colour Name CC1 Use advanced picker workspace_premium Become a Pro user to…" at bounding box center [691, 348] width 1382 height 697
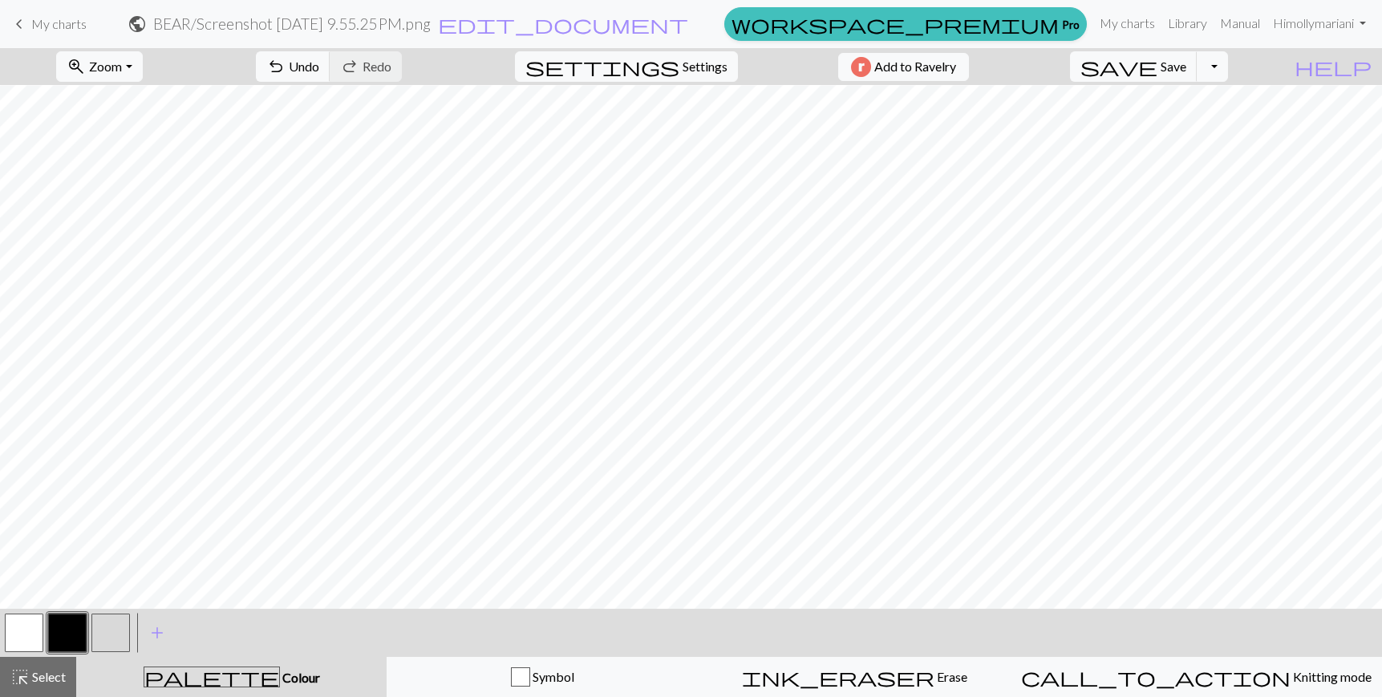
click at [55, 641] on button "button" at bounding box center [67, 633] width 39 height 39
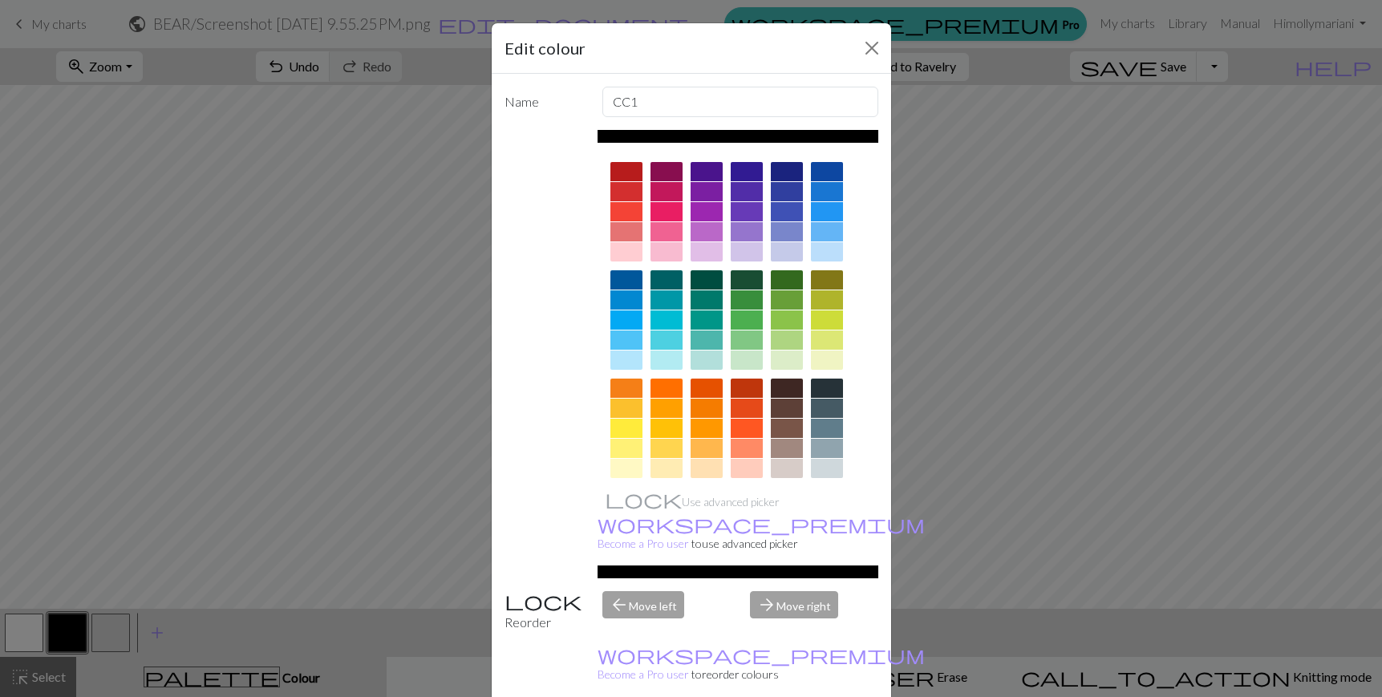
click at [705, 294] on div at bounding box center [707, 299] width 32 height 19
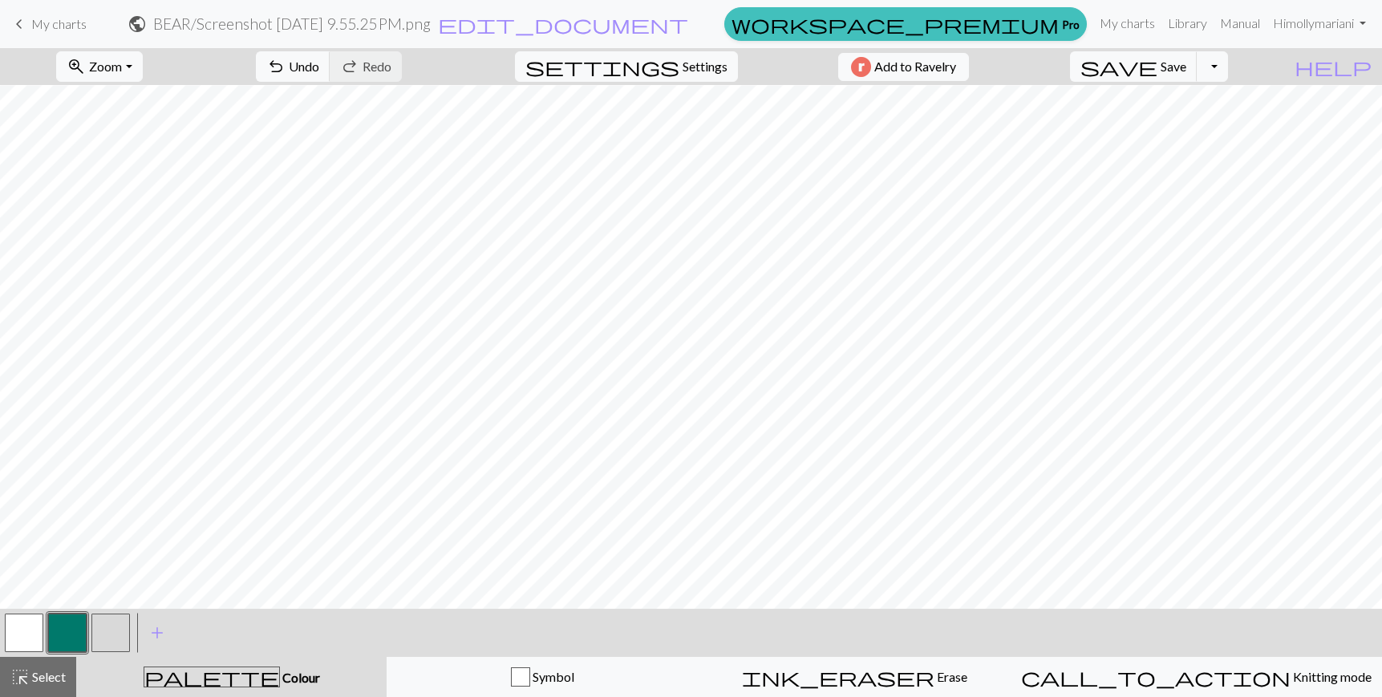
click at [22, 639] on button "button" at bounding box center [24, 633] width 39 height 39
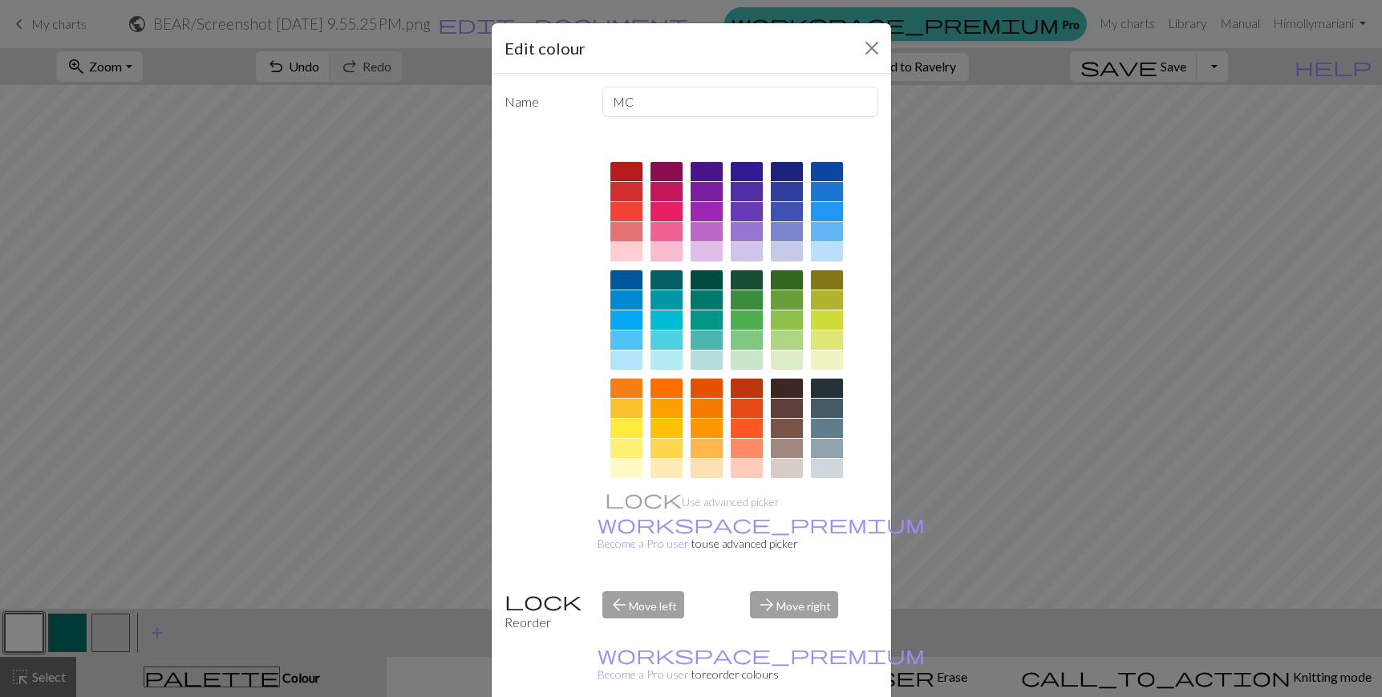
scroll to position [80, 0]
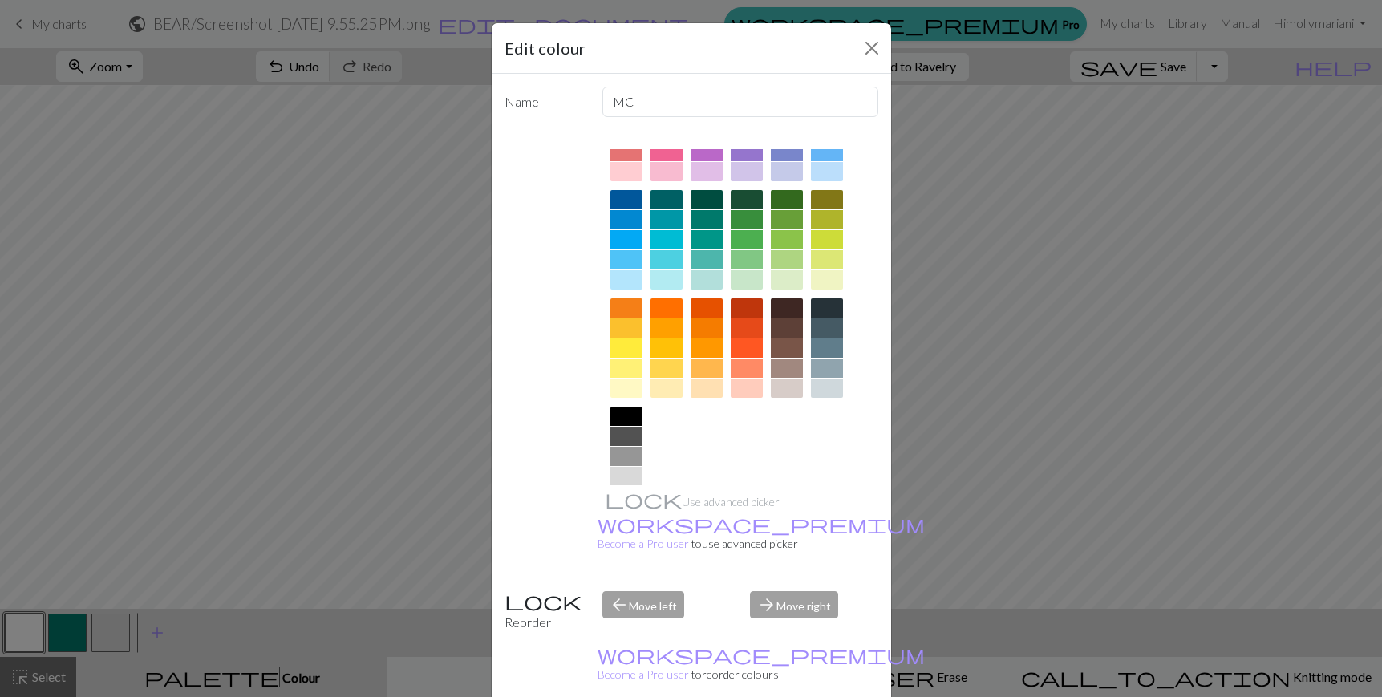
click at [635, 388] on div at bounding box center [627, 388] width 32 height 19
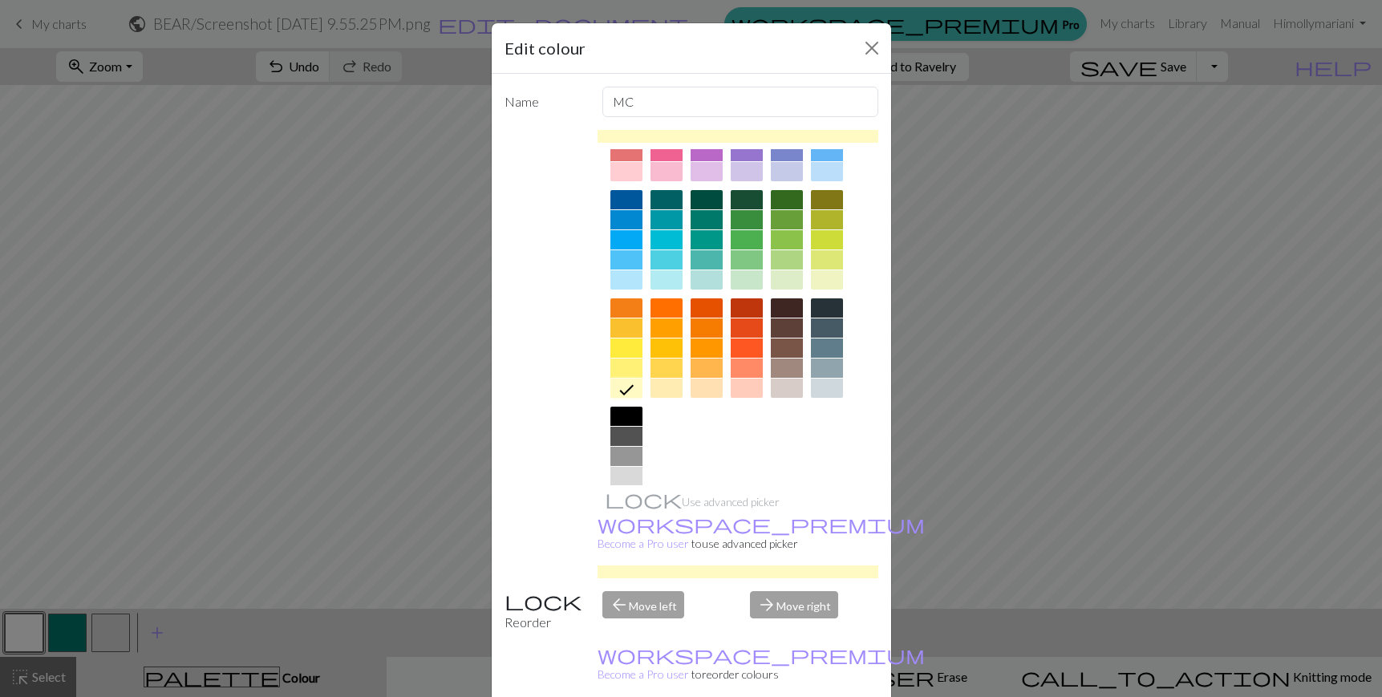
click at [635, 388] on icon at bounding box center [626, 389] width 19 height 19
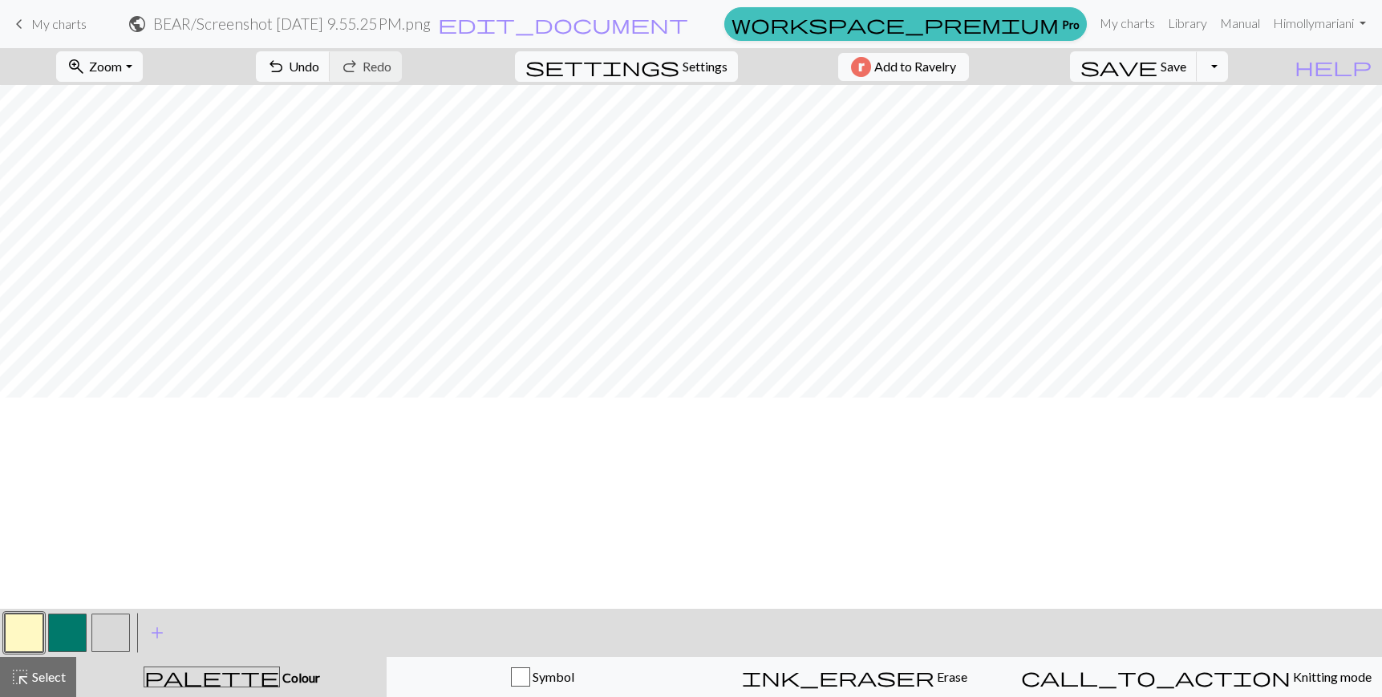
scroll to position [0, 0]
click at [1187, 67] on span "Save" at bounding box center [1174, 66] width 26 height 15
